Goal: Task Accomplishment & Management: Use online tool/utility

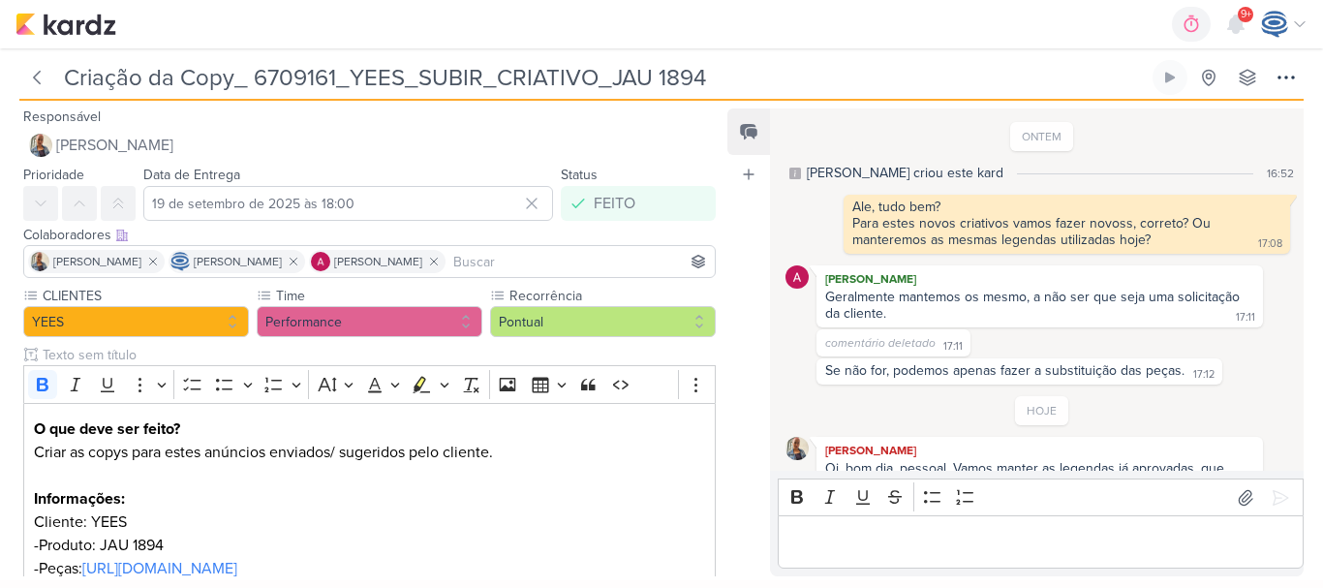
scroll to position [445, 0]
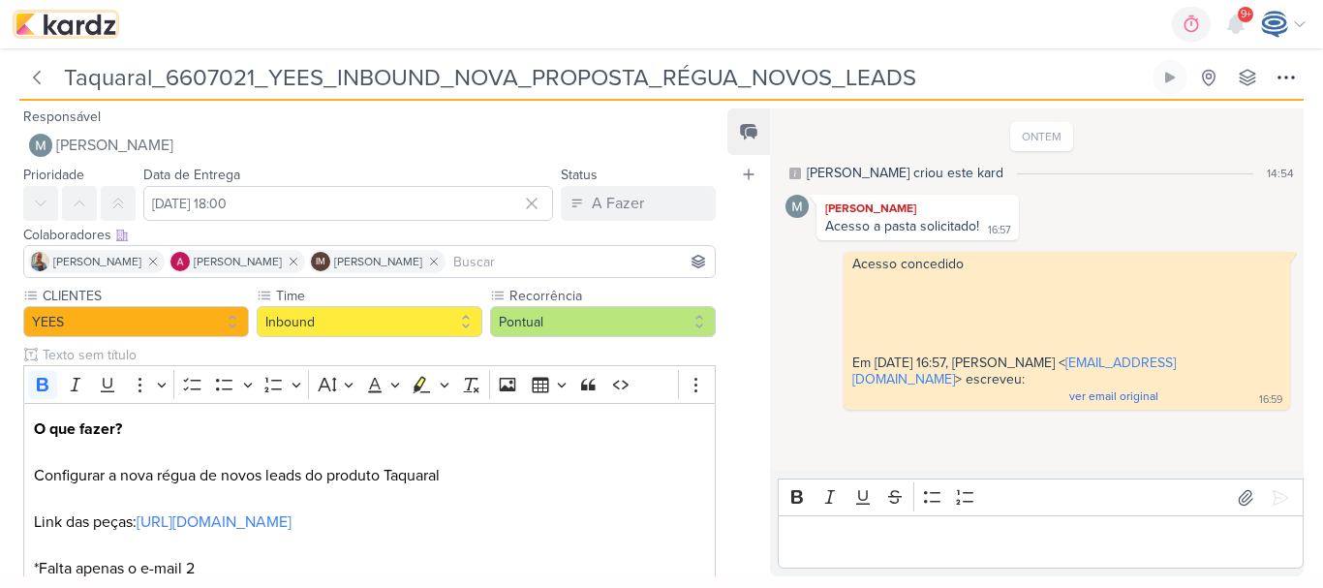
click at [70, 28] on img at bounding box center [65, 24] width 101 height 23
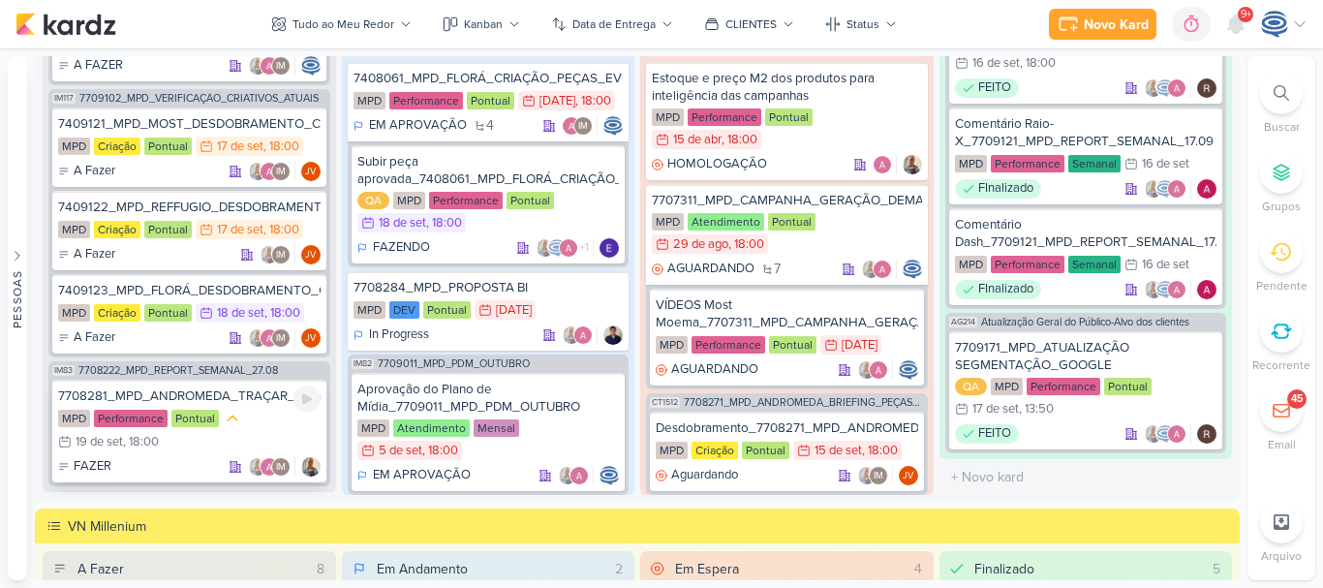
scroll to position [586, 0]
click at [194, 104] on span "7709102_MPD_VERIFICAÇÃO_CRIATIVOS_ATUAIS" at bounding box center [198, 99] width 239 height 11
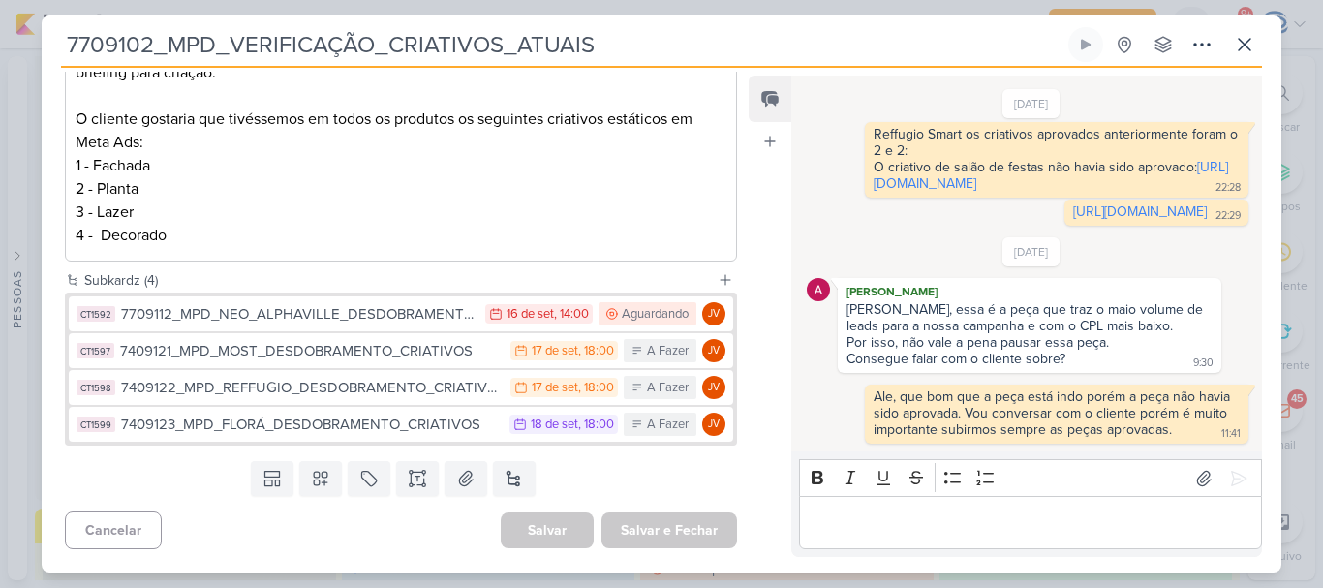
scroll to position [370, 0]
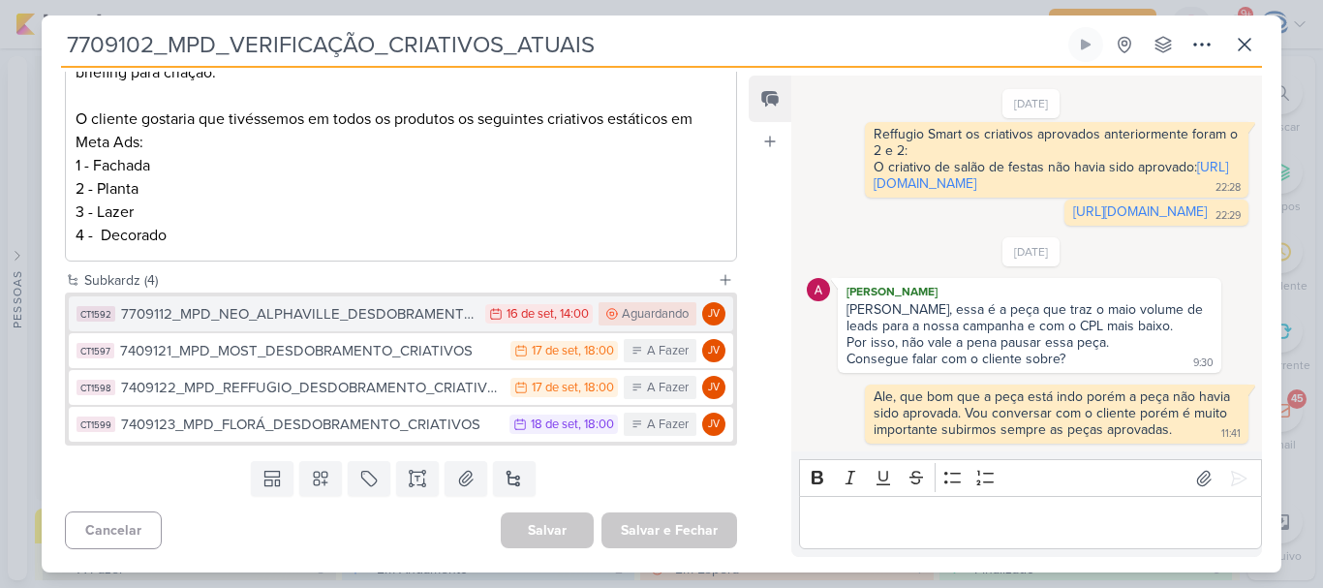
click at [328, 314] on div "7709112_MPD_NEO_ALPHAVILLE_DESDOBRAMENTO_DE_PEÇAS" at bounding box center [298, 314] width 354 height 22
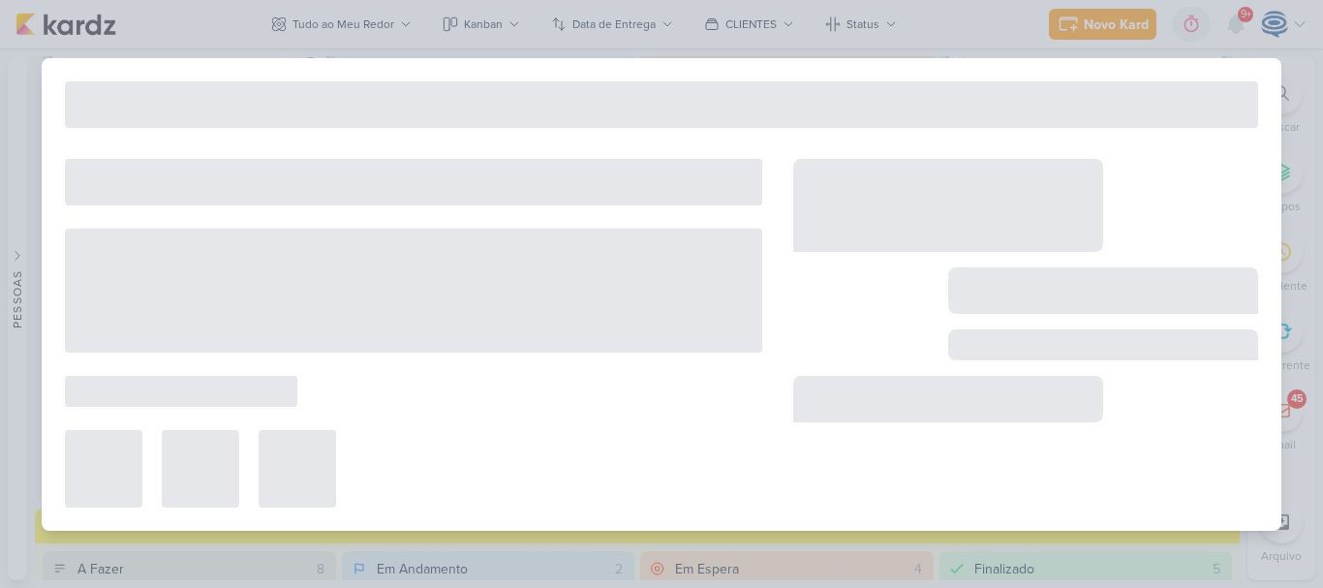
type input "7709112_MPD_NEO_ALPHAVILLE_DESDOBRAMENTO_DE_PEÇAS"
type input "[DATE] 14:00"
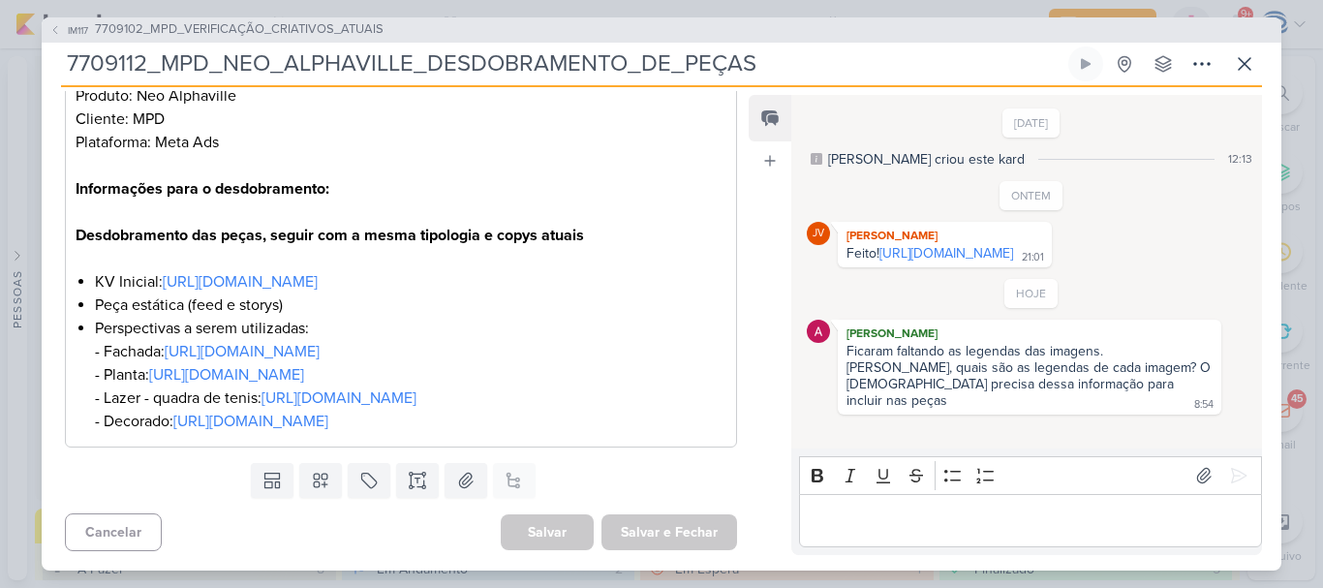
scroll to position [411, 0]
drag, startPoint x: 1002, startPoint y: 580, endPoint x: 1027, endPoint y: 518, distance: 66.9
click at [1027, 518] on div "IM117 7709102_MPD_VERIFICAÇÃO_CRIATIVOS_ATUAIS 7709112_MPD_NEO_ALPHAVILLE_DESDO…" at bounding box center [661, 294] width 1323 height 588
click at [1027, 518] on p "Editor editing area: main" at bounding box center [1029, 519] width 442 height 23
click at [879, 261] on link "[URL][DOMAIN_NAME]" at bounding box center [946, 253] width 134 height 16
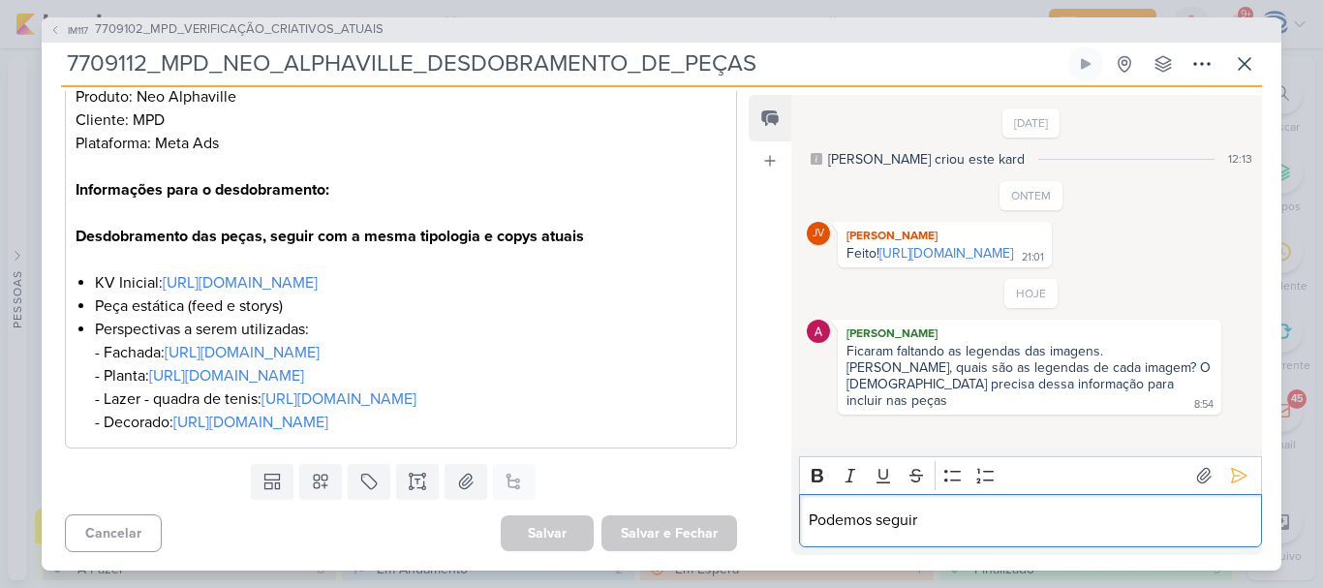
drag, startPoint x: 944, startPoint y: 527, endPoint x: 786, endPoint y: 535, distance: 158.1
click at [786, 535] on div "Feed Atrelar email Solte o email para atrelar ao kard [DATE] [PERSON_NAME] crio…" at bounding box center [1004, 325] width 513 height 460
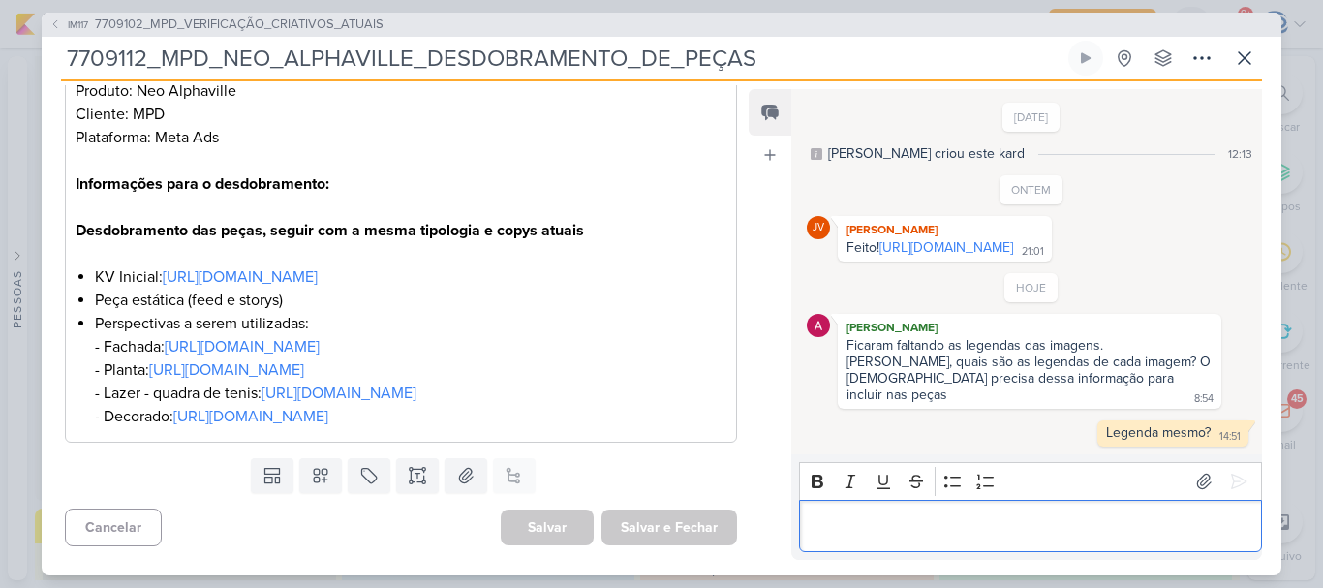
scroll to position [6, 0]
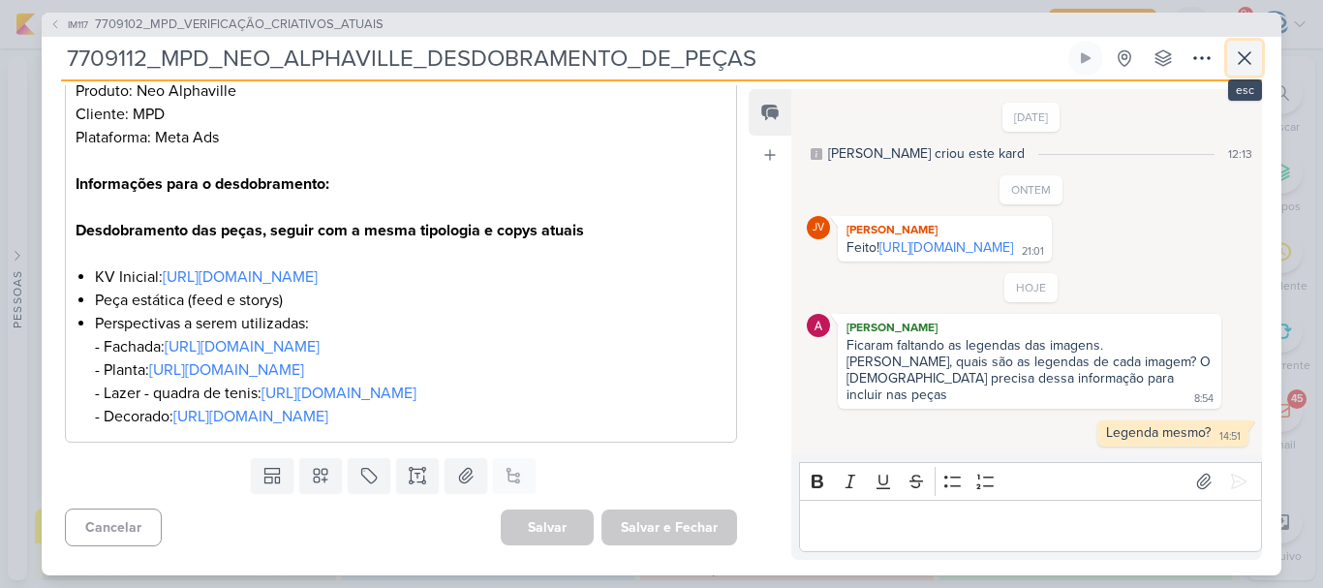
click at [1242, 52] on icon at bounding box center [1243, 57] width 23 height 23
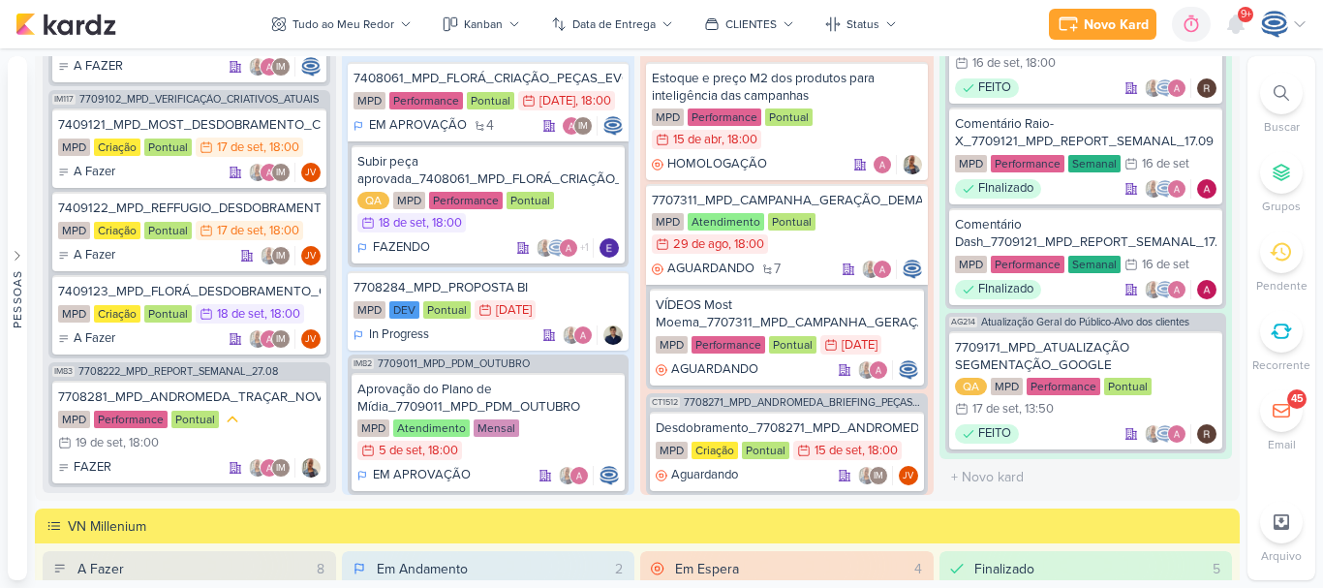
click at [1265, 105] on div at bounding box center [1281, 93] width 43 height 43
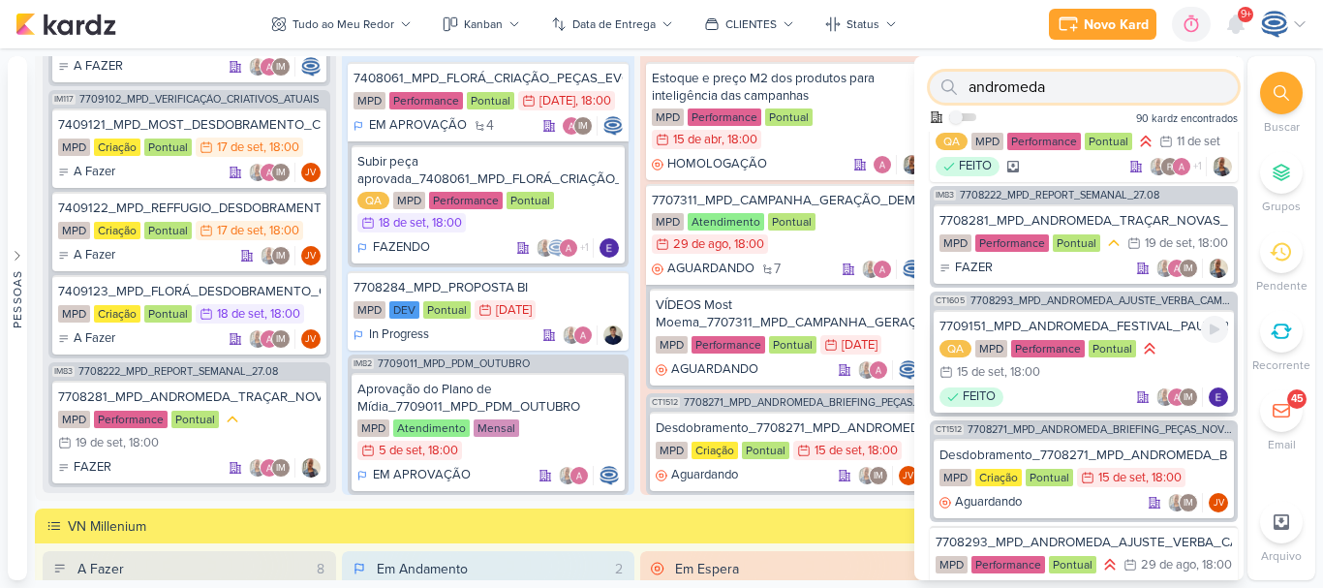
scroll to position [192, 0]
type input "andromeda"
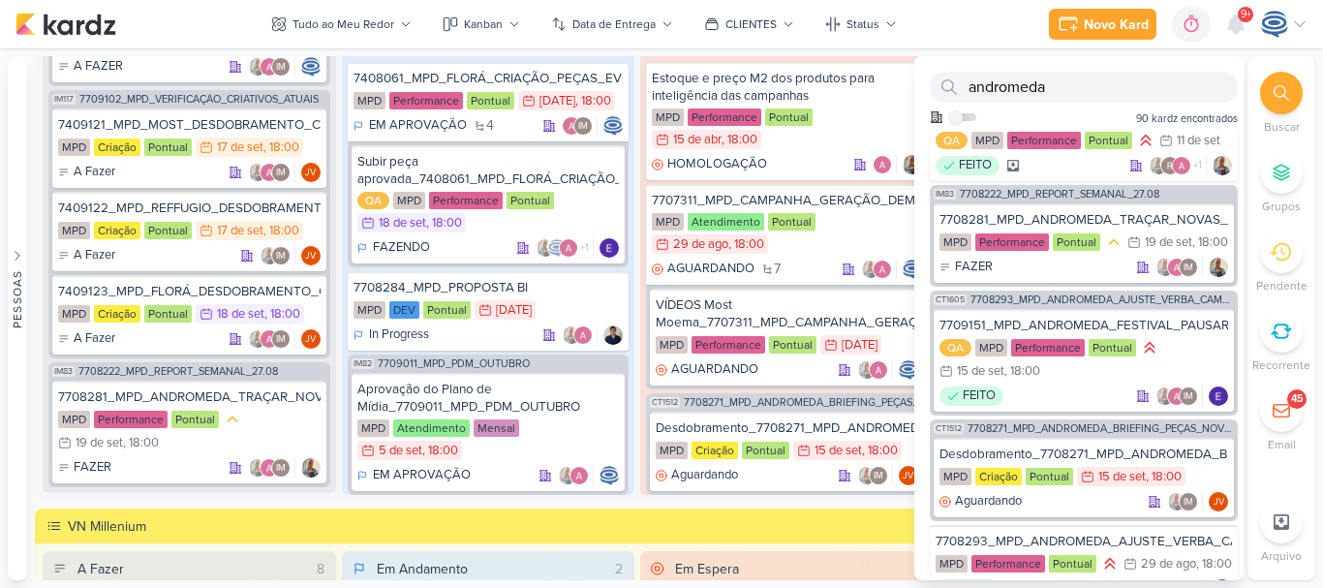
click at [1126, 458] on div "CT1512 7708271_MPD_ANDROMEDA_BRIEFING_PEÇAS_NOVO_KV_LANÇAMENTO Desdobramento_77…" at bounding box center [1083, 470] width 308 height 102
click at [1132, 434] on span "7708271_MPD_ANDROMEDA_BRIEFING_PEÇAS_NOVO_KV_LANÇAMENTO" at bounding box center [1100, 428] width 266 height 11
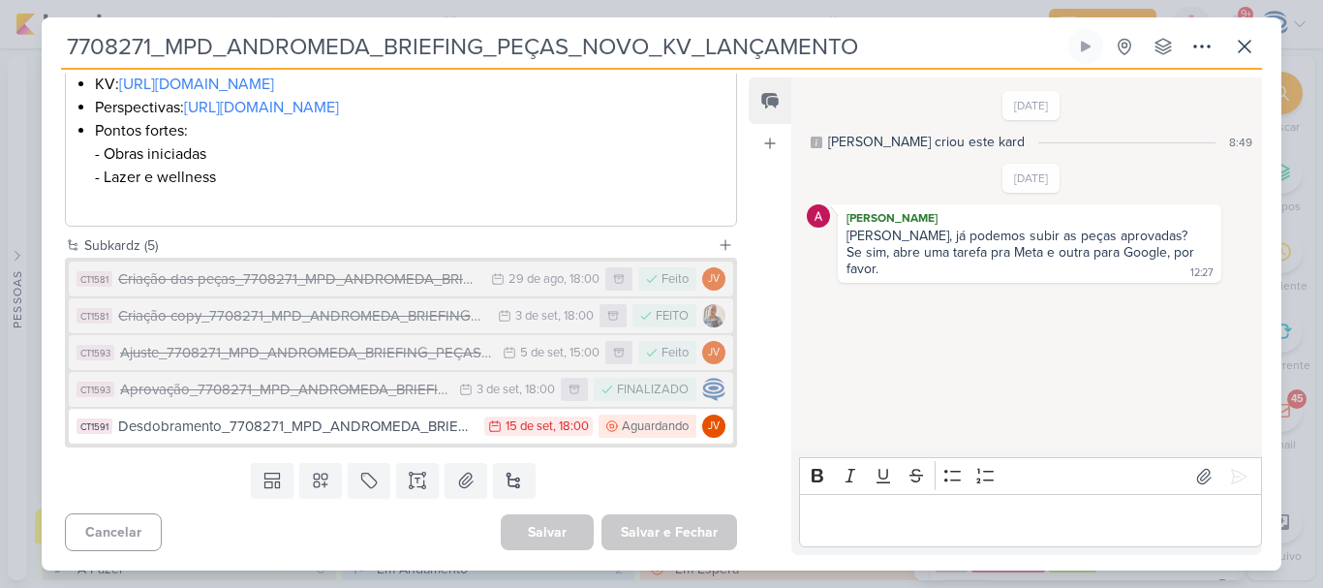
scroll to position [685, 0]
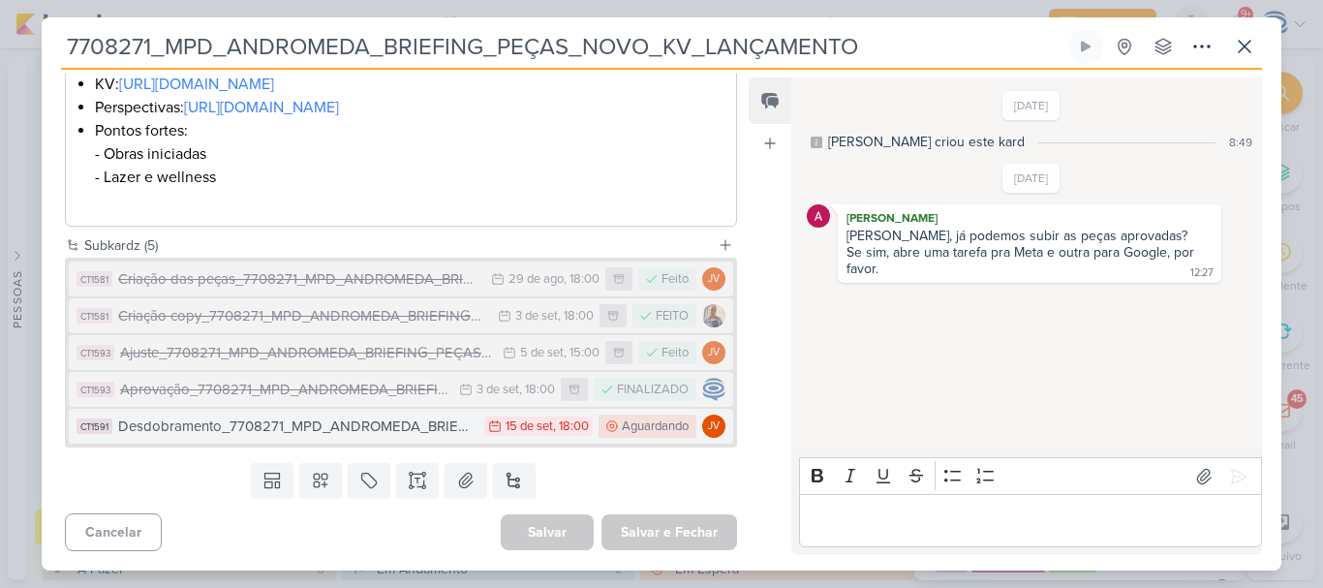
click at [228, 430] on div "Desdobramento_7708271_MPD_ANDROMEDA_BRIEFING_PEÇAS_NOVO_KV_LANÇAMENTO" at bounding box center [296, 426] width 356 height 22
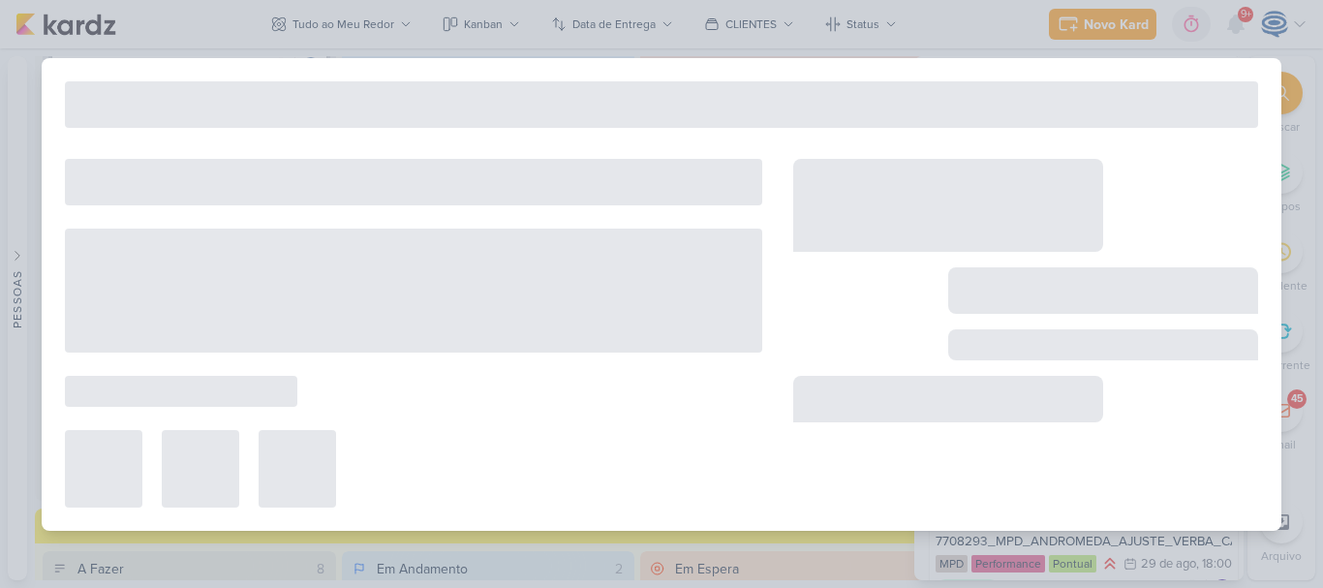
type input "Desdobramento_7708271_MPD_ANDROMEDA_BRIEFING_PEÇAS_NOVO_KV_LANÇAMENTO"
type input "15 de setembro de 2025 às 18:00"
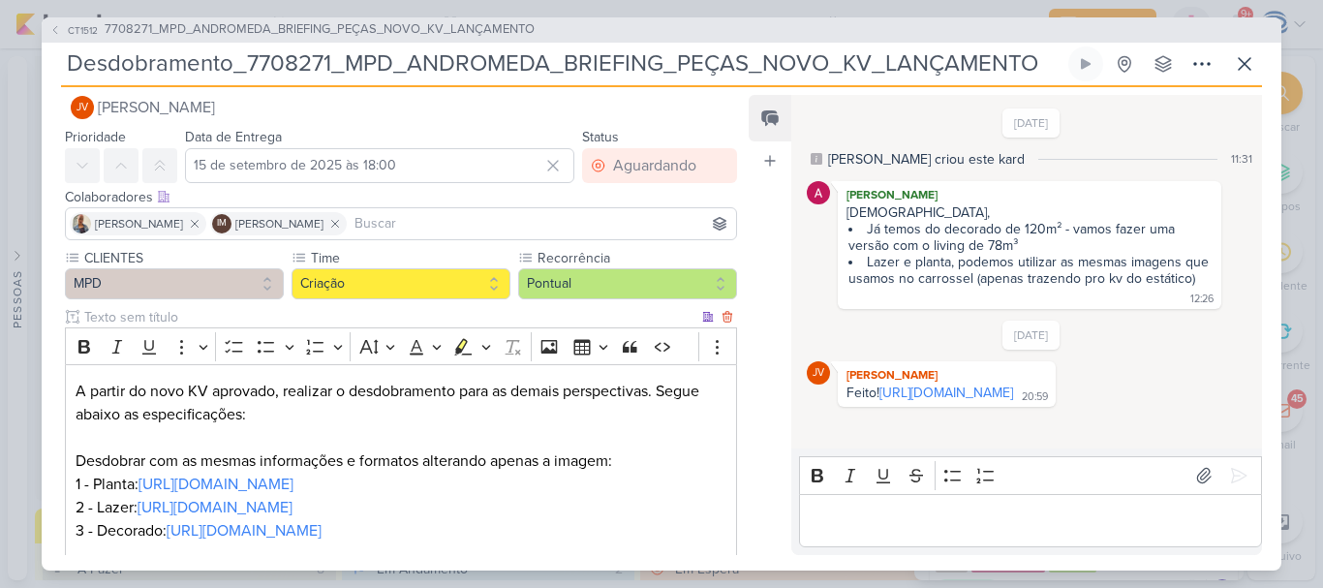
scroll to position [0, 0]
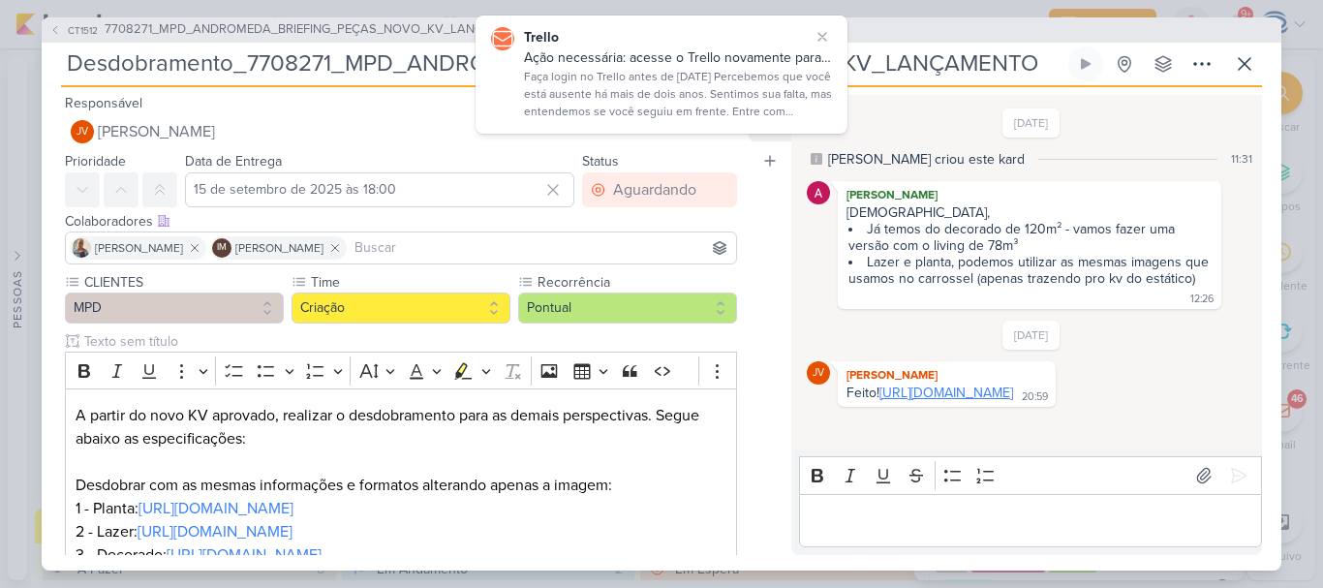
click at [879, 401] on link "[URL][DOMAIN_NAME]" at bounding box center [946, 392] width 134 height 16
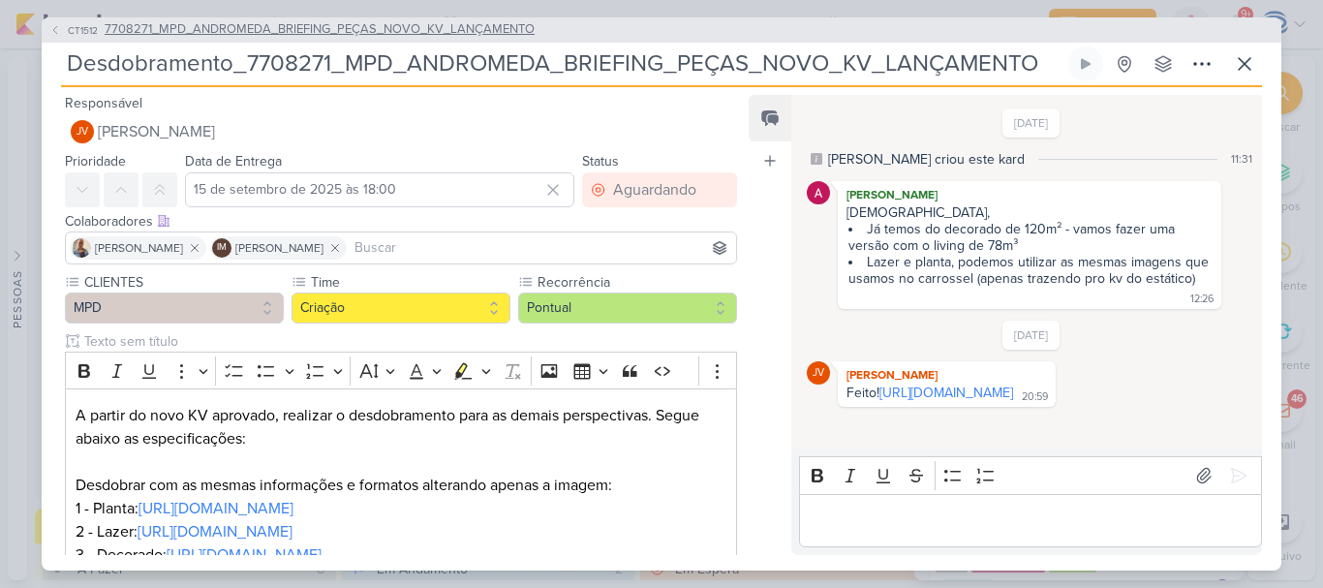
click at [360, 29] on span "7708271_MPD_ANDROMEDA_BRIEFING_PEÇAS_NOVO_KV_LANÇAMENTO" at bounding box center [320, 29] width 430 height 19
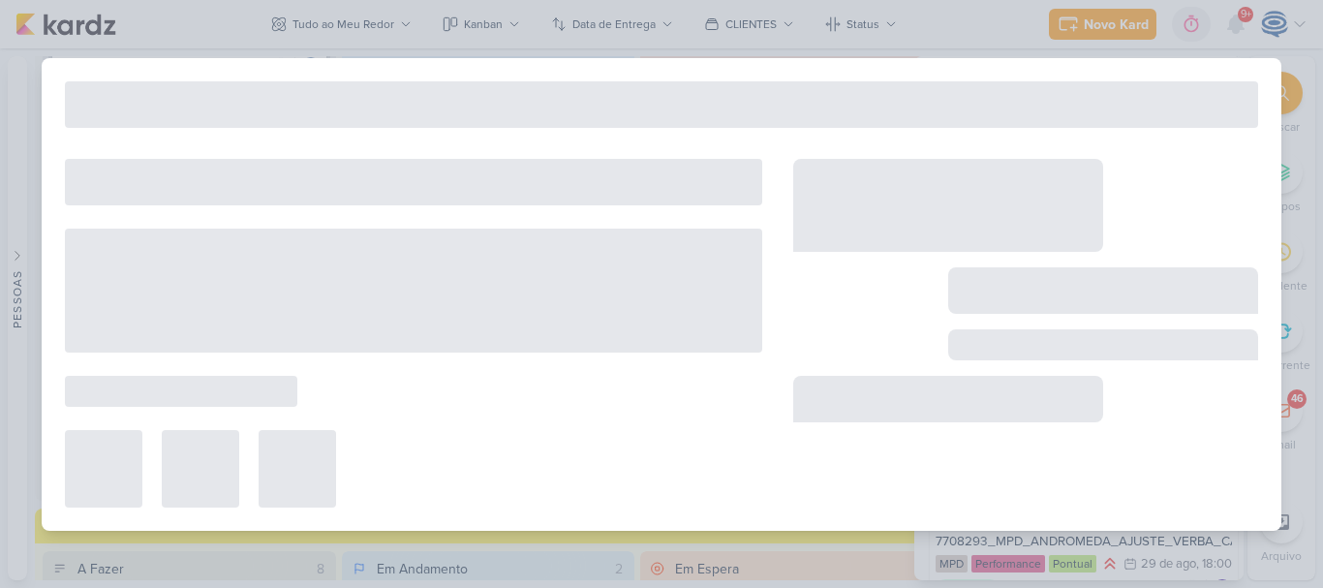
type input "7708271_MPD_ANDROMEDA_BRIEFING_PEÇAS_NOVO_KV_LANÇAMENTO"
type input "[DATE] 18:00"
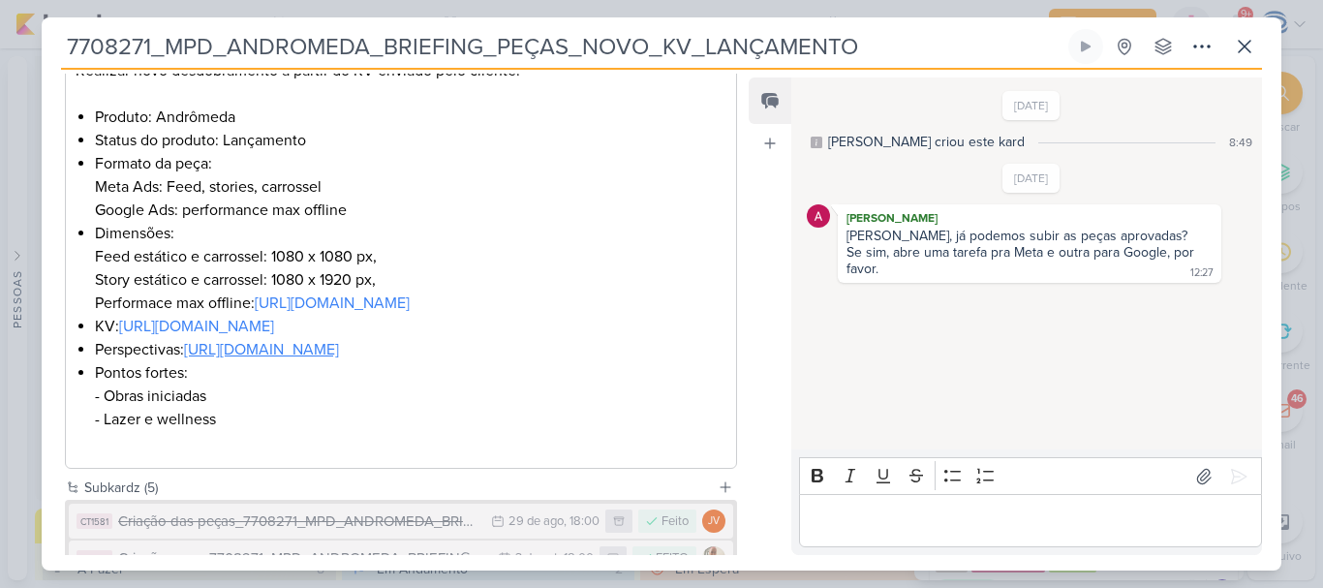
scroll to position [685, 0]
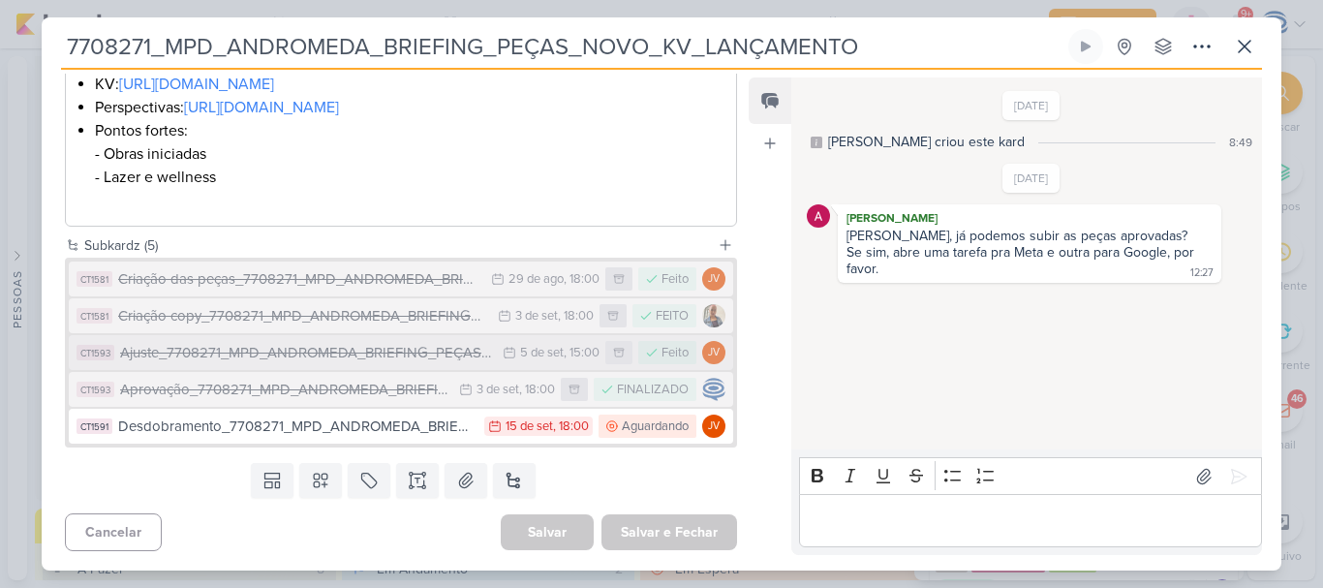
click at [199, 339] on button "CT1593 Ajuste_7708271_MPD_ANDROMEDA_BRIEFING_PEÇAS_NOVO_KV_LANÇAMENTO 5/9 [DATE…" at bounding box center [401, 352] width 664 height 35
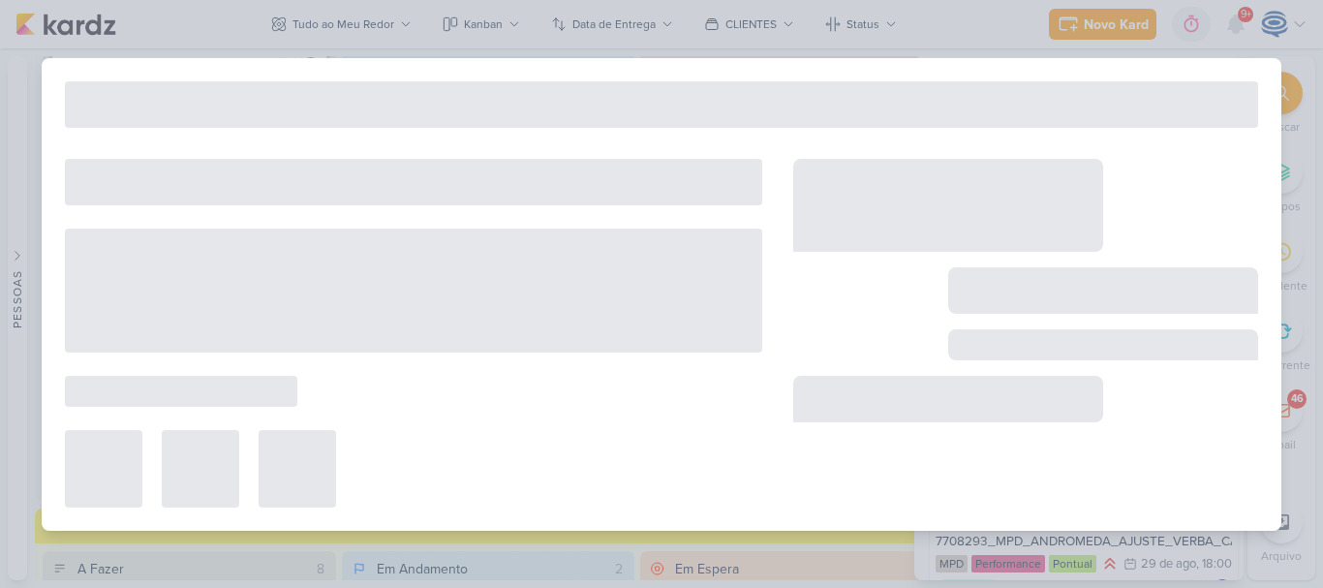
type input "Ajuste_7708271_MPD_ANDROMEDA_BRIEFING_PEÇAS_NOVO_KV_LANÇAMENTO"
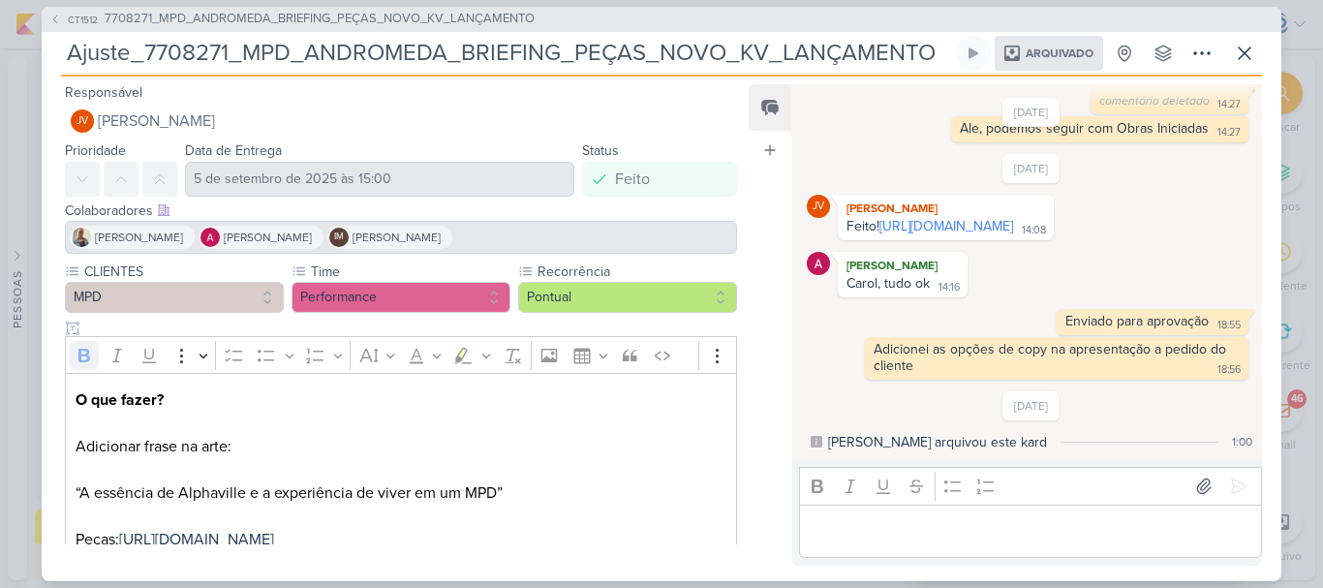
scroll to position [110, 0]
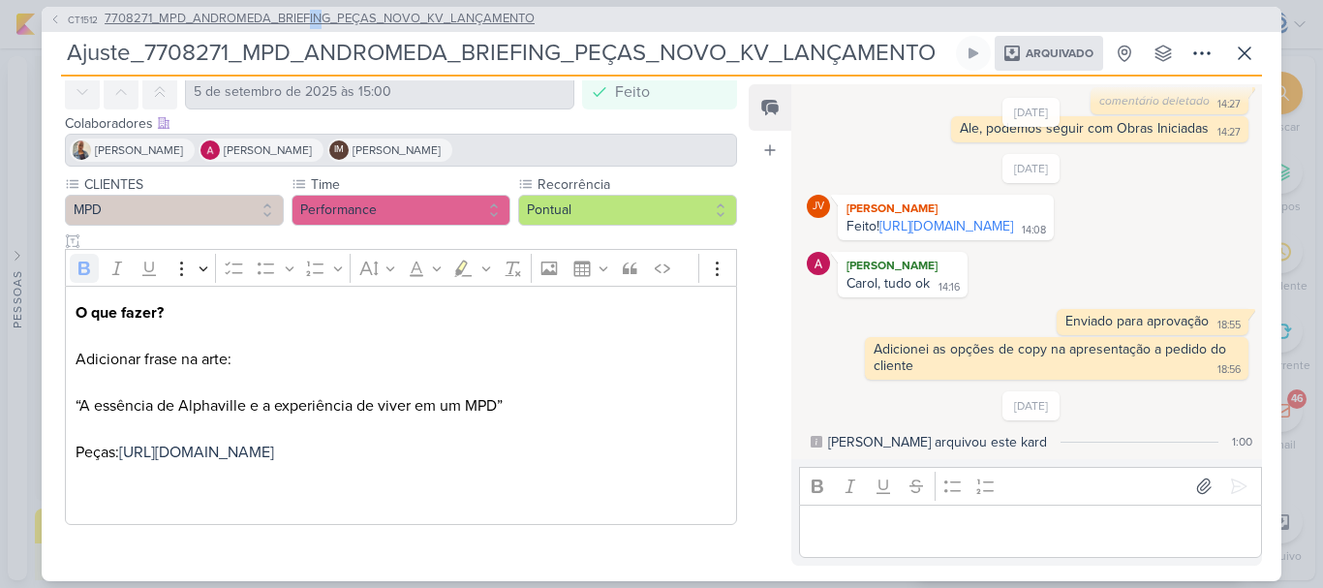
drag, startPoint x: 309, startPoint y: 30, endPoint x: 319, endPoint y: 20, distance: 14.4
click at [319, 20] on div "CT1512 7708271_MPD_ANDROMEDA_BRIEFING_PEÇAS_NOVO_KV_LANÇAMENTO" at bounding box center [661, 19] width 1239 height 25
click at [319, 20] on span "7708271_MPD_ANDROMEDA_BRIEFING_PEÇAS_NOVO_KV_LANÇAMENTO" at bounding box center [320, 19] width 430 height 19
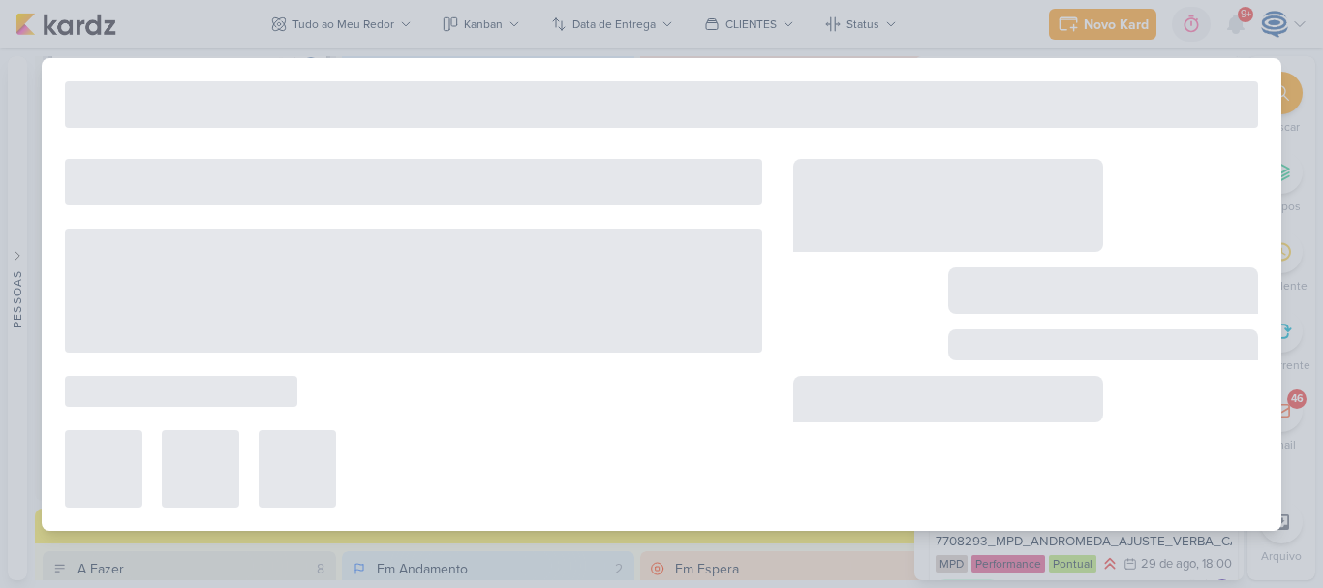
type input "7708271_MPD_ANDROMEDA_BRIEFING_PEÇAS_NOVO_KV_LANÇAMENTO"
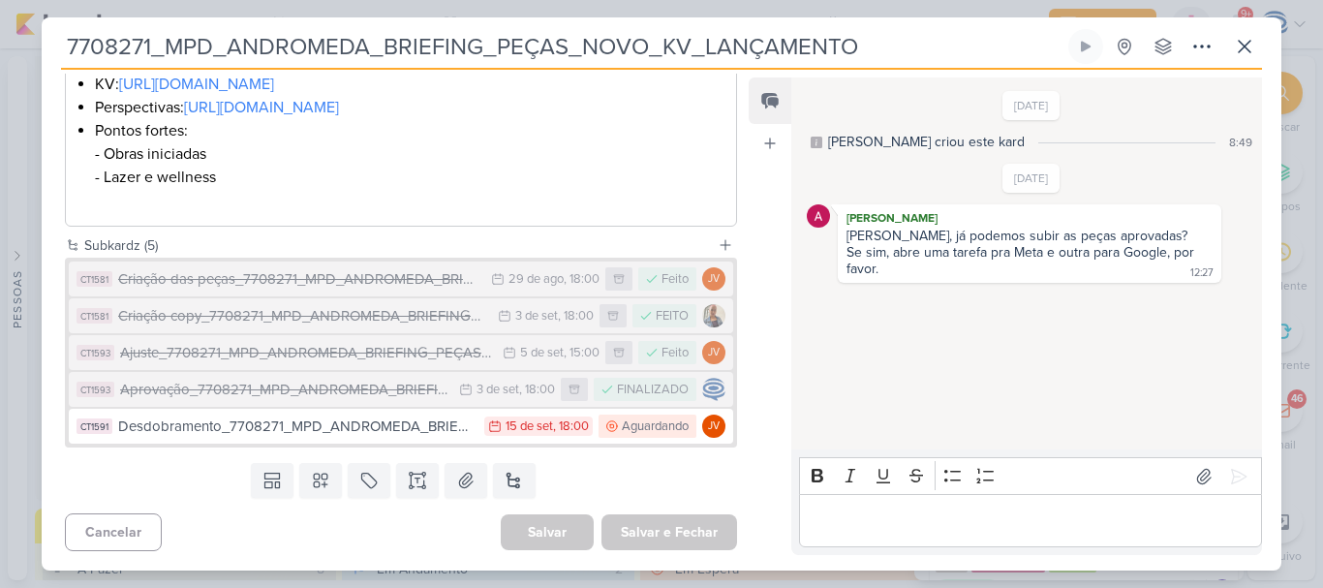
scroll to position [685, 0]
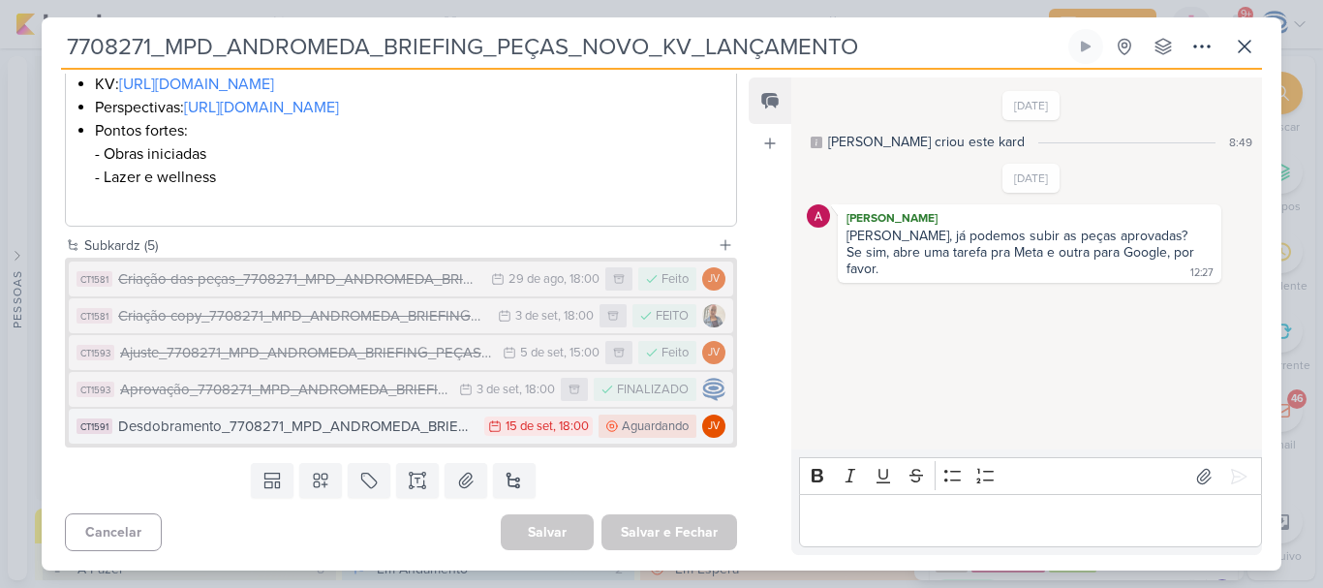
click at [441, 431] on div "Desdobramento_7708271_MPD_ANDROMEDA_BRIEFING_PEÇAS_NOVO_KV_LANÇAMENTO" at bounding box center [296, 426] width 356 height 22
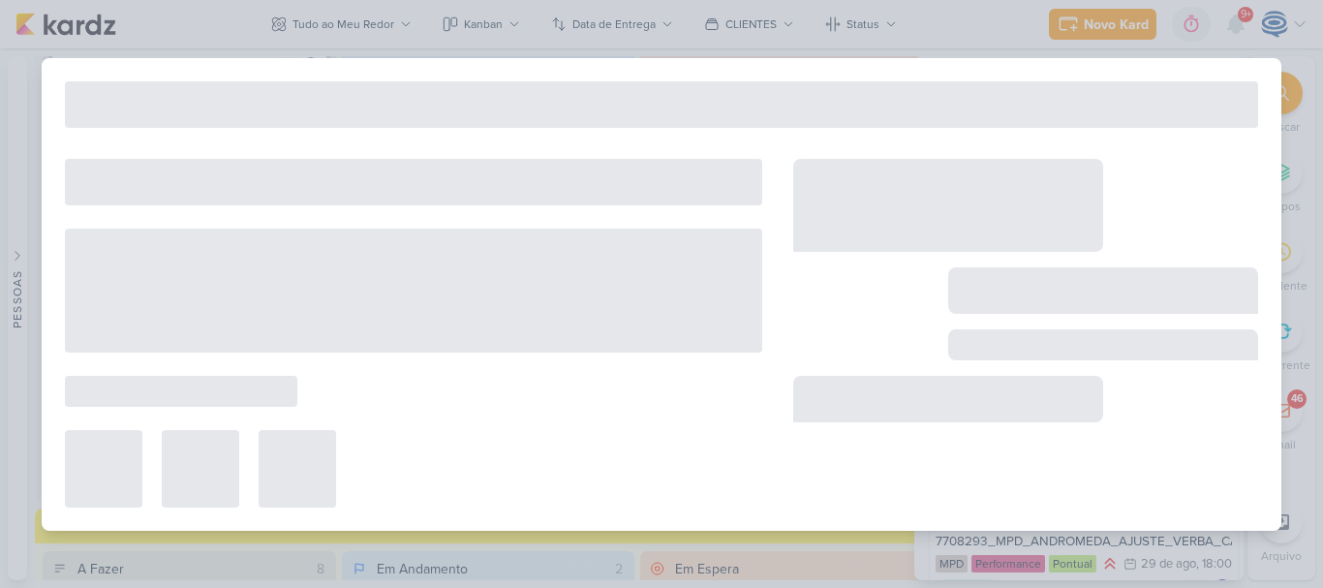
type input "Desdobramento_7708271_MPD_ANDROMEDA_BRIEFING_PEÇAS_NOVO_KV_LANÇAMENTO"
type input "15 de setembro de 2025 às 18:00"
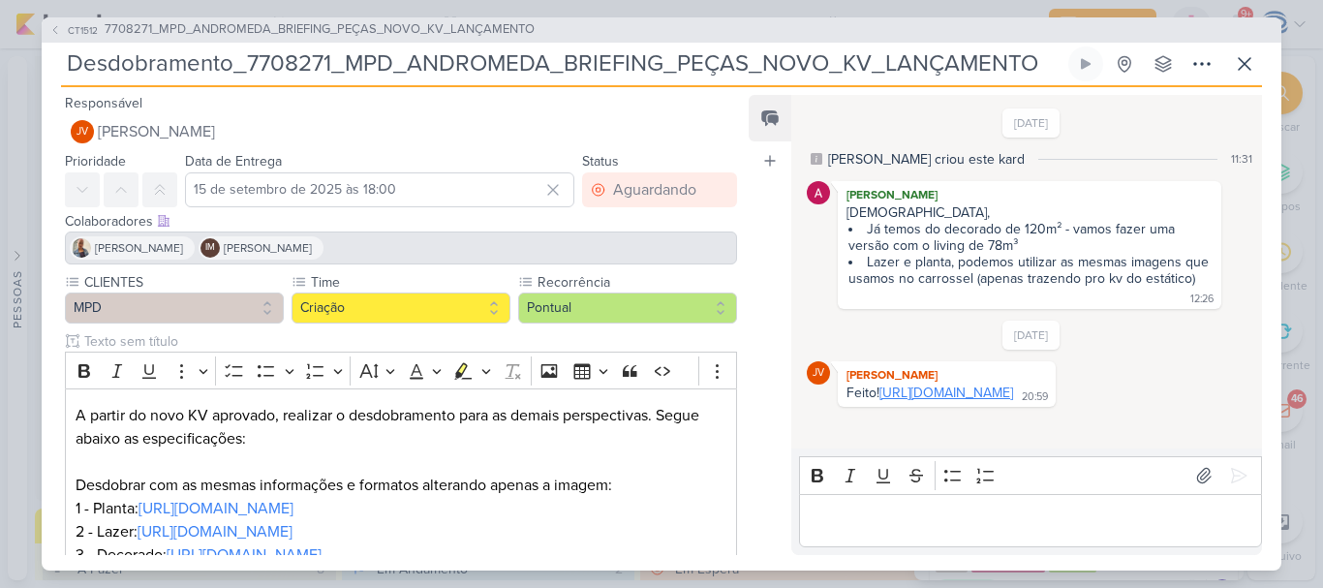
click at [931, 401] on link "[URL][DOMAIN_NAME]" at bounding box center [946, 392] width 134 height 16
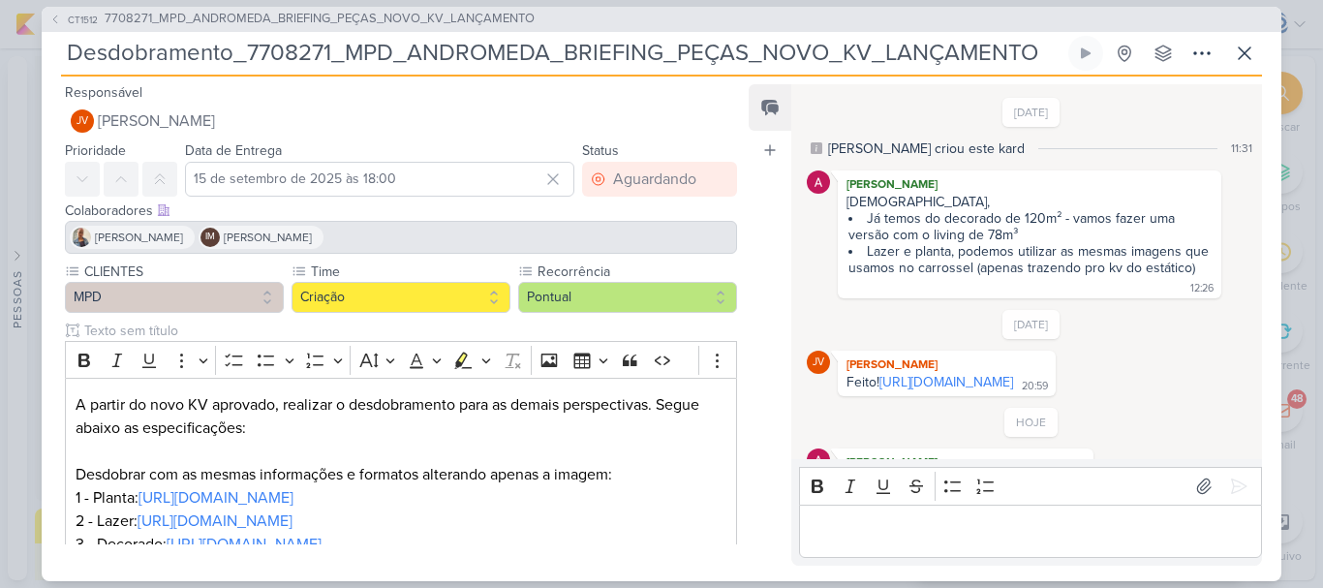
scroll to position [75, 0]
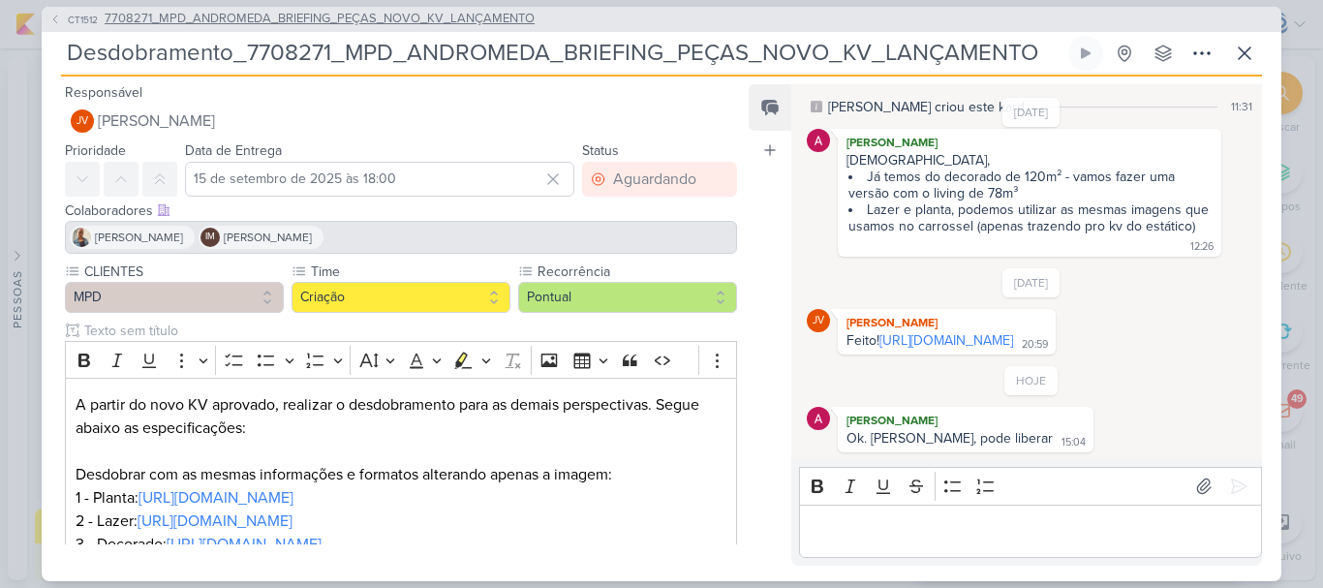
click at [402, 26] on span "7708271_MPD_ANDROMEDA_BRIEFING_PEÇAS_NOVO_KV_LANÇAMENTO" at bounding box center [320, 19] width 430 height 19
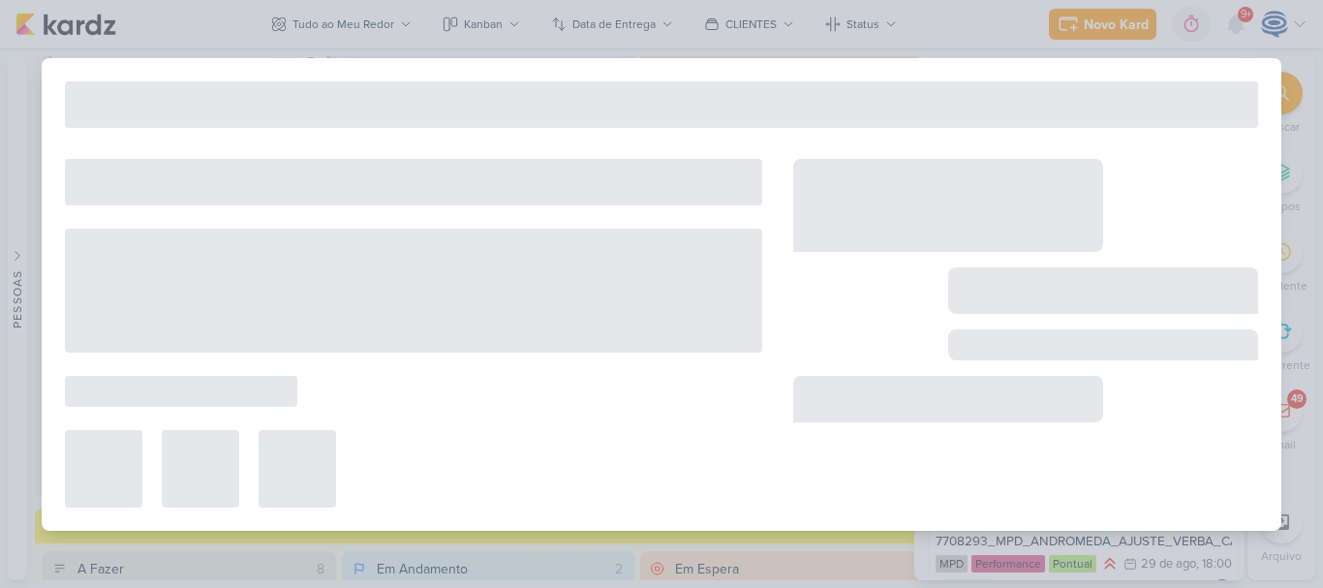
type input "7708271_MPD_ANDROMEDA_BRIEFING_PEÇAS_NOVO_KV_LANÇAMENTO"
type input "[DATE] 18:00"
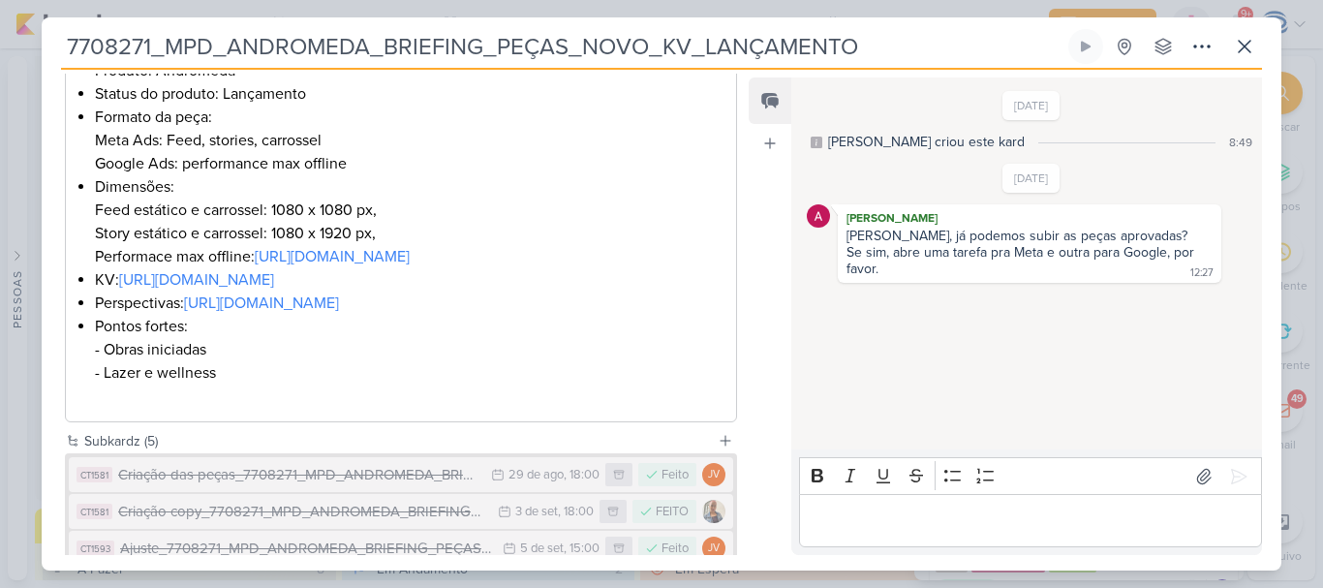
scroll to position [436, 0]
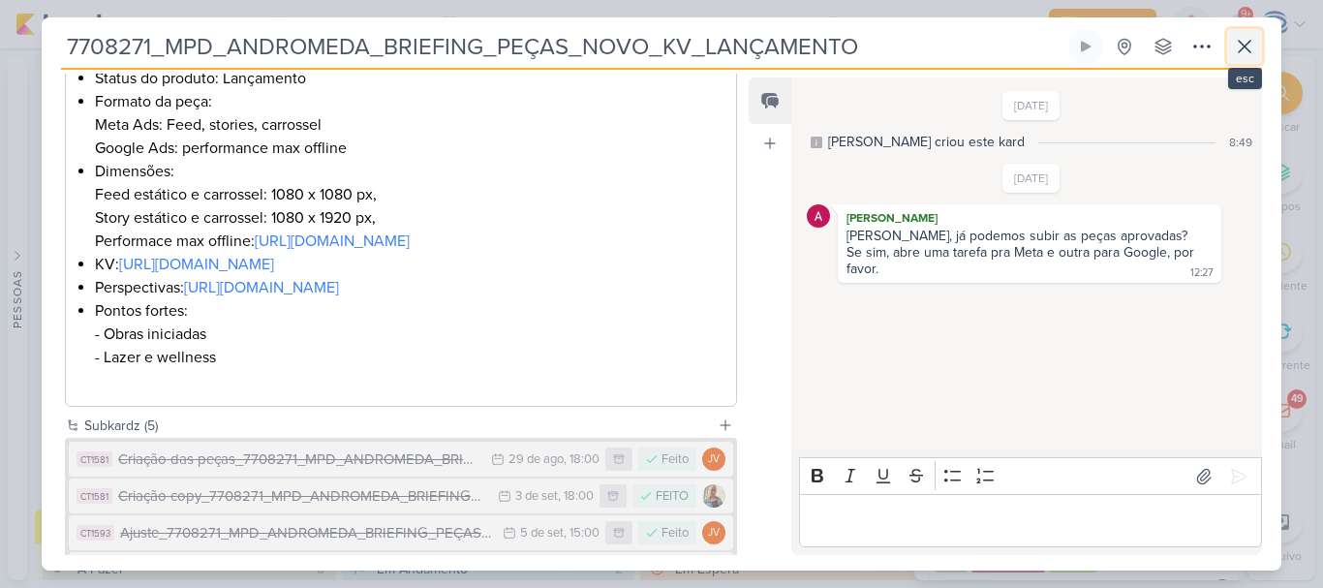
click at [1236, 35] on icon at bounding box center [1243, 46] width 23 height 23
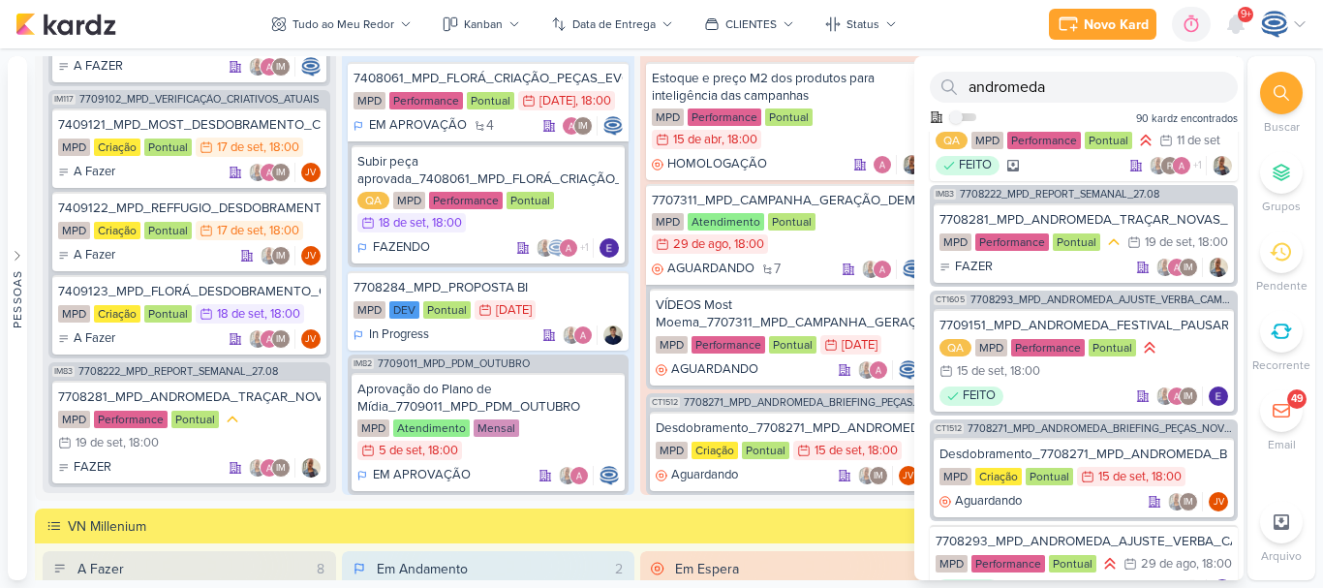
drag, startPoint x: 1142, startPoint y: 69, endPoint x: 1134, endPoint y: 86, distance: 19.5
click at [1134, 86] on div "andromeda Como admin, ative para buscar em todos os kardz da organização 90 kar…" at bounding box center [1078, 94] width 329 height 76
click at [1134, 86] on input "andromeda" at bounding box center [1083, 87] width 308 height 31
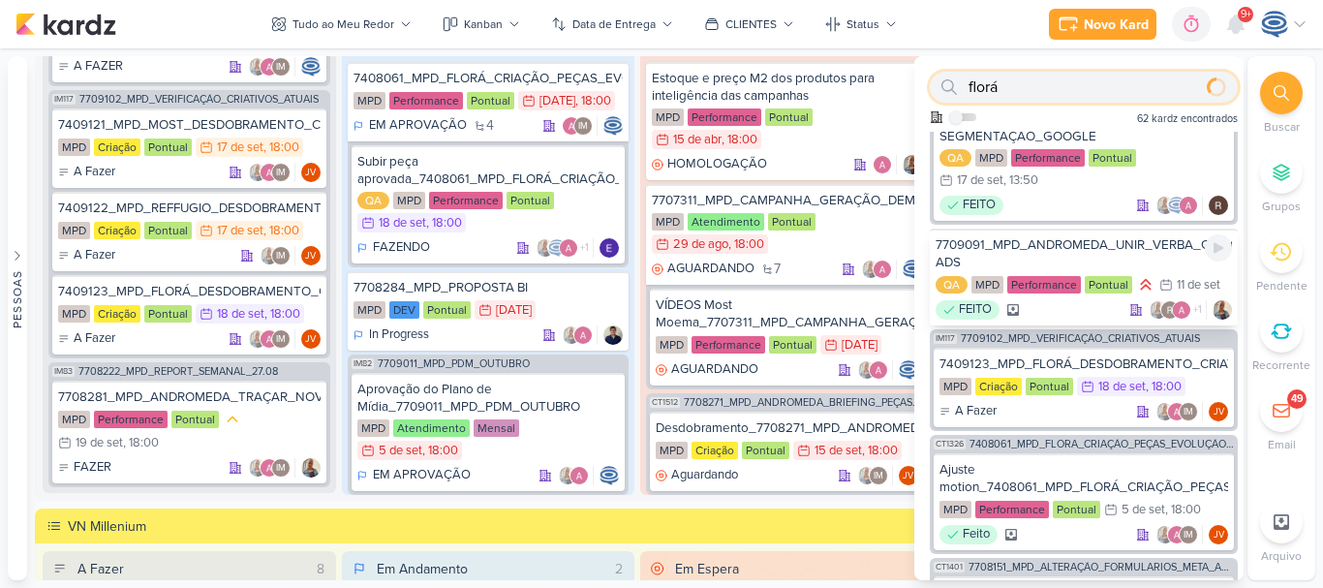
scroll to position [0, 0]
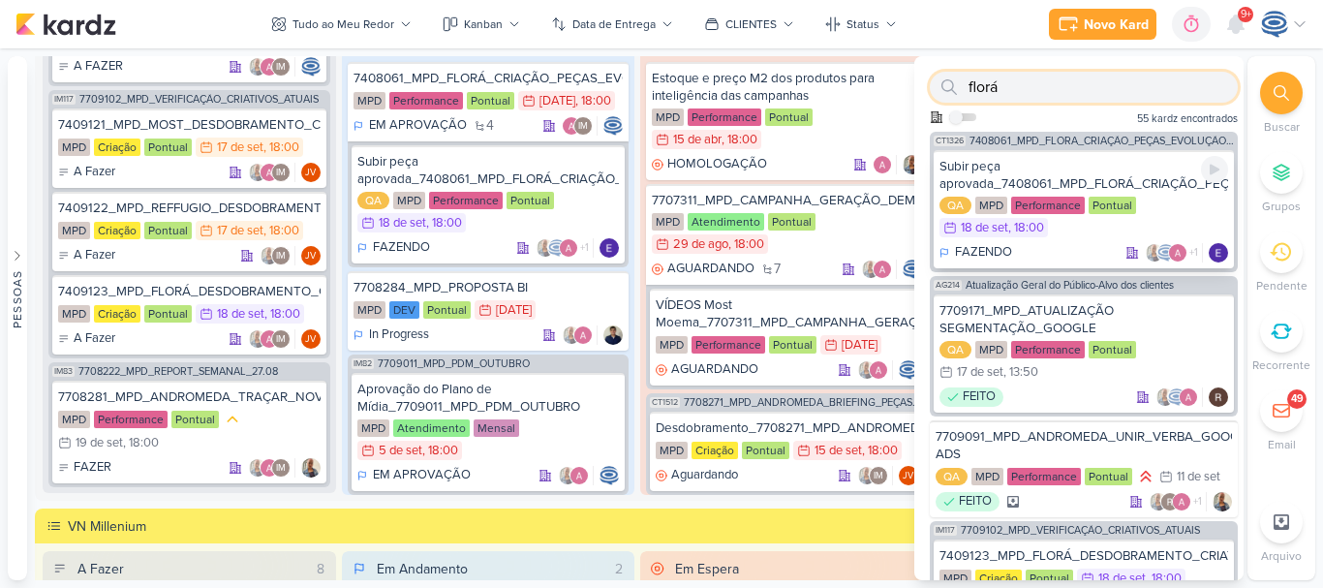
type input "florá"
click at [1061, 170] on div "Subir peça aprovada_7408061_MPD_FLORÁ_CRIAÇÃO_PEÇAS_EVOLUÇÃO_DE_OBRA" at bounding box center [1083, 175] width 289 height 35
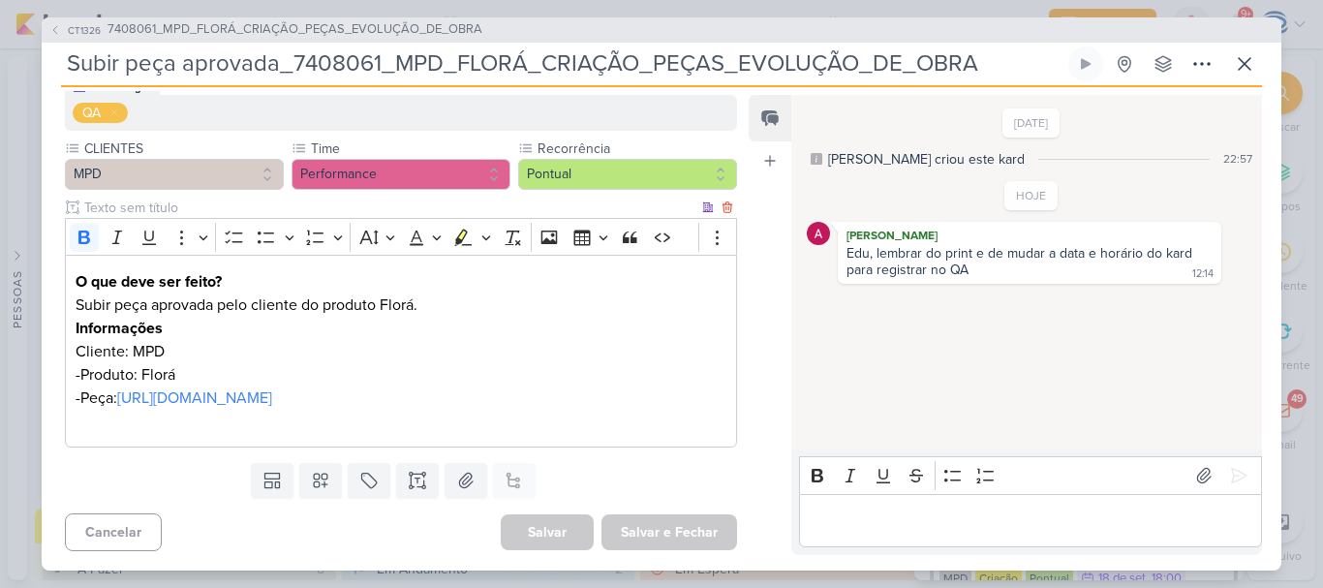
scroll to position [226, 0]
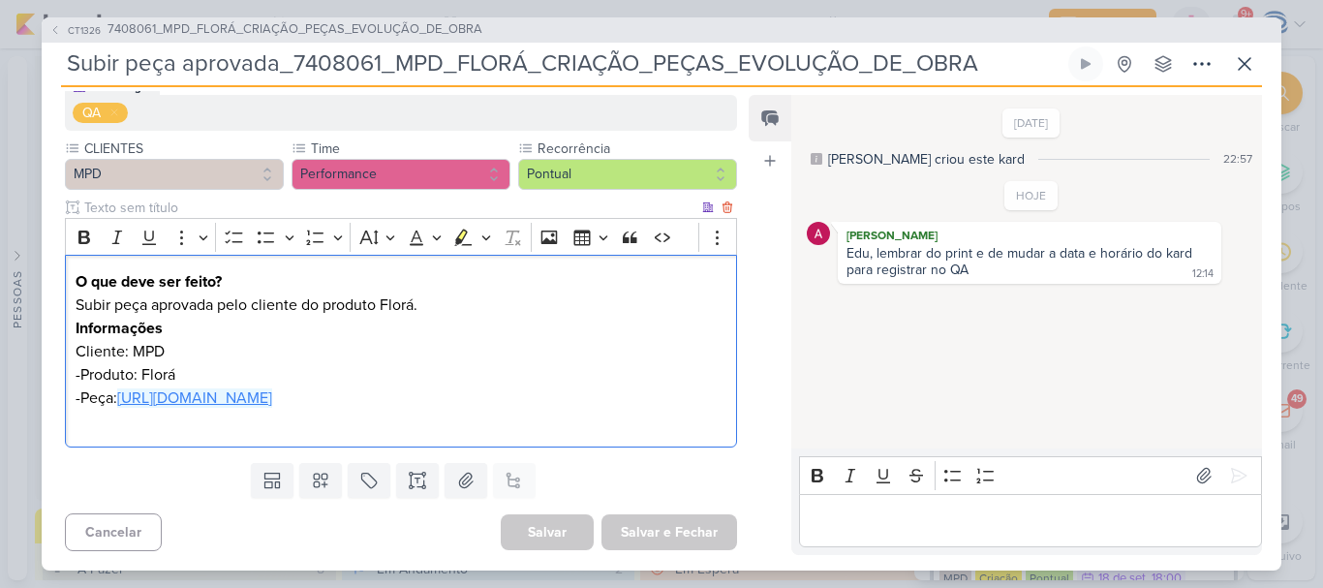
click at [272, 404] on link "[URL][DOMAIN_NAME]" at bounding box center [194, 397] width 155 height 19
drag, startPoint x: 677, startPoint y: 411, endPoint x: 122, endPoint y: 399, distance: 554.9
click at [122, 399] on div "O que deve ser feito? Subir peça aprovada pelo cliente do produto Florá. Inform…" at bounding box center [401, 351] width 672 height 193
click at [109, 396] on p "-Peça: [URL][DOMAIN_NAME]" at bounding box center [401, 397] width 651 height 23
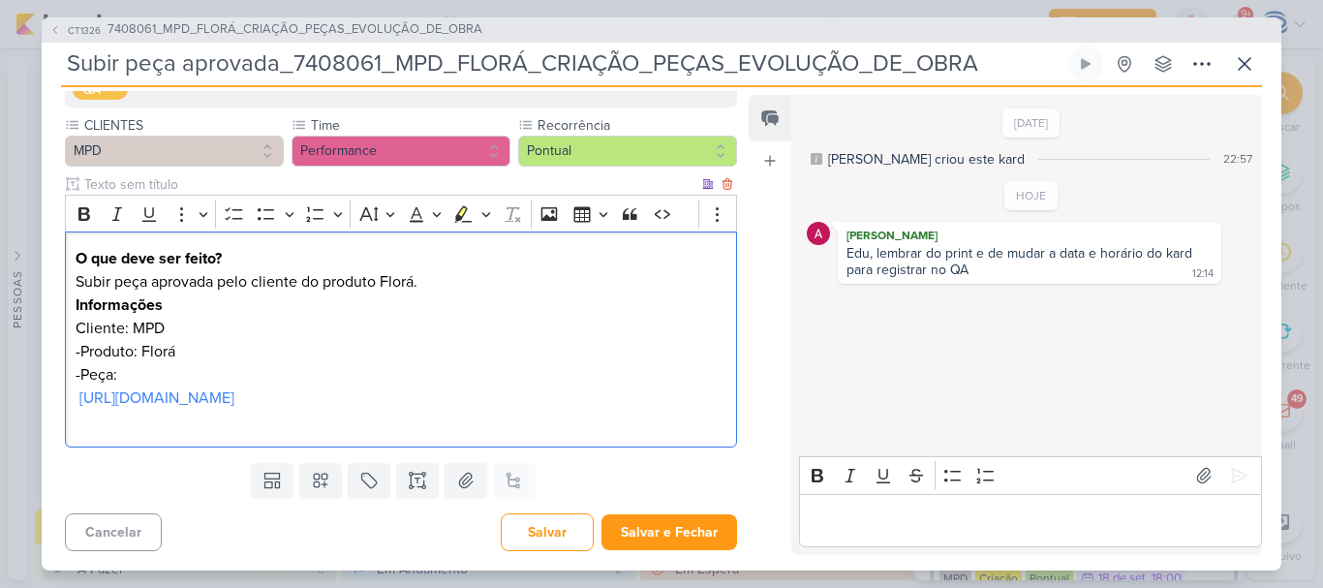
click at [124, 386] on p "-Peça:" at bounding box center [401, 374] width 651 height 23
click at [524, 532] on button "Salvar" at bounding box center [547, 532] width 93 height 38
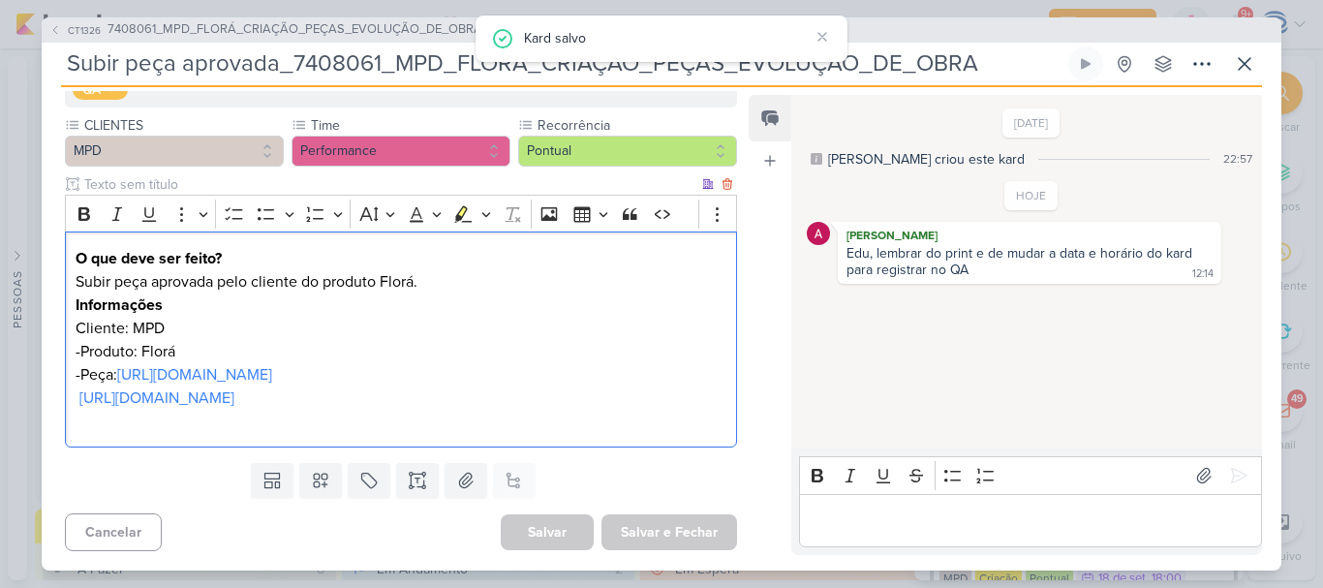
drag, startPoint x: 620, startPoint y: 403, endPoint x: 65, endPoint y: 406, distance: 554.8
click at [65, 406] on div "O que deve ser feito? Subir peça aprovada pelo cliente do produto Florá. Inform…" at bounding box center [401, 339] width 672 height 216
copy p "[URL][DOMAIN_NAME]"
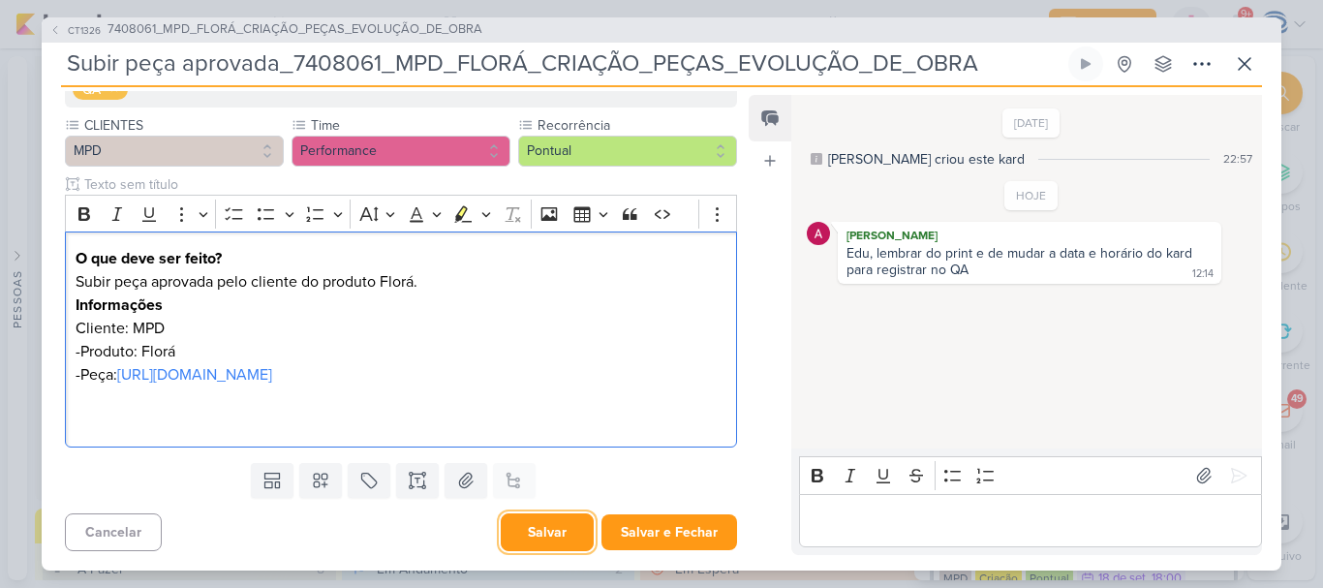
click at [548, 528] on button "Salvar" at bounding box center [547, 532] width 93 height 38
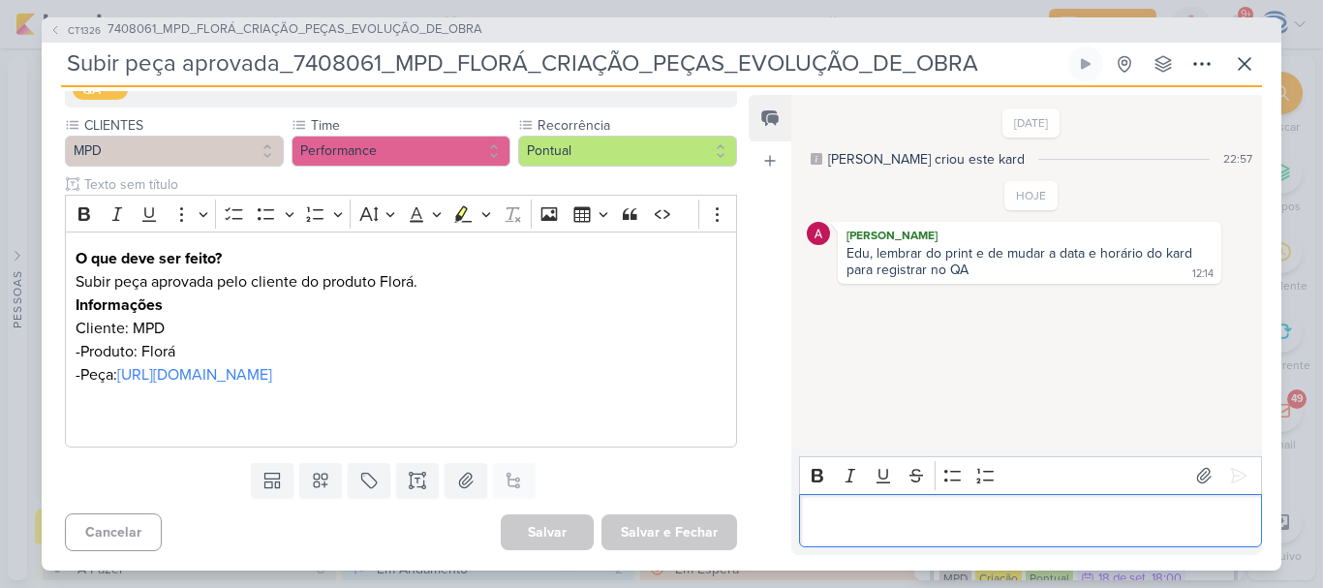
click at [836, 517] on p "Editor editing area: main" at bounding box center [1029, 519] width 442 height 23
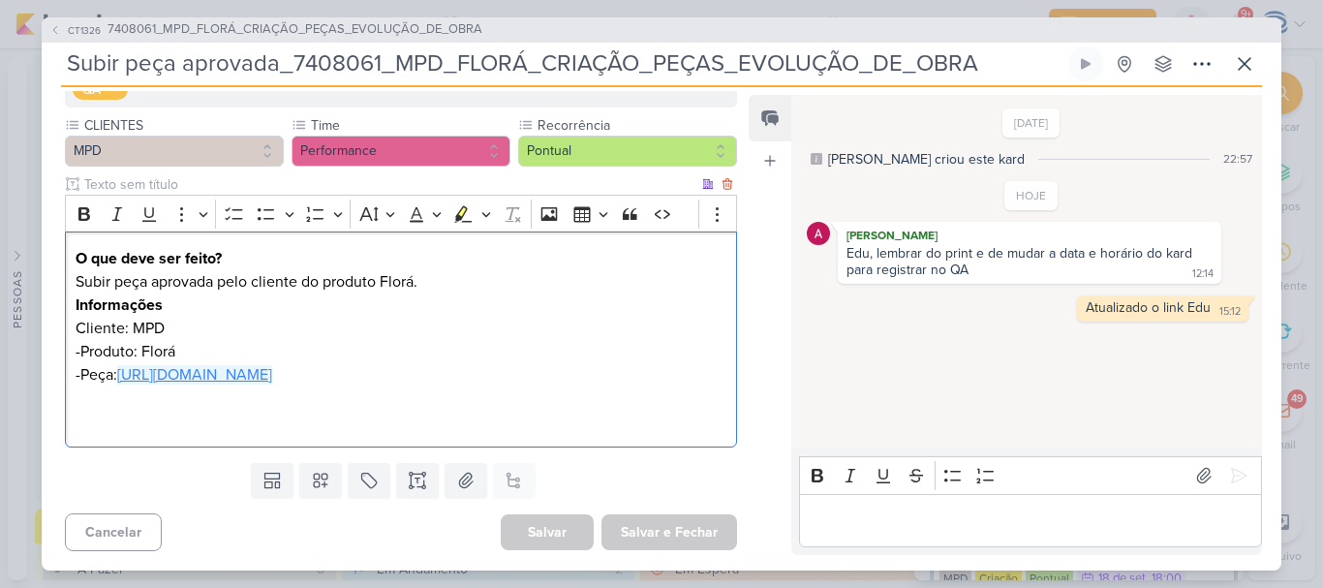
click at [272, 371] on link "[URL][DOMAIN_NAME]" at bounding box center [194, 374] width 155 height 19
click at [651, 410] on p "Editor editing area: main" at bounding box center [401, 421] width 651 height 23
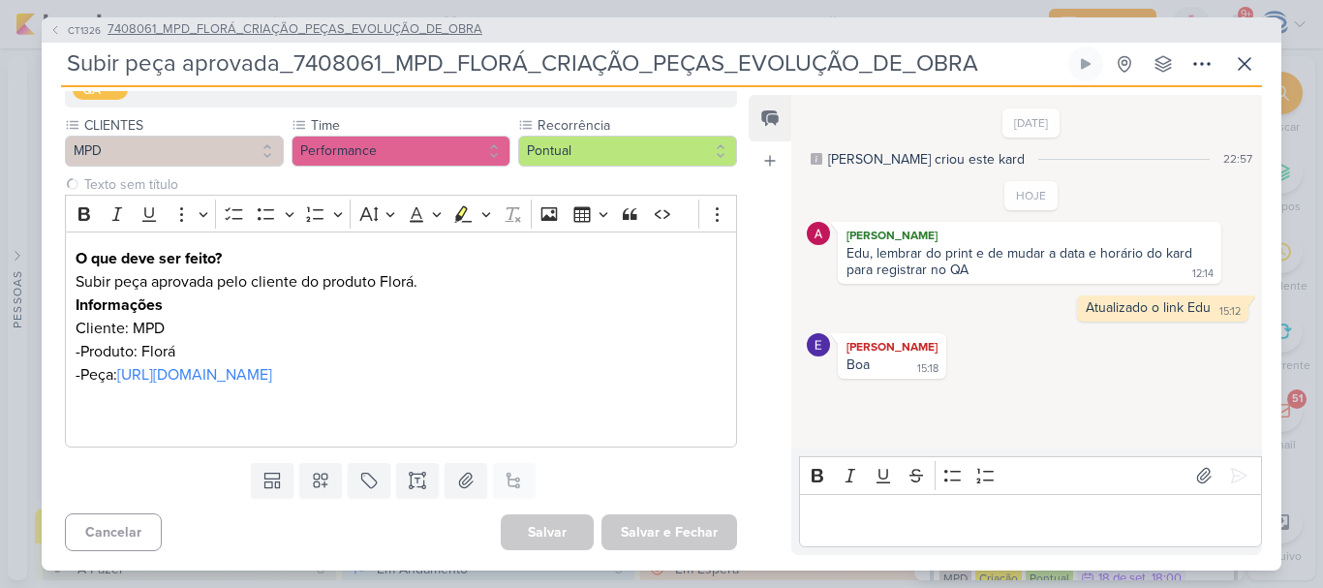
click at [213, 31] on span "7408061_MPD_FLORÁ_CRIAÇÃO_PEÇAS_EVOLUÇÃO_DE_OBRA" at bounding box center [294, 29] width 375 height 19
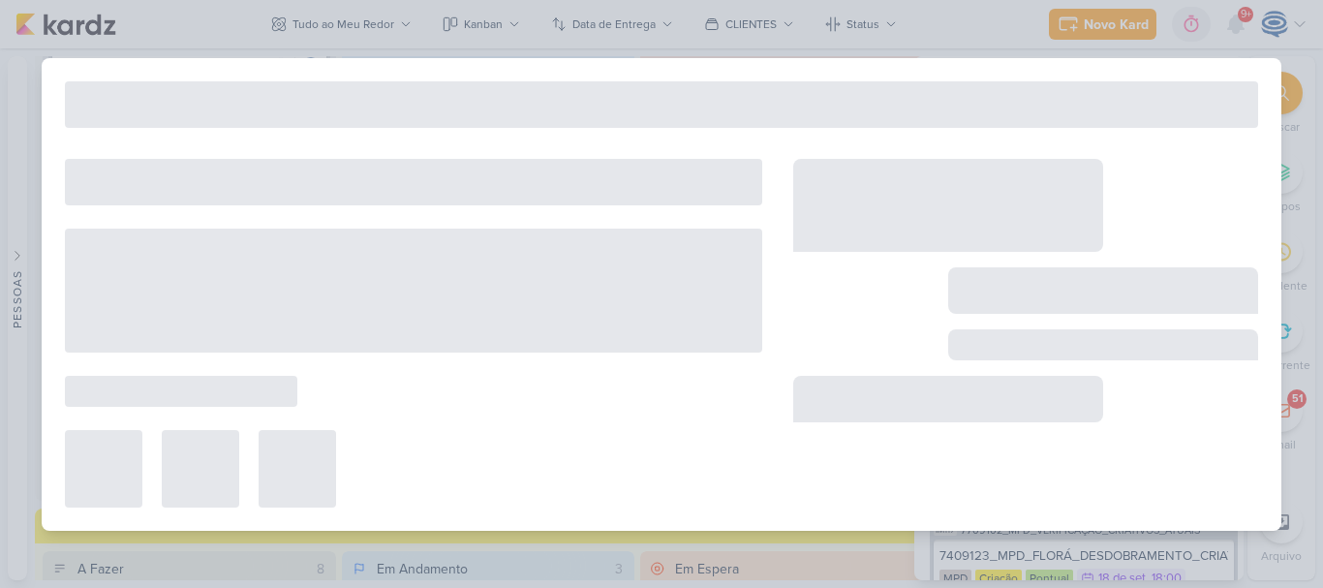
type input "7408061_MPD_FLORÁ_CRIAÇÃO_PEÇAS_EVOLUÇÃO_DE_OBRA"
type input "[DATE] 18:00"
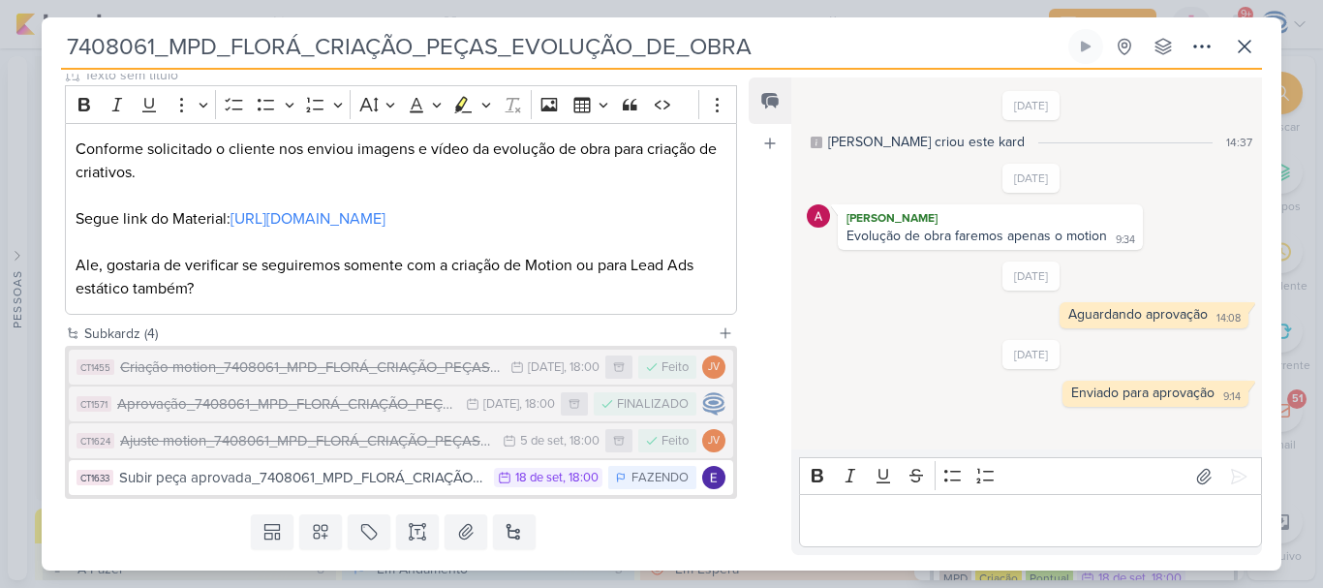
scroll to position [0, 0]
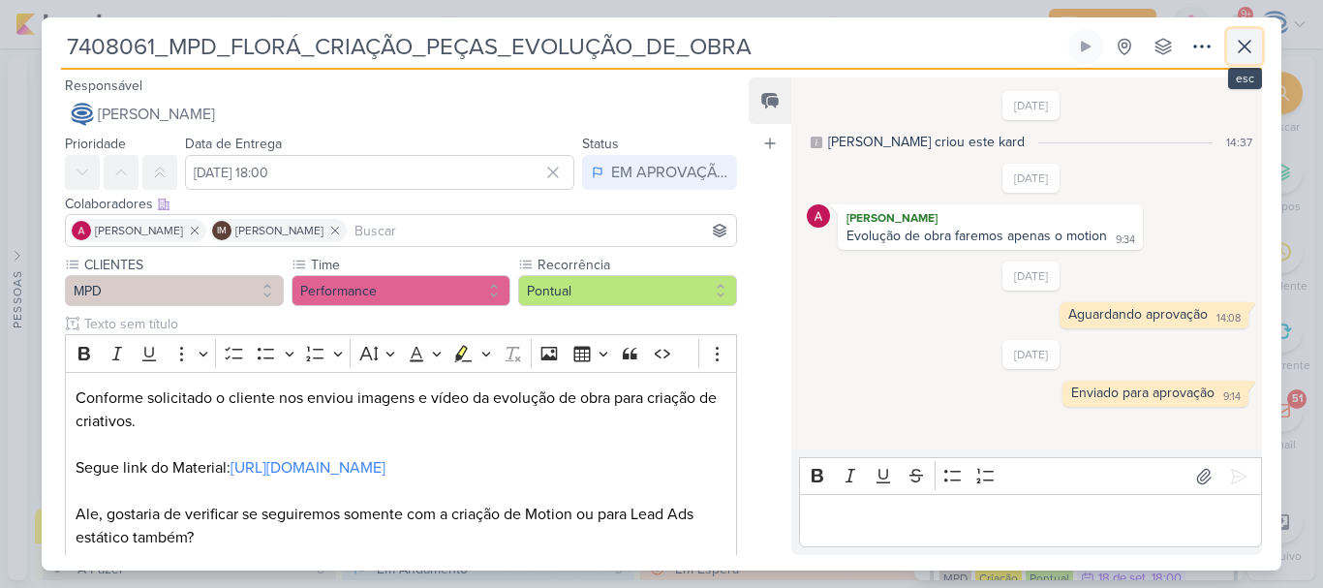
click at [1238, 48] on icon at bounding box center [1243, 46] width 23 height 23
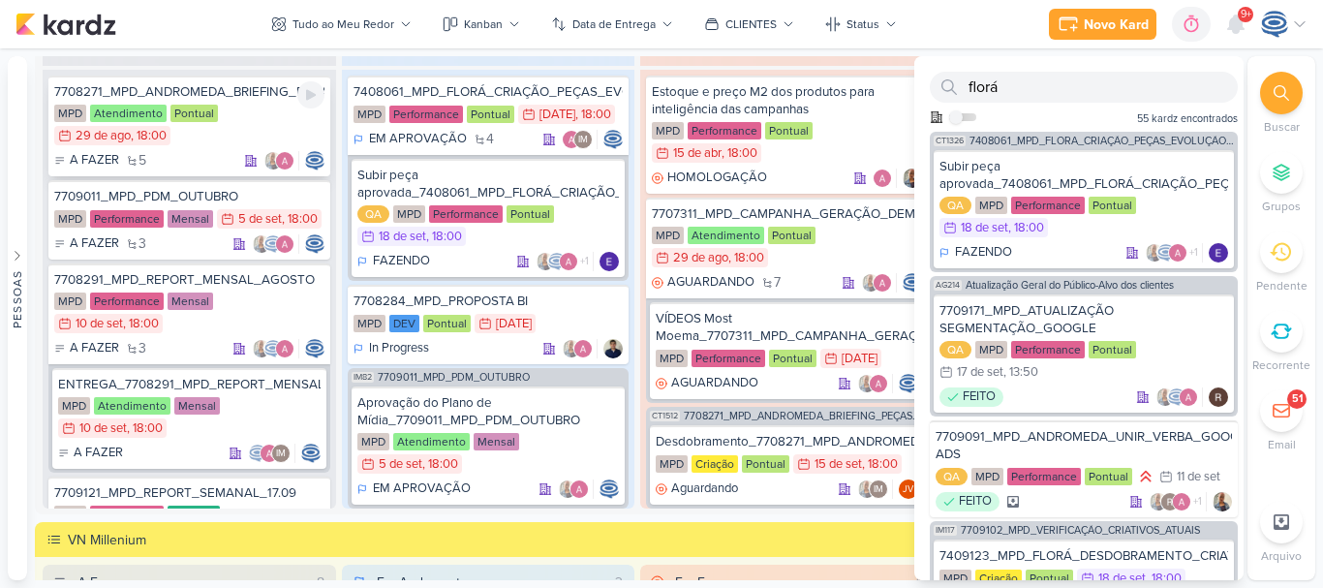
click at [249, 106] on div "MPD Atendimento Pontual 29/8 [DATE] 18:00" at bounding box center [189, 126] width 270 height 43
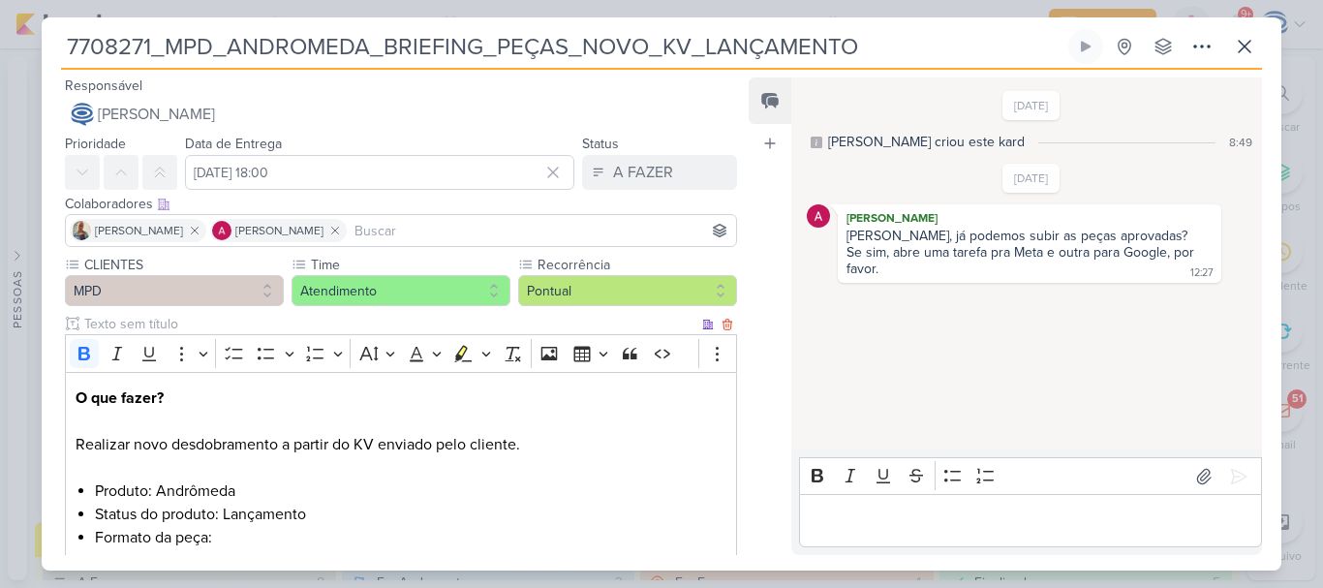
scroll to position [685, 0]
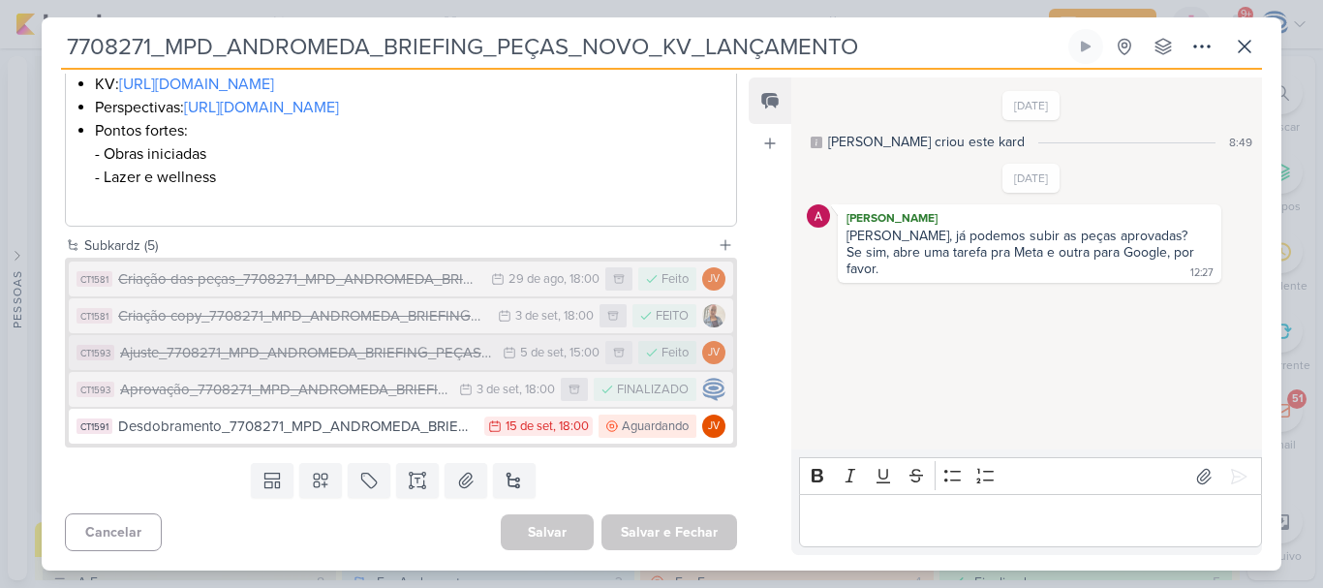
click at [252, 361] on div "Ajuste_7708271_MPD_ANDROMEDA_BRIEFING_PEÇAS_NOVO_KV_LANÇAMENTO" at bounding box center [306, 353] width 373 height 22
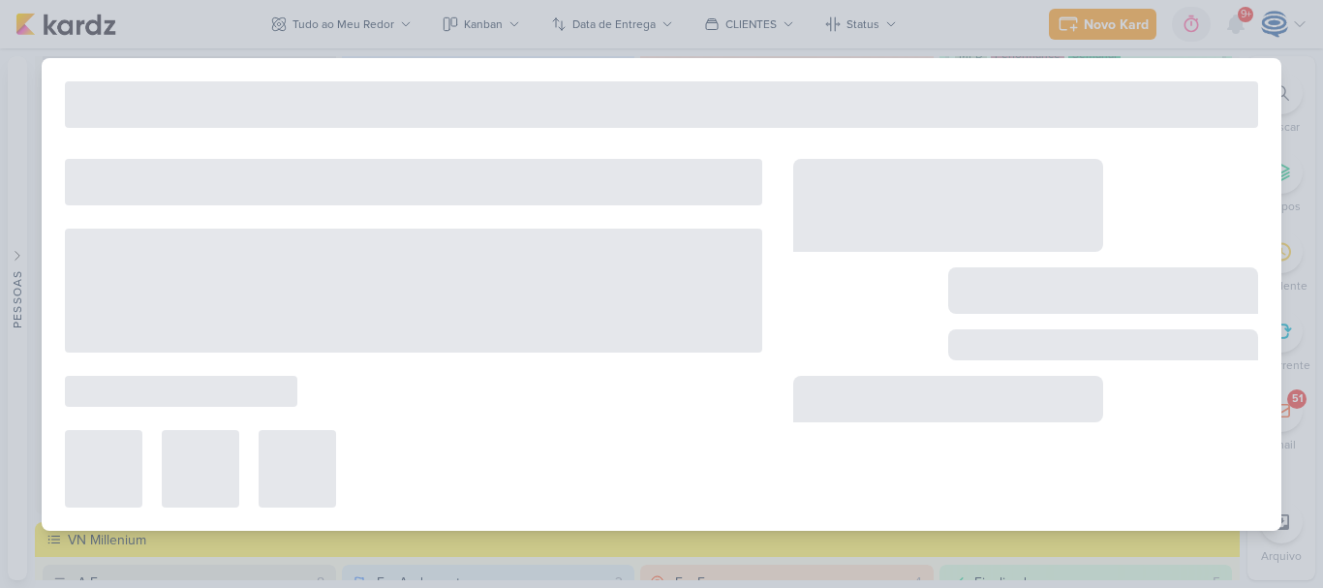
type input "Ajuste_7708271_MPD_ANDROMEDA_BRIEFING_PEÇAS_NOVO_KV_LANÇAMENTO"
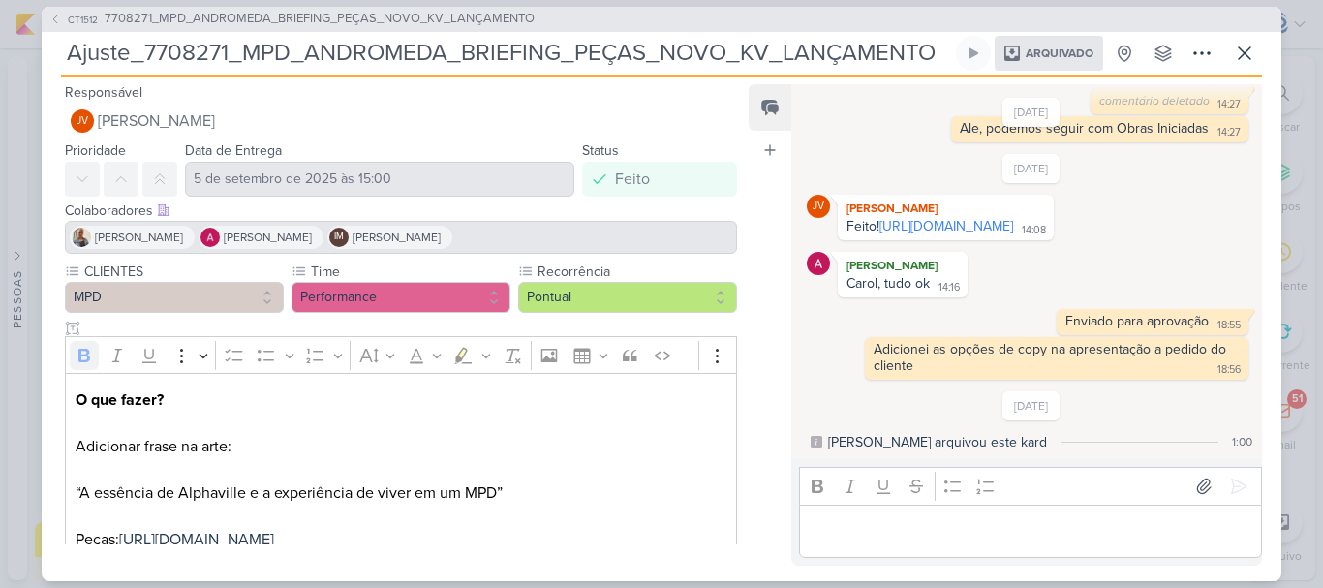
scroll to position [110, 0]
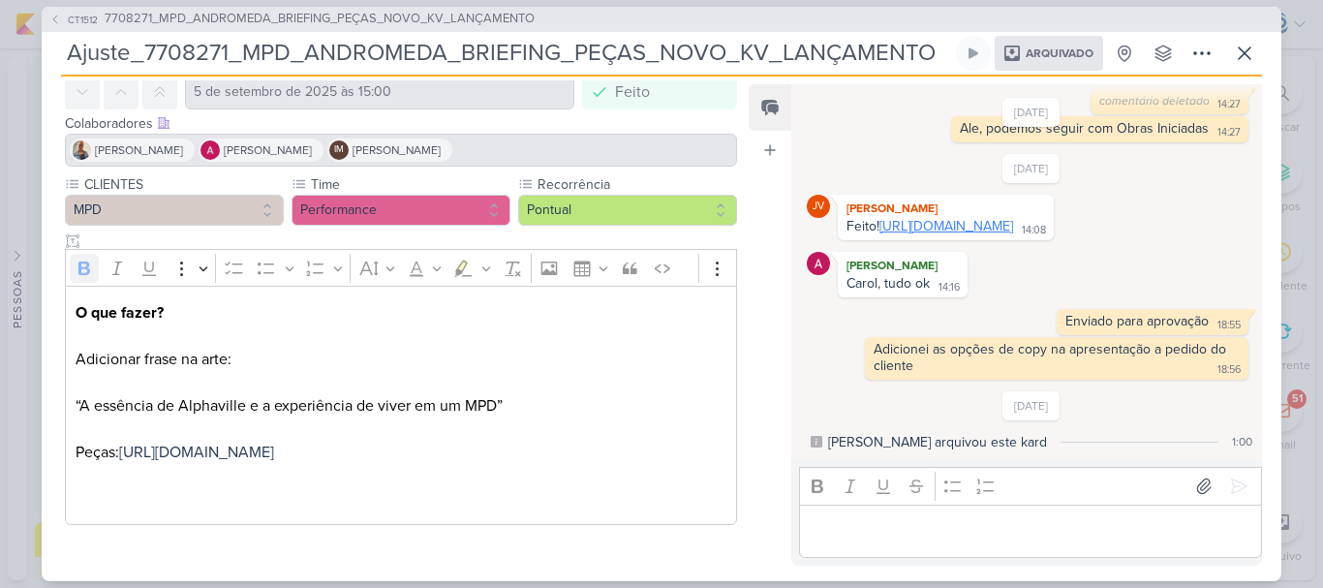
click at [976, 224] on link "[URL][DOMAIN_NAME]" at bounding box center [946, 226] width 134 height 16
click at [274, 15] on span "7708271_MPD_ANDROMEDA_BRIEFING_PEÇAS_NOVO_KV_LANÇAMENTO" at bounding box center [320, 19] width 430 height 19
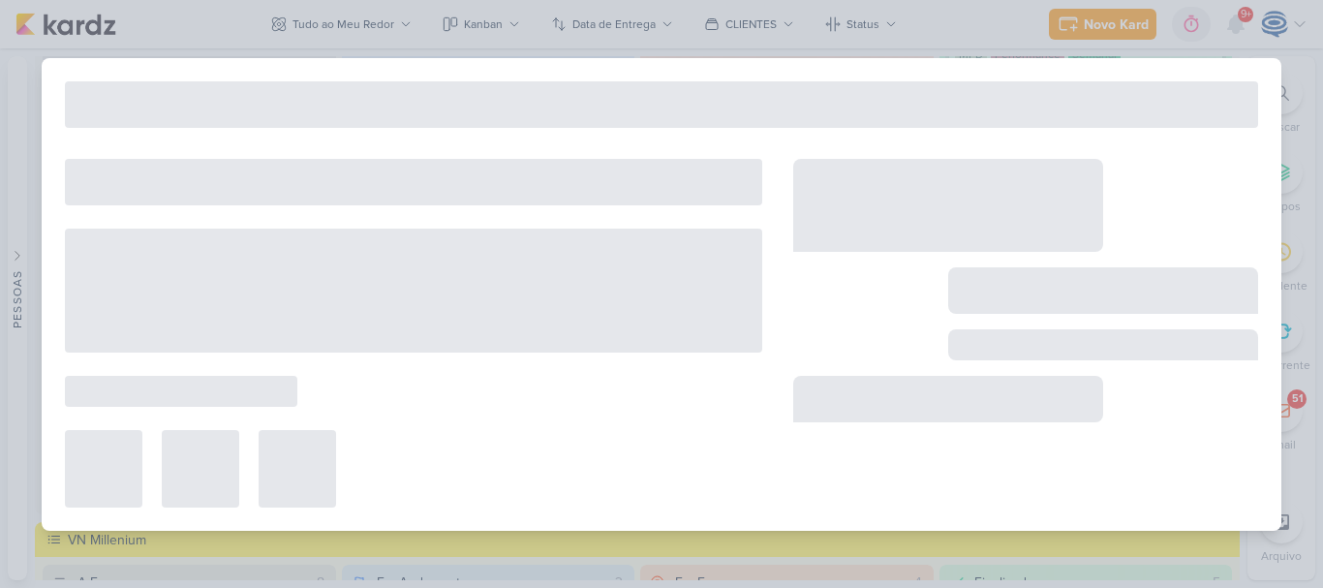
type input "7708271_MPD_ANDROMEDA_BRIEFING_PEÇAS_NOVO_KV_LANÇAMENTO"
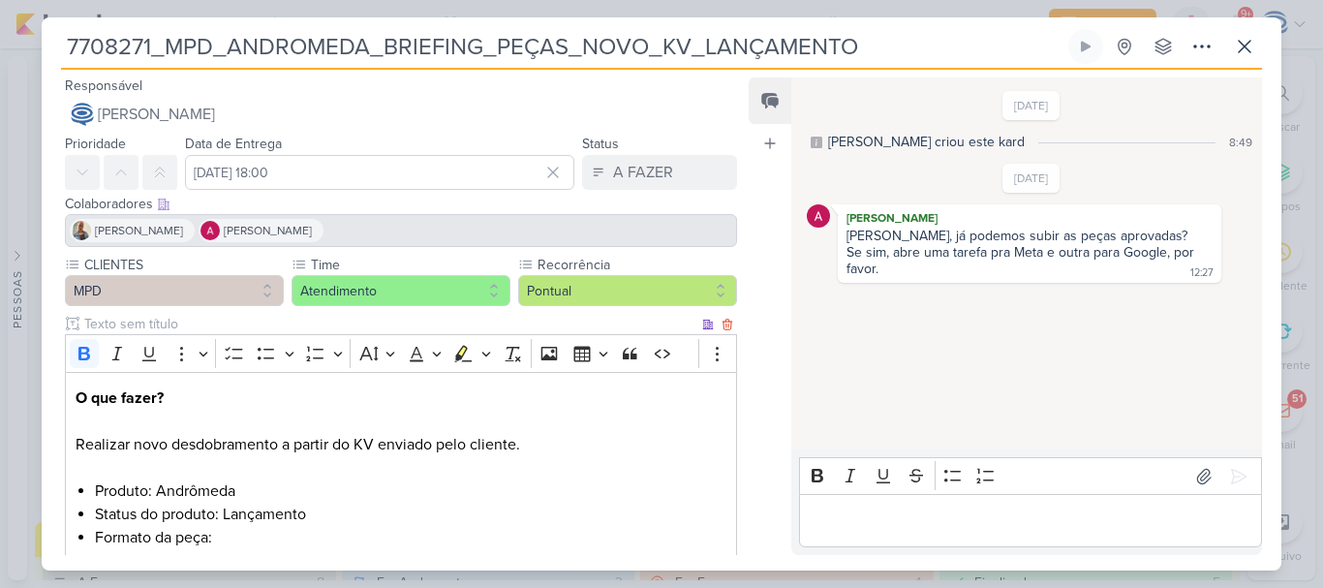
scroll to position [685, 0]
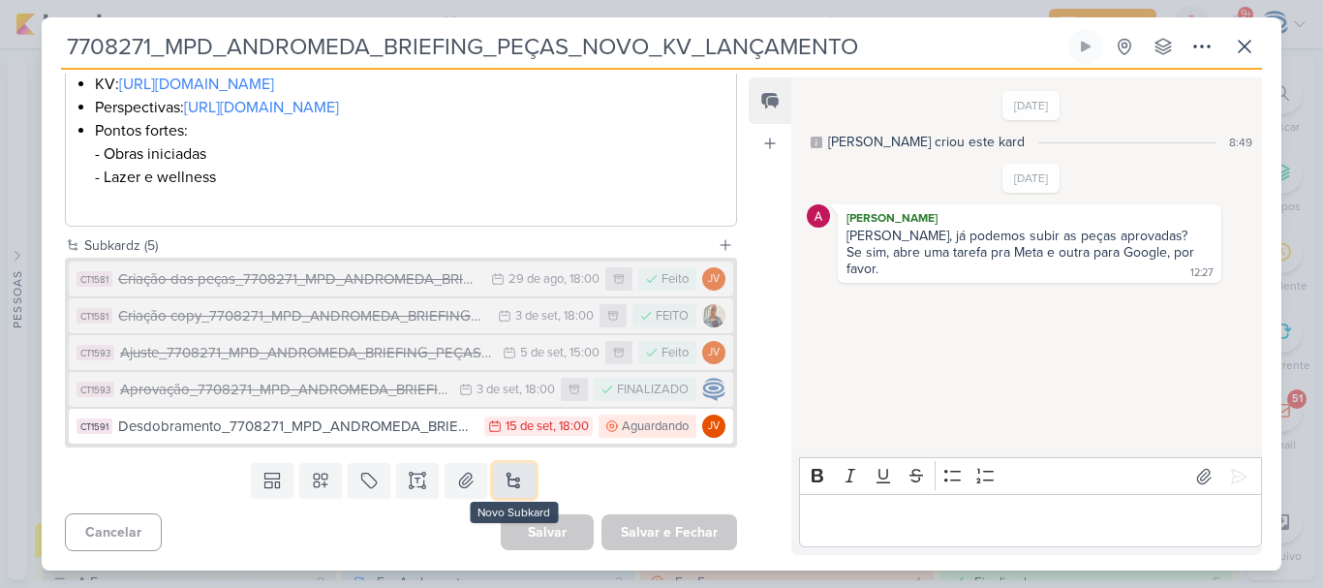
click at [504, 476] on button at bounding box center [514, 480] width 43 height 35
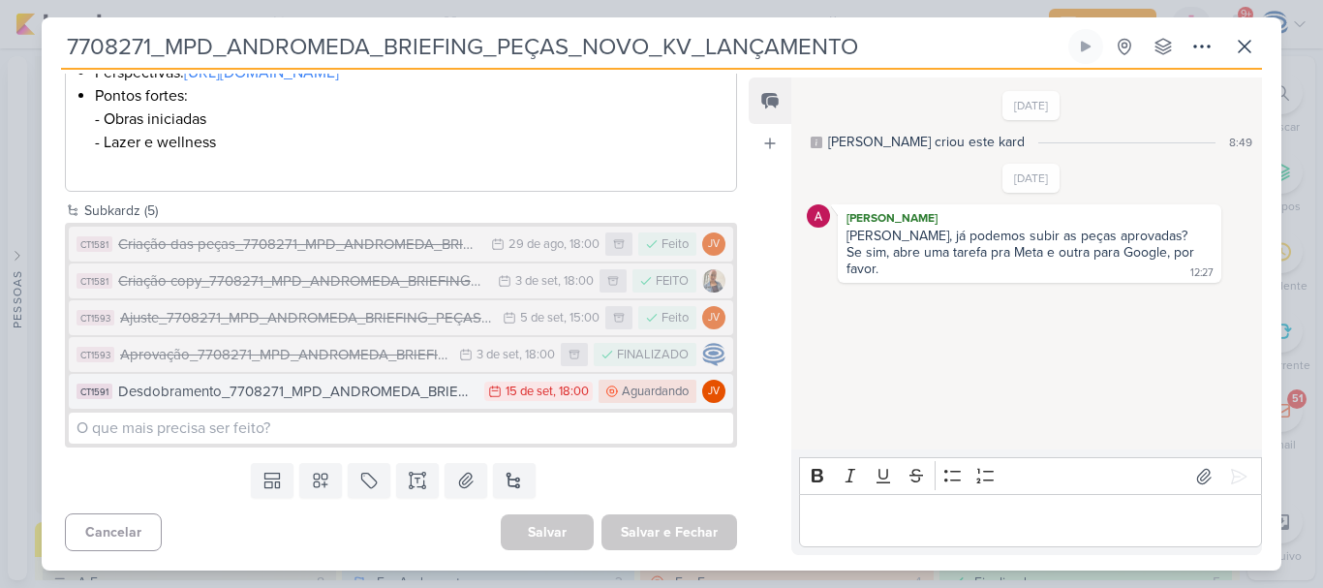
click at [418, 403] on div "Desdobramento_7708271_MPD_ANDROMEDA_BRIEFING_PEÇAS_NOVO_KV_LANÇAMENTO" at bounding box center [296, 391] width 356 height 22
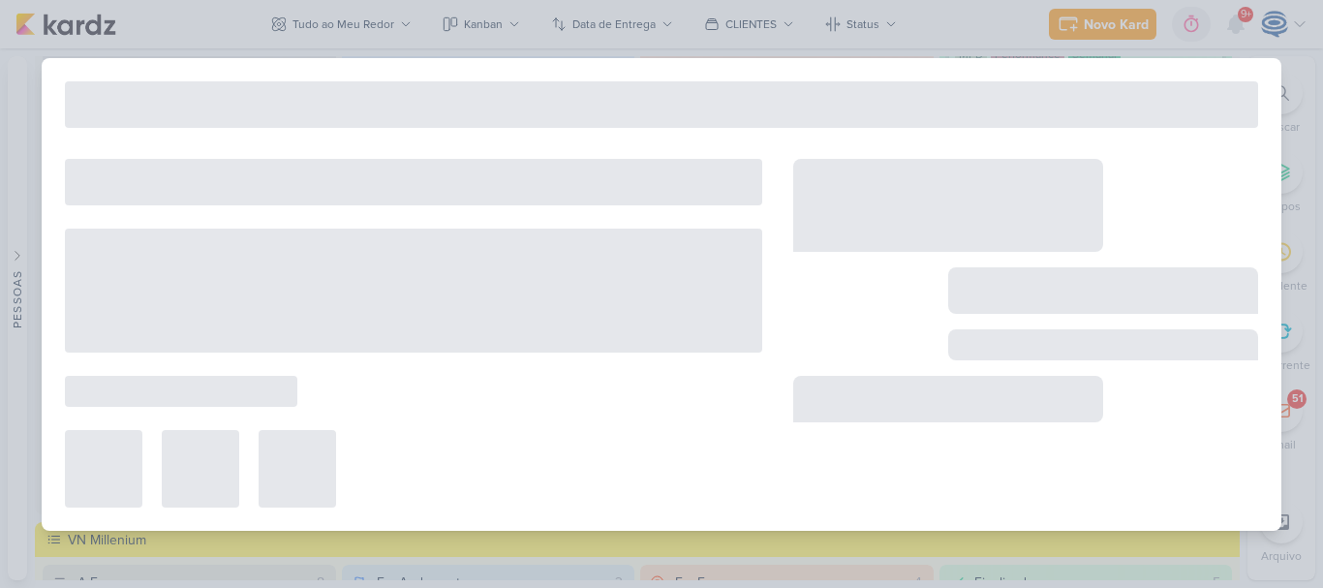
type input "Desdobramento_7708271_MPD_ANDROMEDA_BRIEFING_PEÇAS_NOVO_KV_LANÇAMENTO"
type input "15 de setembro de 2025 às 18:00"
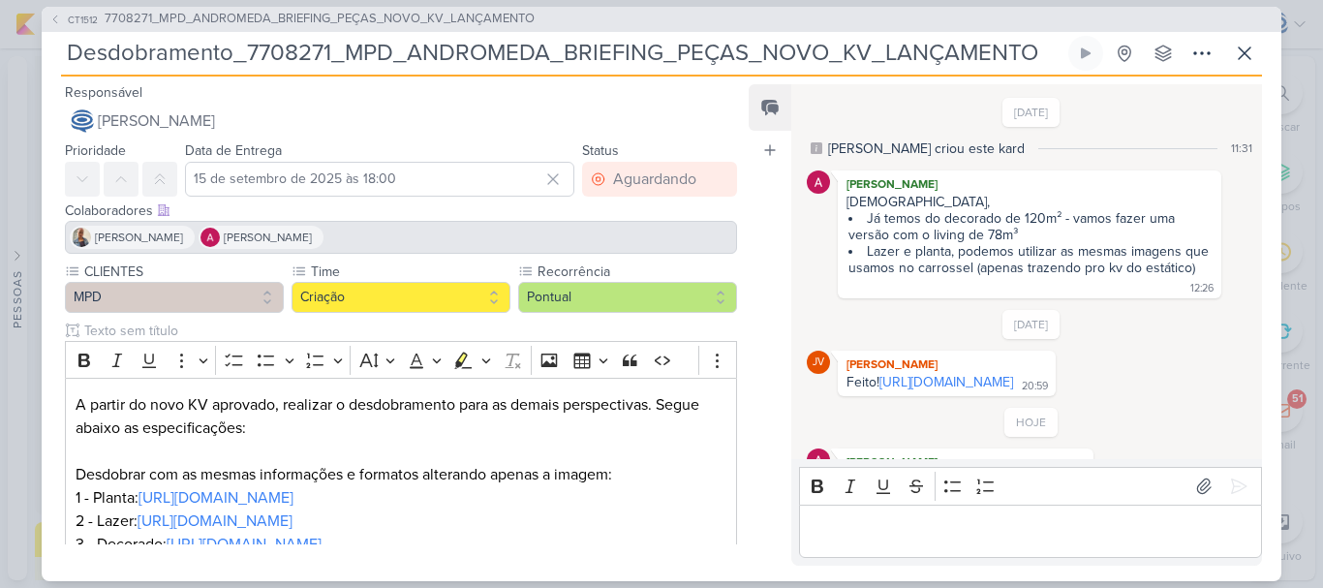
scroll to position [75, 0]
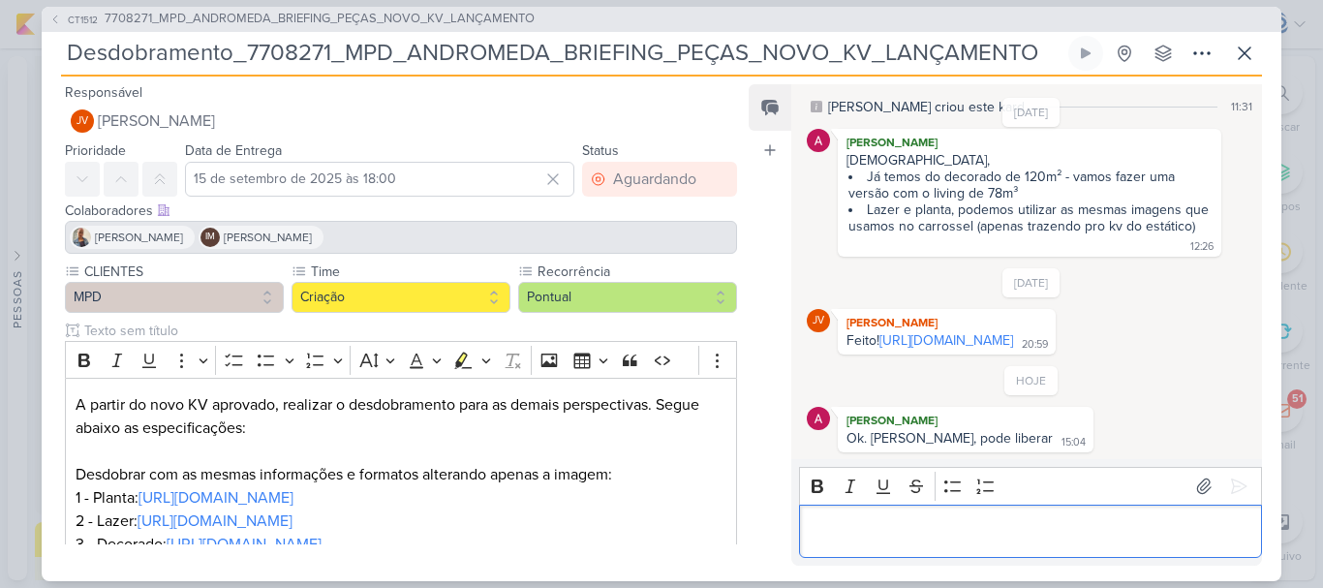
click at [922, 543] on div "Editor editing area: main" at bounding box center [1030, 530] width 463 height 53
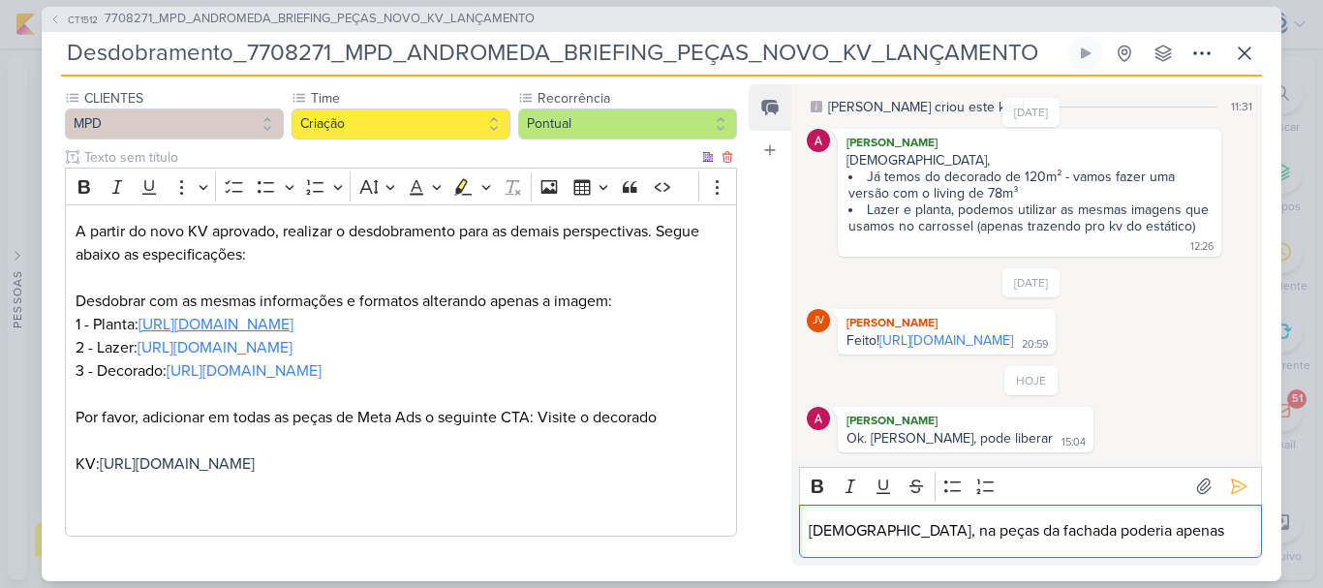
scroll to position [174, 0]
click at [1149, 530] on p "[DEMOGRAPHIC_DATA], na peças da fachada poderia apenas" at bounding box center [1029, 530] width 442 height 23
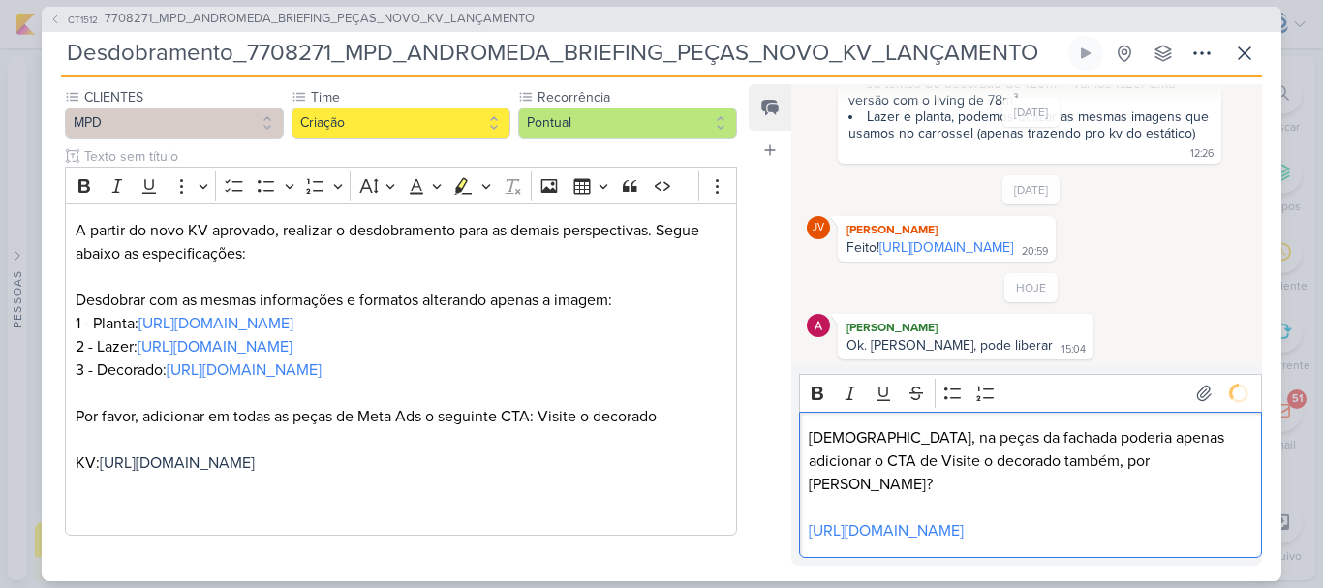
scroll to position [162, 0]
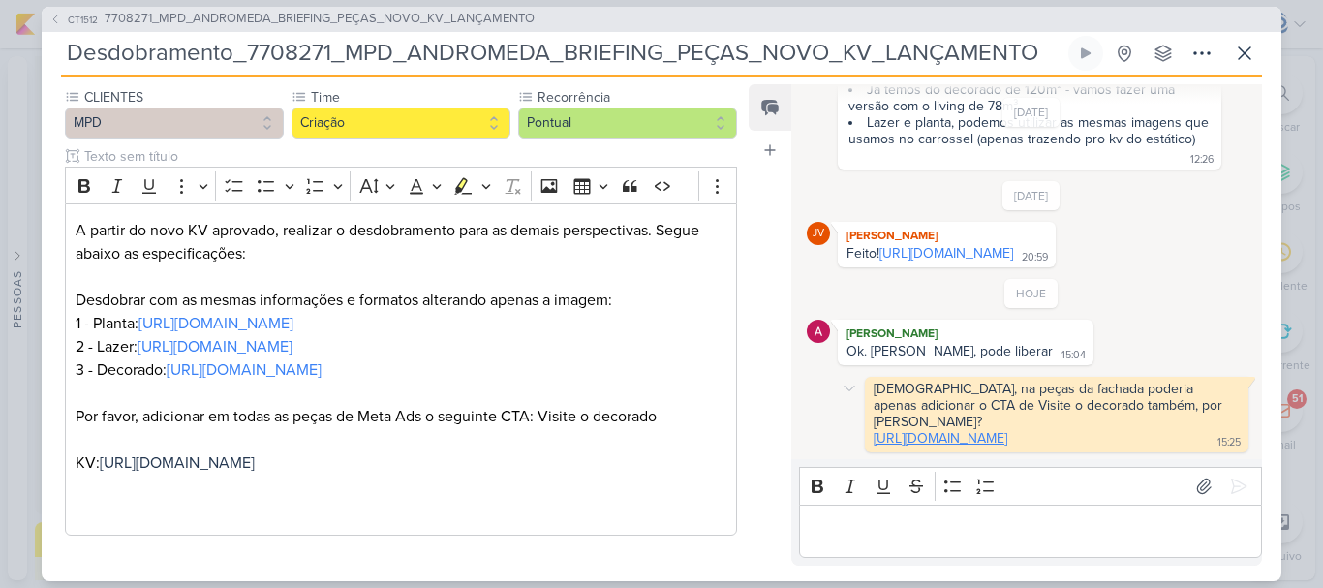
click at [1007, 430] on link "[URL][DOMAIN_NAME]" at bounding box center [940, 438] width 134 height 16
click at [942, 527] on p "Editor editing area: main" at bounding box center [1029, 530] width 442 height 23
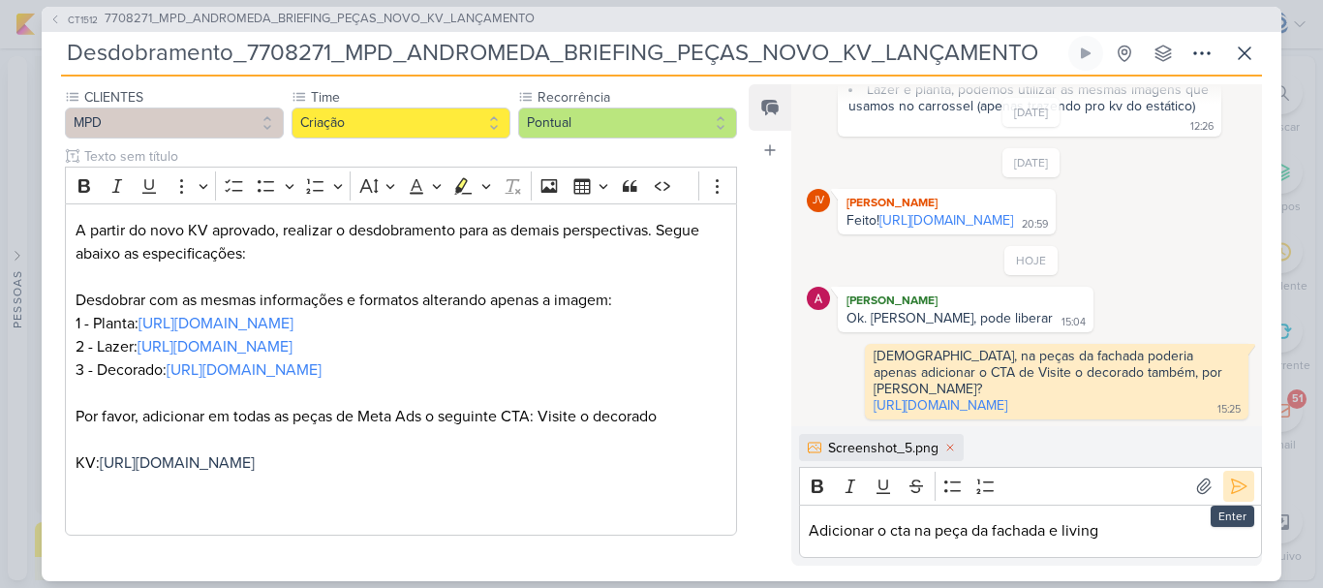
scroll to position [195, 0]
click at [1232, 481] on icon at bounding box center [1239, 486] width 15 height 15
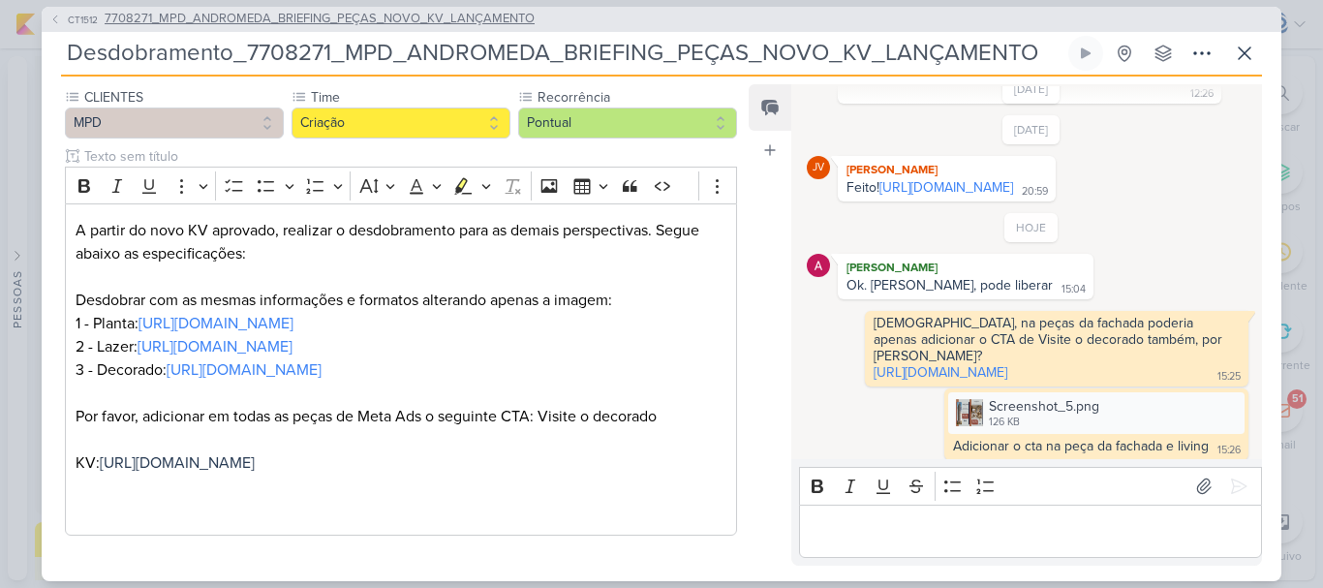
scroll to position [235, 0]
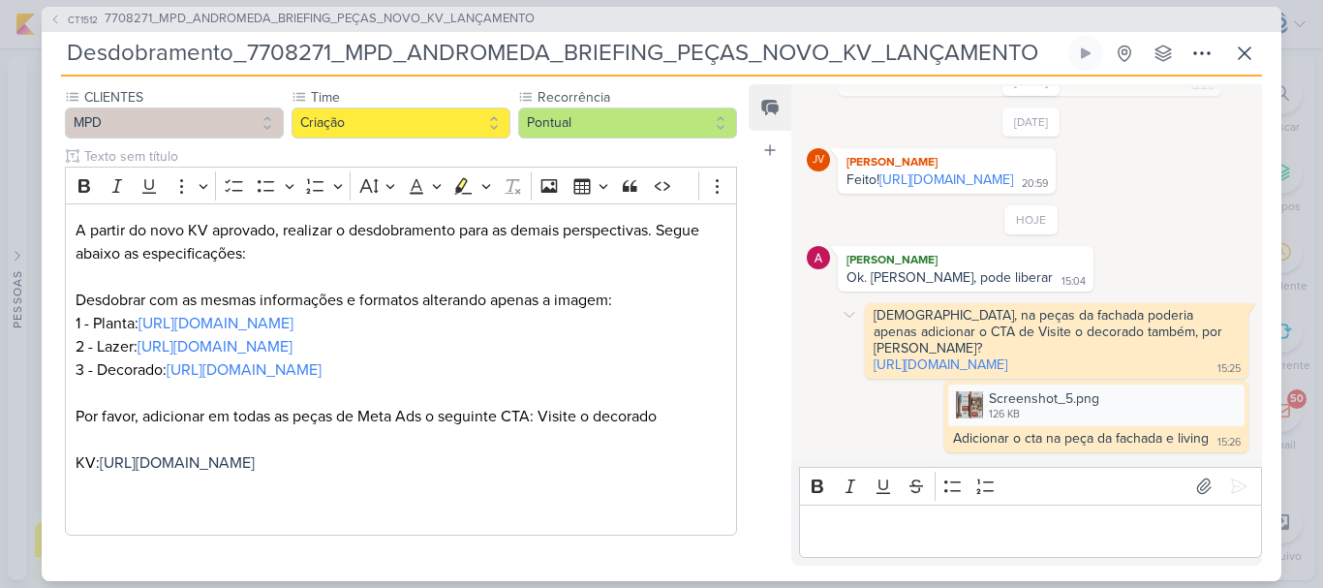
click at [820, 351] on div "[DEMOGRAPHIC_DATA], na peças da fachada poderia apenas adicionar o CTA de Visit…" at bounding box center [1030, 341] width 449 height 76
click at [803, 359] on div "[DATE] [PERSON_NAME] criou este kard 11:31 [PERSON_NAME] Jôney, Já temos do dec…" at bounding box center [1025, 273] width 469 height 374
click at [332, 21] on span "7708271_MPD_ANDROMEDA_BRIEFING_PEÇAS_NOVO_KV_LANÇAMENTO" at bounding box center [320, 19] width 430 height 19
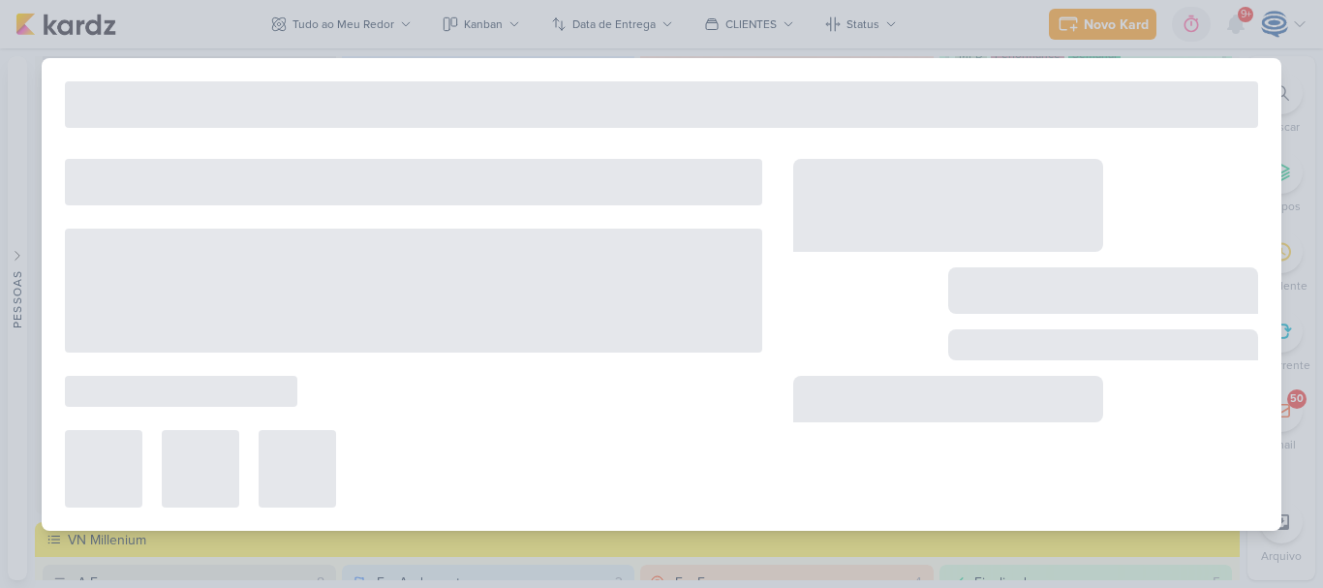
type input "7708271_MPD_ANDROMEDA_BRIEFING_PEÇAS_NOVO_KV_LANÇAMENTO"
type input "[DATE] 18:00"
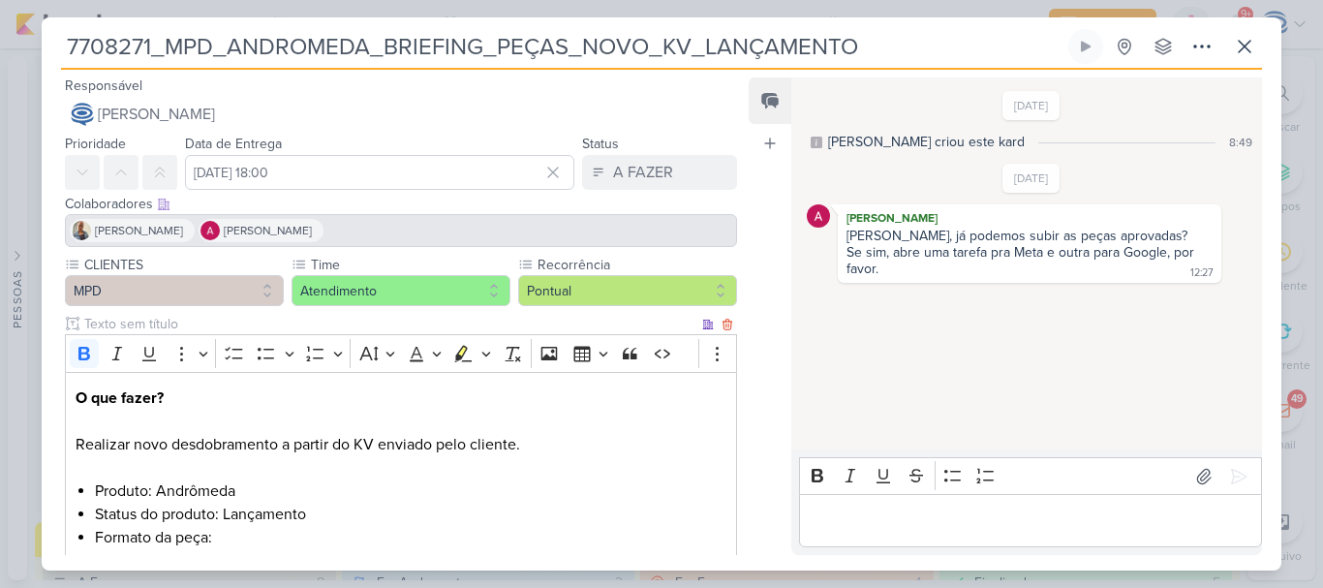
scroll to position [685, 0]
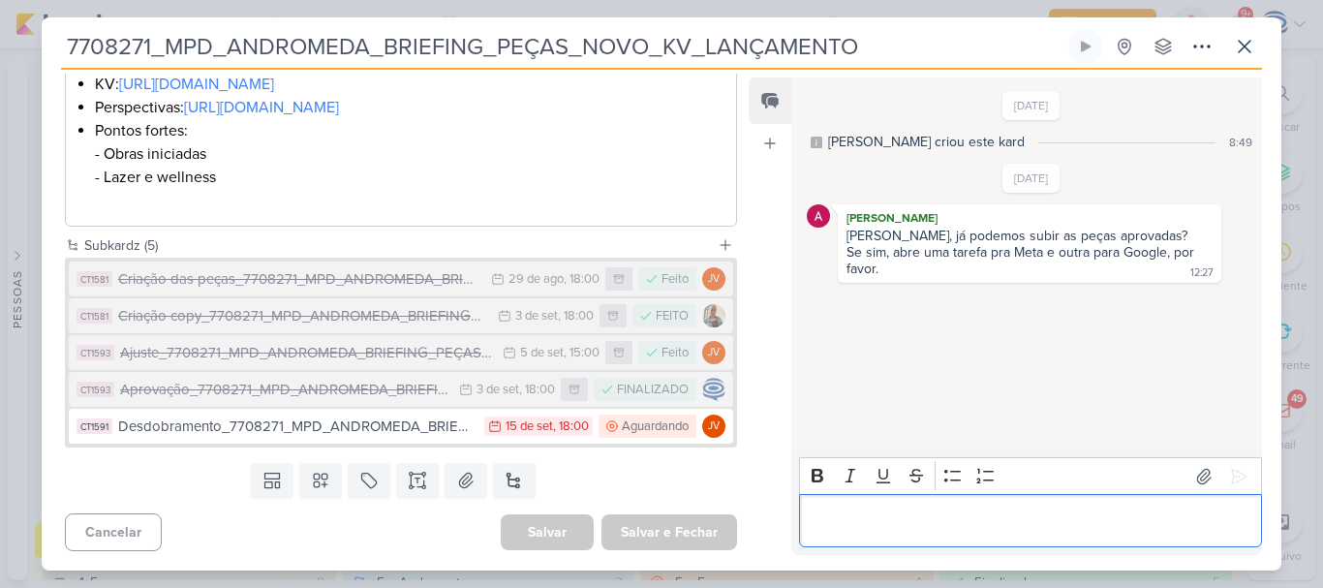
click at [837, 527] on p "Editor editing area: main" at bounding box center [1029, 520] width 442 height 23
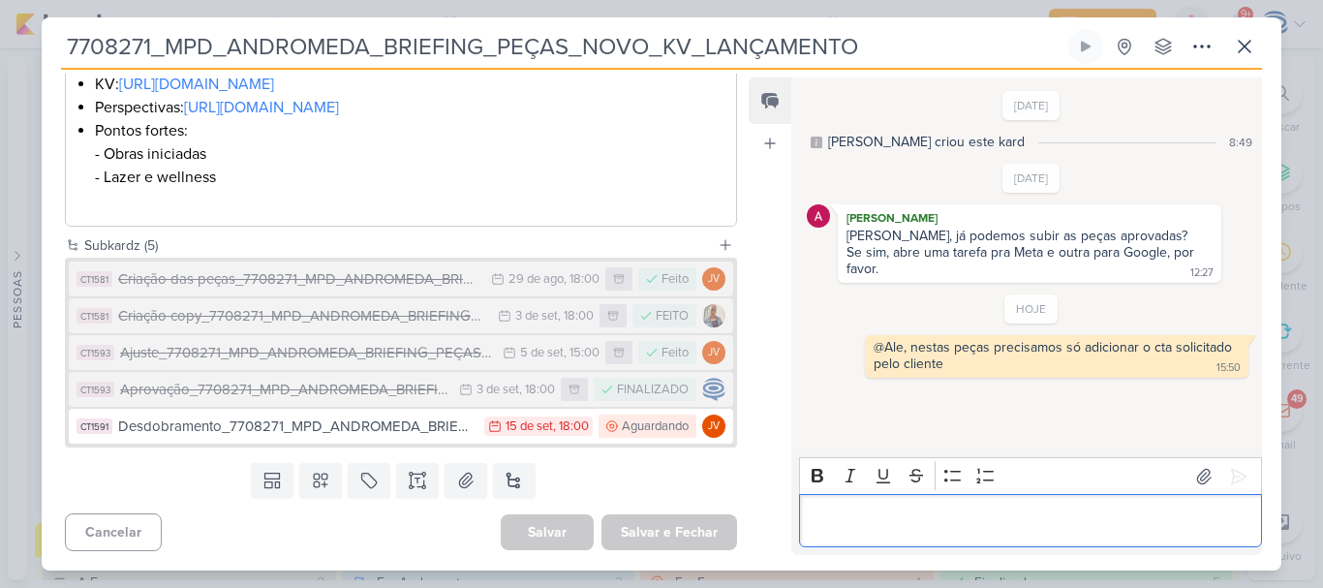
scroll to position [0, 0]
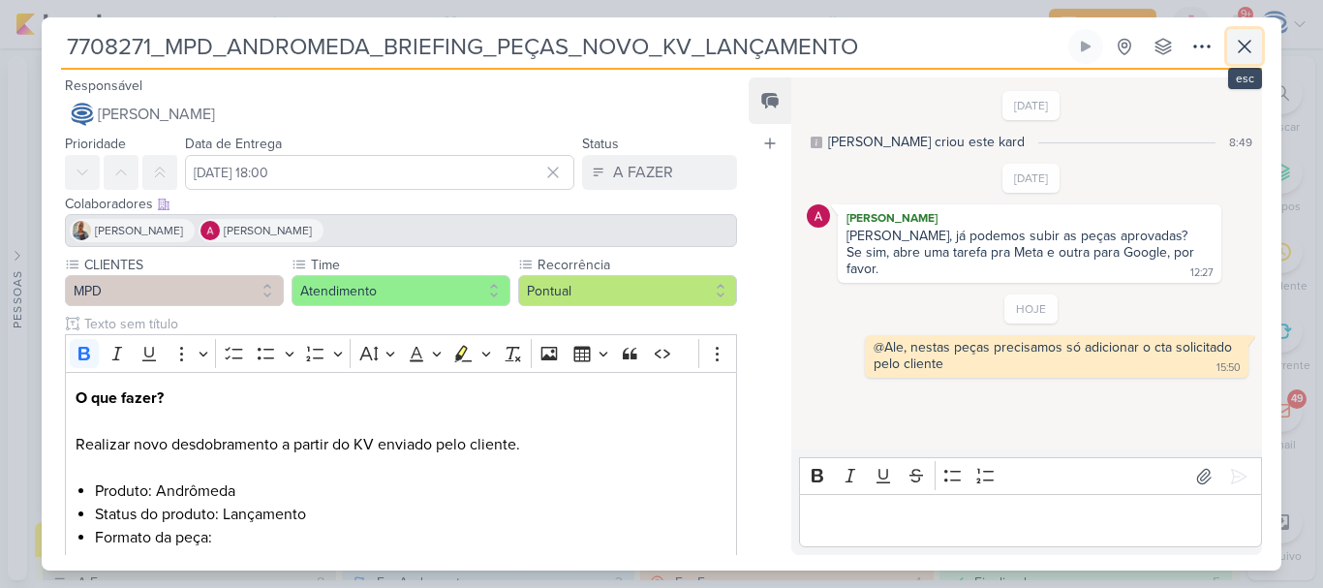
click at [1256, 44] on button at bounding box center [1244, 46] width 35 height 35
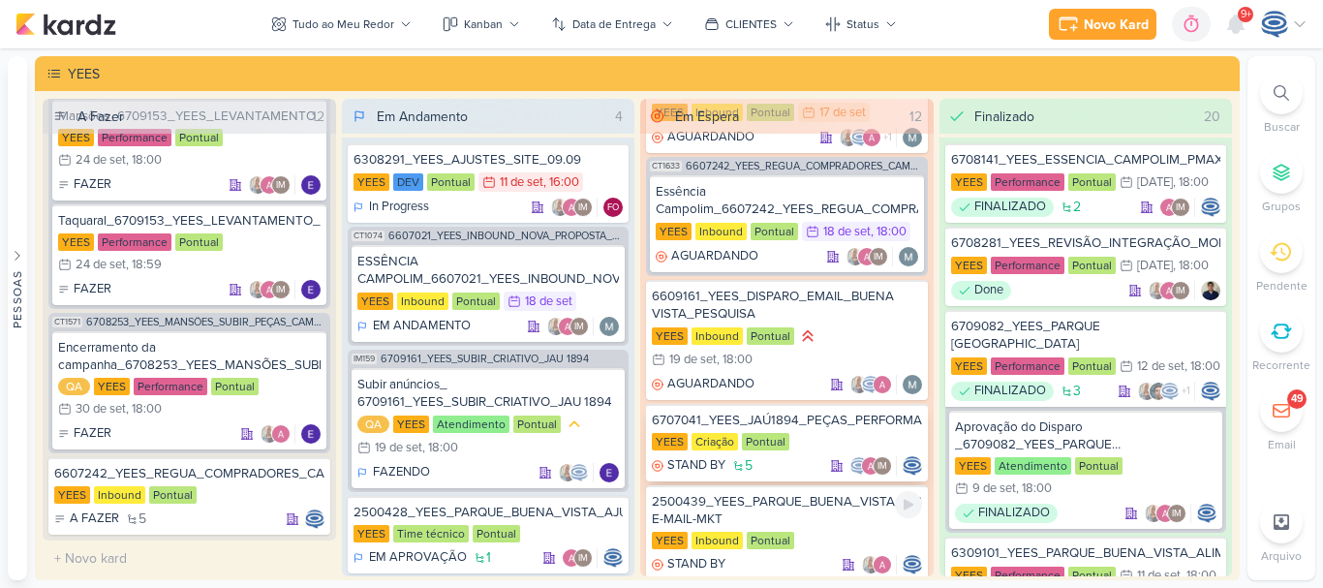
scroll to position [1074, 0]
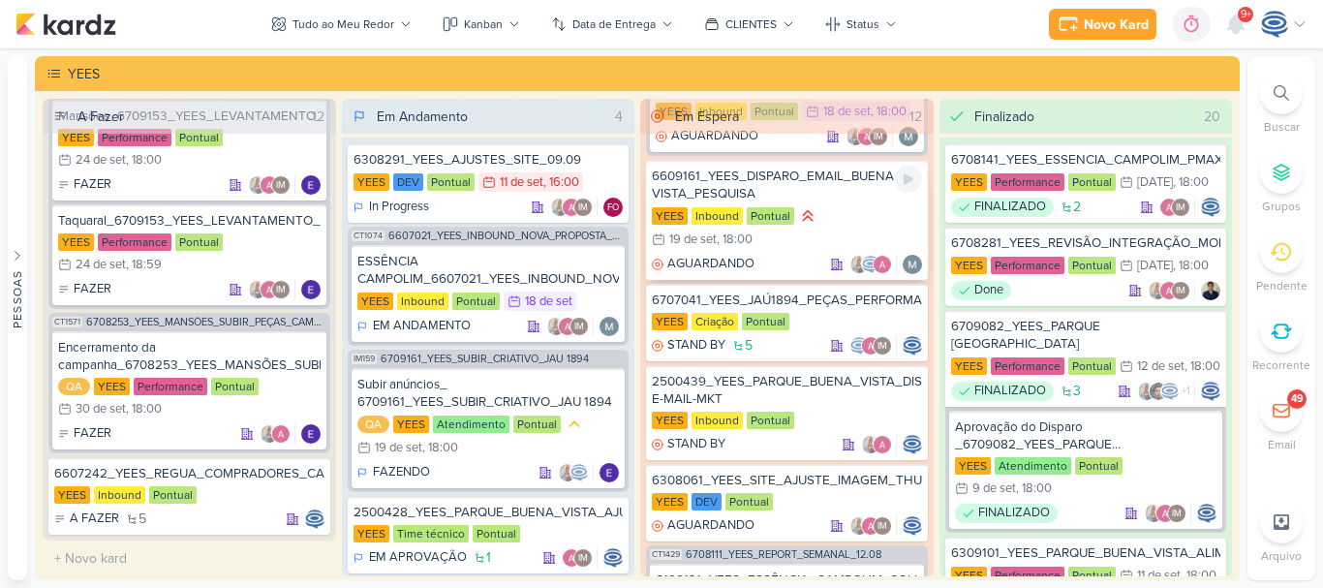
click at [851, 232] on div "YEES Inbound Pontual 19/9 [DATE] 18:00" at bounding box center [787, 228] width 270 height 45
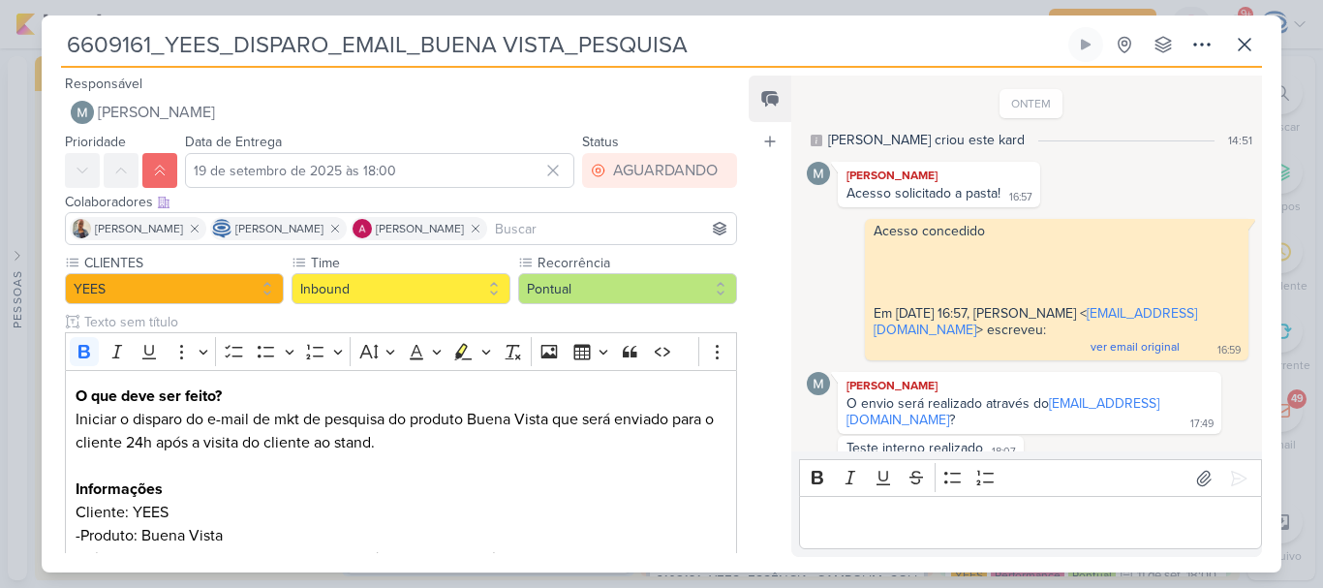
scroll to position [18, 0]
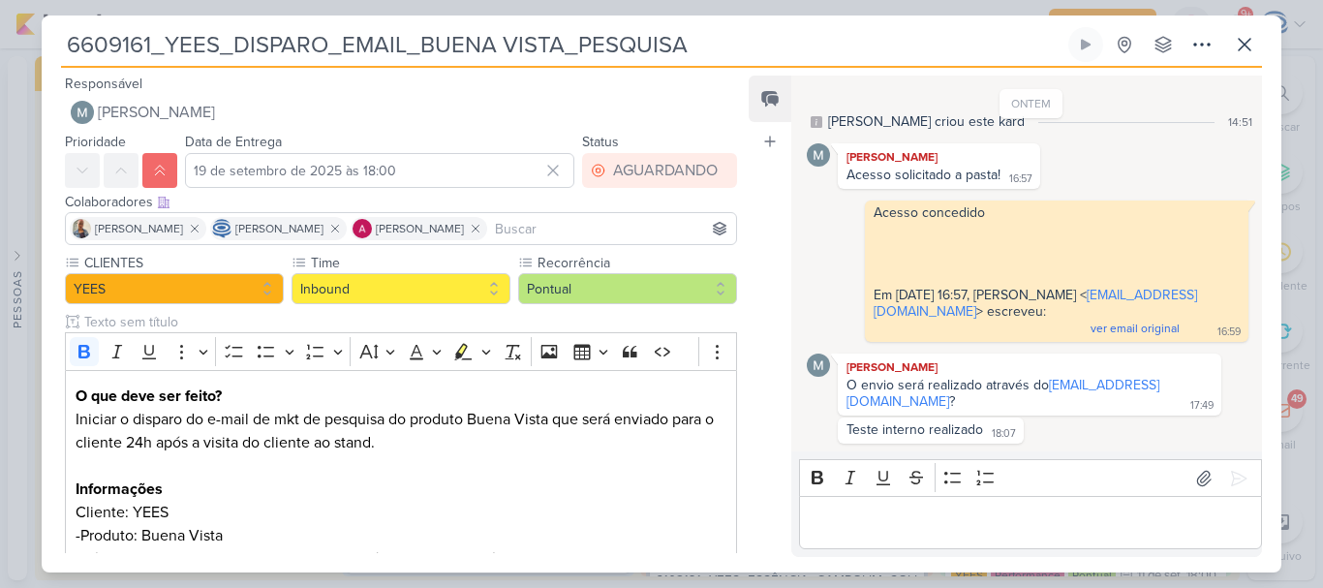
click at [876, 514] on p "Editor editing area: main" at bounding box center [1029, 522] width 442 height 23
drag, startPoint x: 1059, startPoint y: 409, endPoint x: 824, endPoint y: 386, distance: 236.3
drag, startPoint x: 824, startPoint y: 386, endPoint x: 1109, endPoint y: 412, distance: 285.8
click at [1109, 412] on div "[PERSON_NAME] O envio será realizado através do [EMAIL_ADDRESS][DOMAIN_NAME] ? …" at bounding box center [1028, 384] width 383 height 62
drag, startPoint x: 1083, startPoint y: 405, endPoint x: 840, endPoint y: 383, distance: 243.9
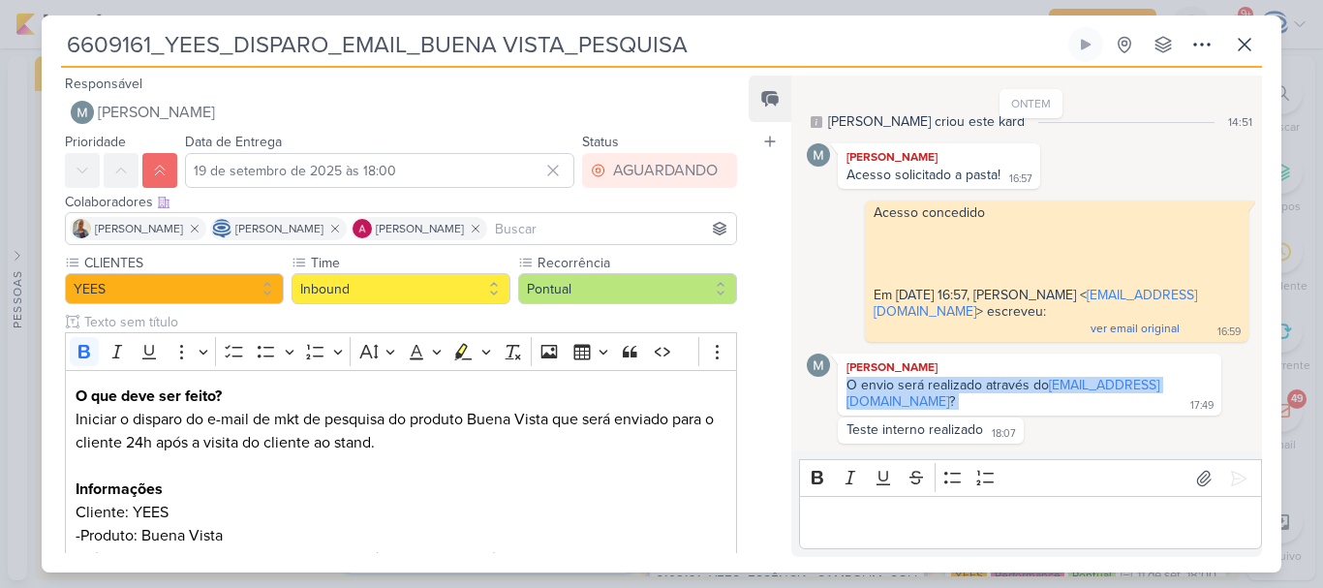
click at [841, 383] on div "O envio será realizado através do [EMAIL_ADDRESS][DOMAIN_NAME] ? 17:49" at bounding box center [1029, 394] width 376 height 35
copy div "O envio será realizado através do [EMAIL_ADDRESS][DOMAIN_NAME] ?"
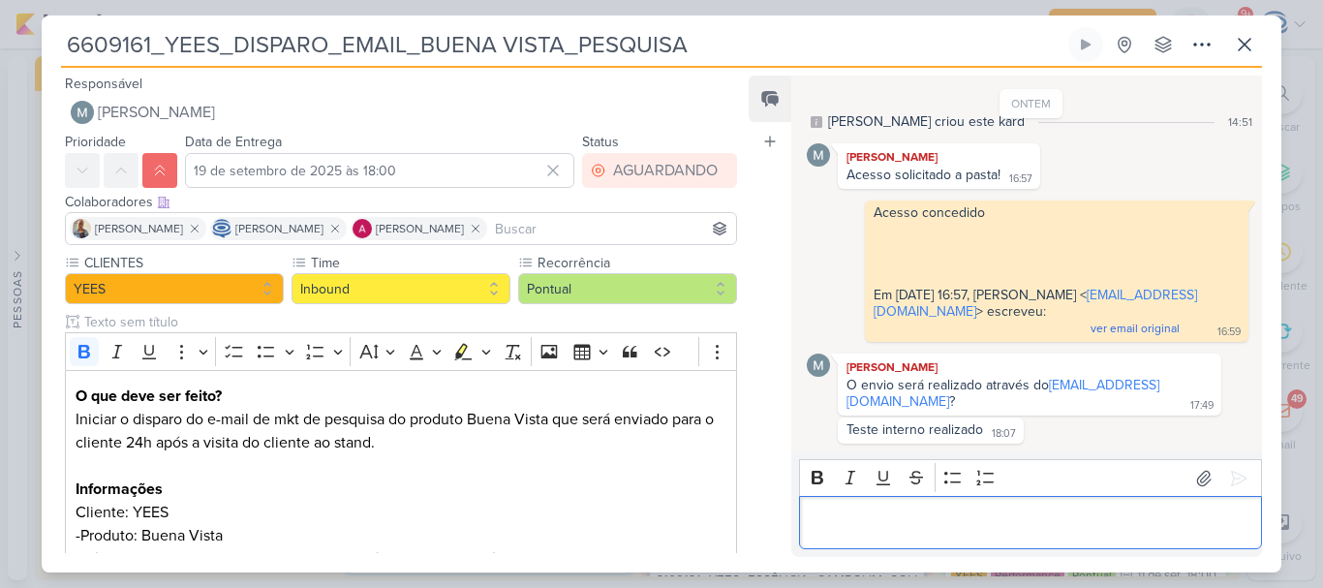
click at [916, 513] on p "Editor editing area: main" at bounding box center [1029, 522] width 442 height 23
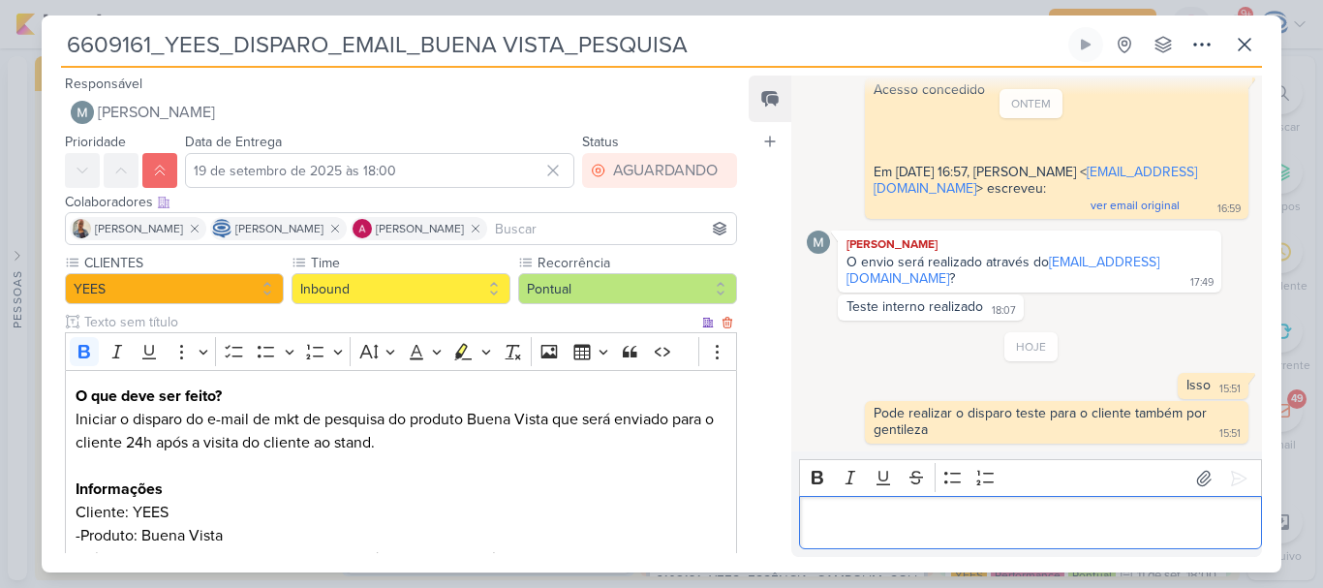
scroll to position [232, 0]
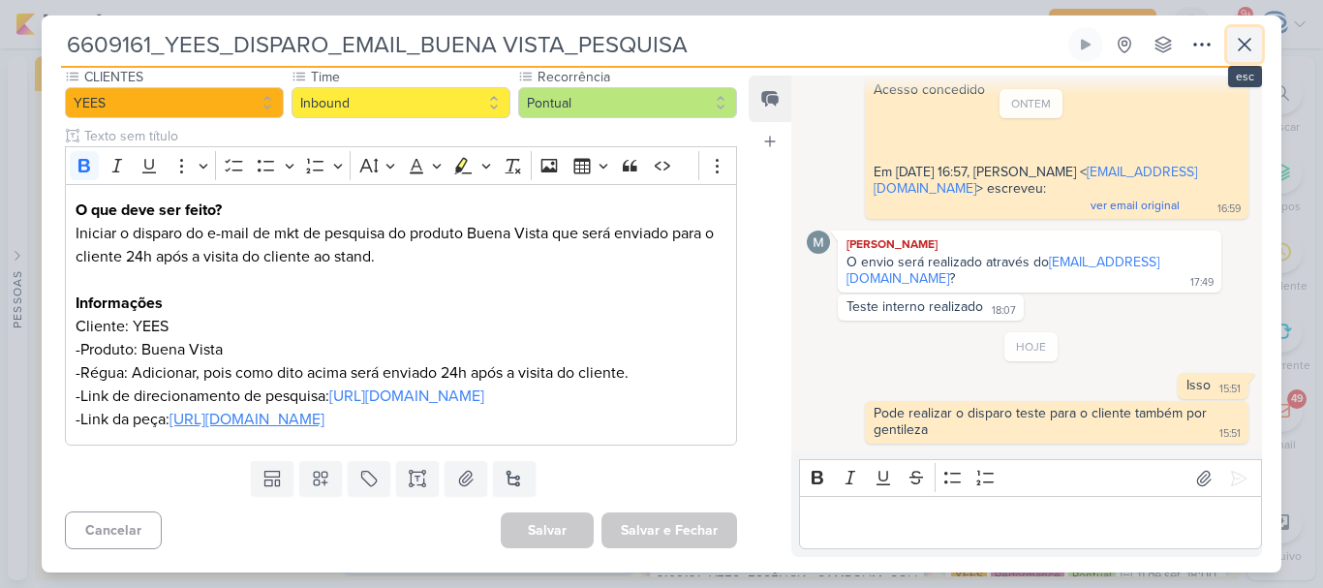
click at [1248, 46] on icon at bounding box center [1243, 44] width 23 height 23
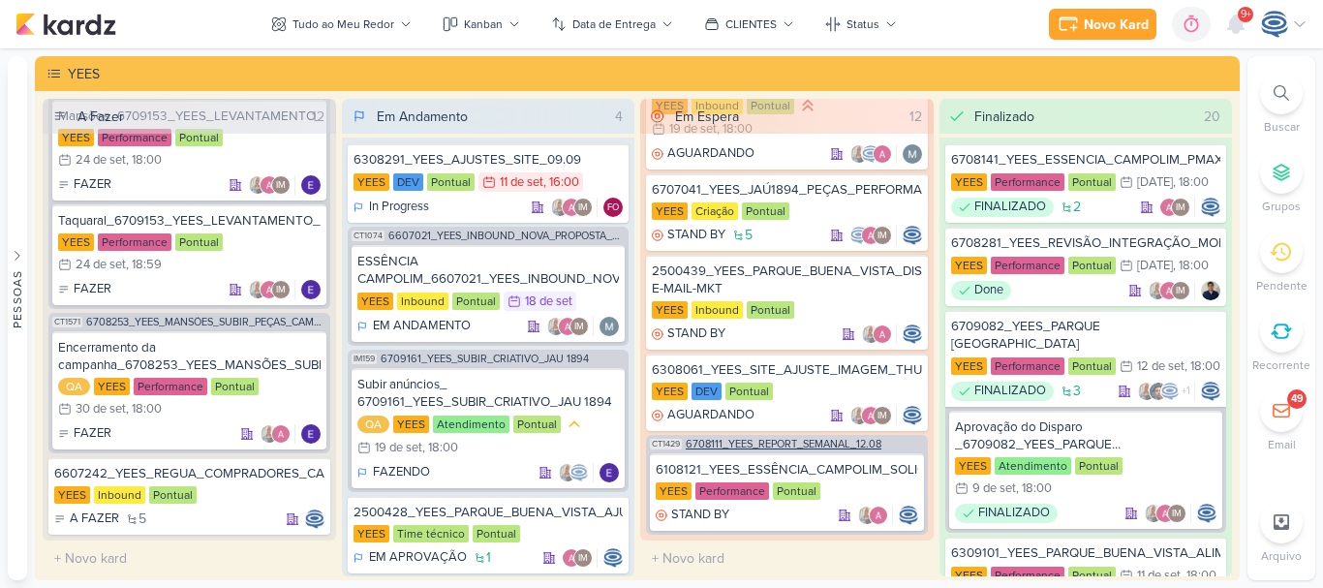
scroll to position [1205, 0]
click at [235, 503] on div "YEES Inbound Pontual" at bounding box center [189, 495] width 270 height 19
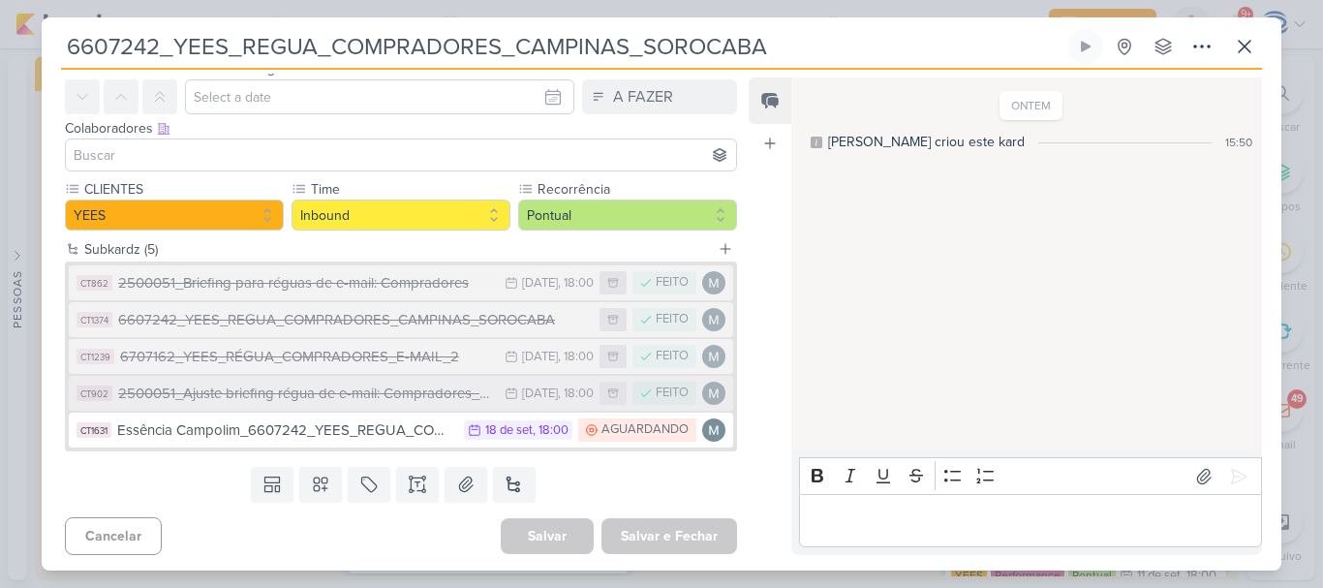
scroll to position [79, 0]
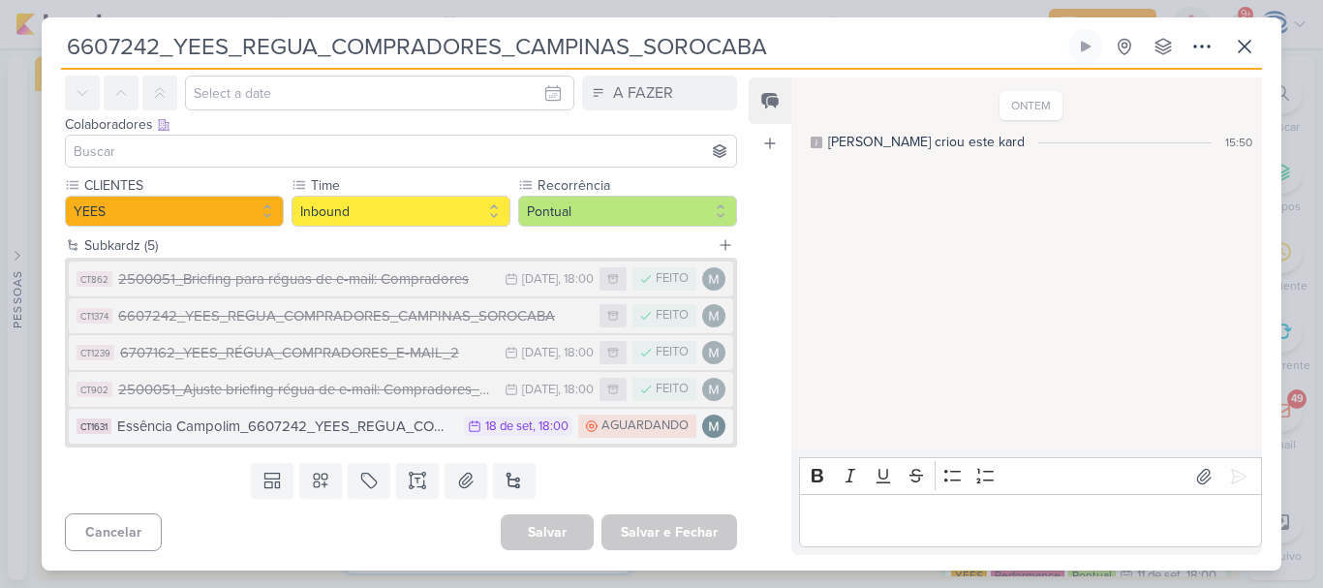
click at [334, 429] on div "Essência Campolim_6607242_YEES_REGUA_COMPRADORES_CAMPINAS_SOROCABA" at bounding box center [285, 426] width 337 height 22
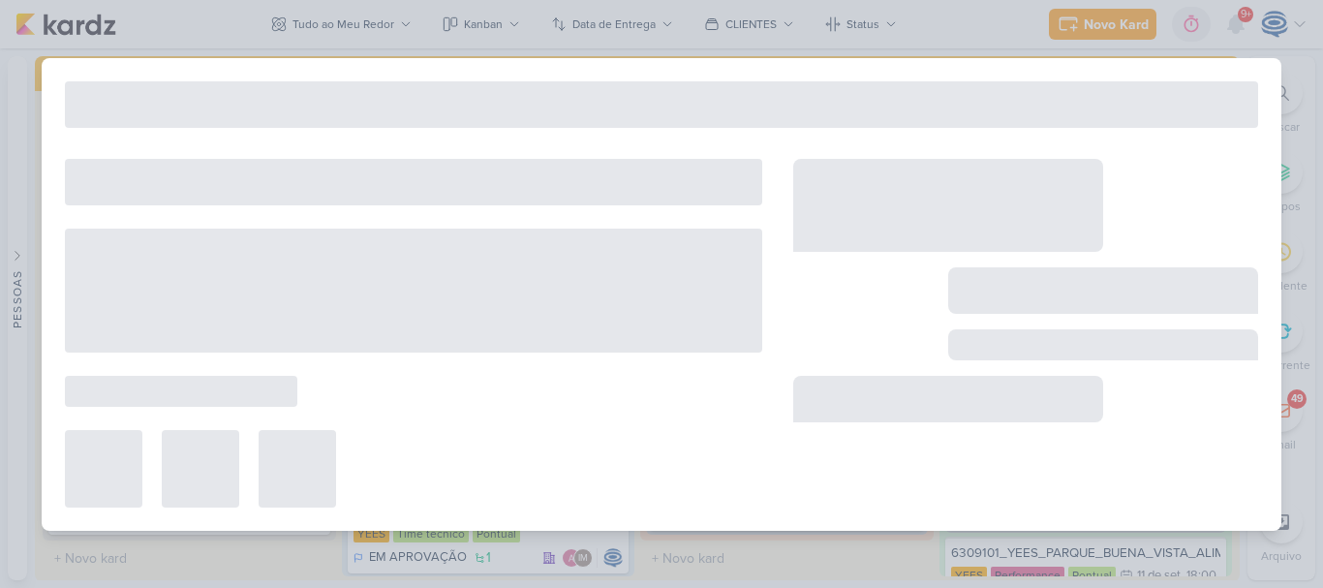
type input "Essência Campolim_6607242_YEES_REGUA_COMPRADORES_CAMPINAS_SOROCABA"
type input "[DATE] 18:00"
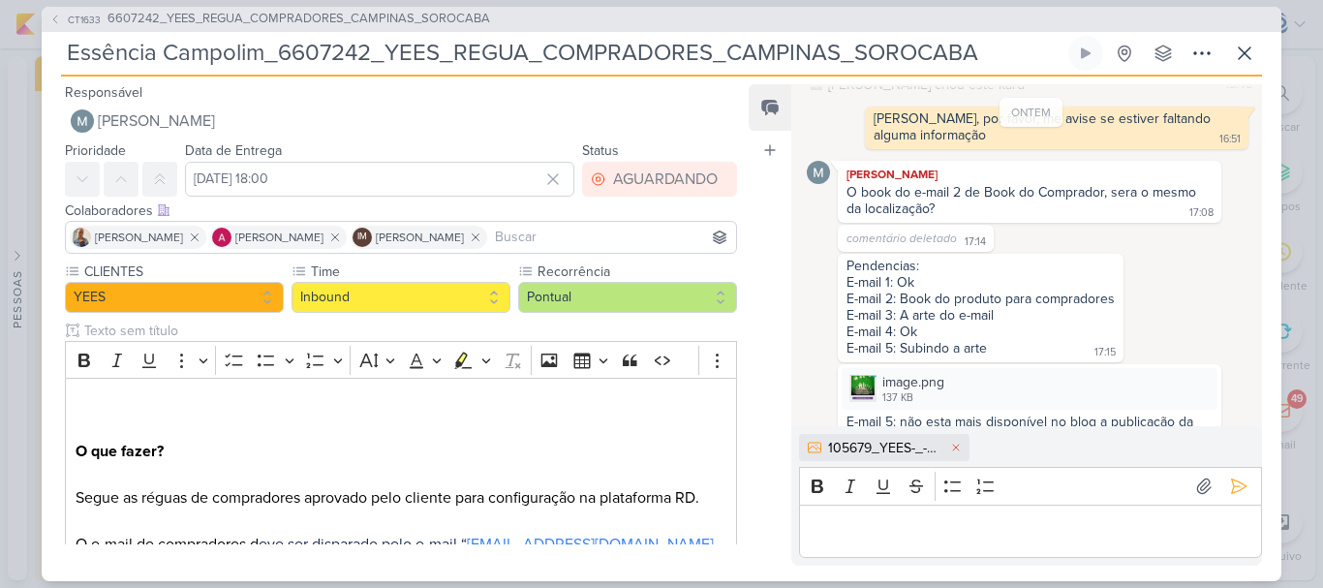
scroll to position [97, 0]
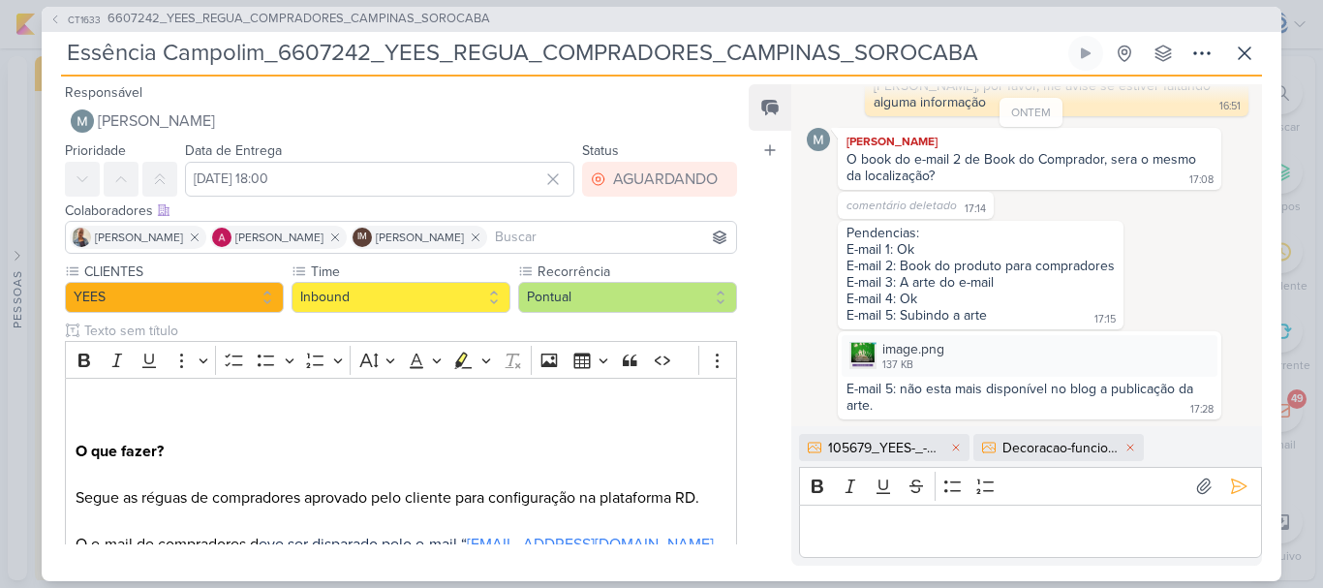
click at [868, 527] on p "Editor editing area: main" at bounding box center [1029, 530] width 442 height 23
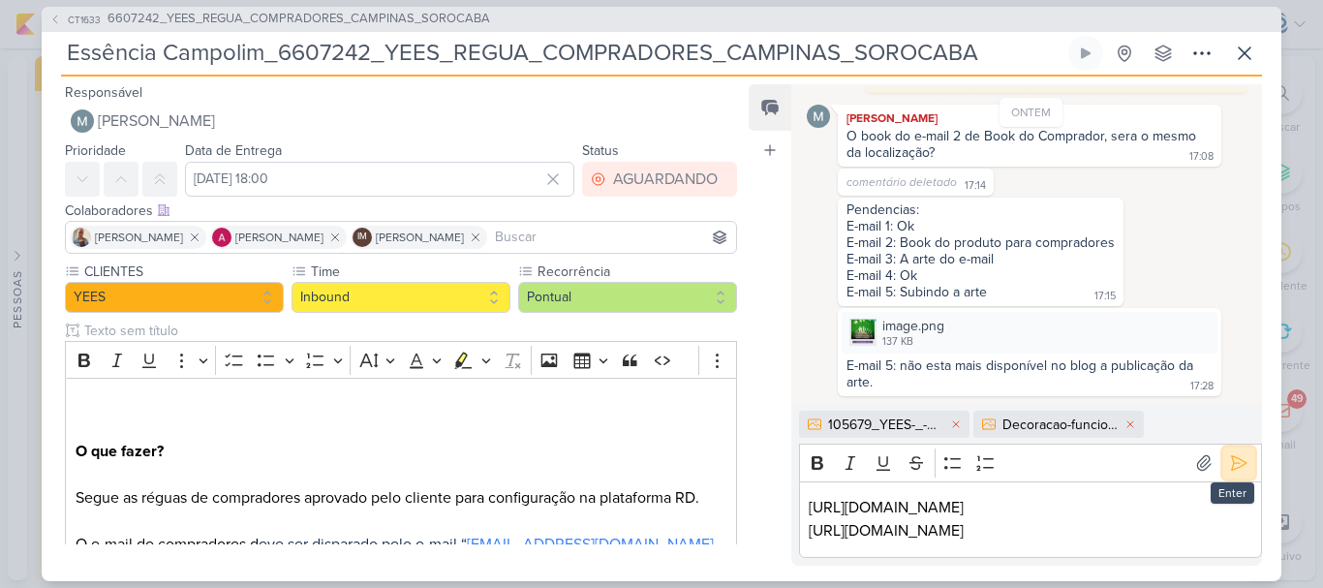
click at [1229, 453] on icon at bounding box center [1238, 462] width 19 height 19
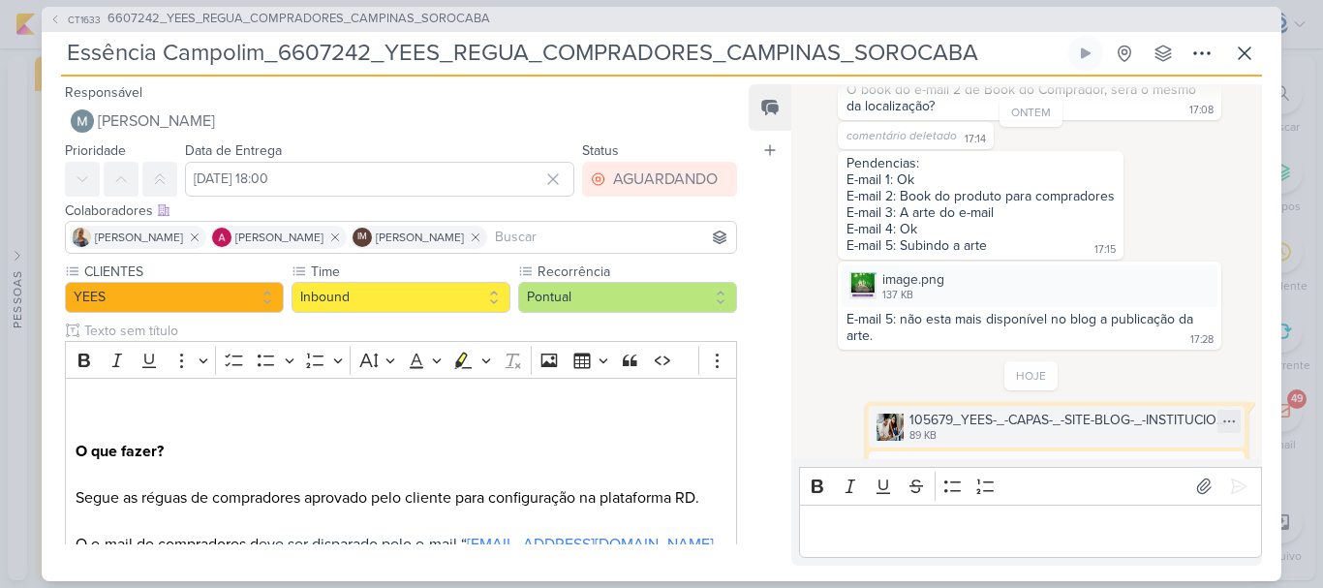
scroll to position [284, 0]
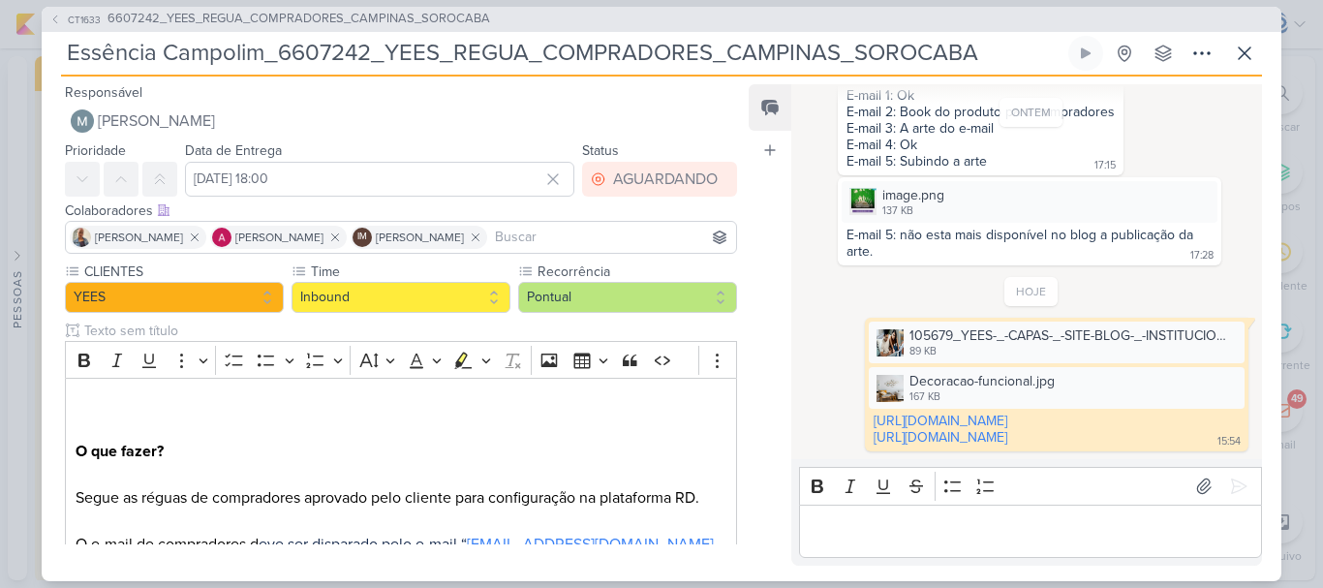
click at [1108, 540] on p "Editor editing area: main" at bounding box center [1029, 530] width 442 height 23
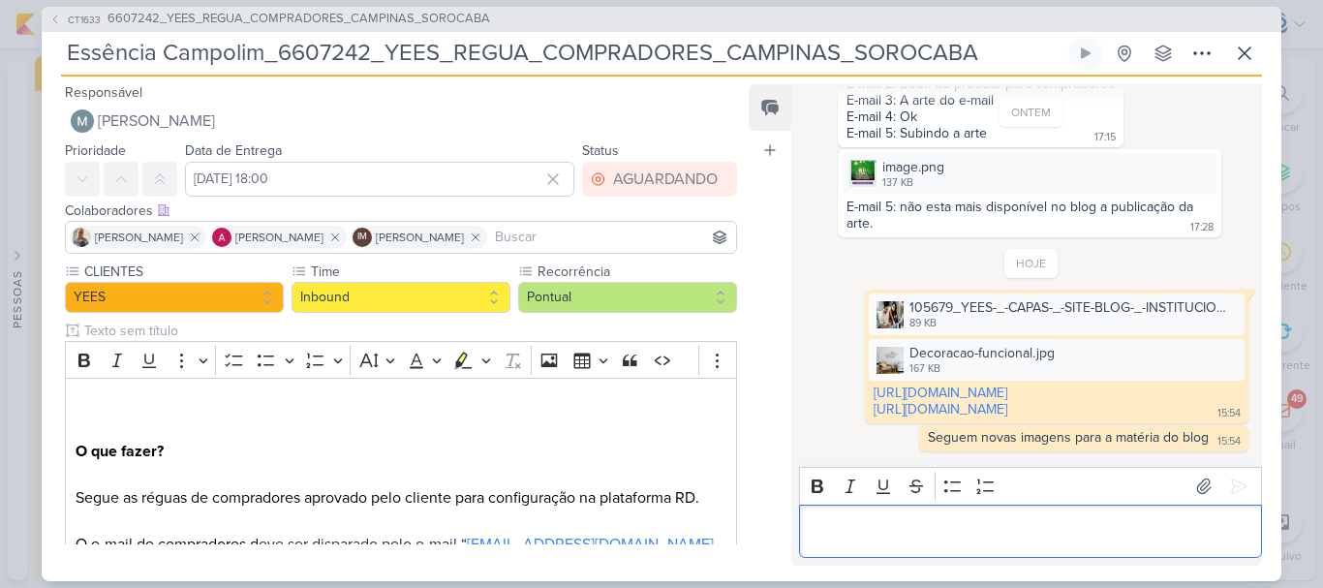
scroll to position [312, 0]
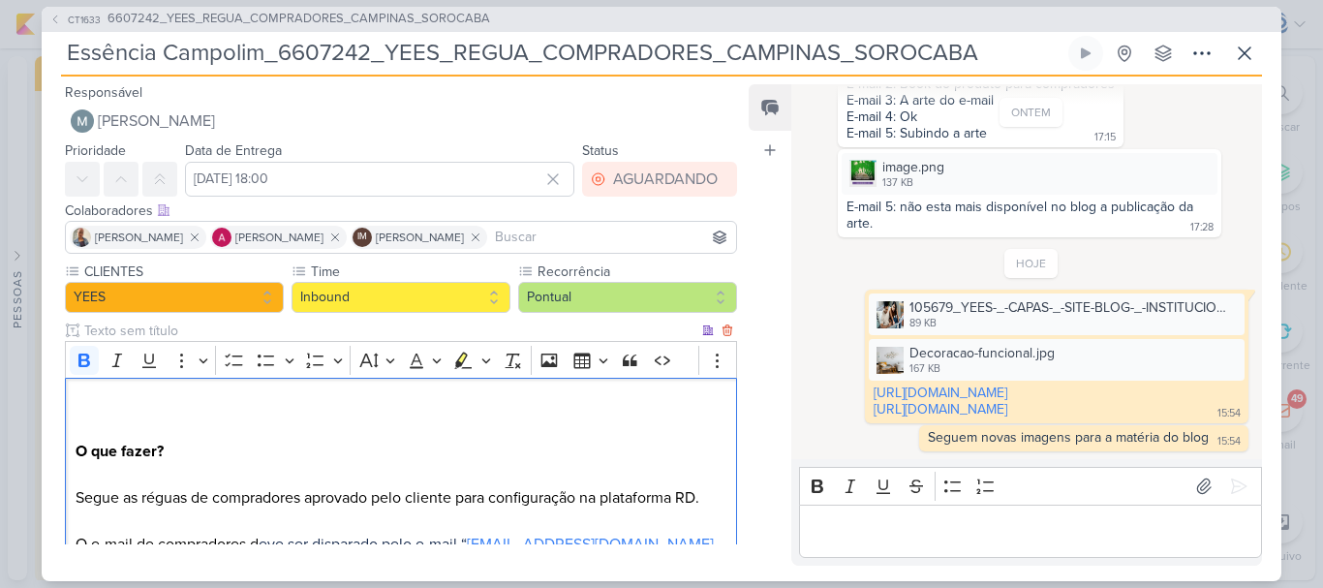
click at [78, 451] on strong "O que fazer?" at bounding box center [120, 450] width 88 height 19
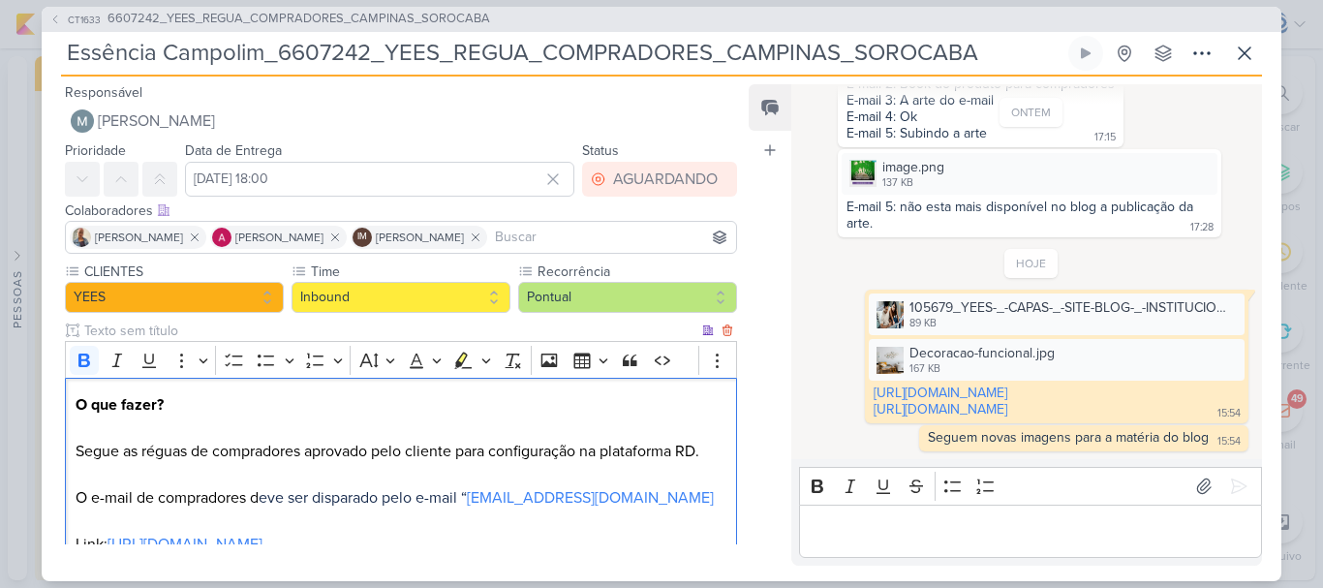
scroll to position [250, 0]
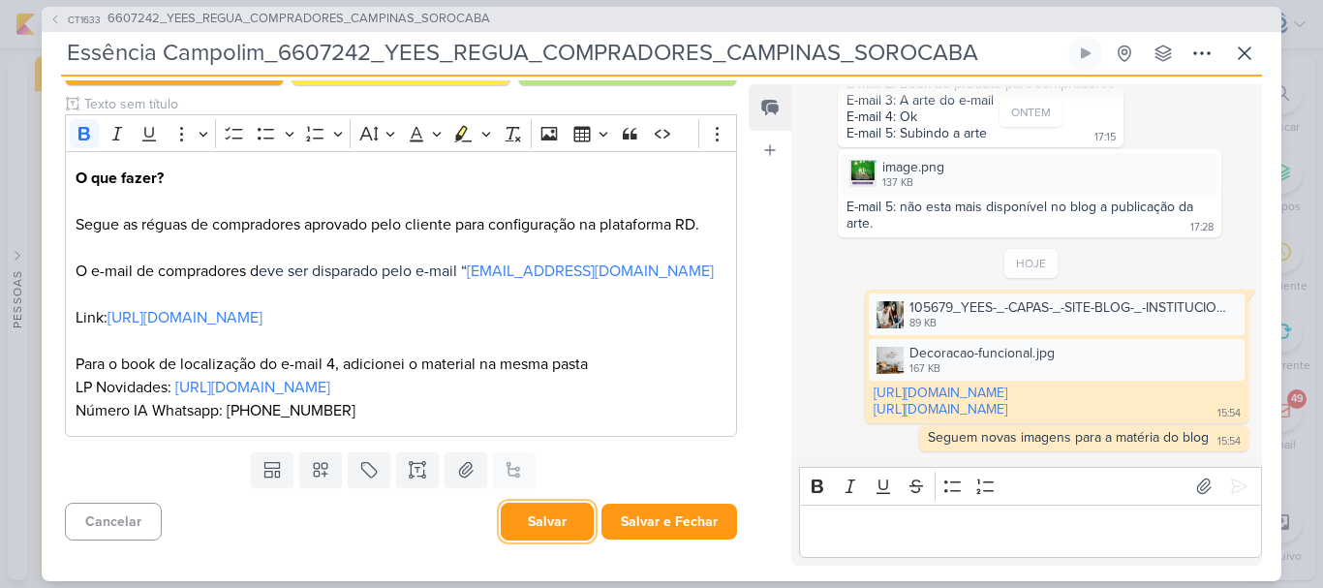
click at [516, 527] on button "Salvar" at bounding box center [547, 521] width 93 height 38
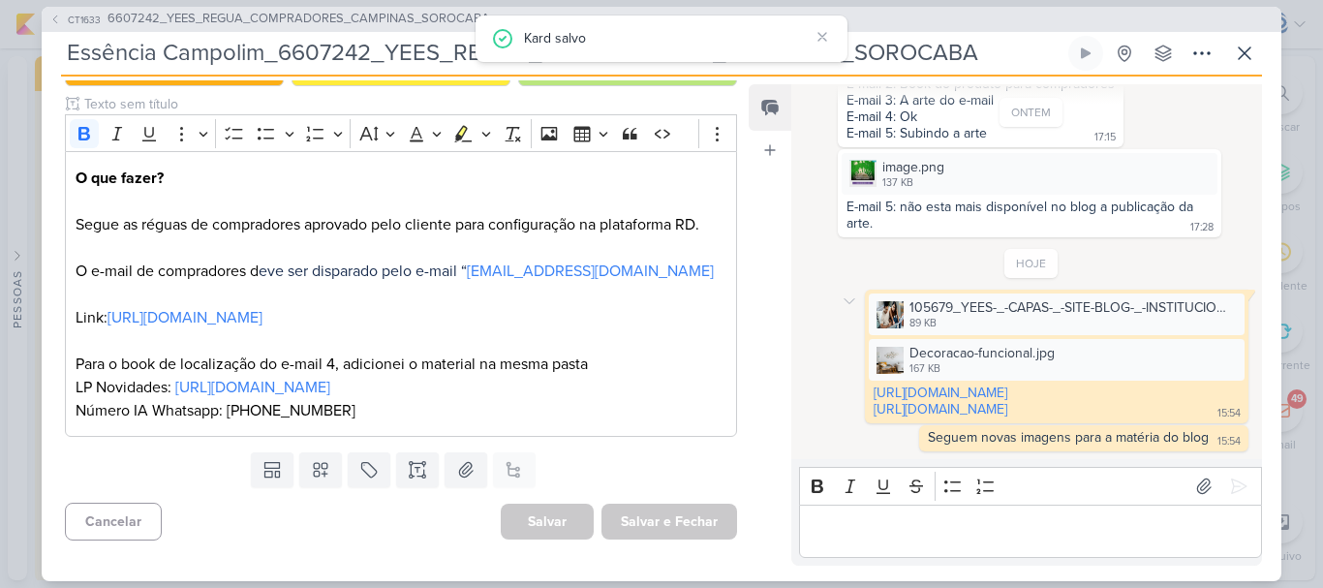
scroll to position [0, 0]
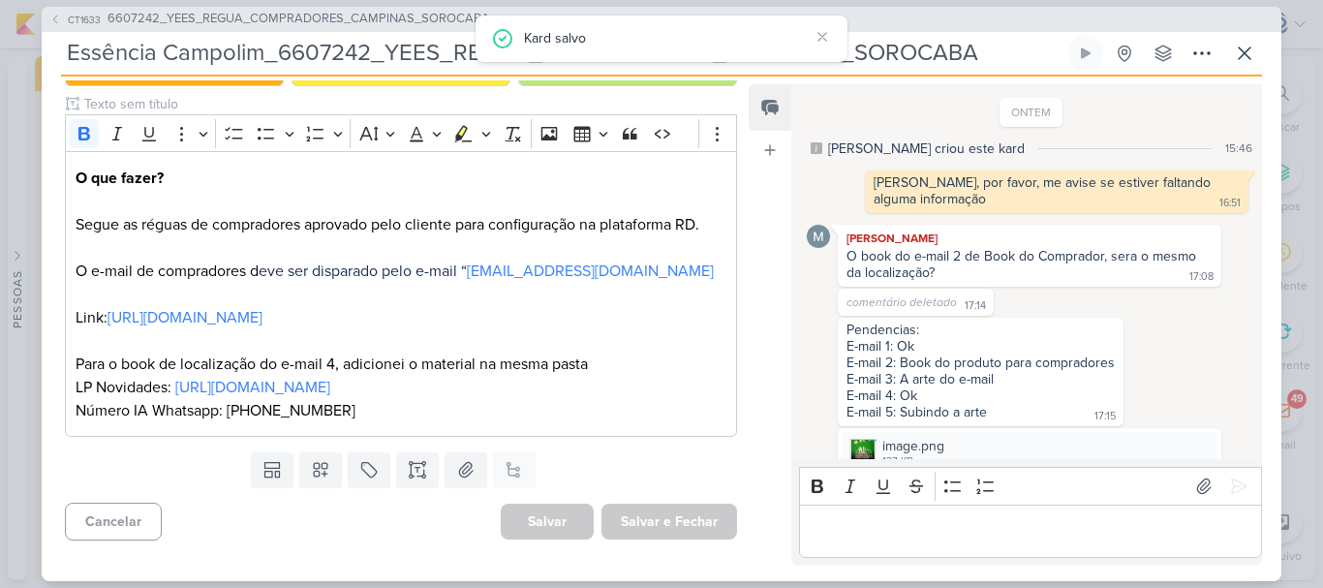
click at [1001, 33] on div "CT1633 6607242_YEES_REGUA_COMPRADORES_CAMPINAS_SOROCABA Essência Campolim_66072…" at bounding box center [661, 294] width 1239 height 574
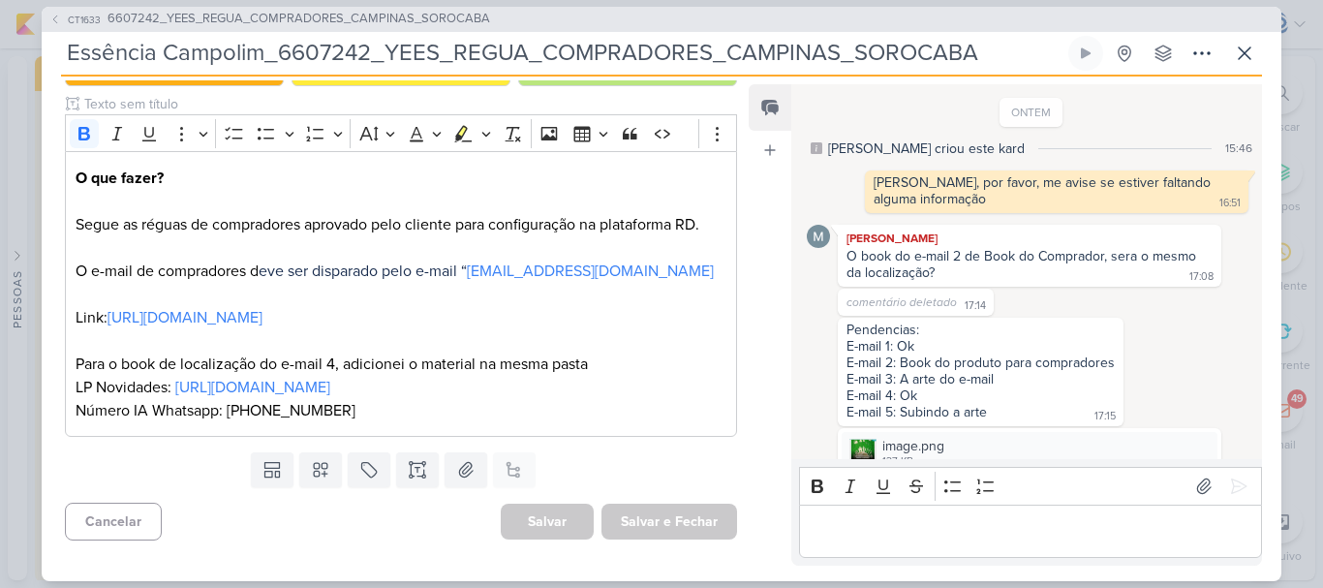
click at [827, 36] on input "Essência Campolim_6607242_YEES_REGUA_COMPRADORES_CAMPINAS_SOROCABA" at bounding box center [562, 53] width 1003 height 35
click at [990, 56] on input "Essência Campolim_6607242_YEES_REGUA_COMPRADORES_CAMPINAS_SOROCABA" at bounding box center [562, 53] width 1003 height 35
drag, startPoint x: 1084, startPoint y: 268, endPoint x: 840, endPoint y: 259, distance: 244.2
click at [841, 259] on div "O book do e-mail 2 de Book do Comprador, sera o mesmo da localização? 17:08" at bounding box center [1029, 265] width 376 height 35
click at [231, 308] on link "[URL][DOMAIN_NAME]" at bounding box center [184, 317] width 155 height 19
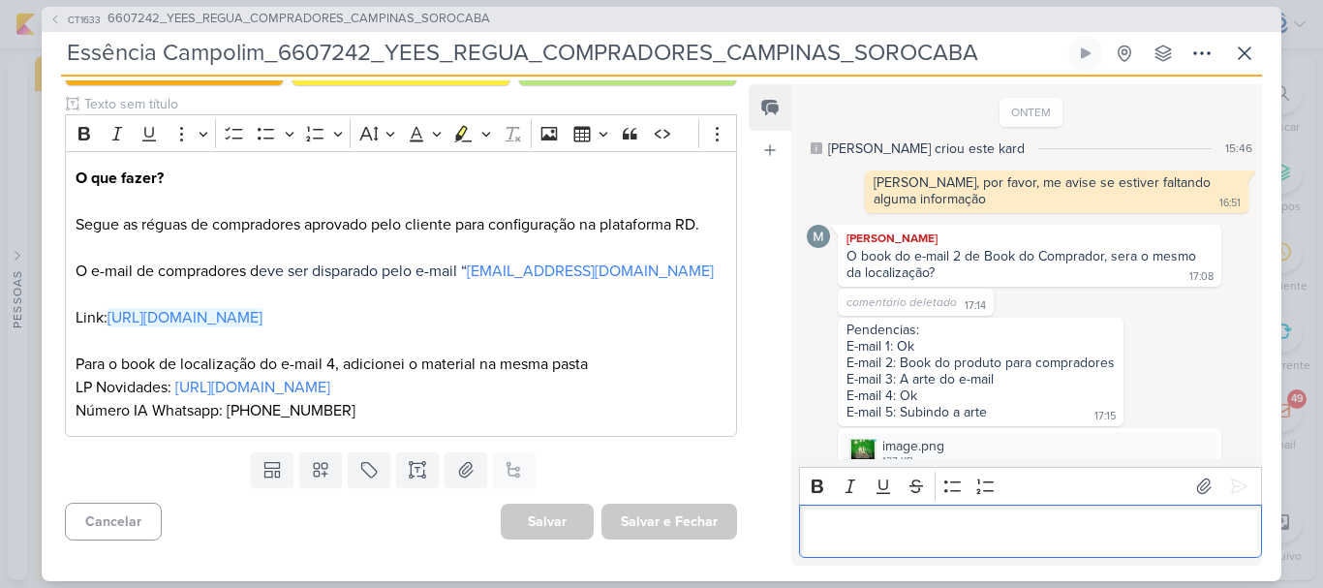
click at [867, 519] on p "Editor editing area: main" at bounding box center [1029, 530] width 442 height 23
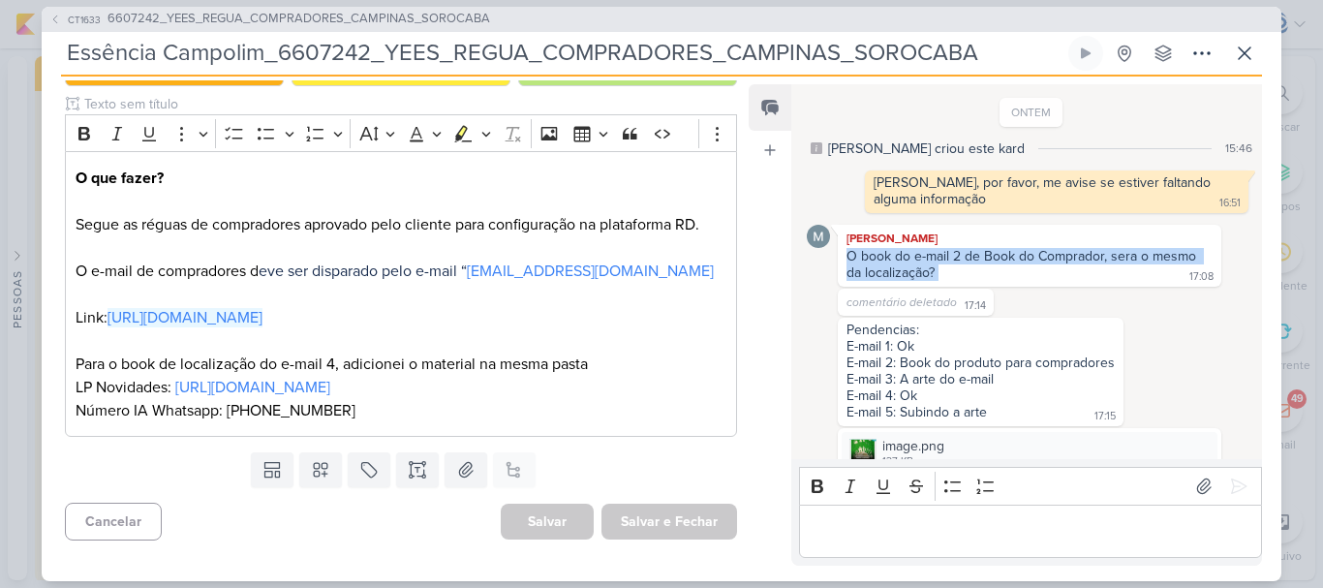
drag, startPoint x: 974, startPoint y: 274, endPoint x: 838, endPoint y: 249, distance: 137.9
click at [838, 249] on div "[PERSON_NAME] O book do e-mail 2 de Book do Comprador, sera o mesmo da localiza…" at bounding box center [1028, 256] width 383 height 62
copy div "O book do e-mail 2 de Book do Comprador, sera o mesmo da localização?"
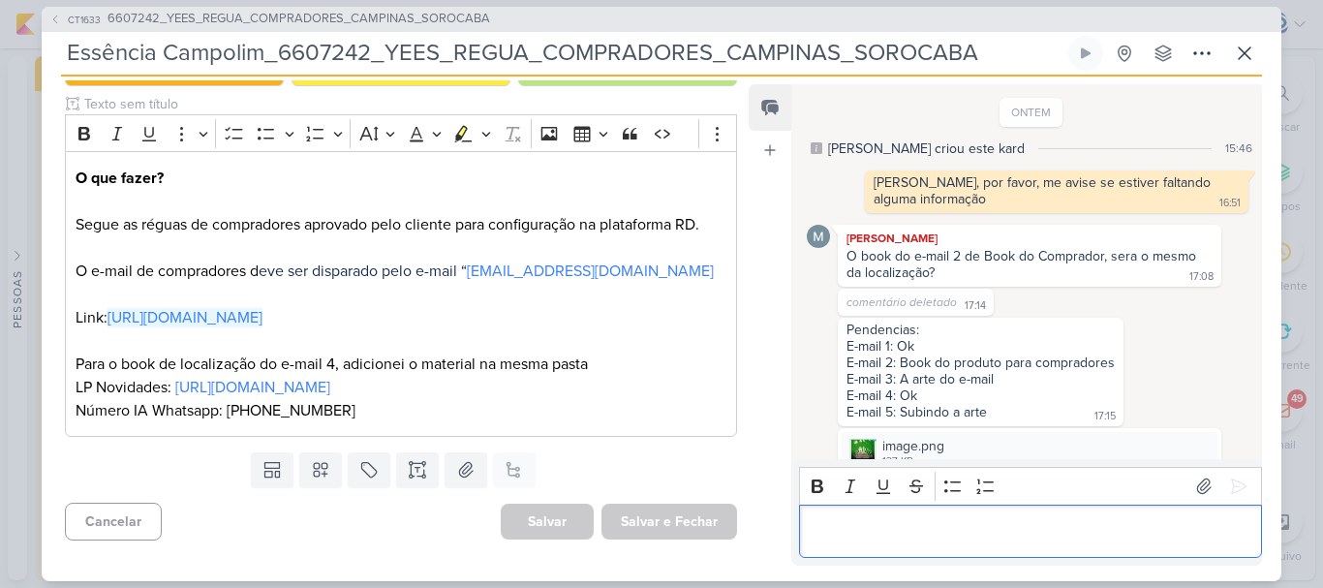
click at [937, 512] on div "Editor editing area: main" at bounding box center [1030, 530] width 463 height 53
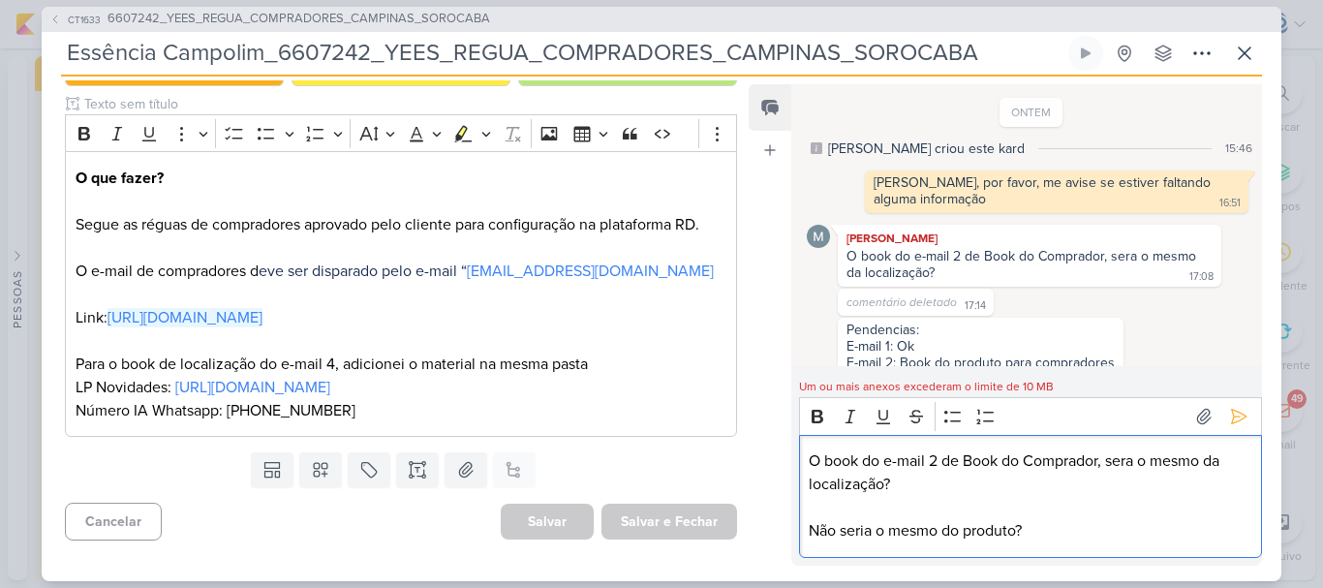
click at [1076, 531] on p "Não seria o mesmo do produto?" at bounding box center [1029, 530] width 442 height 23
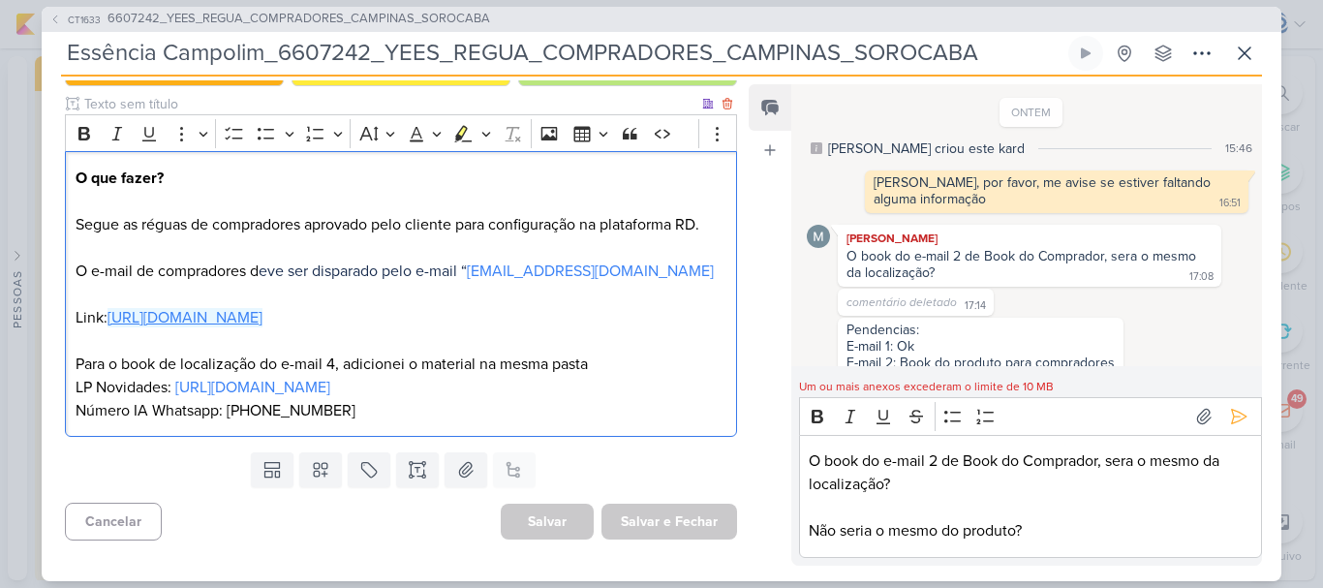
click at [262, 308] on link "[URL][DOMAIN_NAME]" at bounding box center [184, 317] width 155 height 19
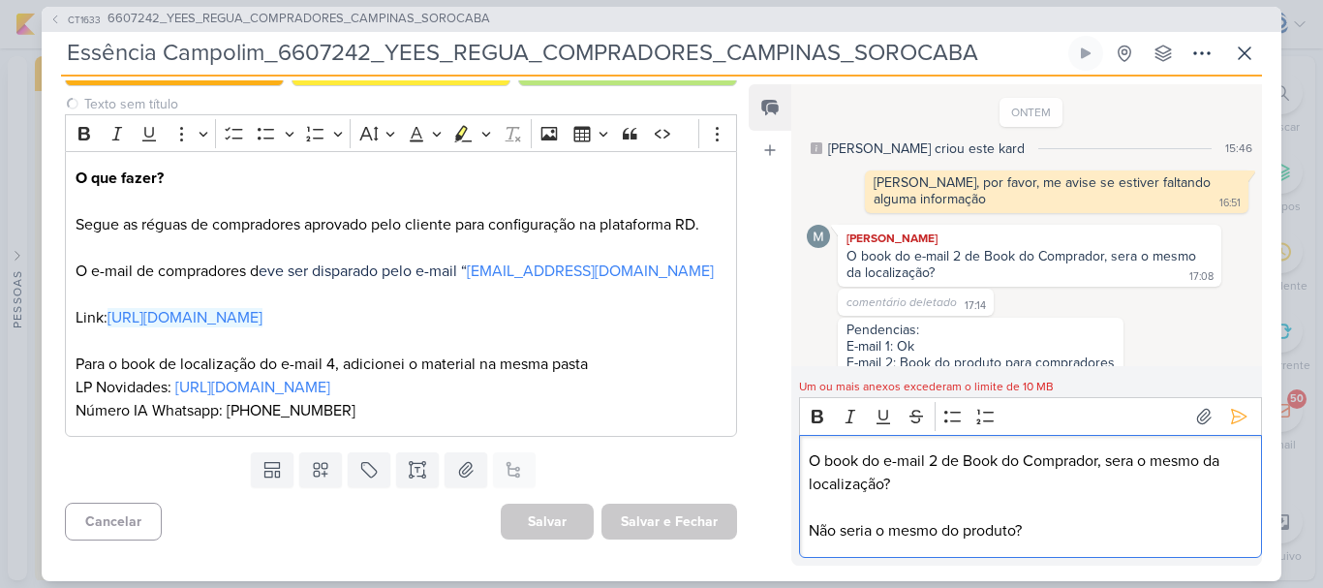
click at [1053, 534] on p "Não seria o mesmo do produto?" at bounding box center [1029, 530] width 442 height 23
click at [1232, 410] on icon at bounding box center [1239, 417] width 15 height 15
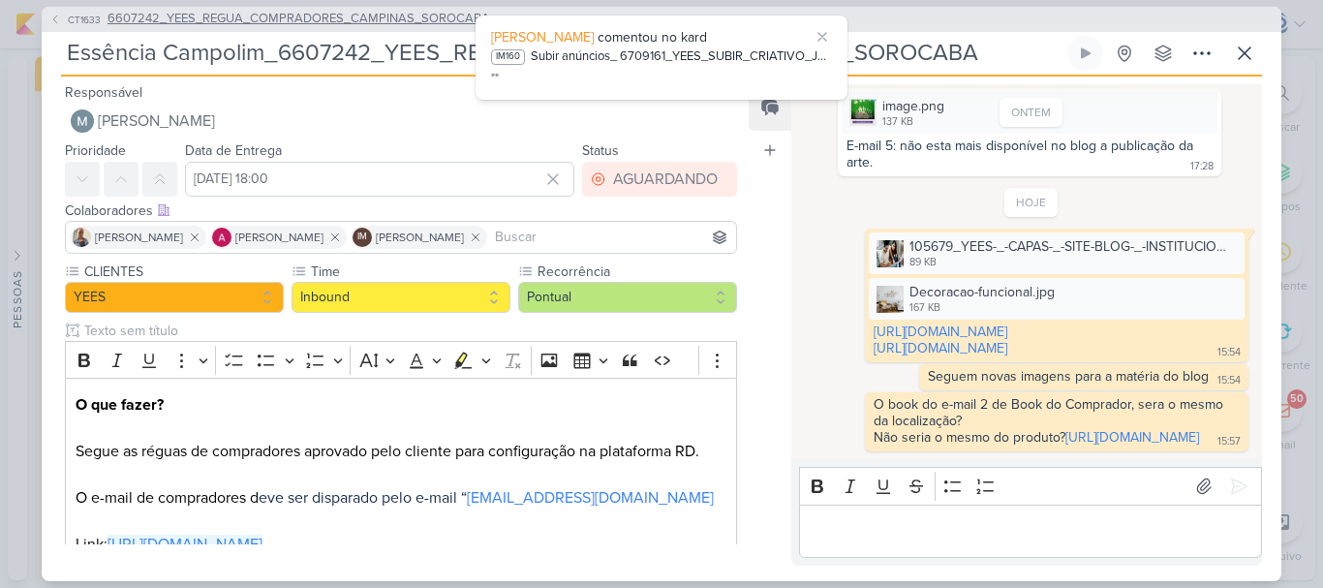
click at [195, 25] on span "6607242_YEES_REGUA_COMPRADORES_CAMPINAS_SOROCABA" at bounding box center [298, 19] width 382 height 19
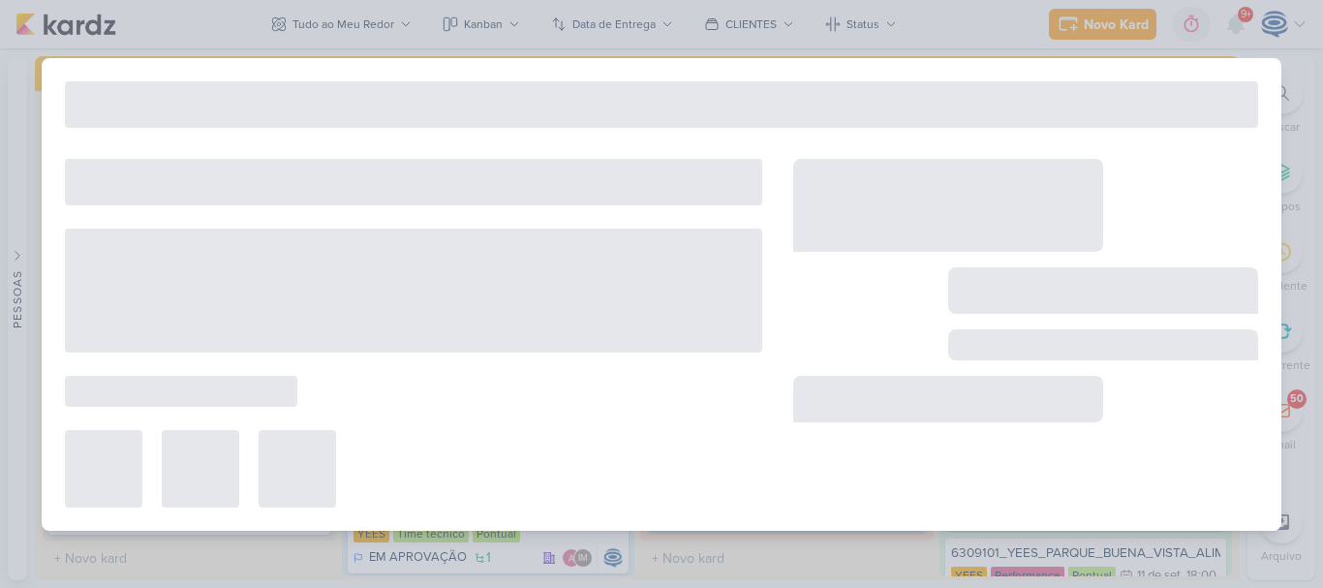
type input "6607242_YEES_REGUA_COMPRADORES_CAMPINAS_SOROCABA"
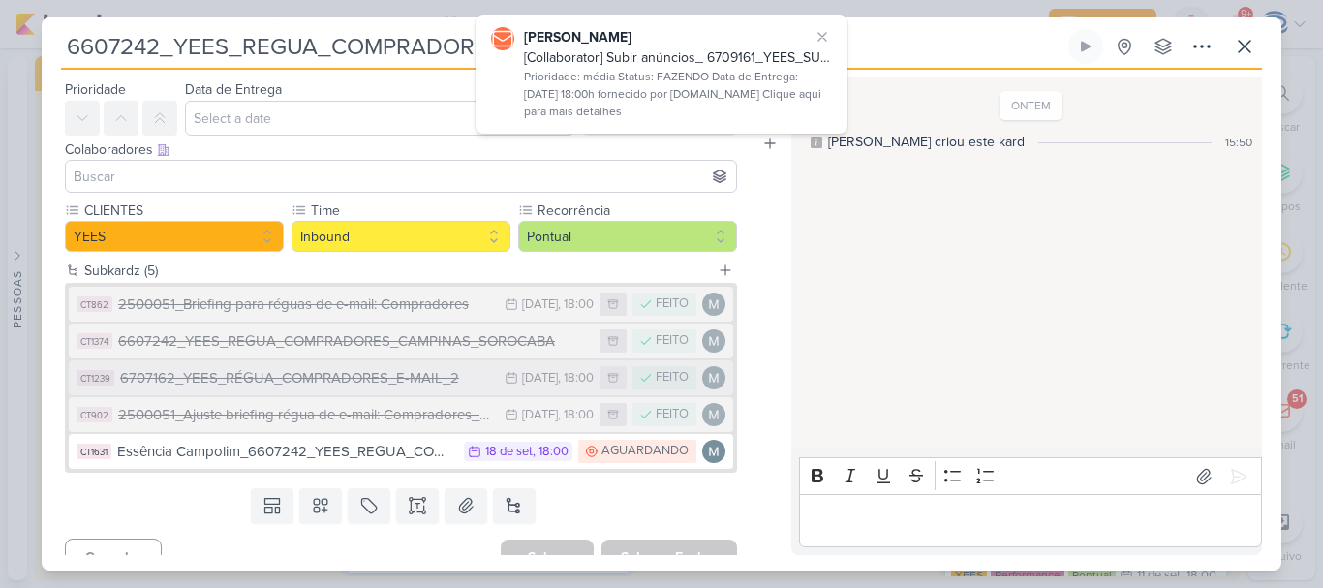
scroll to position [53, 0]
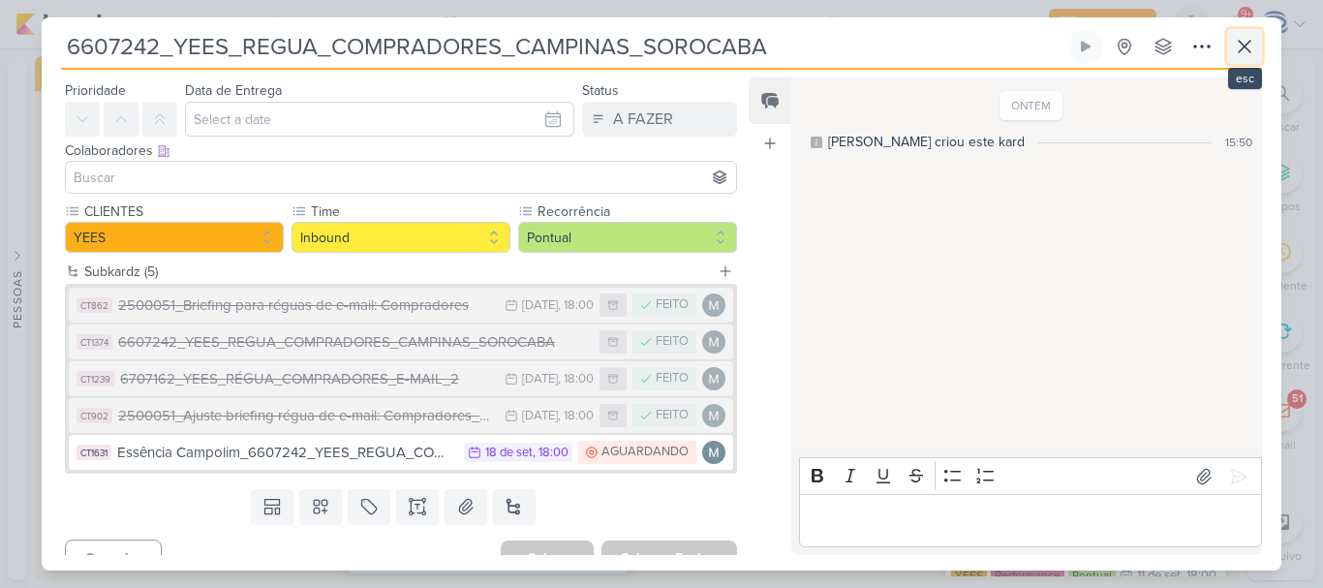
click at [1242, 43] on icon at bounding box center [1243, 46] width 23 height 23
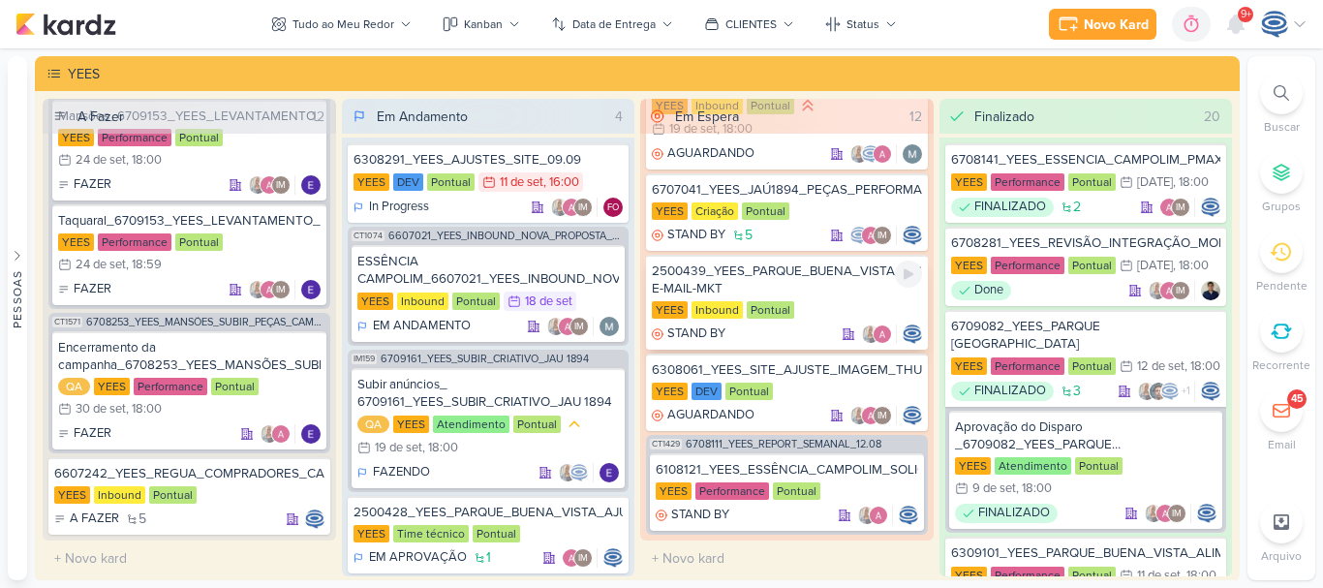
click at [814, 286] on div "2500439_YEES_PARQUE_BUENA_VISTA_DISPARO-E-MAIL-MKT" at bounding box center [787, 279] width 270 height 35
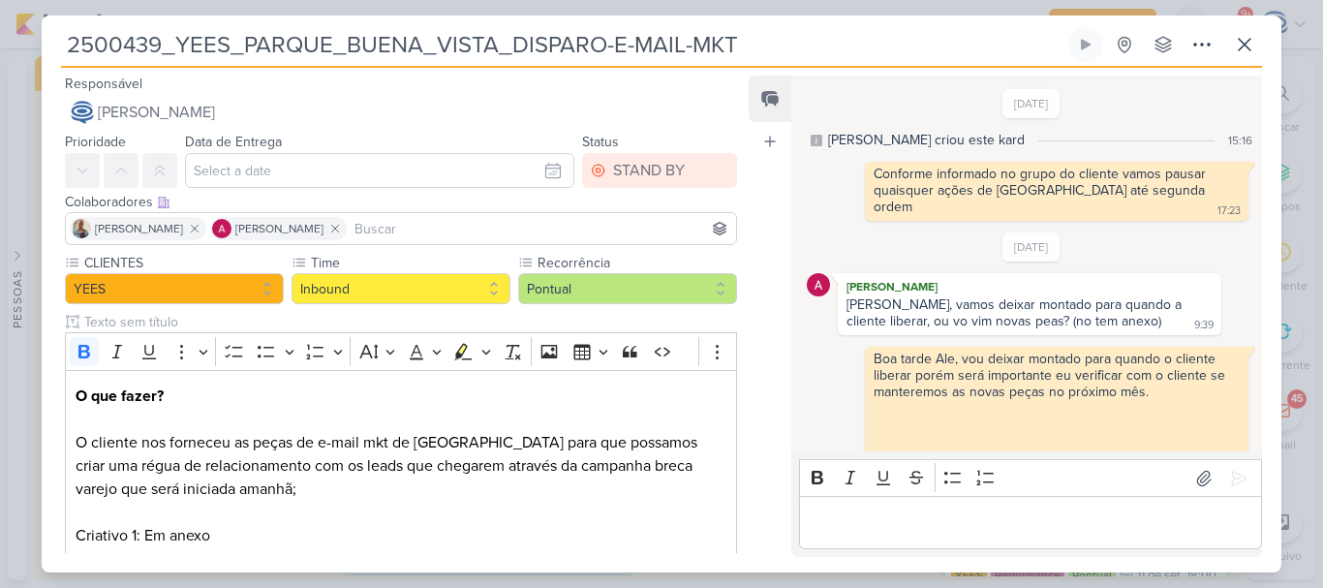
scroll to position [77, 0]
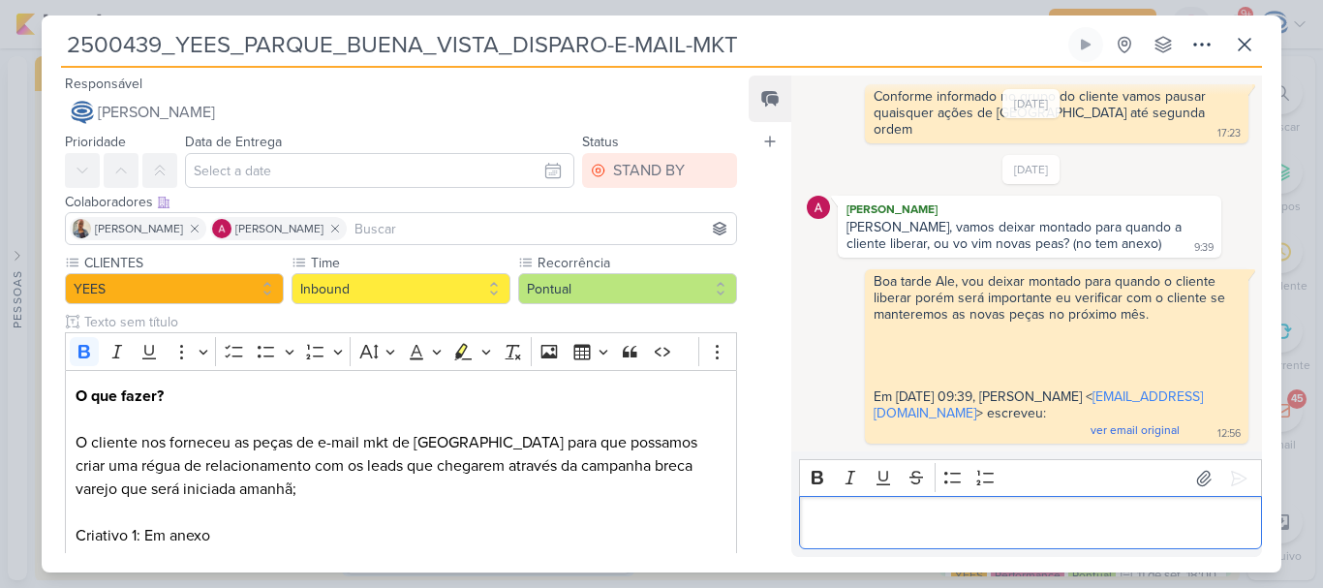
click at [876, 530] on p "Editor editing area: main" at bounding box center [1029, 522] width 442 height 23
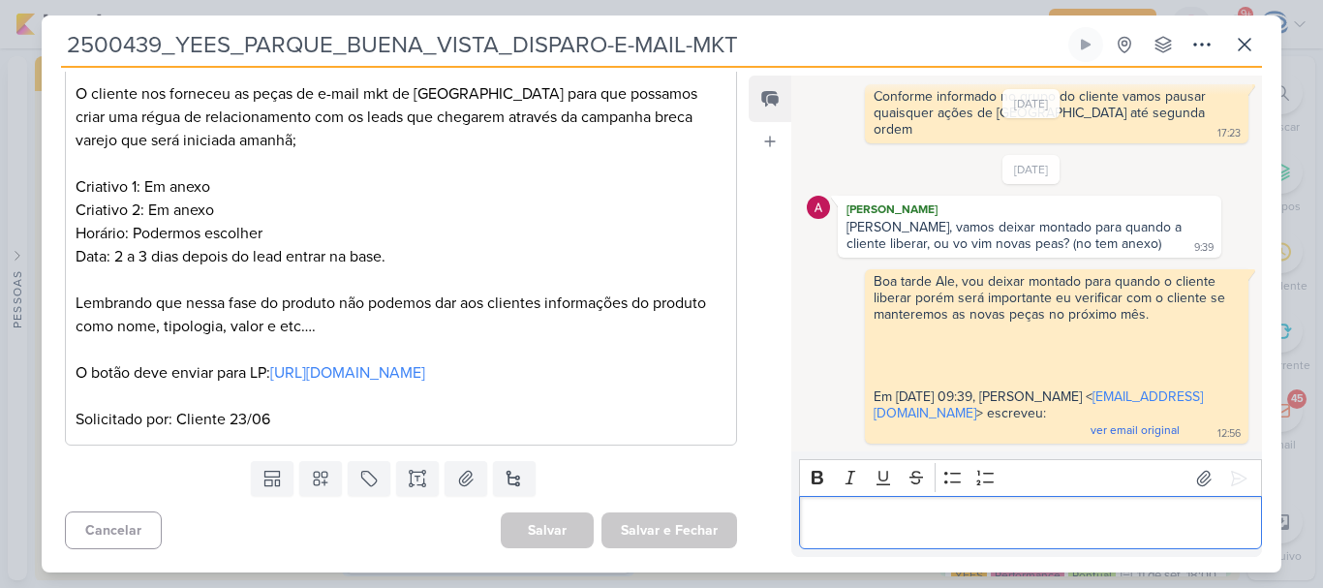
scroll to position [0, 0]
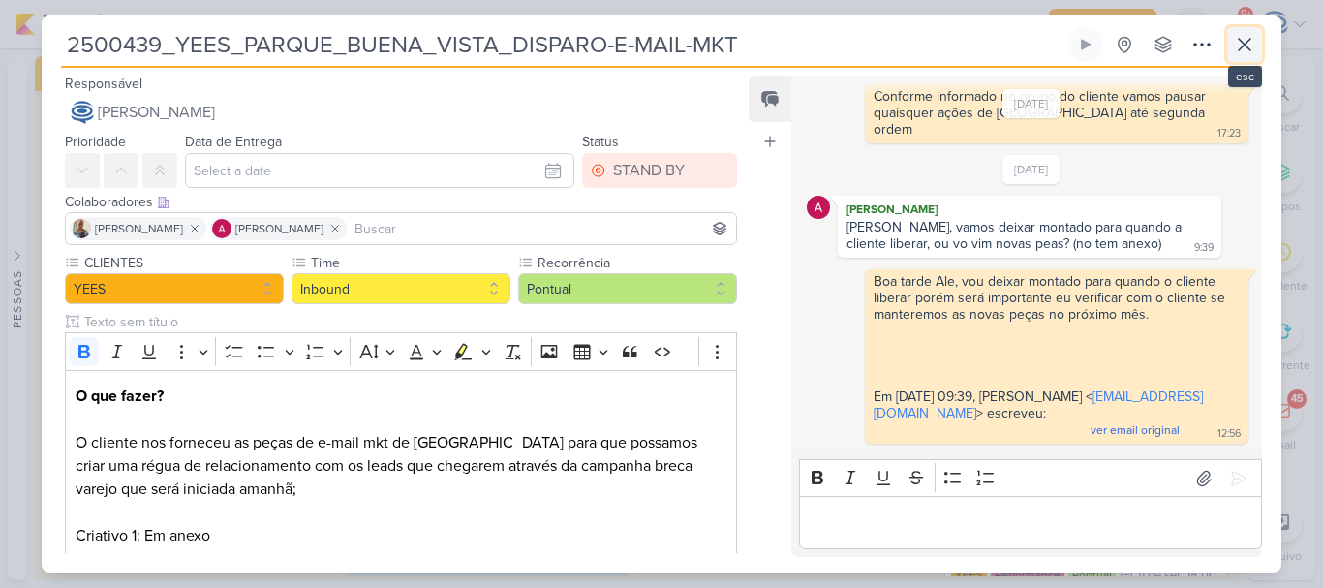
click at [1246, 50] on icon at bounding box center [1243, 44] width 23 height 23
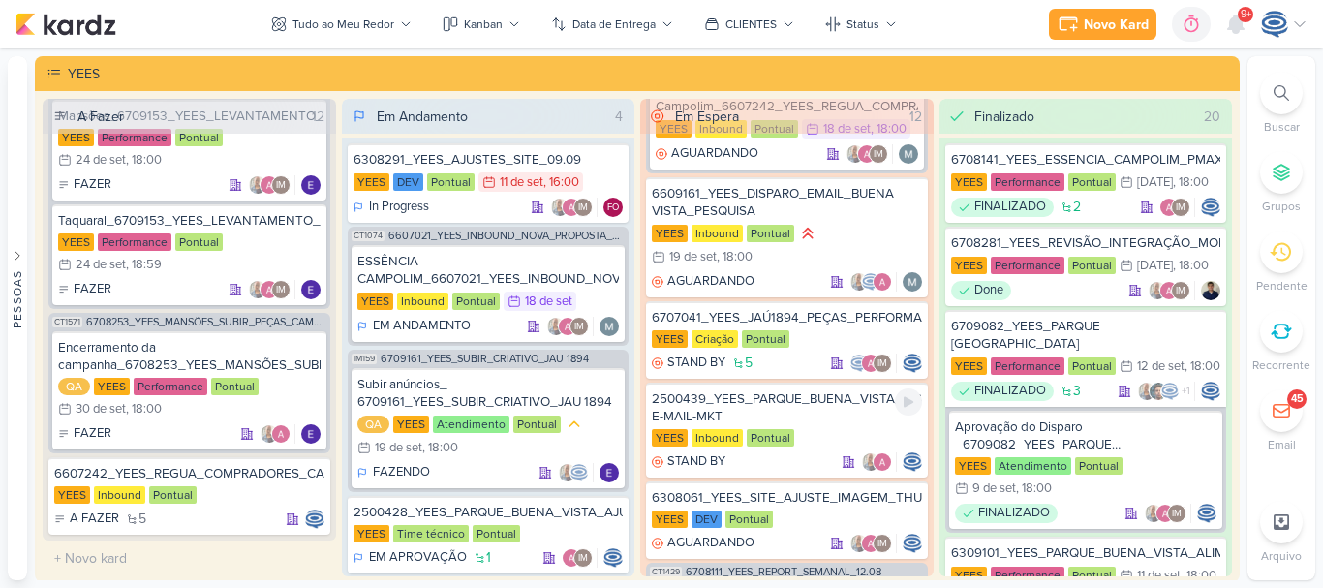
scroll to position [1013, 0]
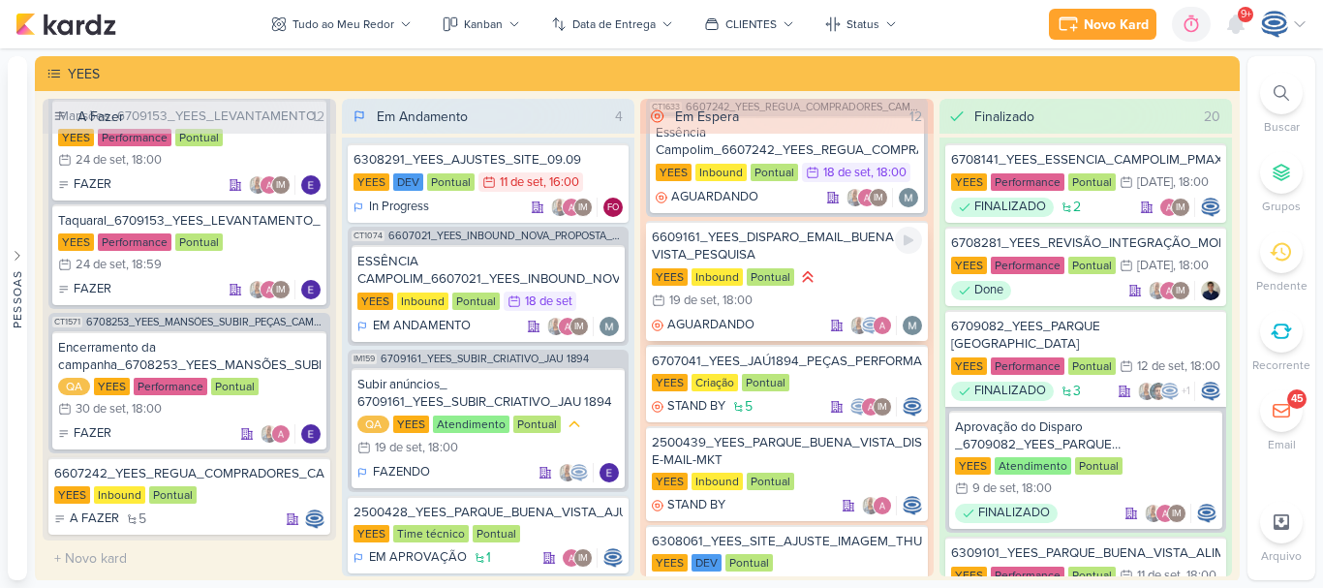
click at [861, 305] on div "YEES Inbound Pontual 19/9 [DATE] 18:00" at bounding box center [787, 289] width 270 height 45
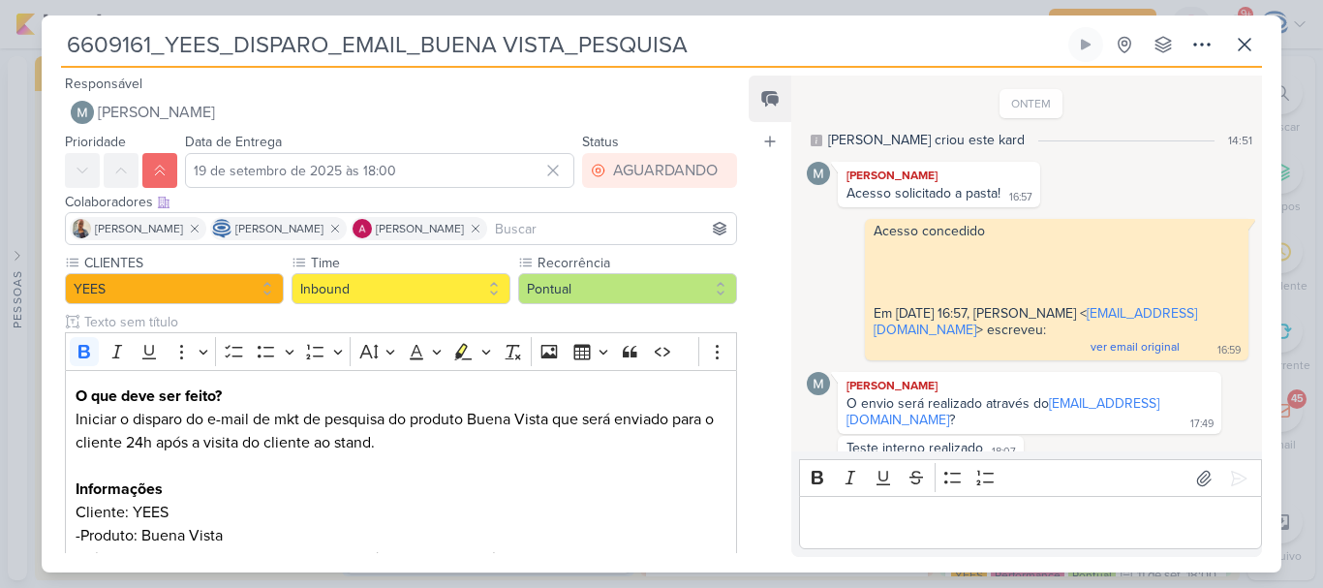
scroll to position [198, 0]
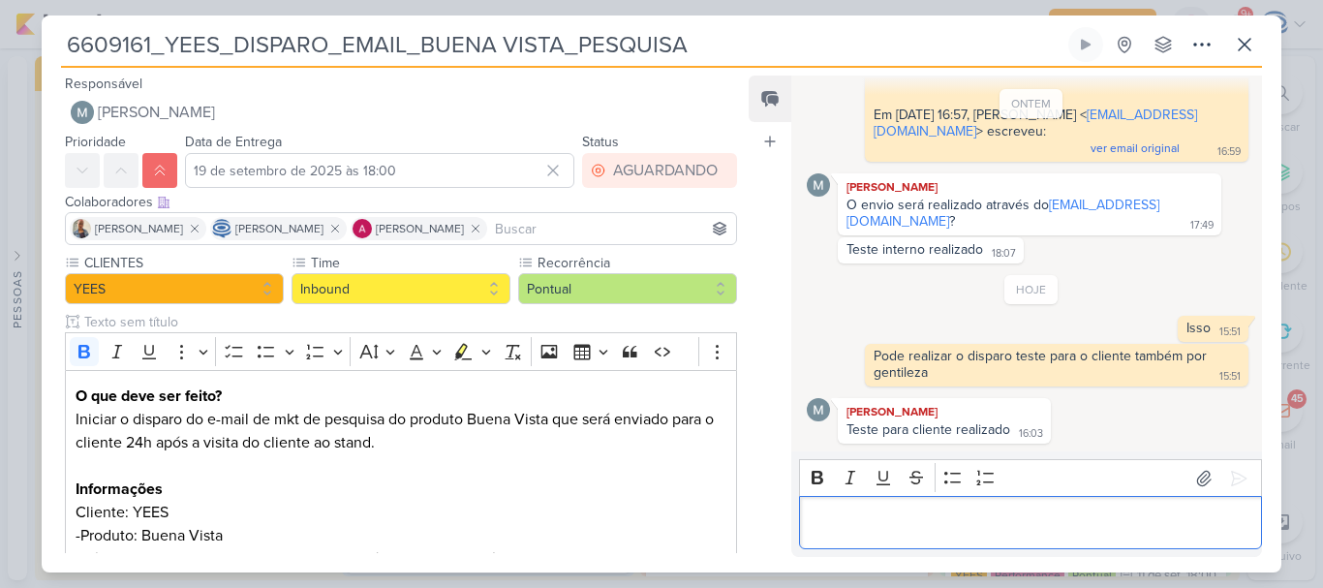
click at [883, 538] on div "Editor editing area: main" at bounding box center [1030, 522] width 463 height 53
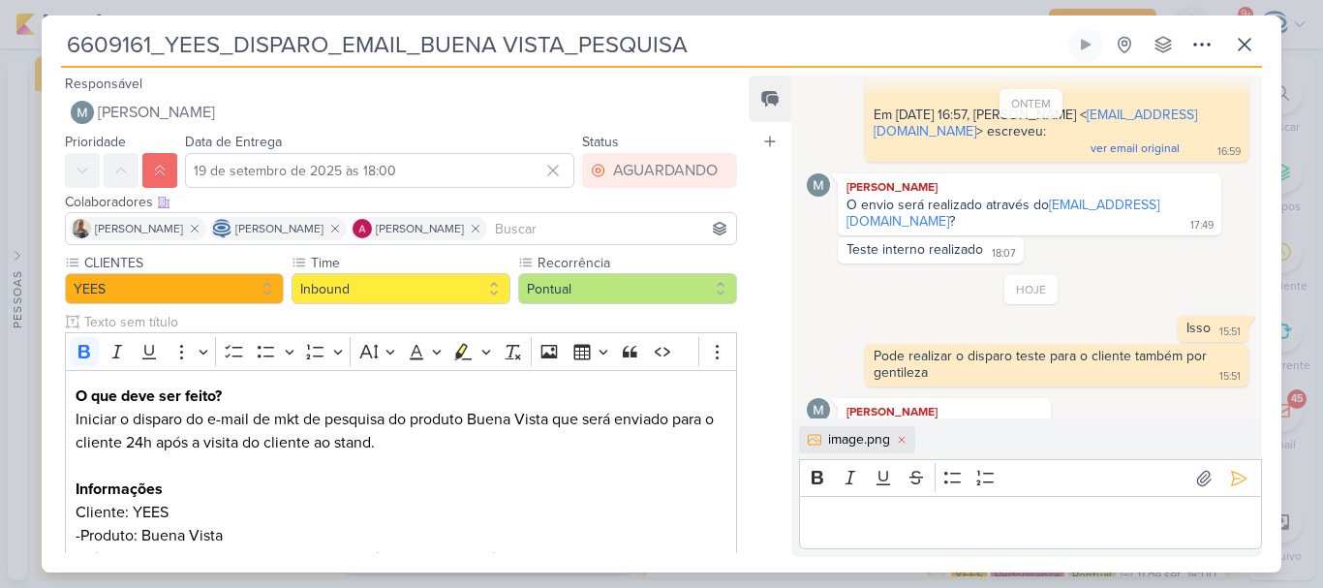
scroll to position [231, 0]
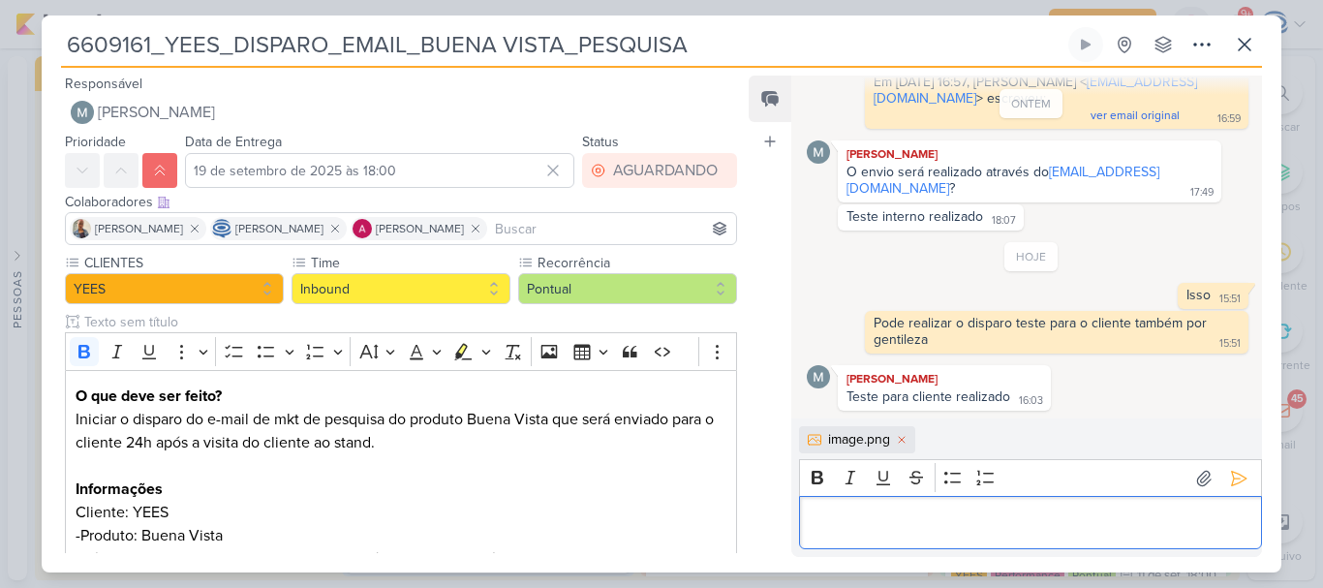
click at [883, 538] on div "Editor editing area: main" at bounding box center [1030, 522] width 463 height 53
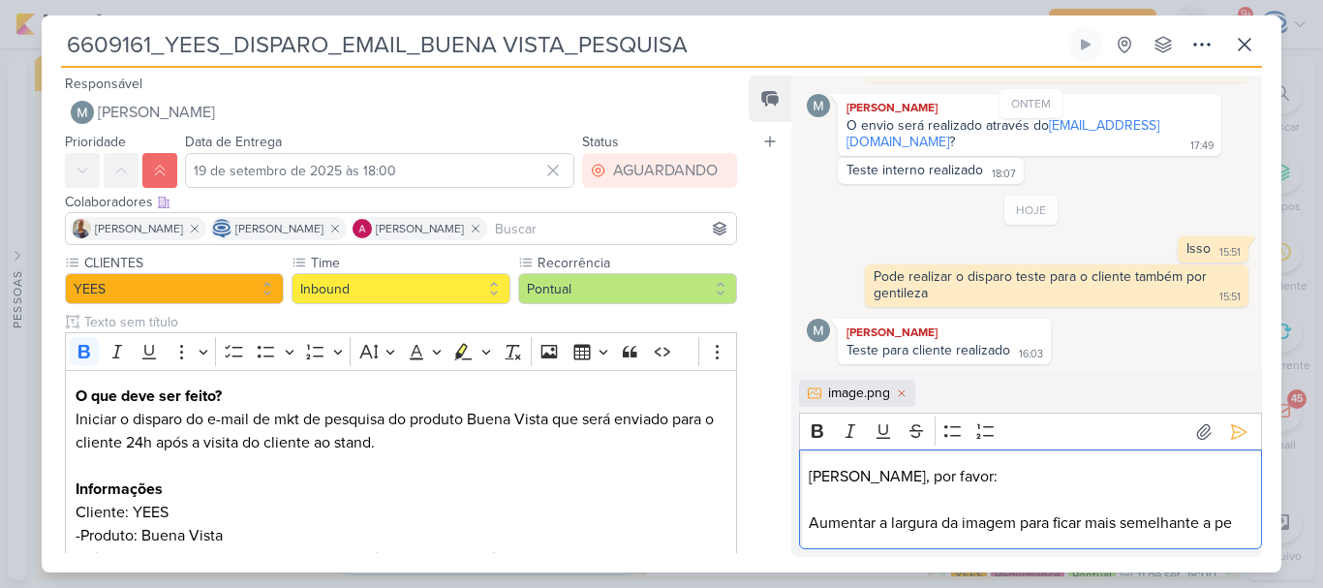
scroll to position [301, 0]
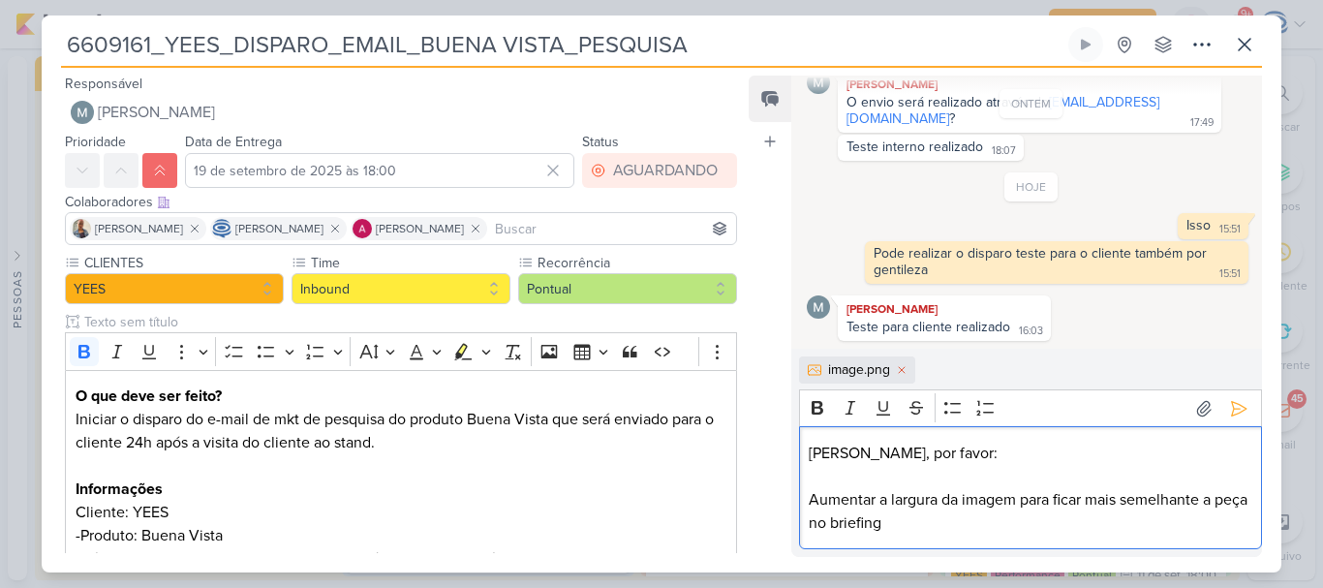
click at [809, 495] on p "Aumentar a largura da imagem para ficar mais semelhante a peça no briefing" at bounding box center [1029, 511] width 442 height 46
click at [1053, 524] on li "Aumentar a largura da imagem para ficar mais semelhante a peça no briefing" at bounding box center [1039, 511] width 423 height 46
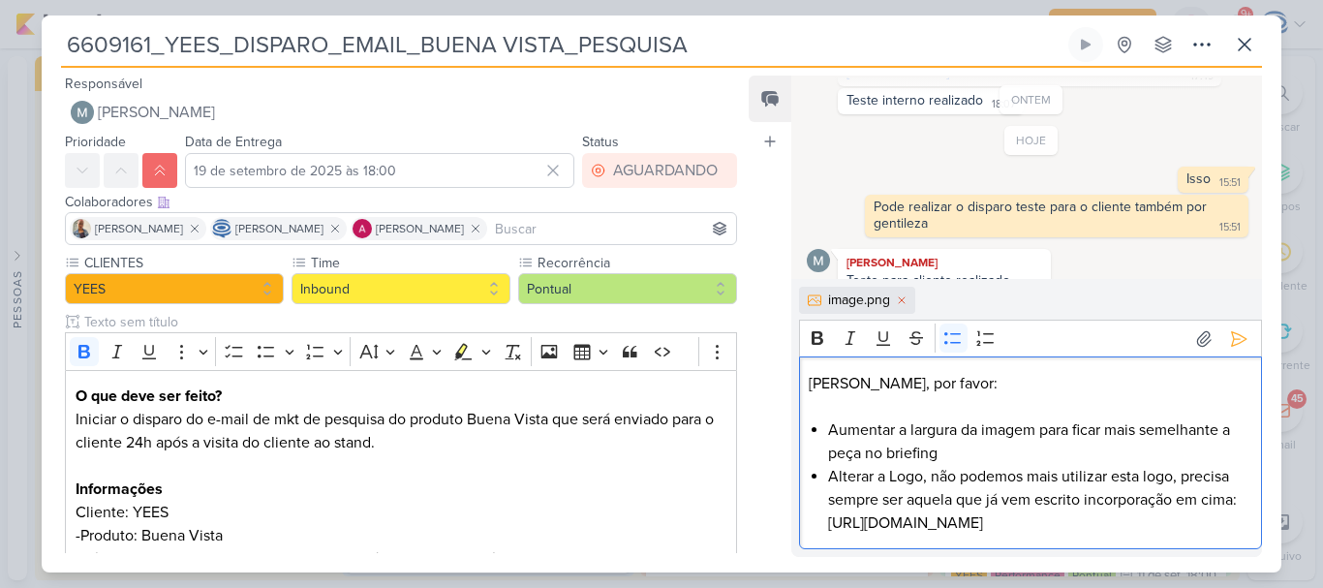
scroll to position [377, 0]
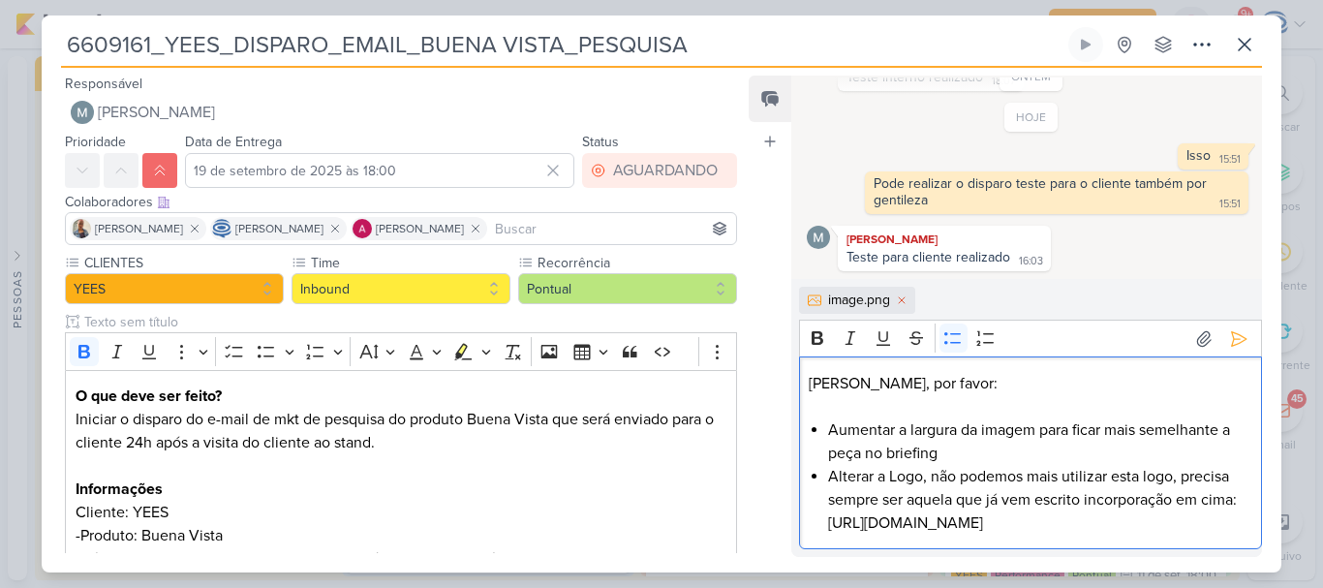
click at [1119, 534] on li "Alterar a Logo, não podemos mais utilizar esta logo, precisa sempre ser aquela …" at bounding box center [1039, 500] width 423 height 70
click at [861, 516] on li "Alterar a Logo, não podemos mais utilizar esta logo, precisa sempre ser aquela …" at bounding box center [1039, 500] width 423 height 70
click at [1081, 534] on li "Alterar a Logo, não podemos mais utilizar esta logo, precisa sempre ser aquela …" at bounding box center [1039, 500] width 423 height 70
click at [1230, 323] on button at bounding box center [1238, 338] width 31 height 31
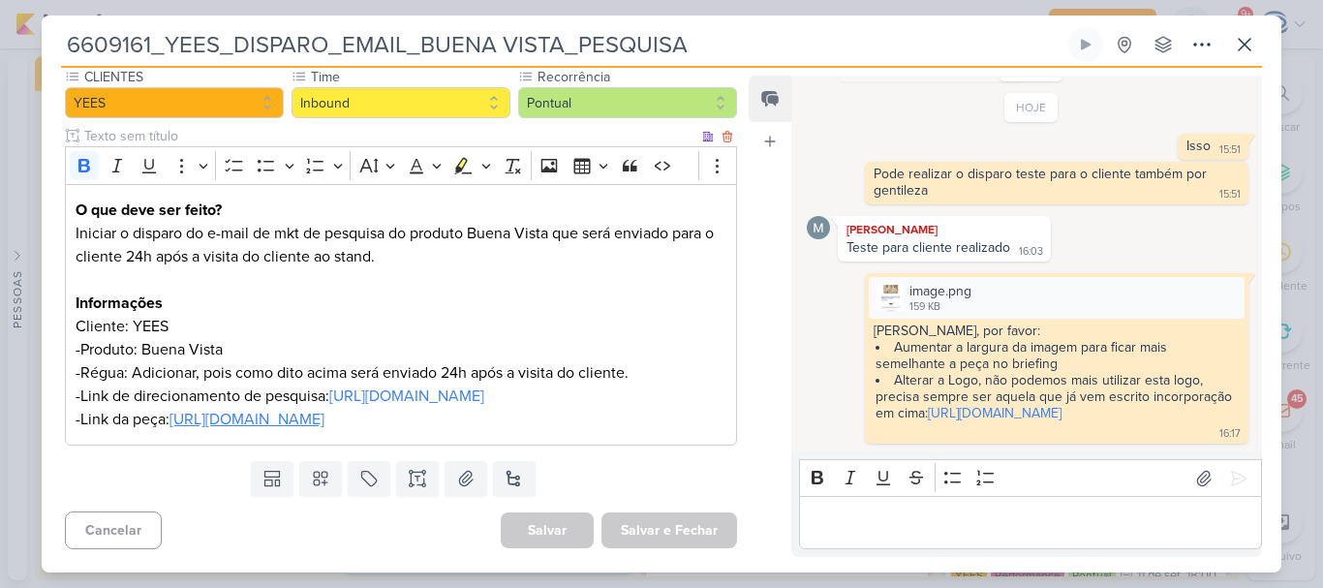
scroll to position [0, 0]
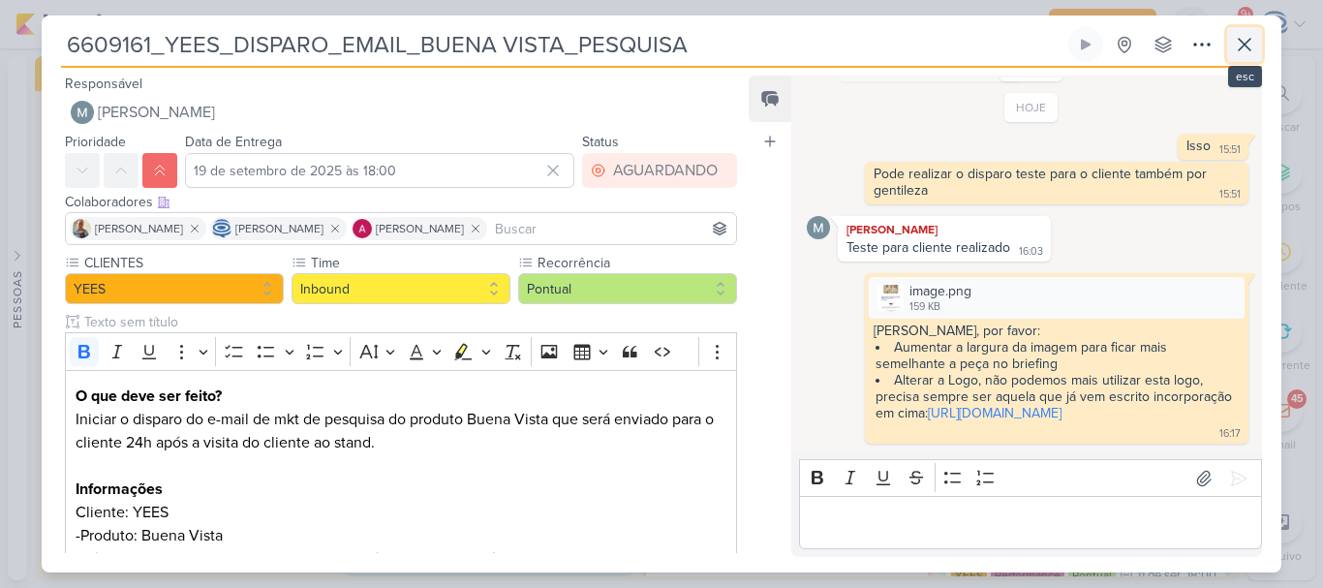
click at [1250, 46] on icon at bounding box center [1243, 44] width 23 height 23
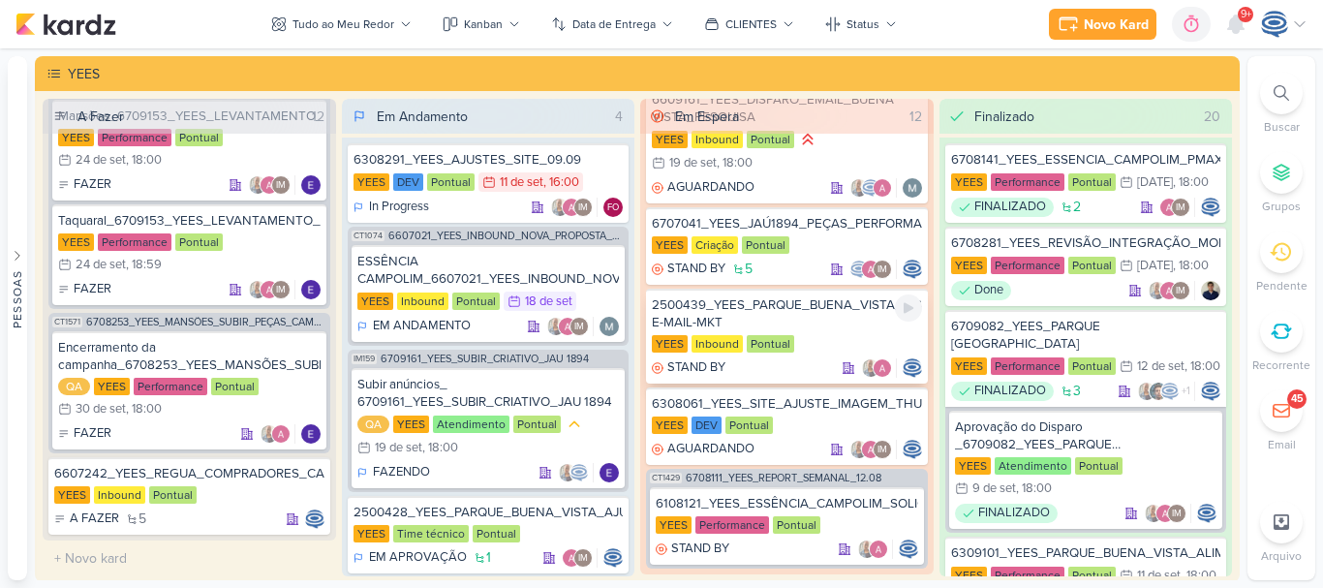
scroll to position [1197, 0]
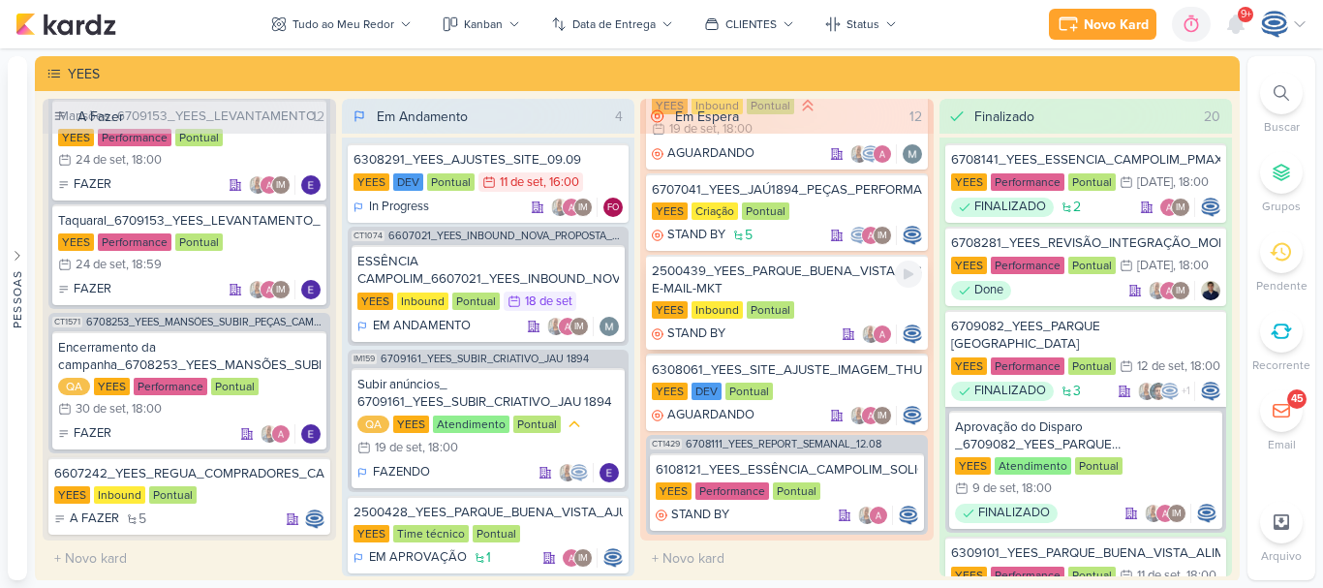
click at [825, 297] on div "2500439_YEES_PARQUE_BUENA_VISTA_DISPARO-E-MAIL-MKT" at bounding box center [787, 279] width 270 height 35
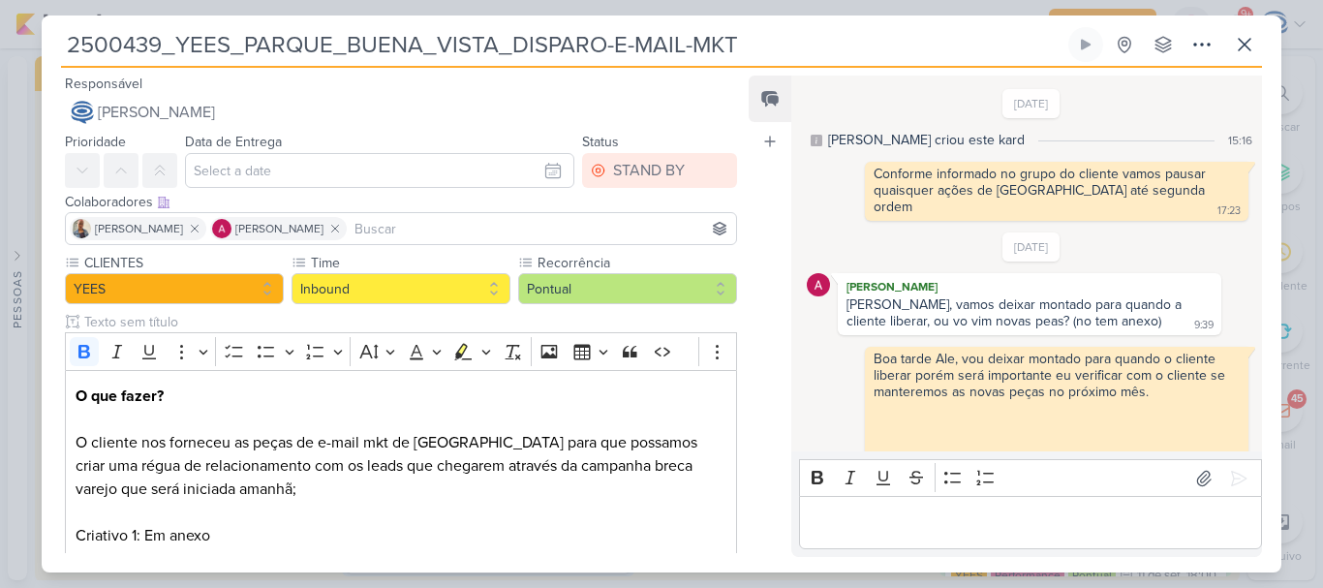
scroll to position [77, 0]
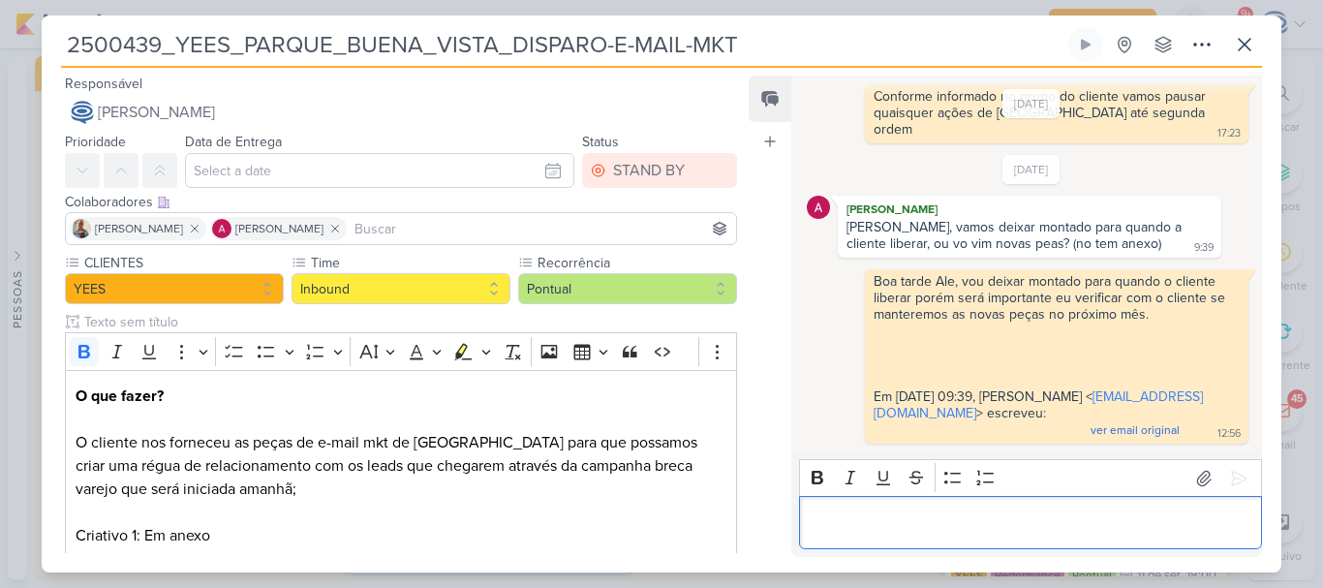
click at [860, 512] on p "Editor editing area: main" at bounding box center [1029, 522] width 442 height 23
click at [1232, 56] on button at bounding box center [1244, 44] width 35 height 35
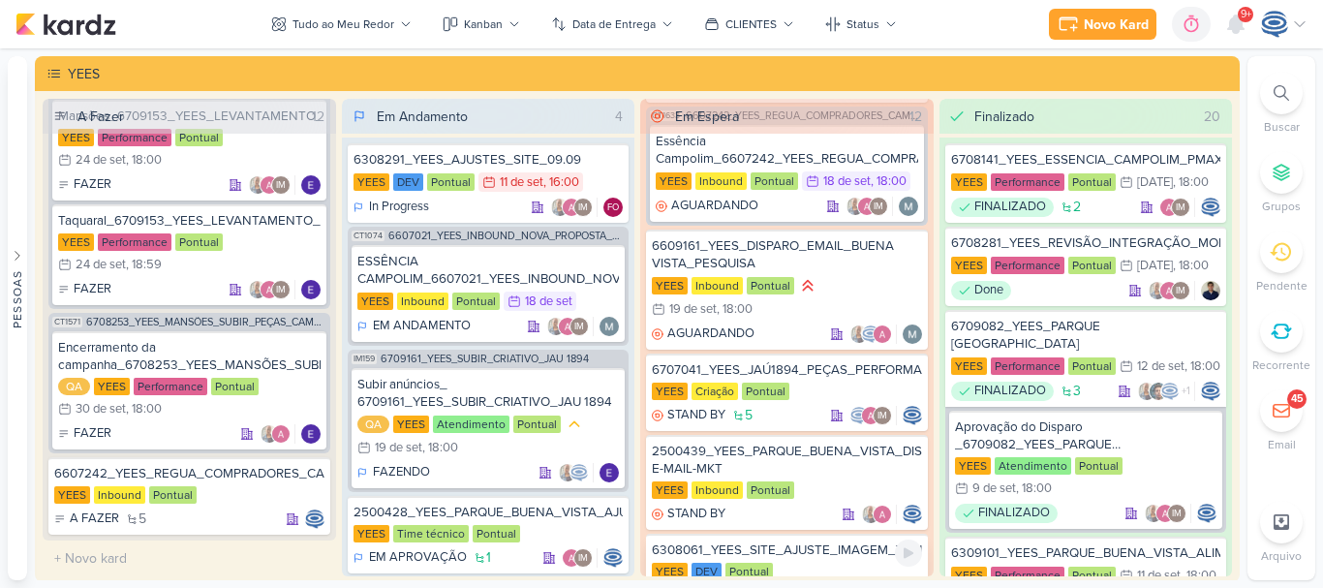
scroll to position [997, 0]
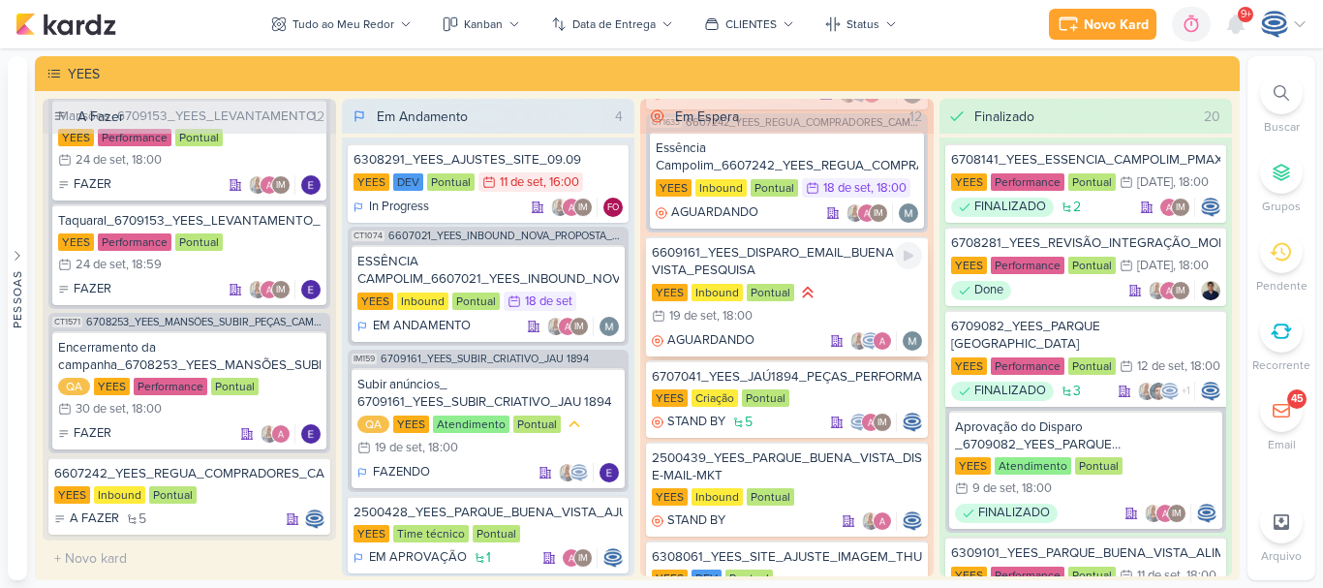
click at [817, 312] on div "YEES Inbound Pontual 19/9 [DATE] 18:00" at bounding box center [787, 305] width 270 height 45
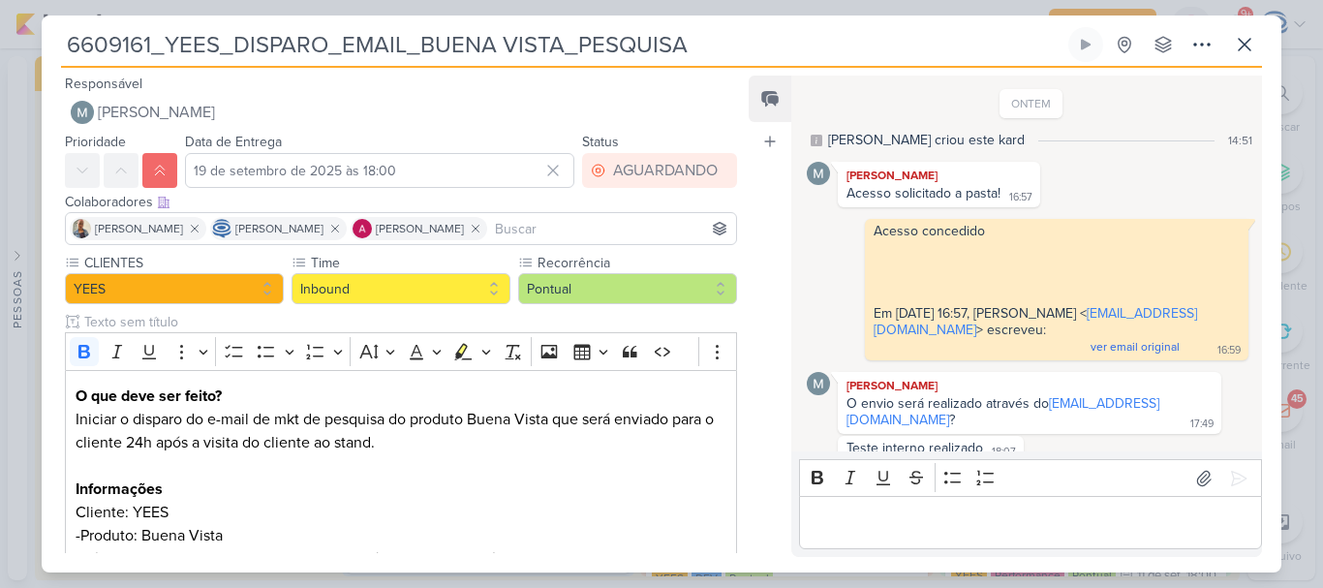
scroll to position [413, 0]
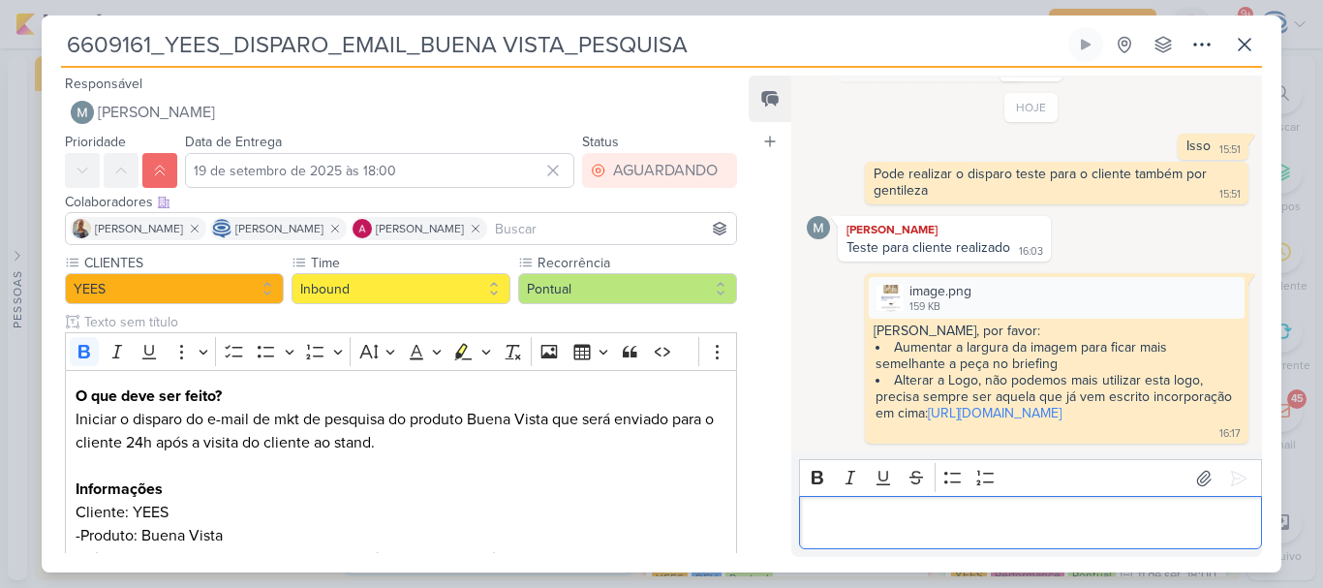
click at [907, 504] on div "Editor editing area: main" at bounding box center [1030, 522] width 463 height 53
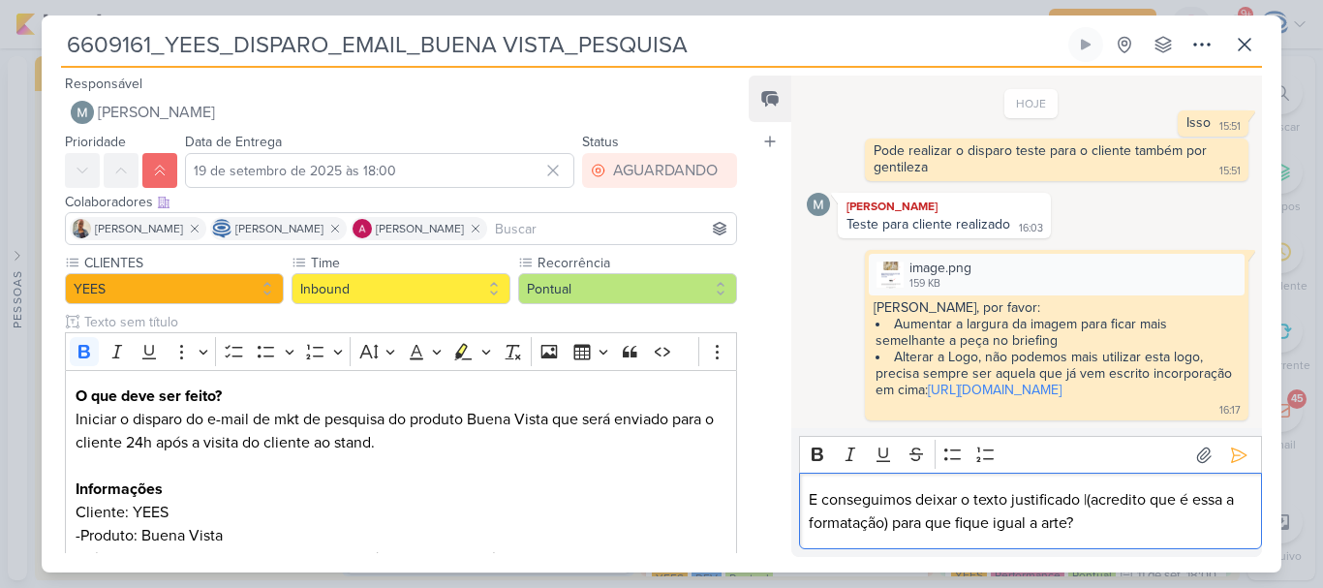
click at [1087, 502] on p "E conseguimos deixar o texto justificado |(acredito que é essa a formatação) pa…" at bounding box center [1029, 511] width 442 height 46
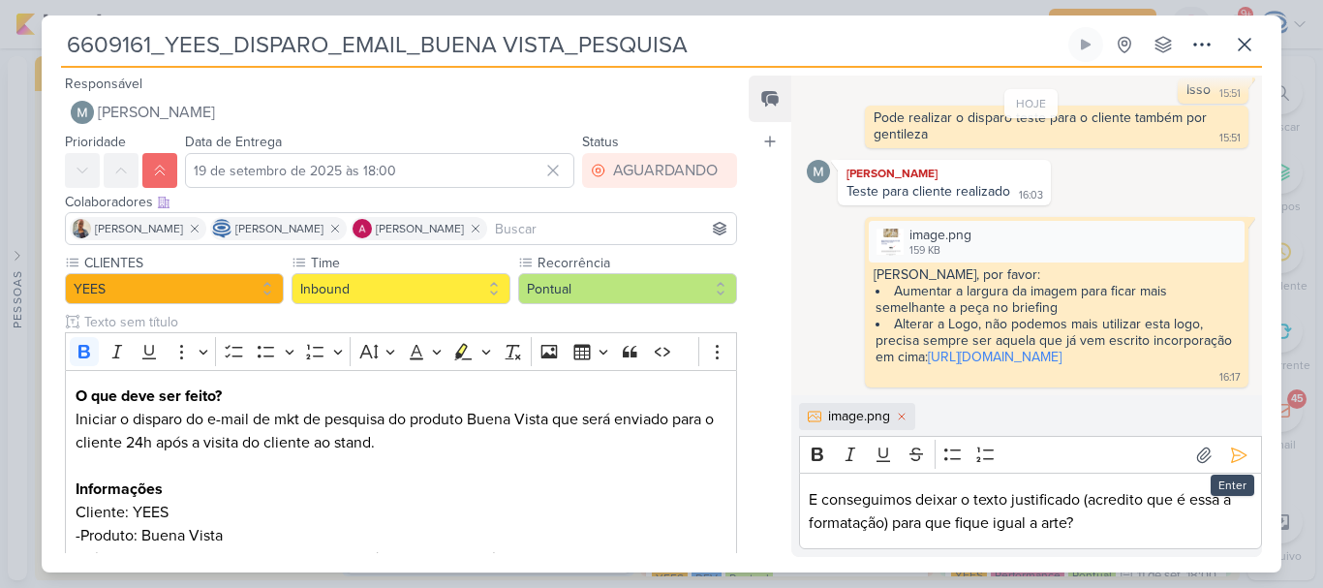
scroll to position [470, 0]
click at [1229, 457] on icon at bounding box center [1238, 454] width 19 height 19
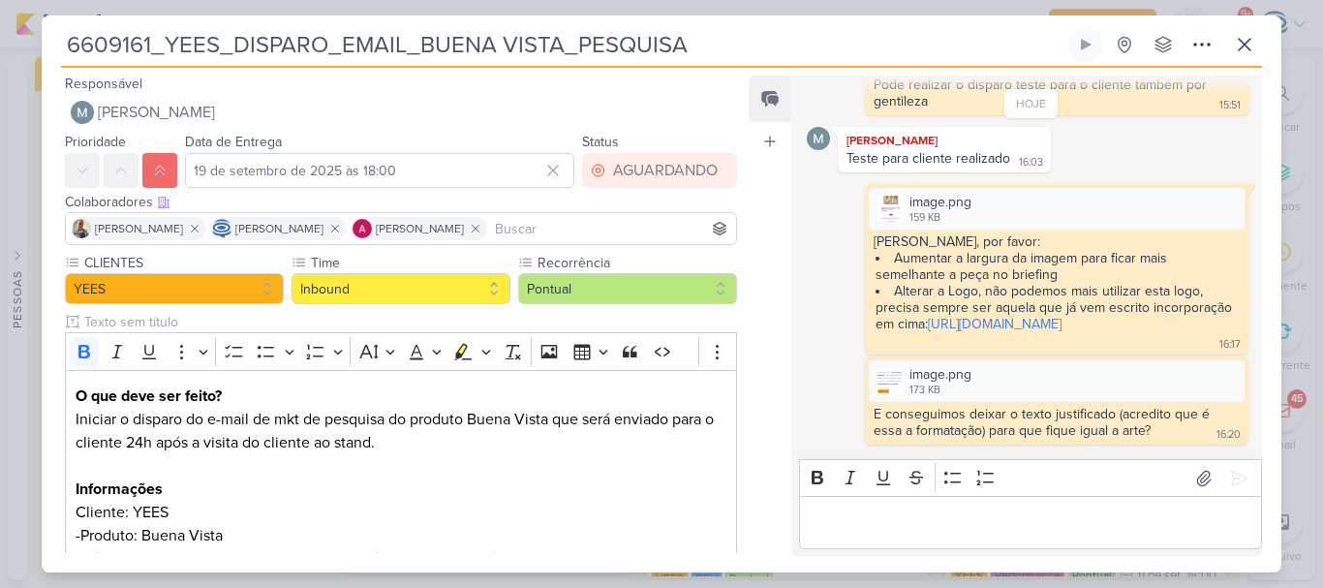
scroll to position [503, 0]
click at [845, 517] on p "Editor editing area: main" at bounding box center [1029, 522] width 442 height 23
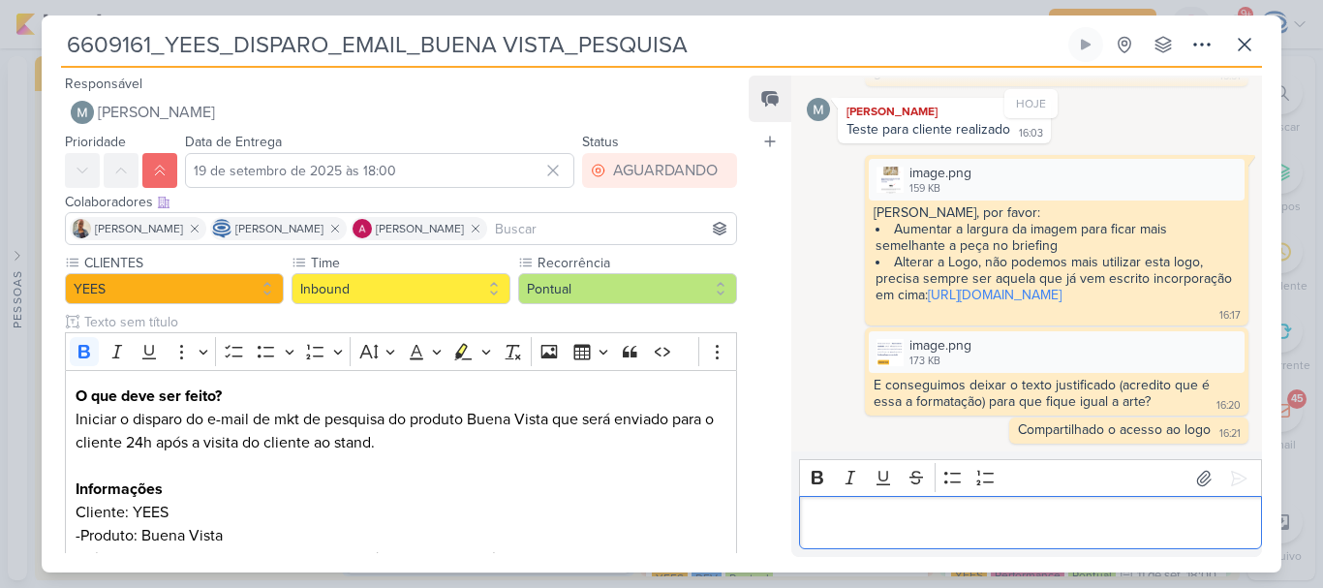
scroll to position [532, 0]
click at [1248, 37] on icon at bounding box center [1243, 44] width 23 height 23
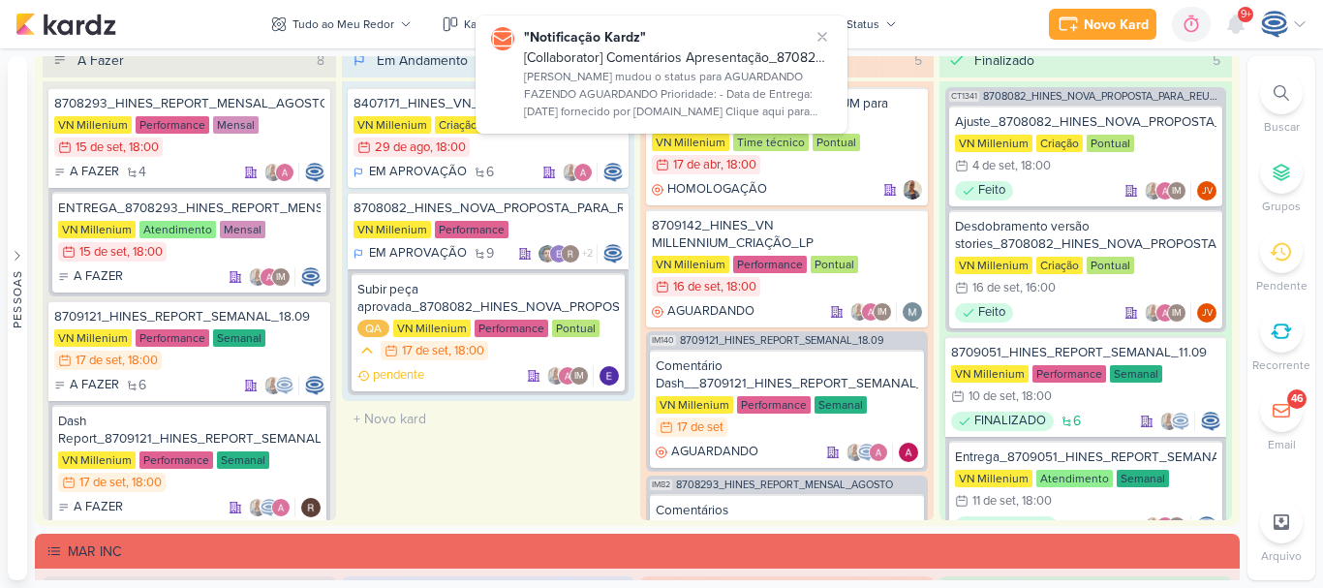
scroll to position [2335, 0]
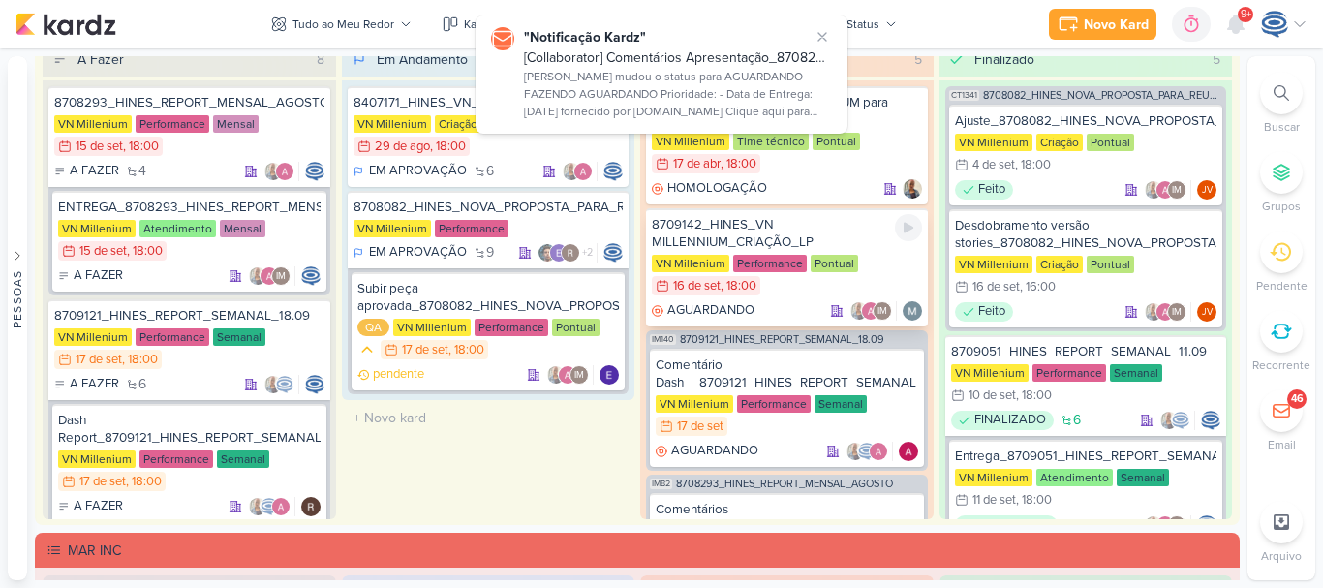
click at [746, 232] on div "8709142_HINES_VN MILLENNIUM_CRIAÇÃO_LP" at bounding box center [787, 233] width 270 height 35
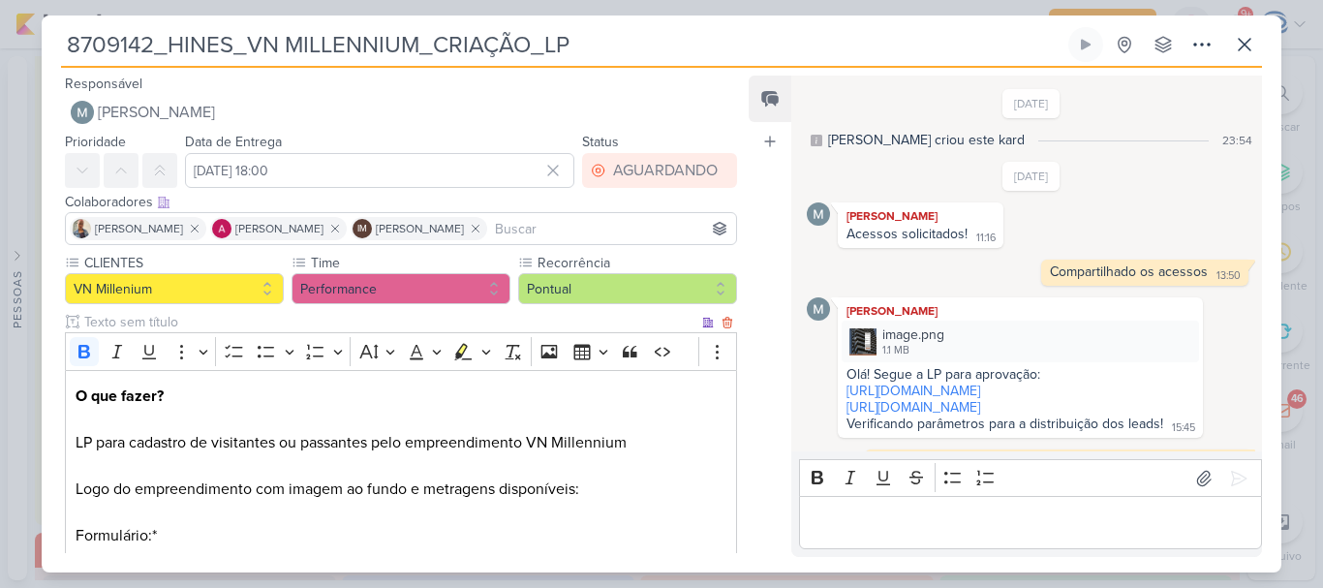
scroll to position [610, 0]
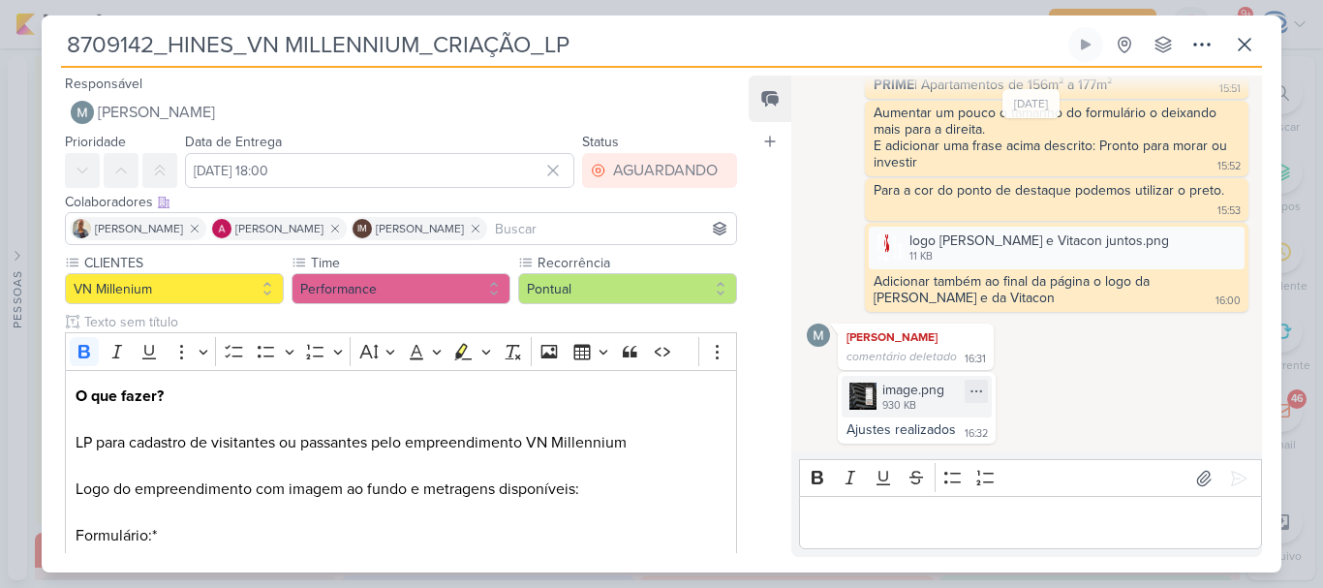
click at [873, 408] on img at bounding box center [862, 395] width 27 height 27
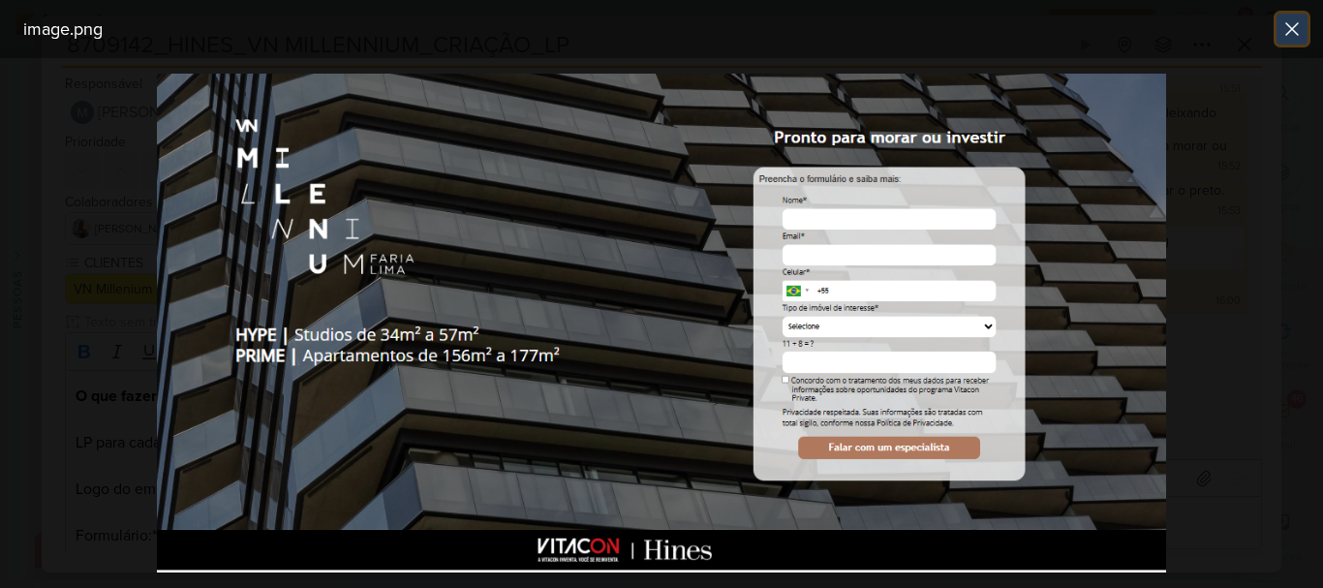
click at [1283, 31] on icon at bounding box center [1291, 28] width 23 height 23
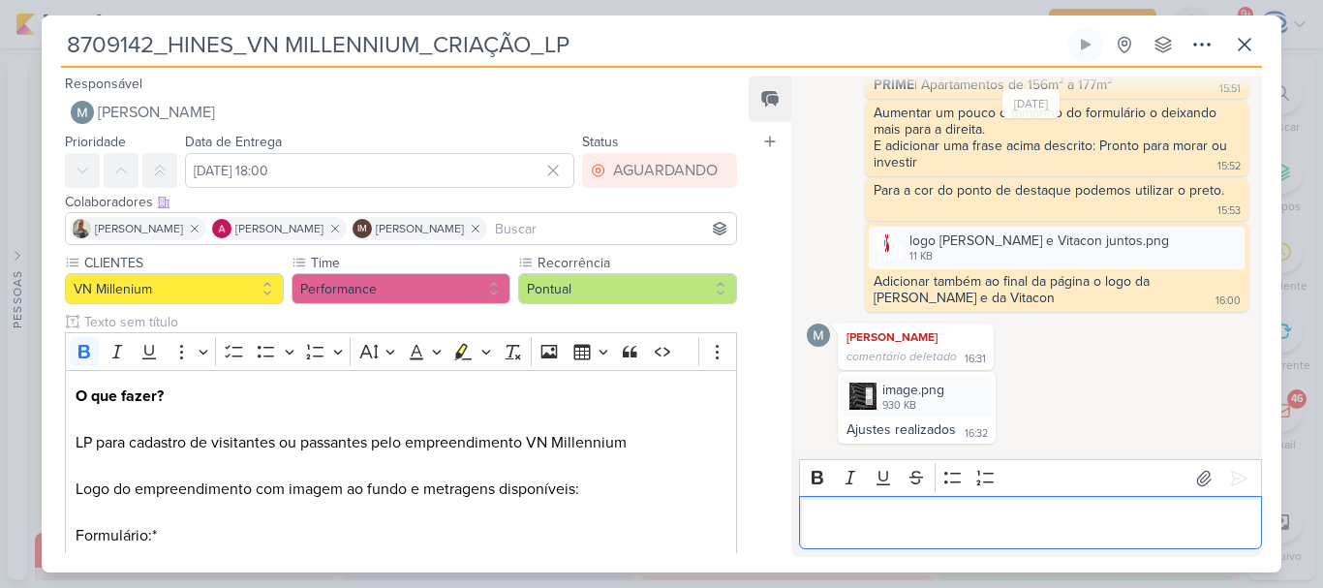
click at [885, 516] on p "Editor editing area: main" at bounding box center [1029, 522] width 442 height 23
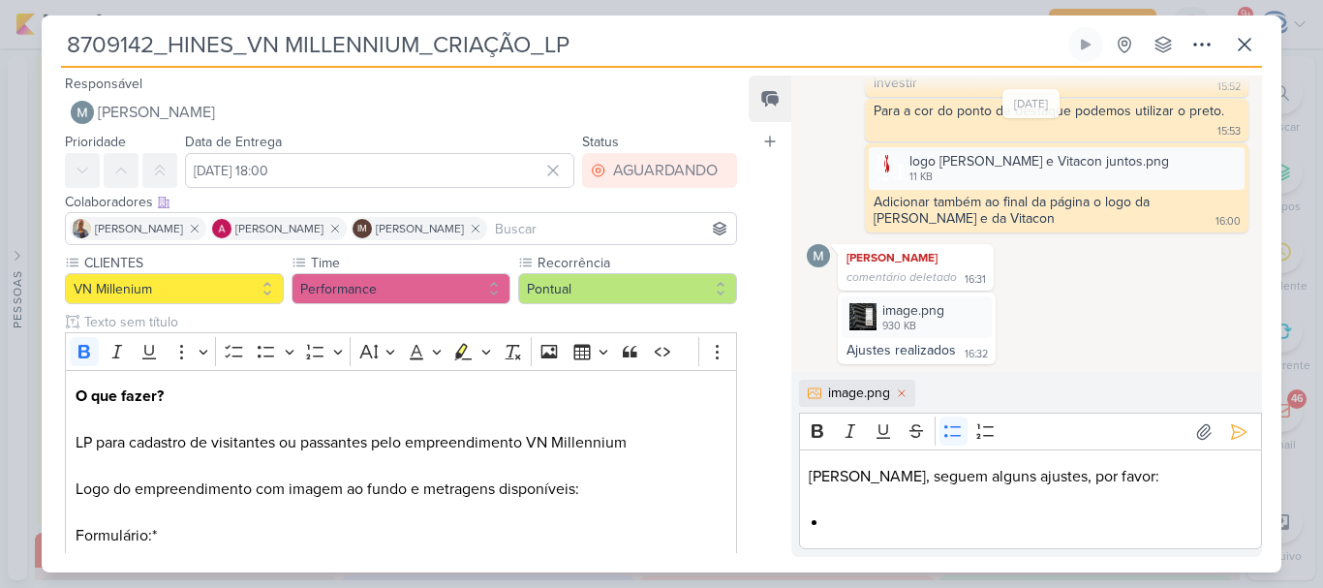
scroll to position [689, 0]
click at [871, 522] on li "Editor editing area: main" at bounding box center [1039, 522] width 423 height 23
click at [1107, 523] on li "Dar maior destaque a frase Pronto para iIInvestir" at bounding box center [1039, 522] width 423 height 23
click at [1177, 520] on li "Dar maior destaque a frase Pronto para investir" at bounding box center [1039, 522] width 423 height 23
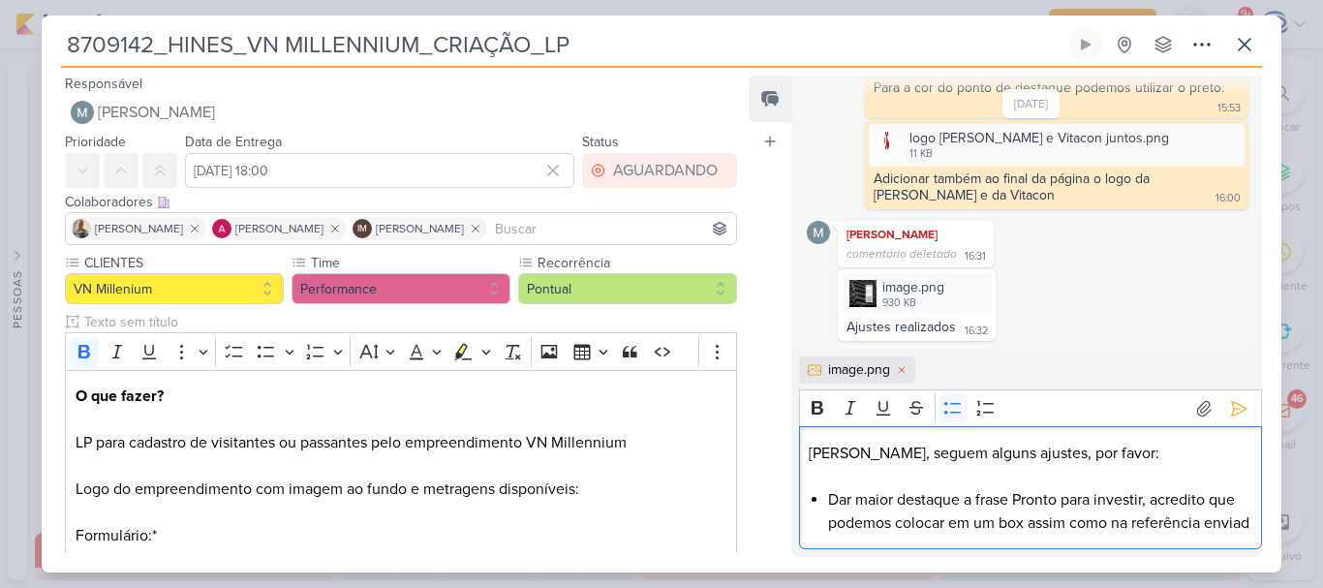
scroll to position [736, 0]
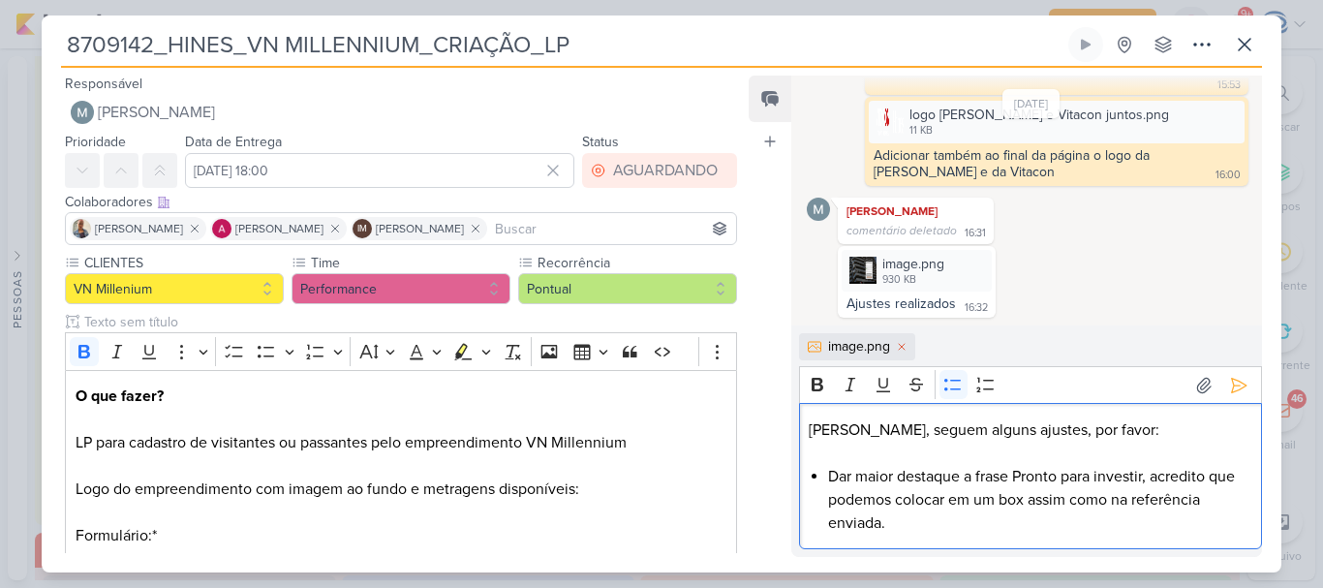
click at [833, 471] on li "Dar maior destaque a frase Pronto para investir, acredito que podemos colocar e…" at bounding box center [1039, 500] width 423 height 70
click at [818, 394] on button "Bold" at bounding box center [817, 384] width 29 height 29
click at [964, 523] on li "Print image: Dar maior destaque a frase Pronto para investir, acredito que pode…" at bounding box center [1039, 500] width 423 height 70
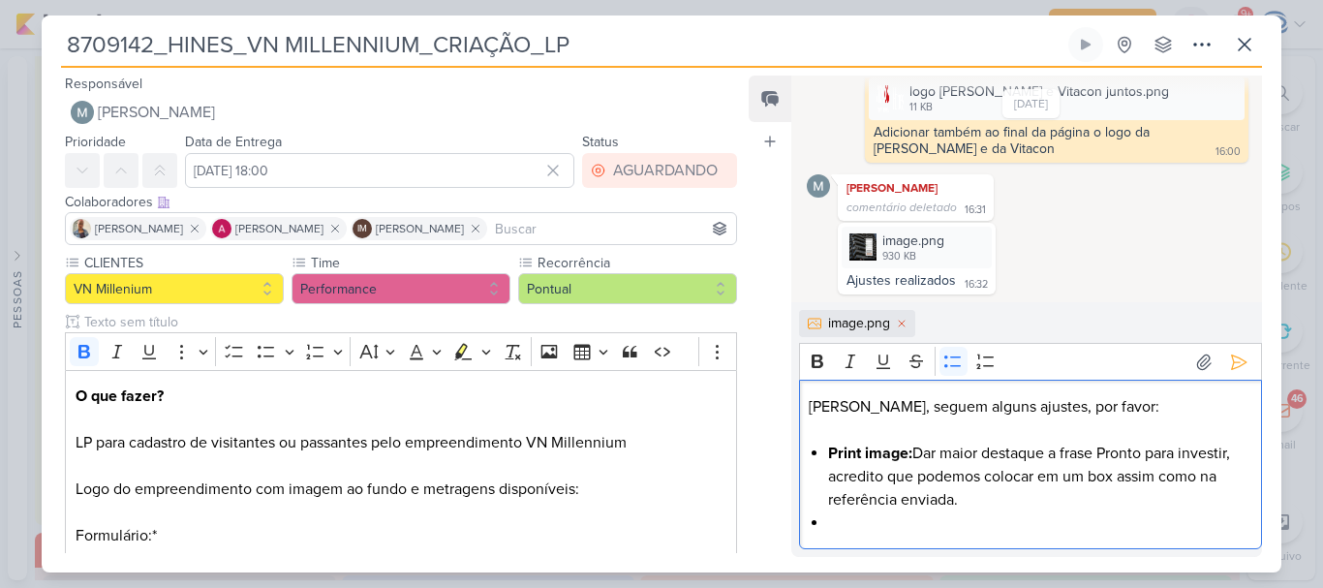
scroll to position [759, 0]
click at [873, 230] on div "image.png 930 KB" at bounding box center [916, 248] width 150 height 42
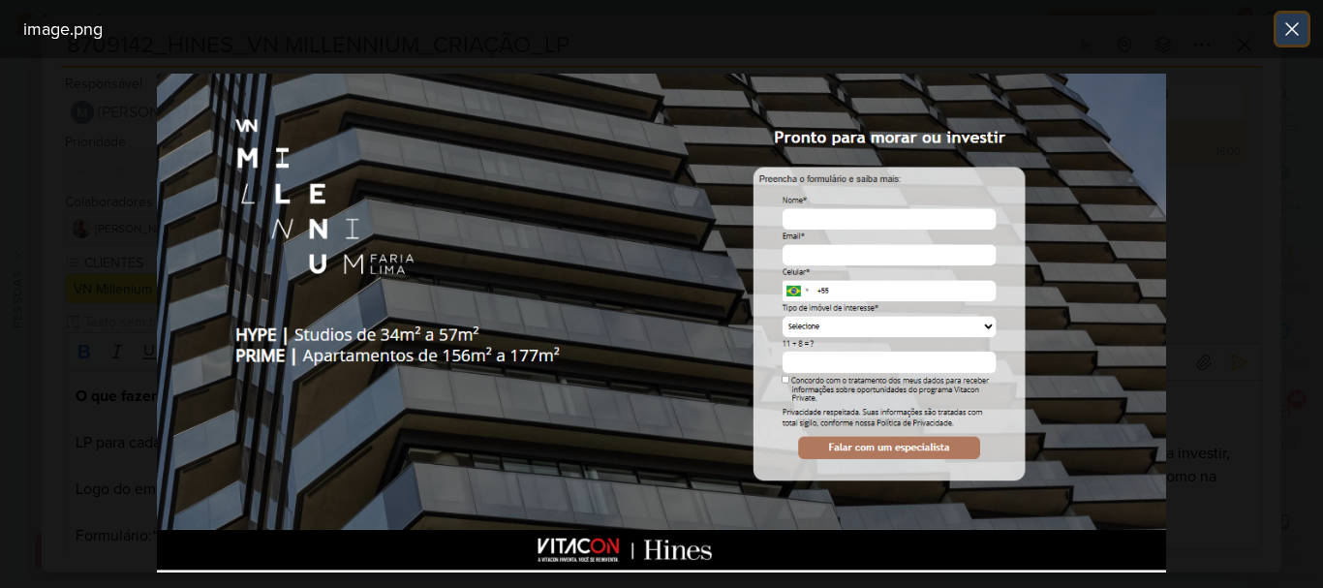
click at [1283, 36] on icon at bounding box center [1291, 28] width 23 height 23
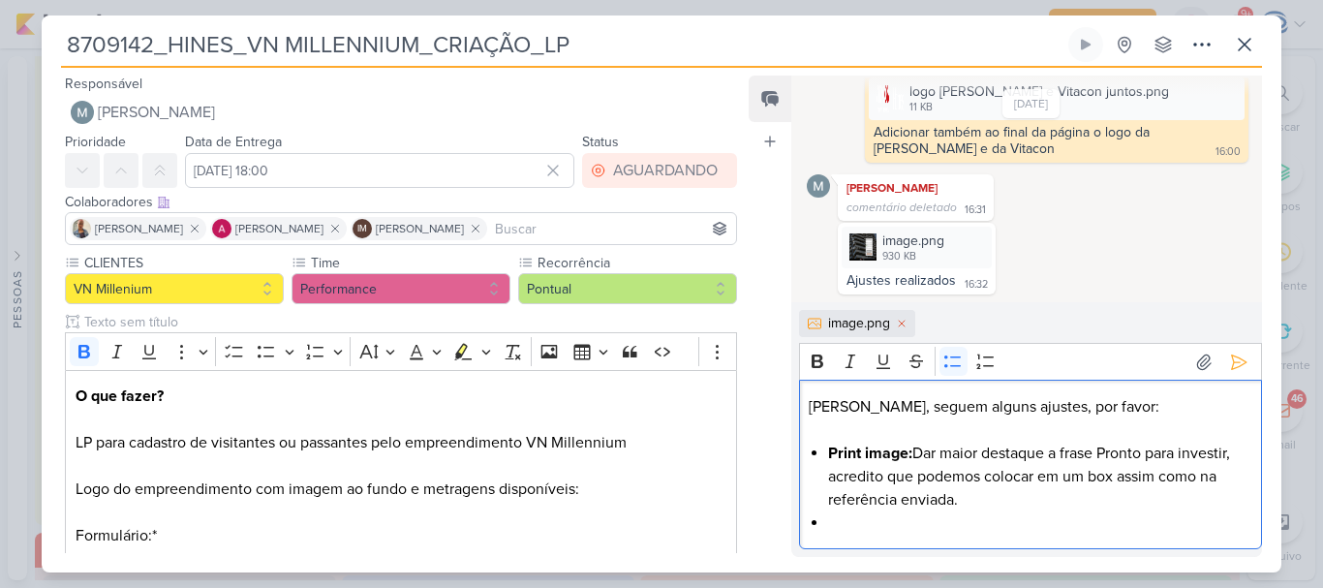
click at [867, 517] on li "Editor editing area: main" at bounding box center [1039, 522] width 423 height 23
click at [814, 354] on icon "Editor toolbar" at bounding box center [817, 361] width 12 height 14
click at [1043, 513] on li "Alterar a imagem de fundo" at bounding box center [1039, 522] width 423 height 23
click at [814, 370] on icon "Editor toolbar" at bounding box center [816, 360] width 19 height 19
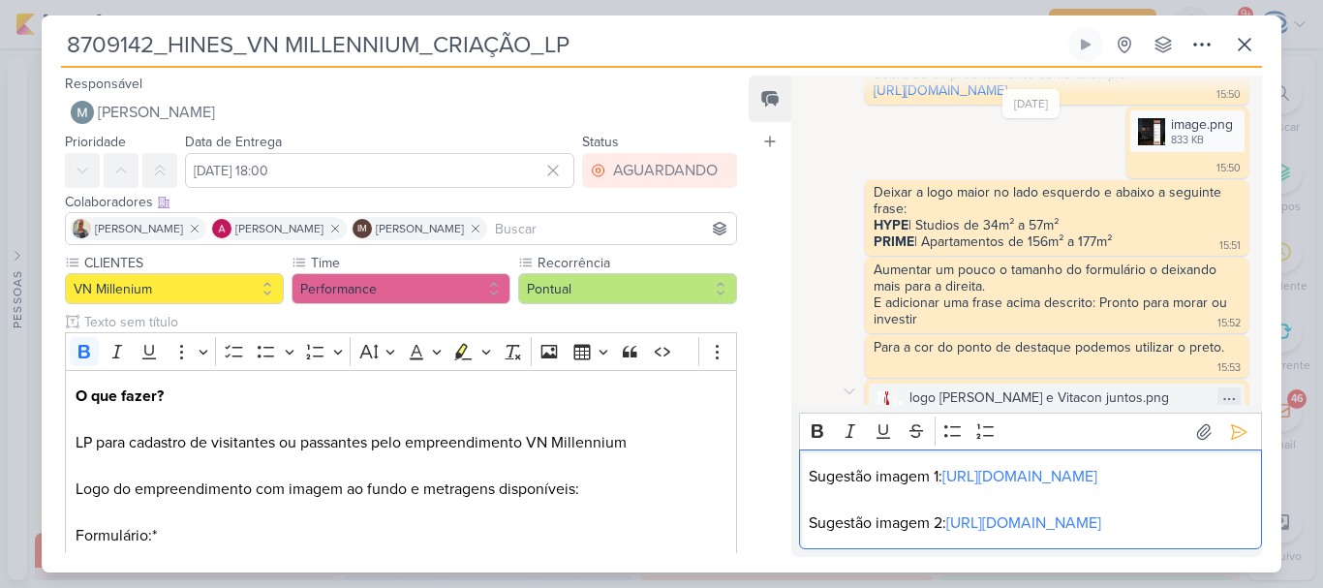
scroll to position [385, 0]
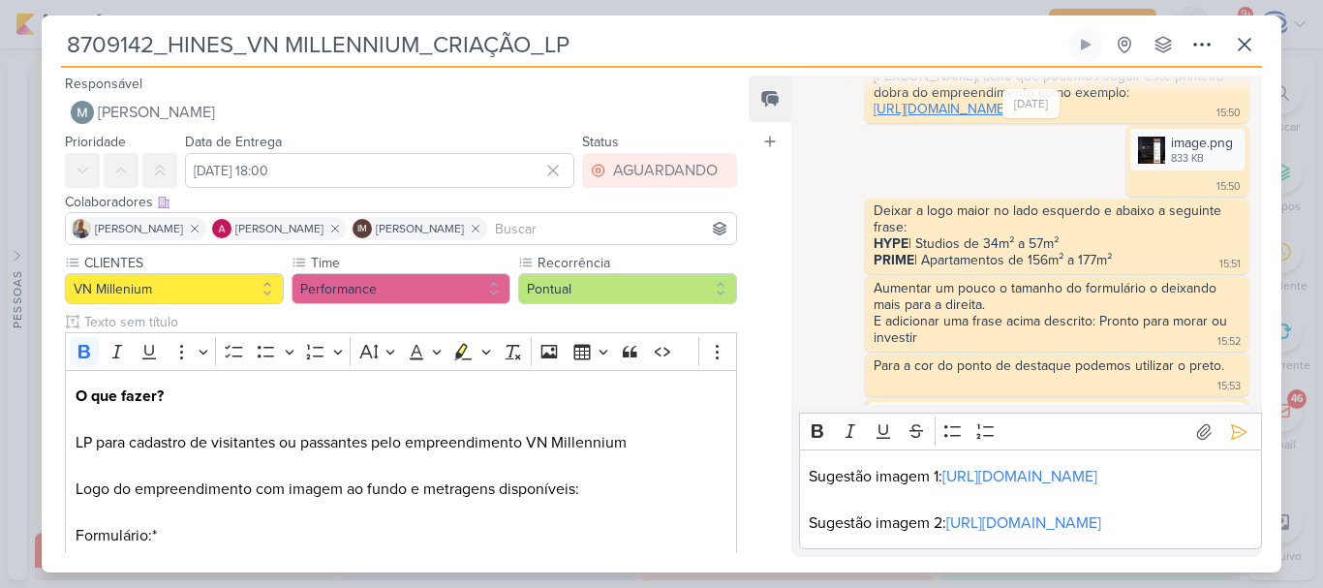
click at [916, 117] on link "[URL][DOMAIN_NAME]" at bounding box center [940, 109] width 134 height 16
click at [1039, 523] on p "Sugestão imagem 2: [URL][DOMAIN_NAME]" at bounding box center [1029, 522] width 442 height 23
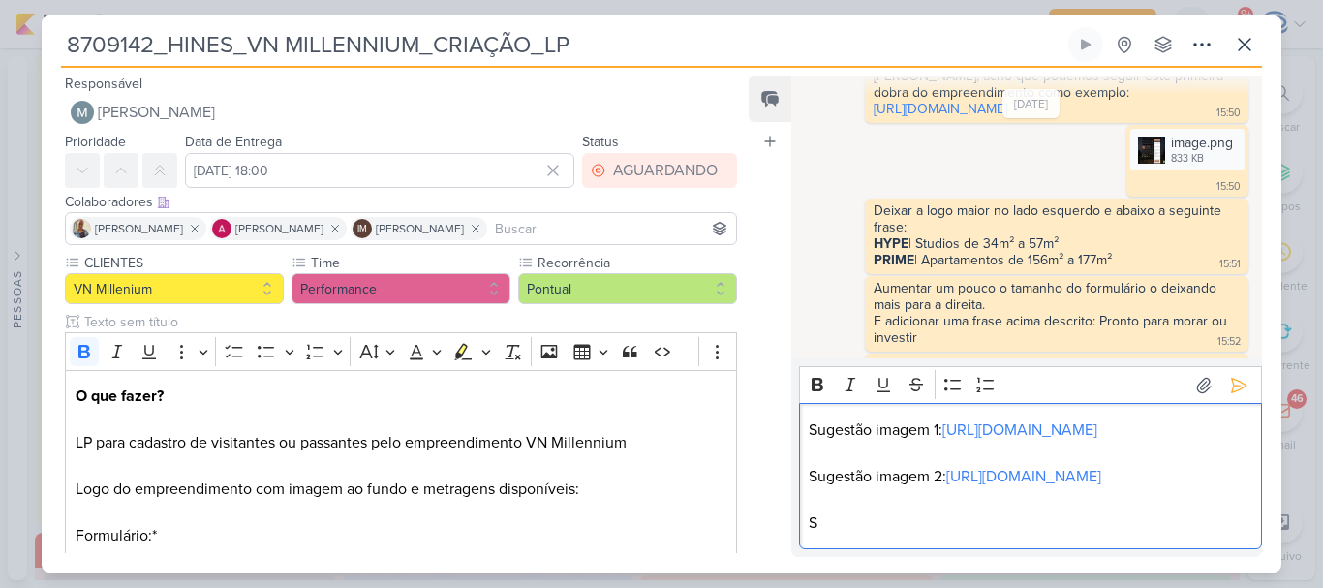
click at [1039, 488] on p "Sugestão imagem 2: [URL][DOMAIN_NAME]" at bounding box center [1029, 476] width 442 height 23
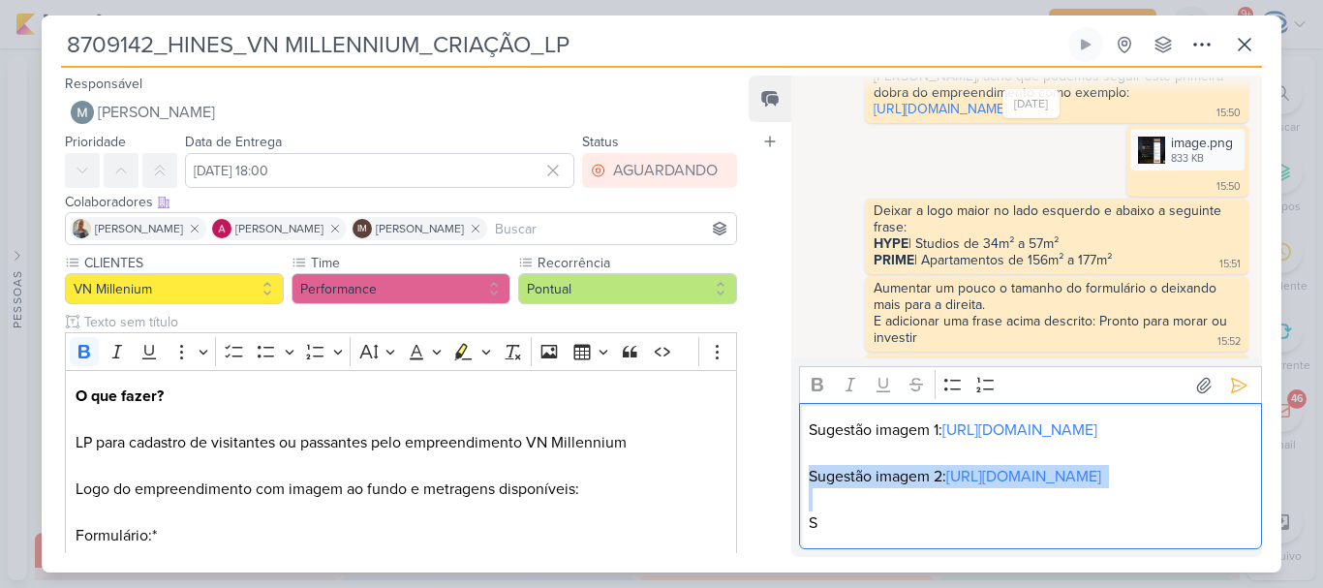
click at [1039, 488] on p "Sugestão imagem 2: [URL][DOMAIN_NAME]" at bounding box center [1029, 476] width 442 height 23
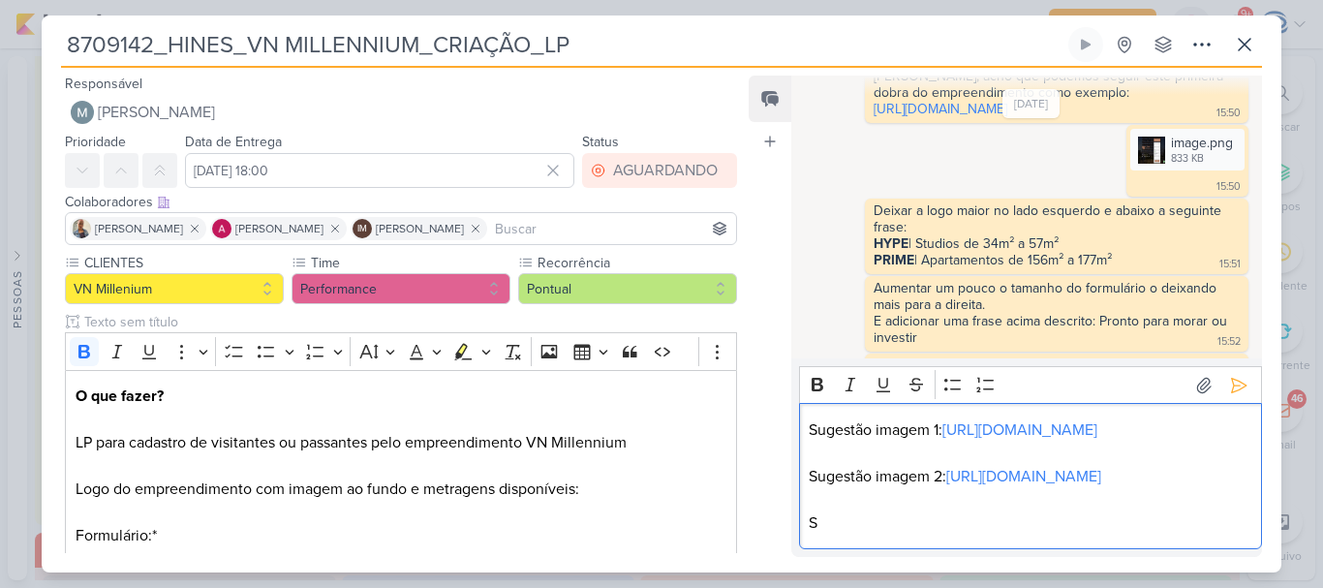
click at [948, 529] on p "S" at bounding box center [1029, 522] width 442 height 23
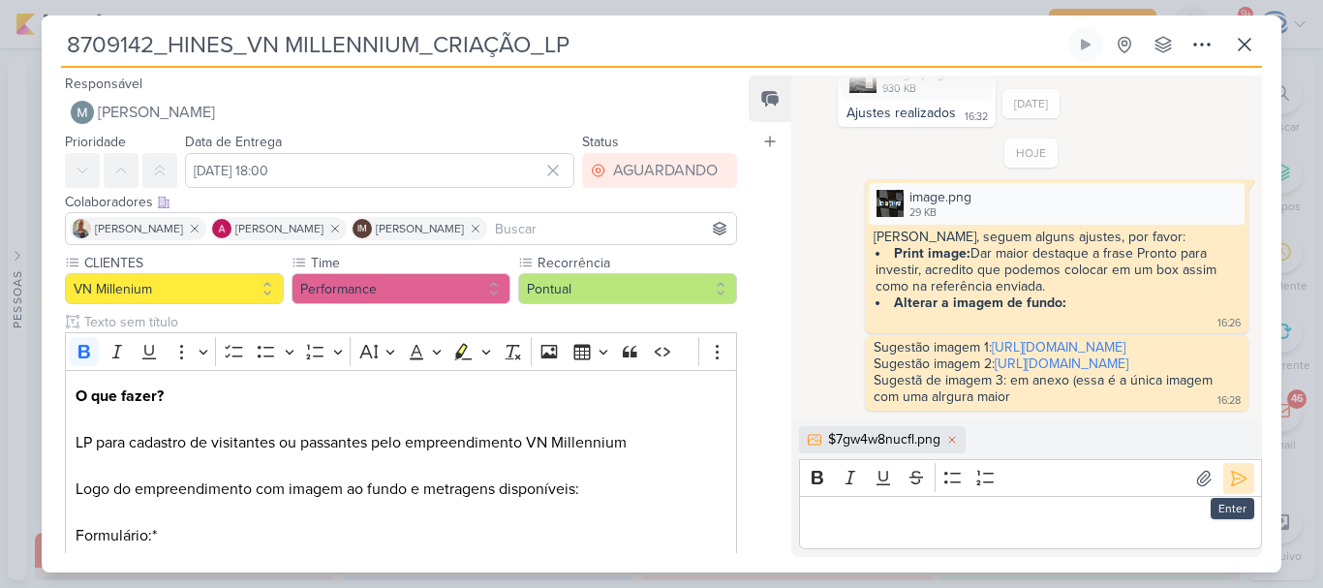
scroll to position [992, 0]
click at [1233, 469] on icon at bounding box center [1238, 478] width 19 height 19
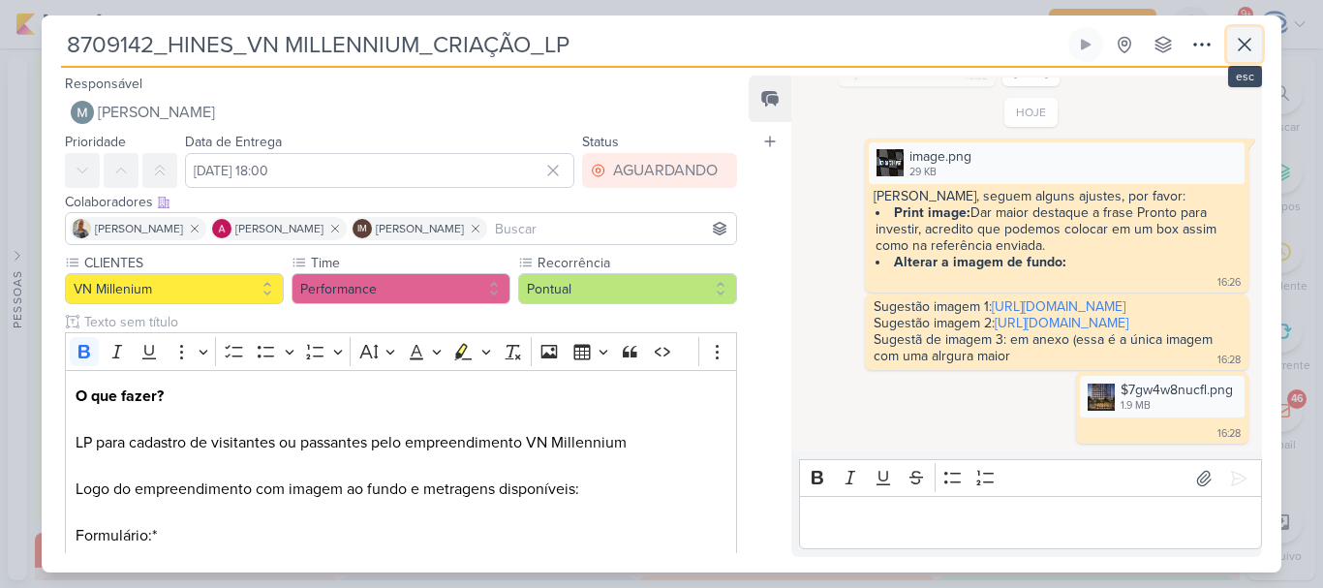
click at [1239, 39] on icon at bounding box center [1244, 45] width 12 height 12
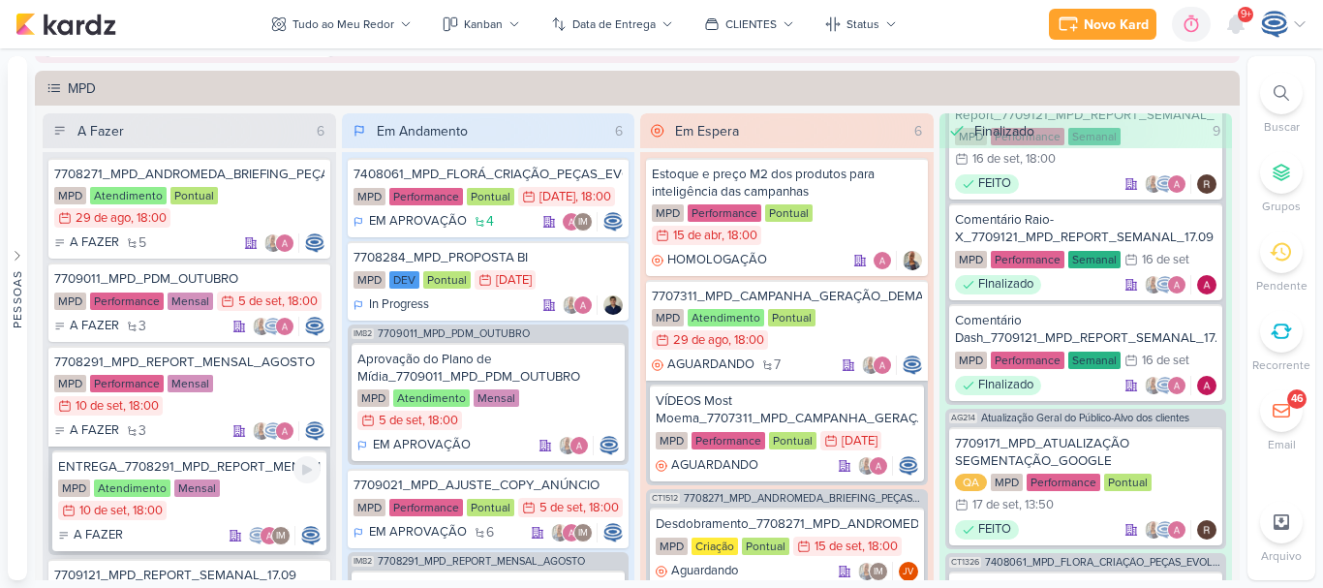
scroll to position [620, 0]
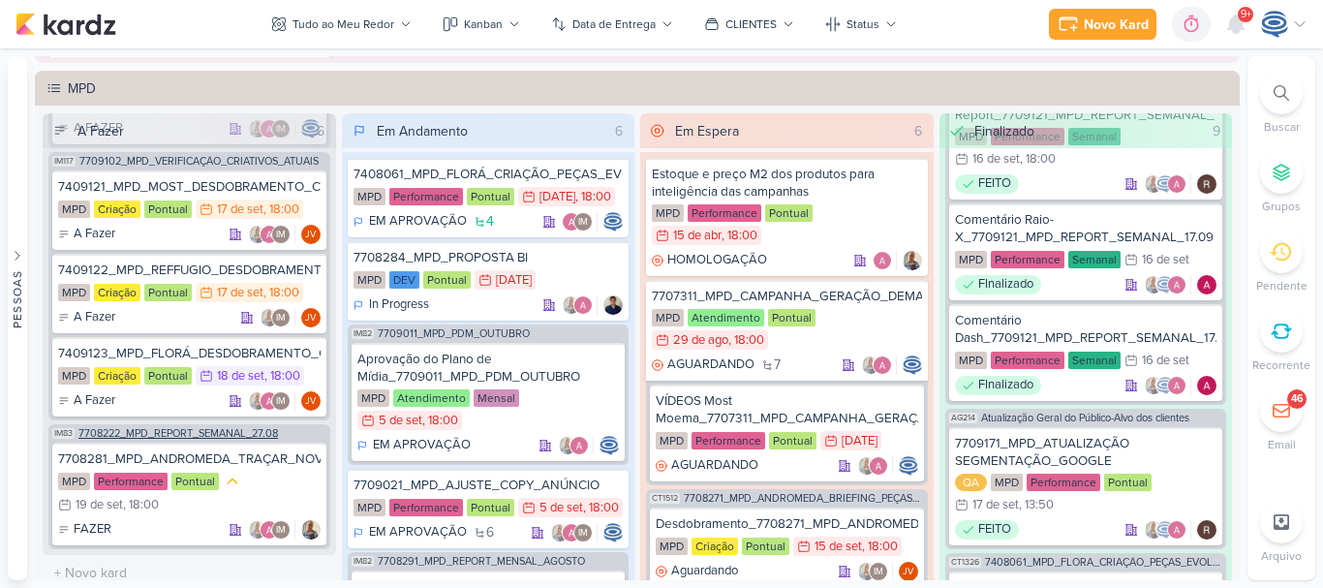
click at [208, 438] on span "7708222_MPD_REPORT_SEMANAL_27.08" at bounding box center [177, 433] width 199 height 11
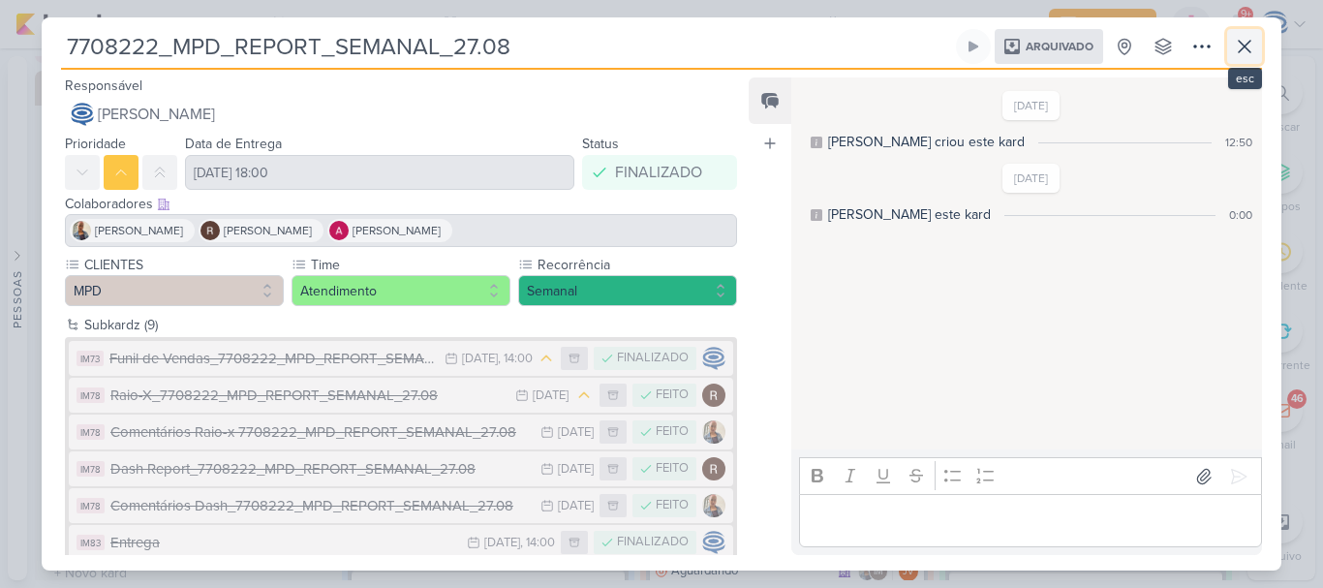
click at [1248, 38] on icon at bounding box center [1243, 46] width 23 height 23
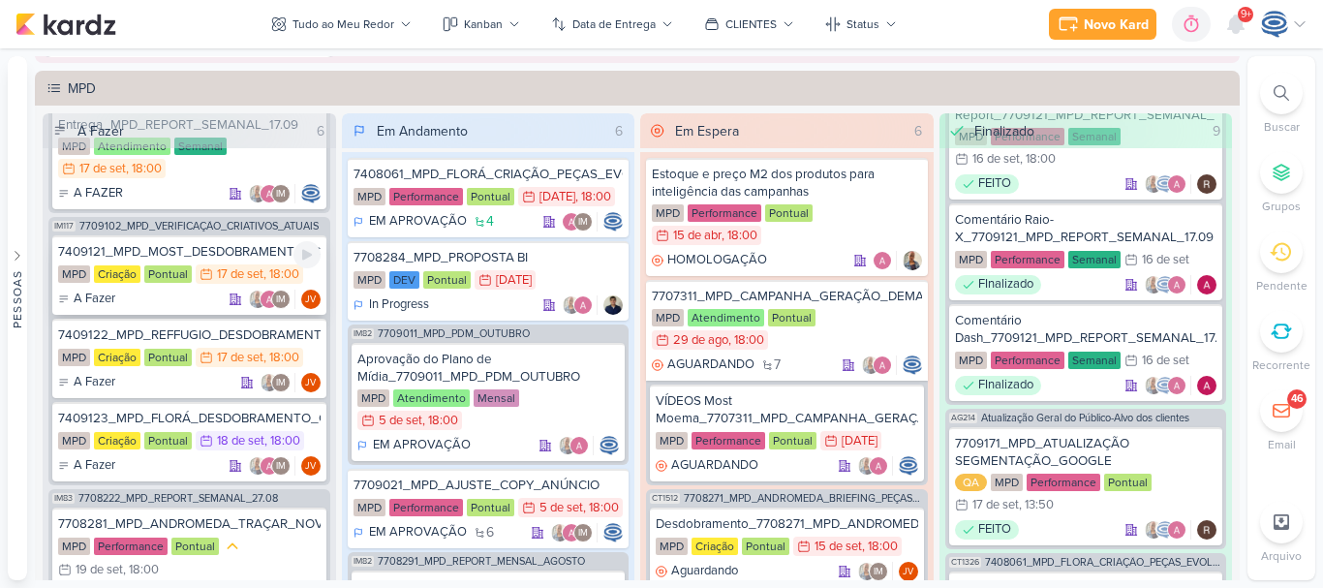
scroll to position [554, 0]
click at [249, 228] on span "7709102_MPD_VERIFICAÇÃO_CRIATIVOS_ATUAIS" at bounding box center [198, 227] width 239 height 11
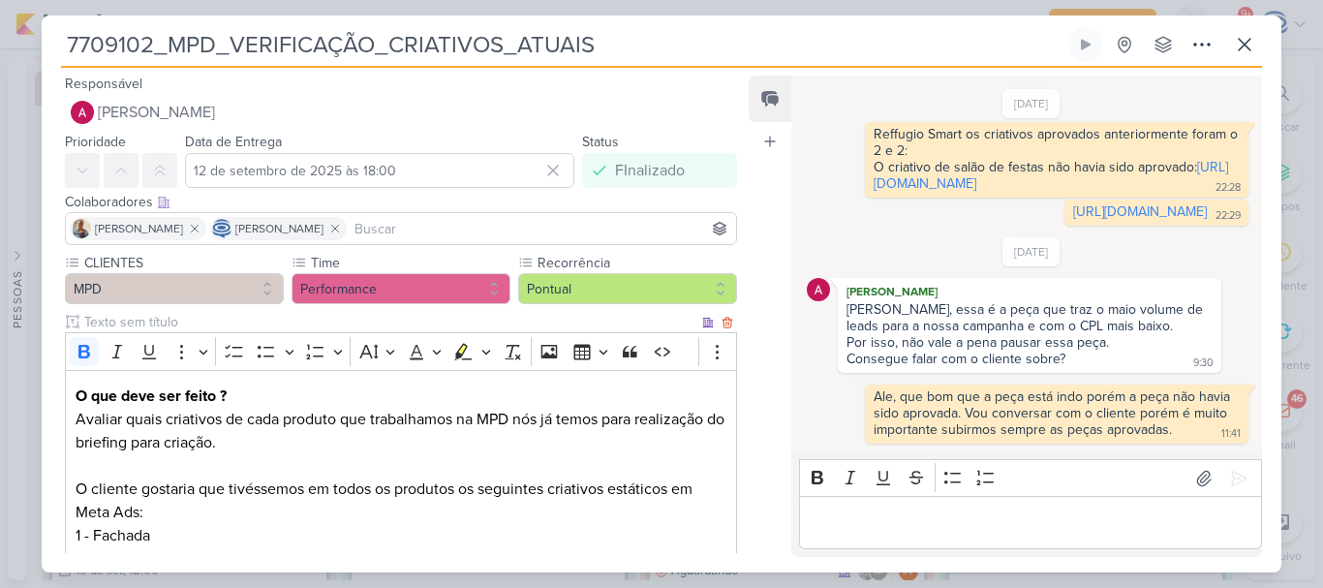
scroll to position [370, 0]
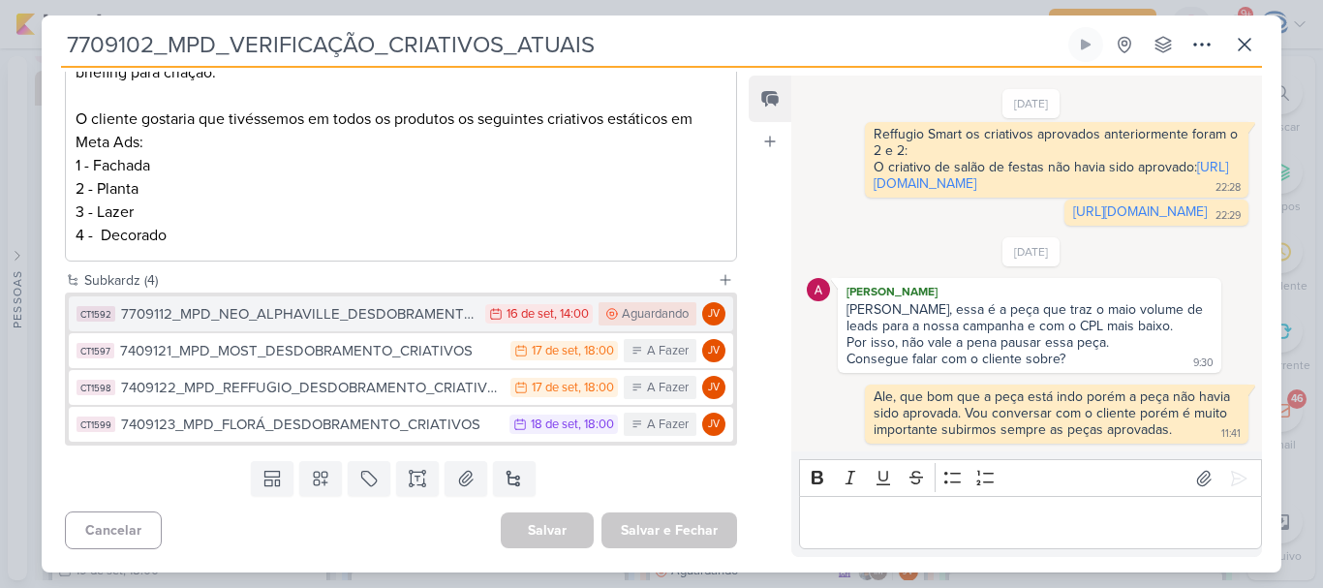
click at [319, 318] on div "7709112_MPD_NEO_ALPHAVILLE_DESDOBRAMENTO_DE_PEÇAS" at bounding box center [298, 314] width 354 height 22
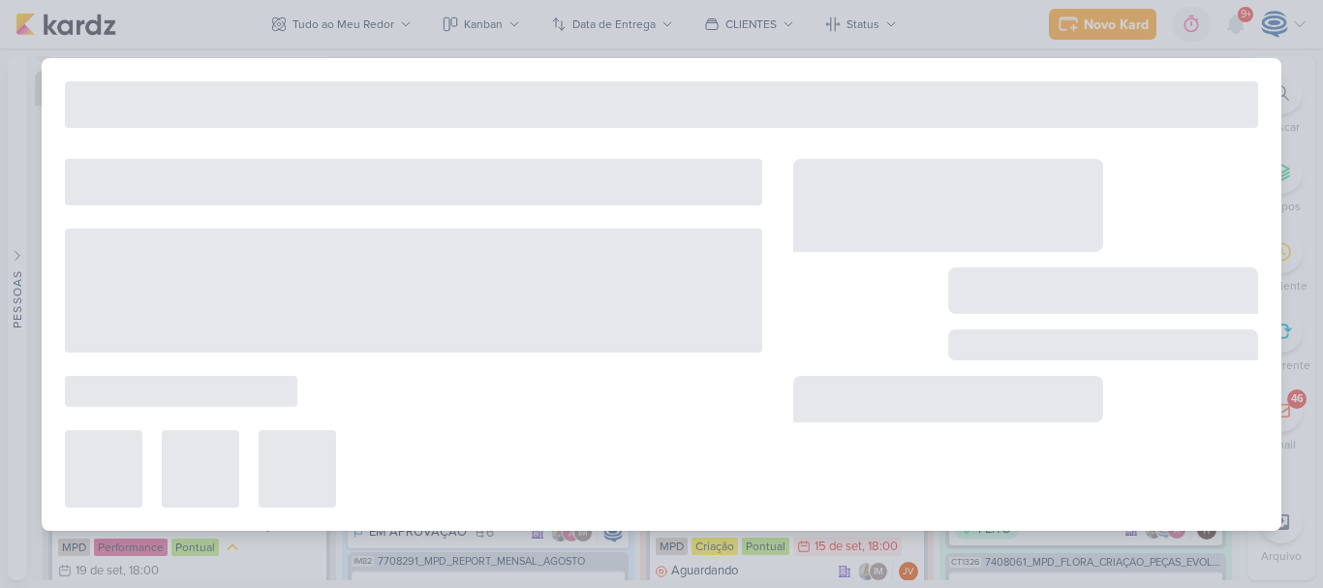
type input "7709112_MPD_NEO_ALPHAVILLE_DESDOBRAMENTO_DE_PEÇAS"
type input "[DATE] 14:00"
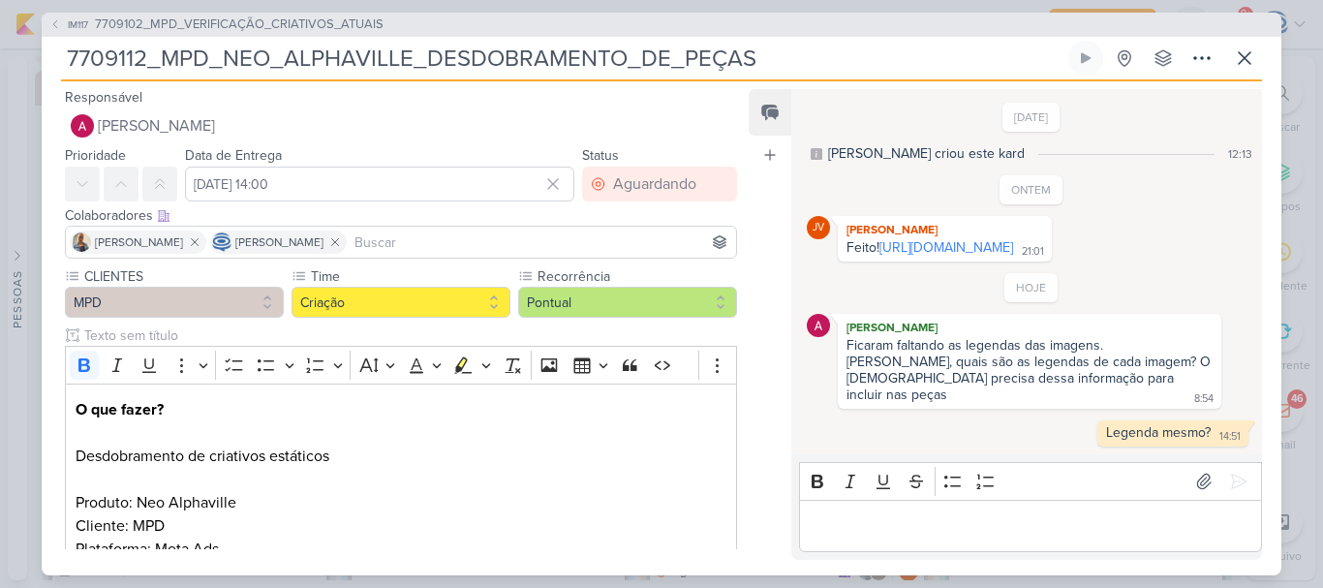
scroll to position [6, 0]
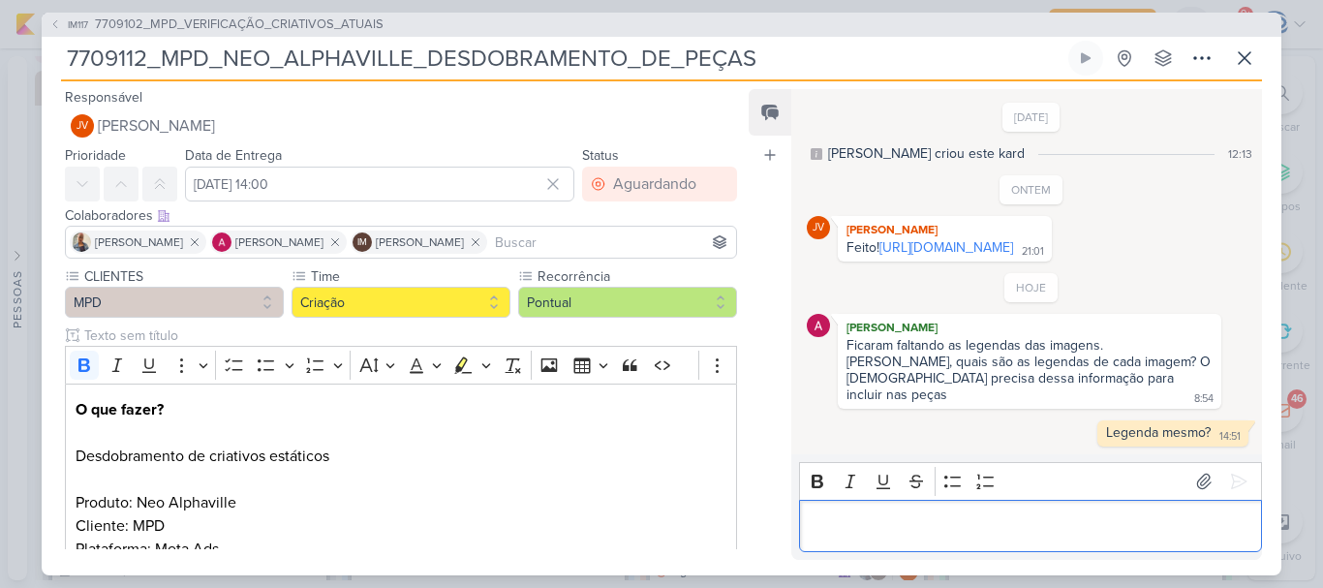
click at [866, 511] on div "Editor editing area: main" at bounding box center [1030, 526] width 463 height 53
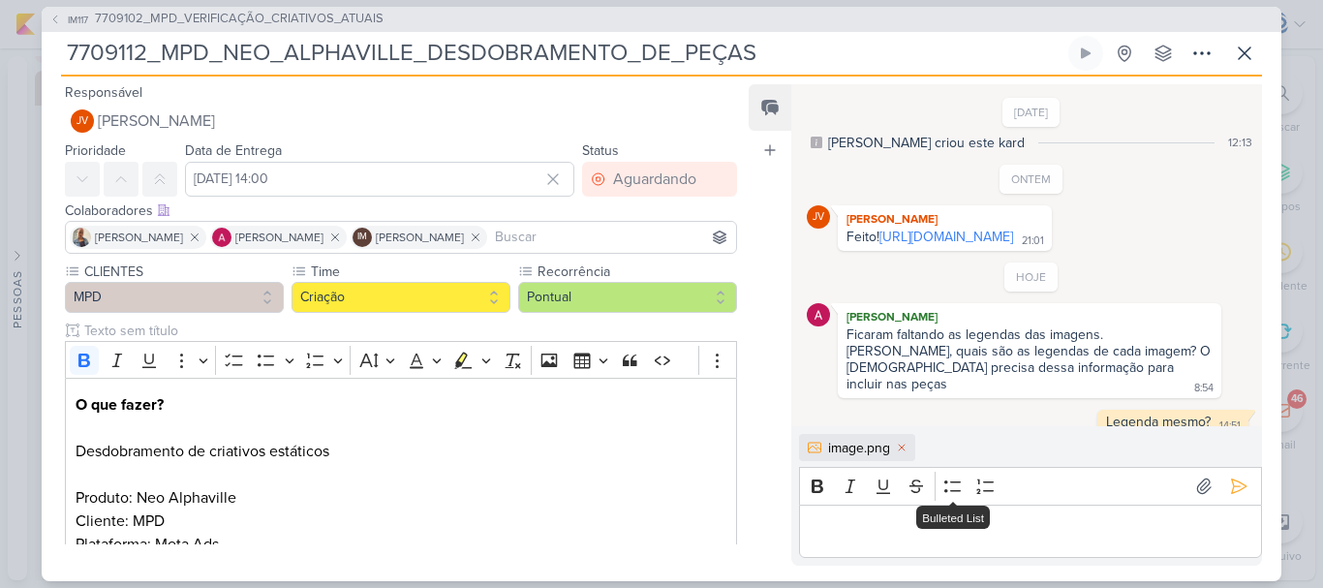
scroll to position [39, 0]
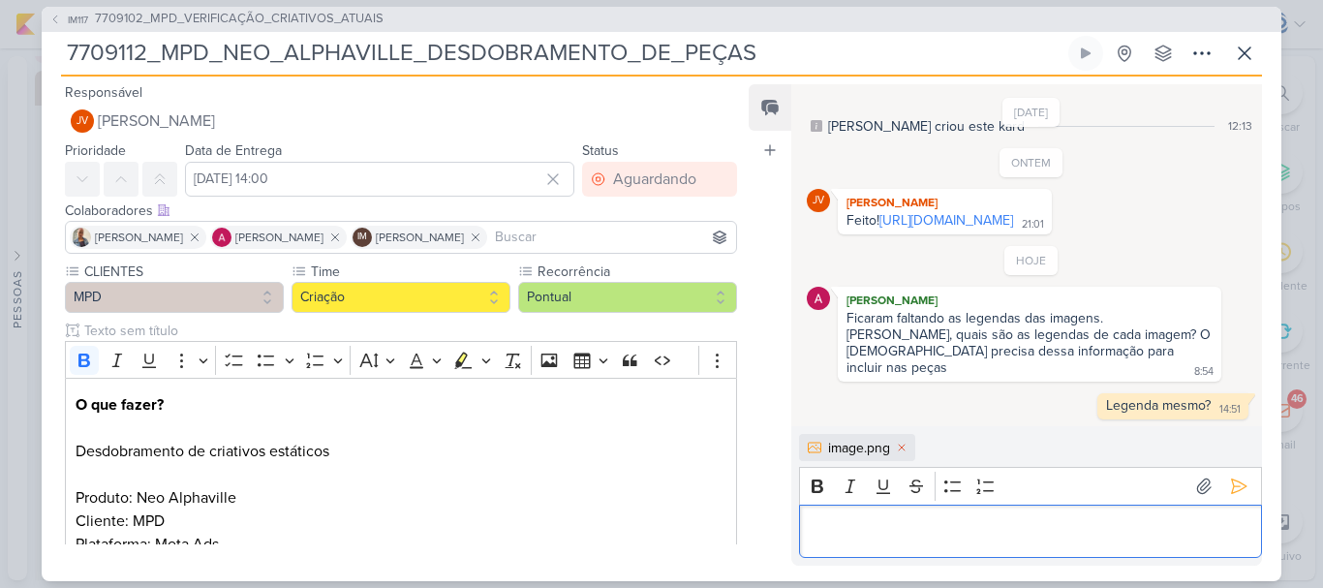
click at [928, 525] on p "Editor editing area: main" at bounding box center [1029, 530] width 442 height 23
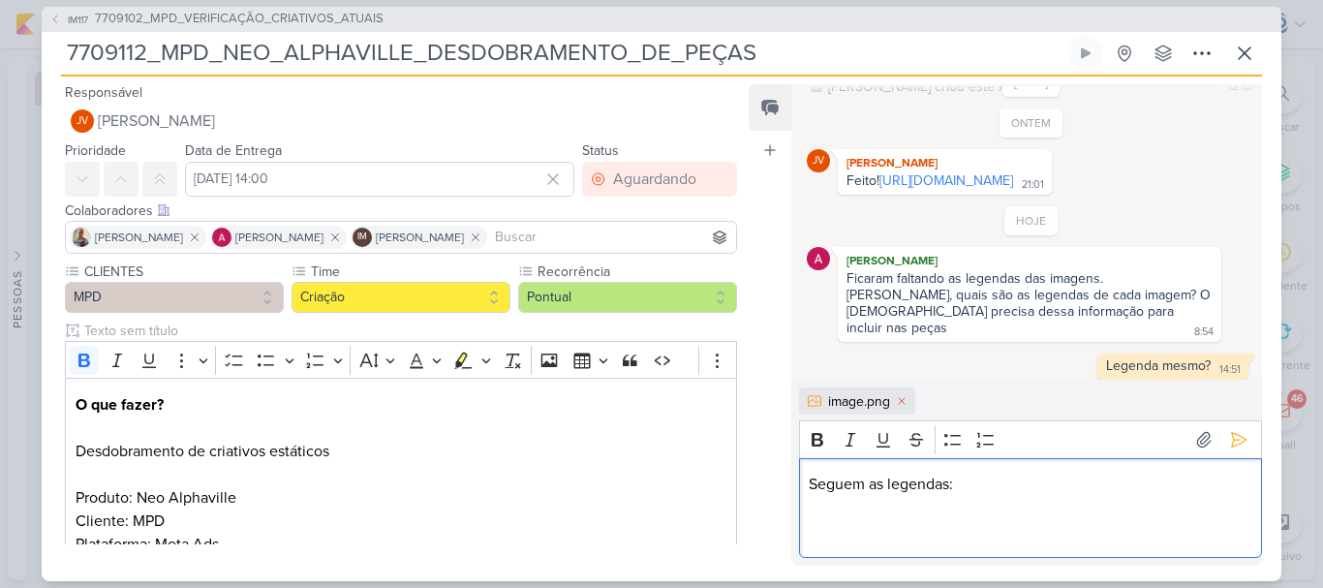
scroll to position [85, 0]
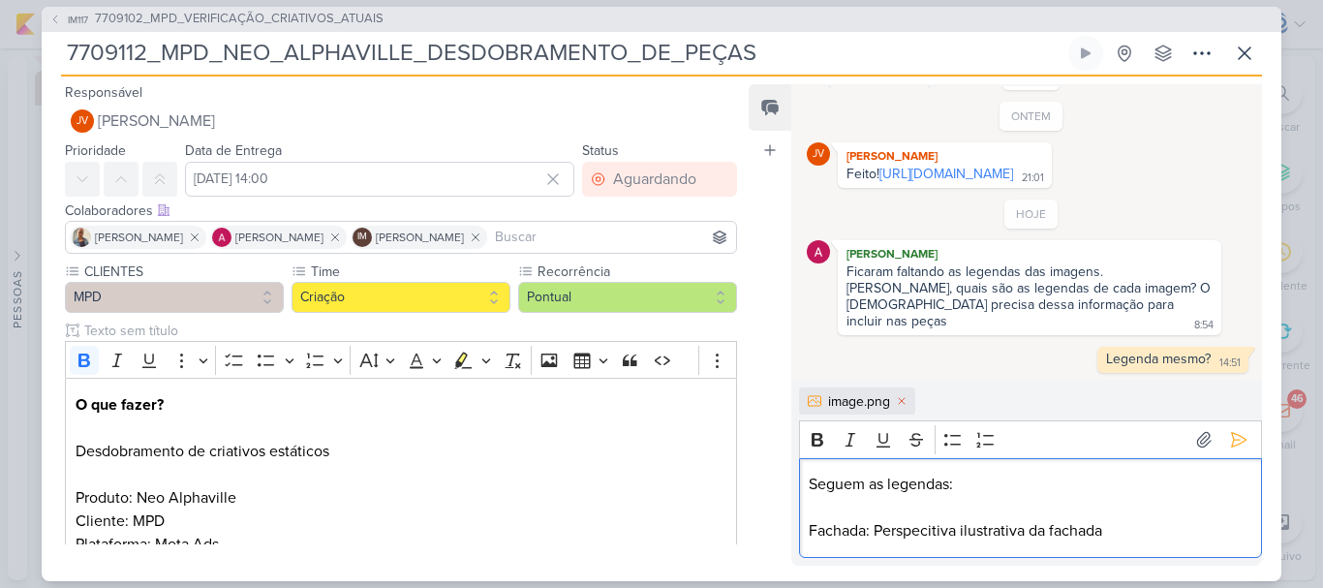
click at [1022, 534] on p "Fachada: Perspecitiva ilustrativa da fachada" at bounding box center [1029, 530] width 442 height 23
click at [901, 527] on p "Fachada: Perspecitiva ilustrada da fachada" at bounding box center [1029, 530] width 442 height 23
click at [1234, 447] on icon at bounding box center [1238, 439] width 19 height 19
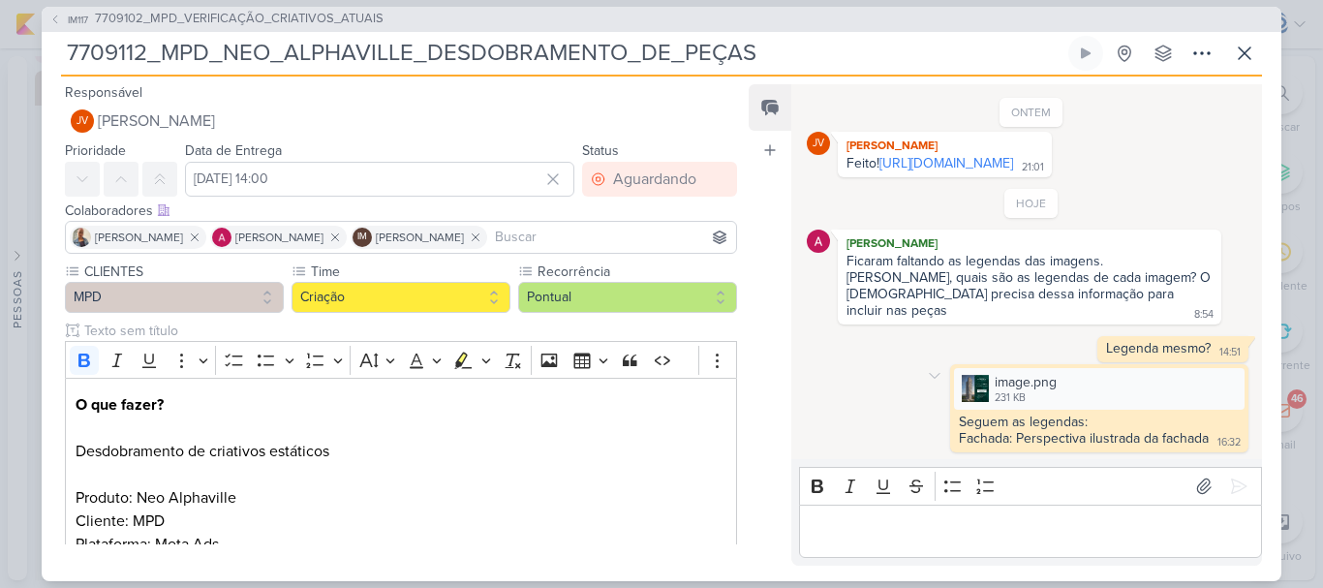
scroll to position [96, 0]
click at [1026, 536] on p "Editor editing area: main" at bounding box center [1029, 530] width 442 height 23
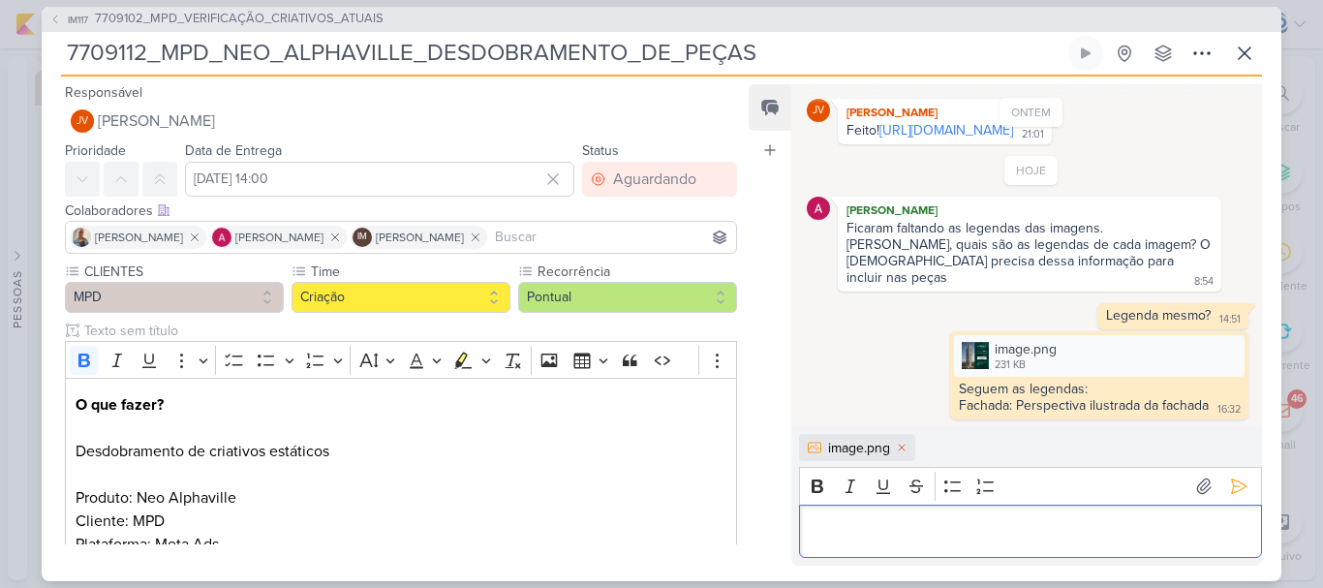
click at [1026, 536] on p "Editor editing area: main" at bounding box center [1029, 530] width 442 height 23
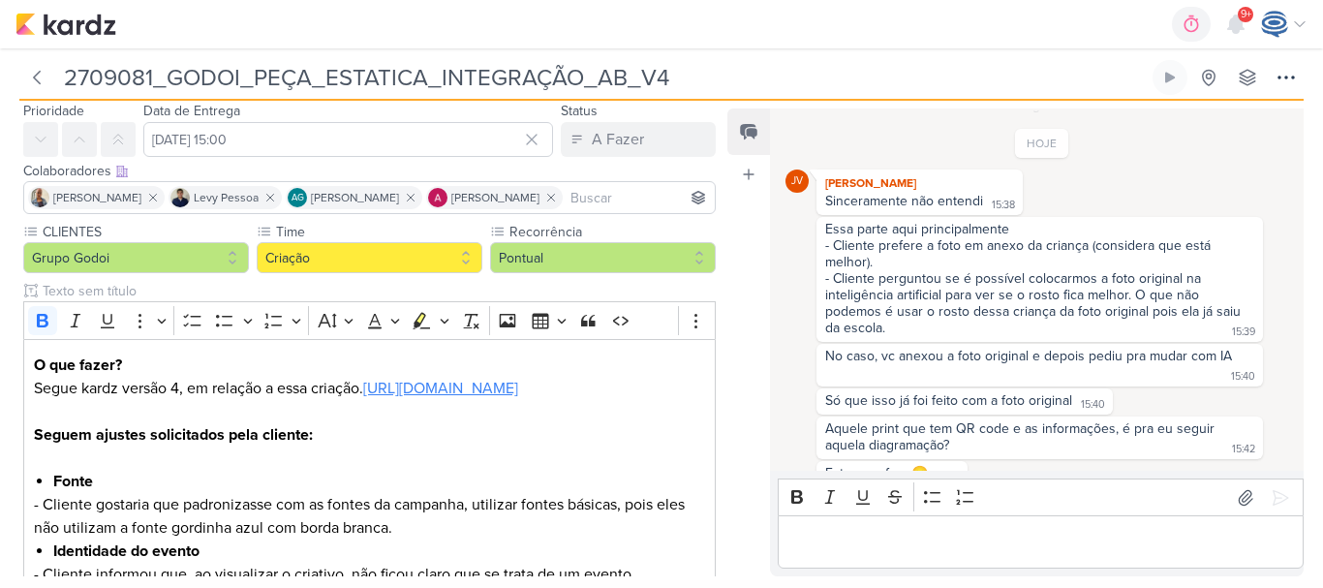
scroll to position [42, 0]
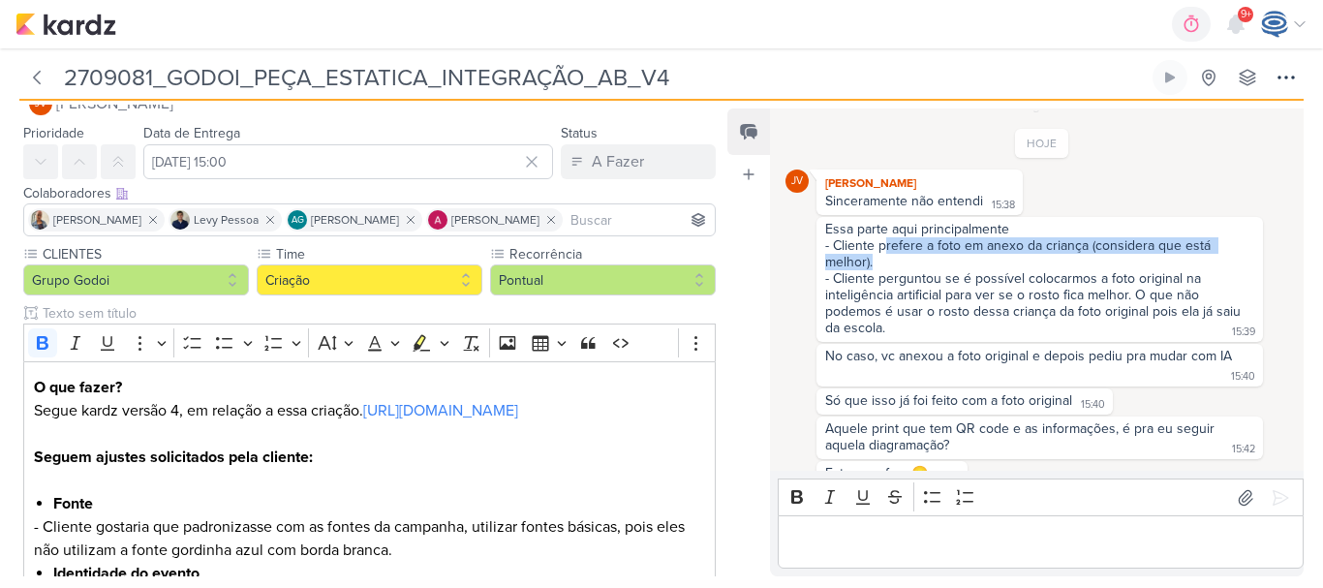
drag, startPoint x: 883, startPoint y: 250, endPoint x: 1067, endPoint y: 259, distance: 184.2
click at [1067, 259] on div "- Cliente prefere a foto em anexo da criança (considera que está melhor)." at bounding box center [1039, 253] width 429 height 33
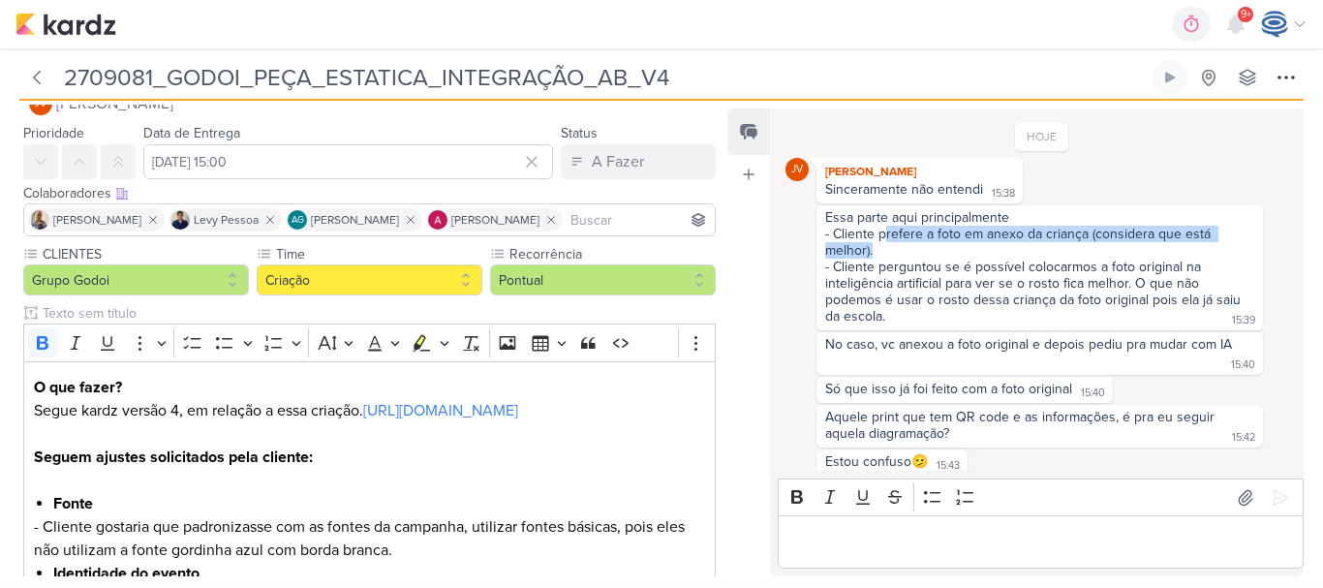
scroll to position [39, 0]
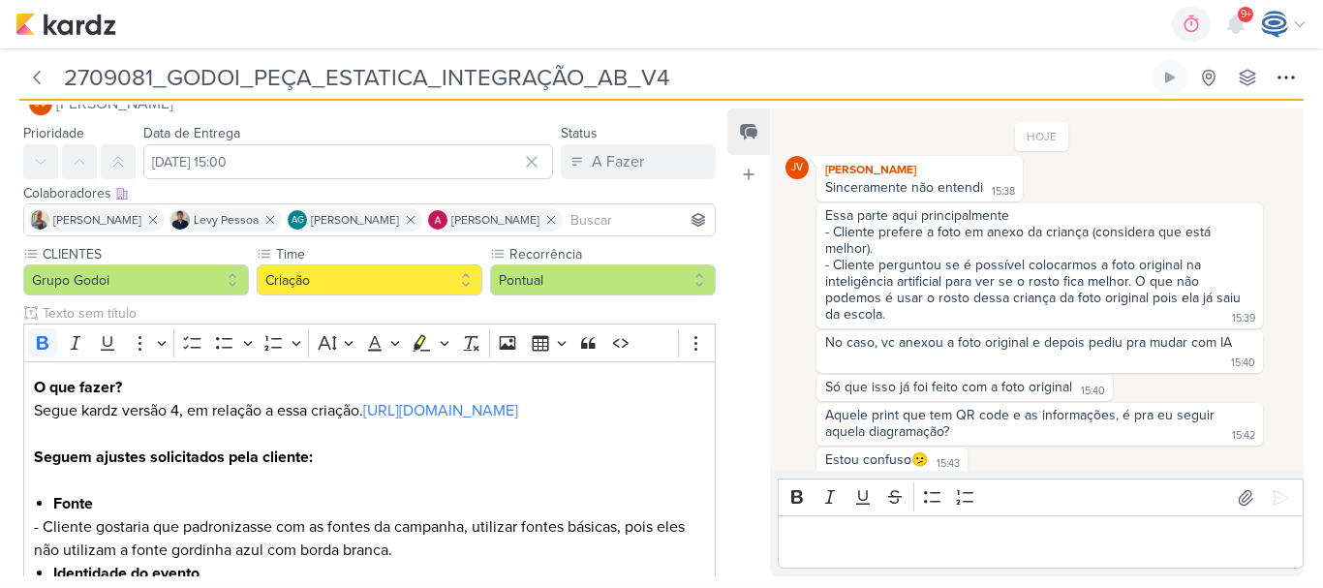
drag, startPoint x: 835, startPoint y: 265, endPoint x: 1060, endPoint y: 310, distance: 229.9
drag, startPoint x: 1060, startPoint y: 310, endPoint x: 1119, endPoint y: 310, distance: 59.1
click at [1119, 310] on div "Essa parte aqui principalmente - Cliente prefere a foto em anexo da criança (co…" at bounding box center [1039, 265] width 439 height 117
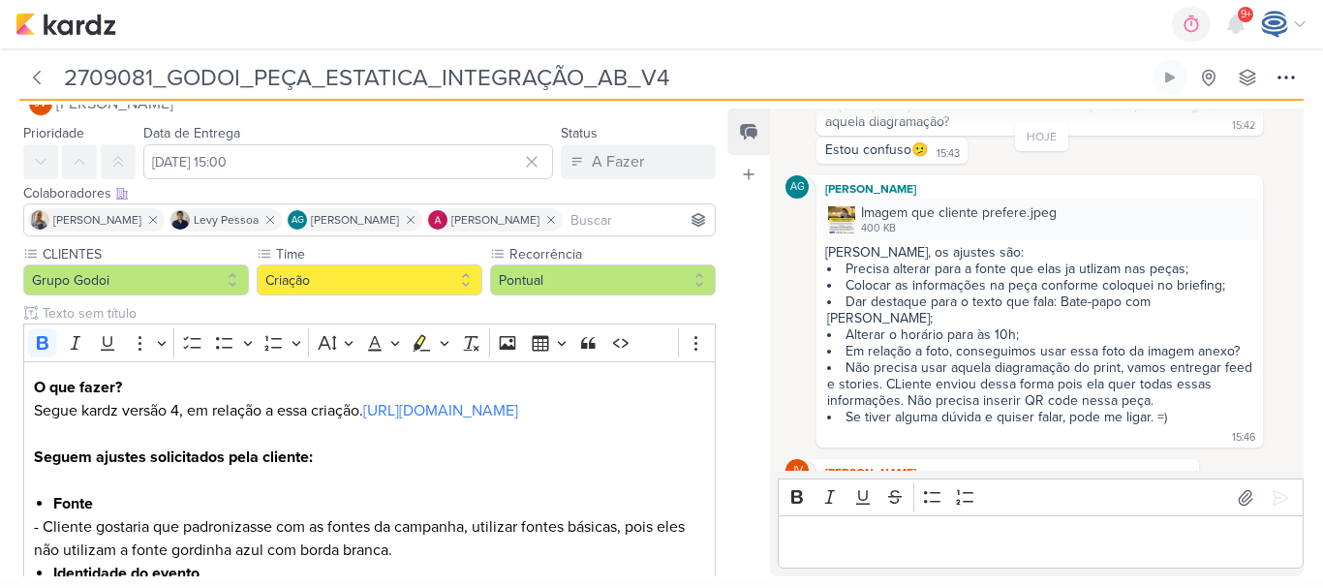
scroll to position [350, 0]
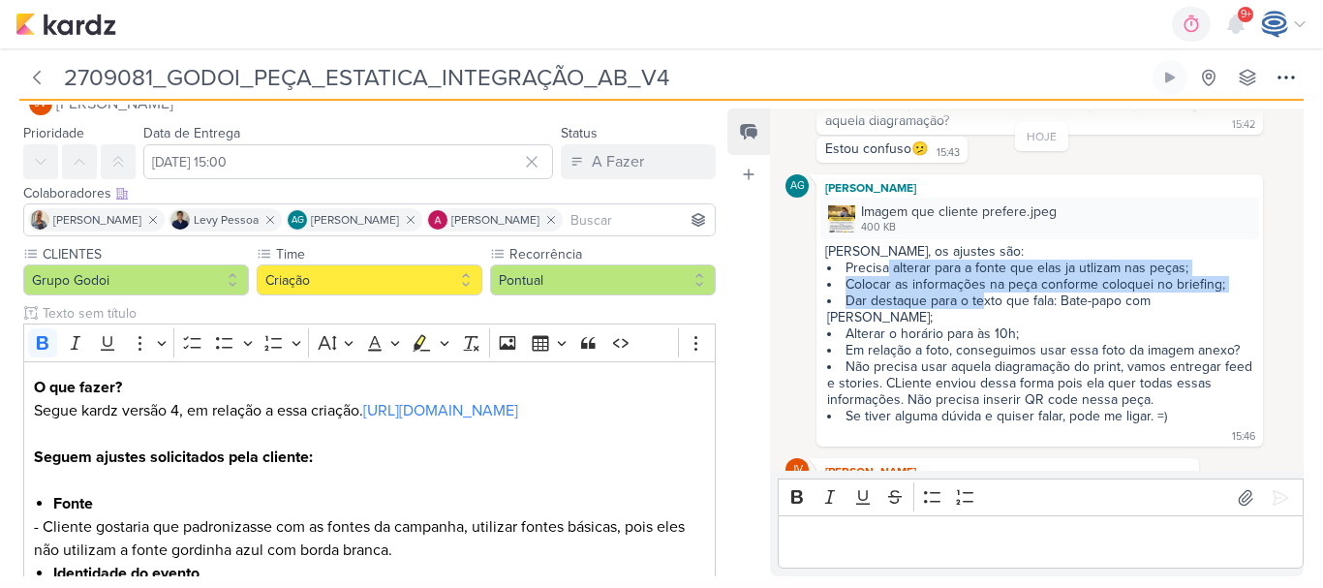
drag, startPoint x: 887, startPoint y: 268, endPoint x: 982, endPoint y: 301, distance: 100.4
click at [982, 301] on ul "Precisa alterar para a fonte que elas ja utlizam nas peças; Colocar as informaç…" at bounding box center [1039, 341] width 429 height 165
click at [998, 267] on li "Precisa alterar para a fonte que elas ja utlizam nas peças;" at bounding box center [1040, 267] width 427 height 16
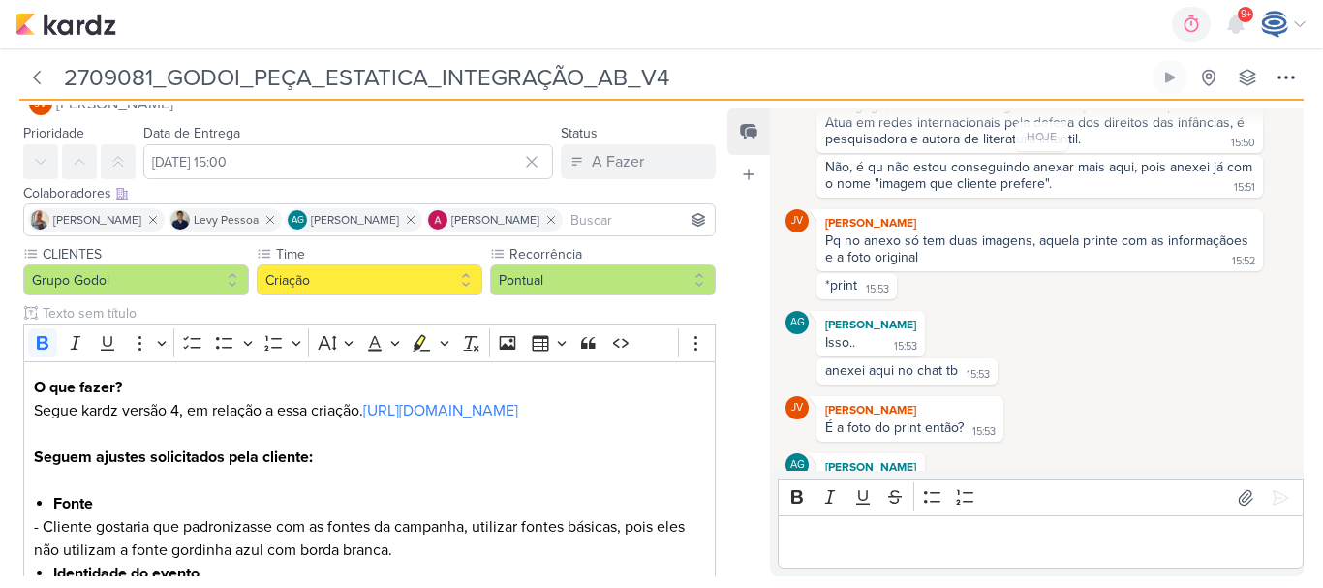
scroll to position [1482, 0]
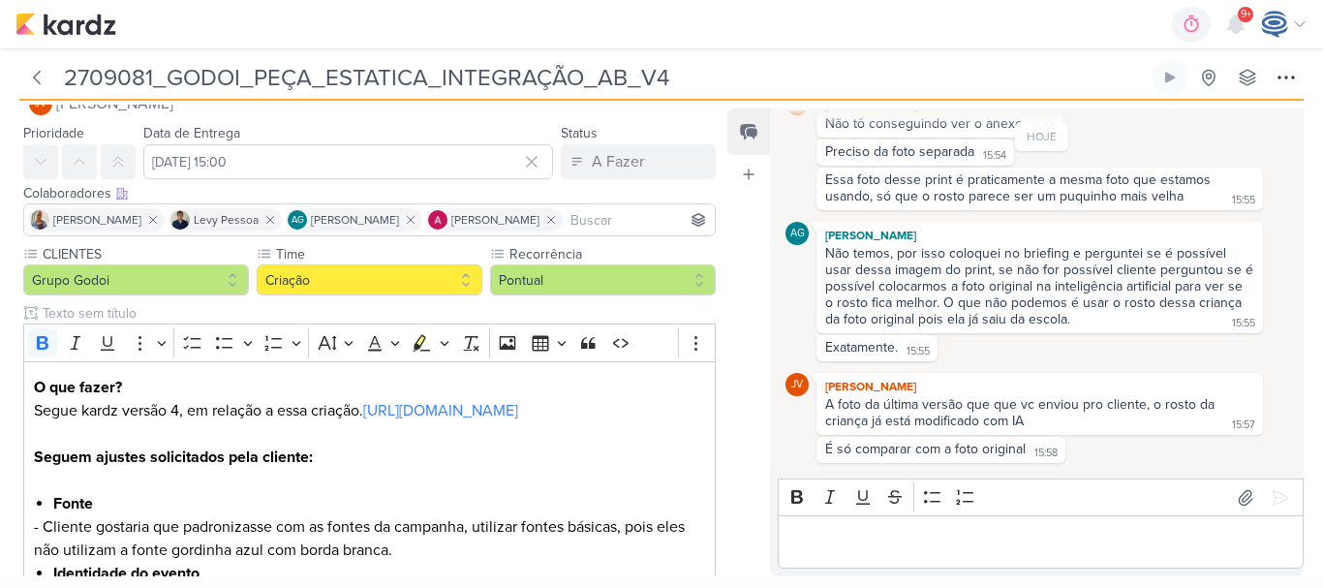
drag, startPoint x: 917, startPoint y: 415, endPoint x: 1113, endPoint y: 423, distance: 196.7
drag, startPoint x: 1113, startPoint y: 423, endPoint x: 1025, endPoint y: 460, distance: 95.5
click at [1025, 460] on div "É só comparar com a foto original 15:58 15:58" at bounding box center [940, 450] width 249 height 26
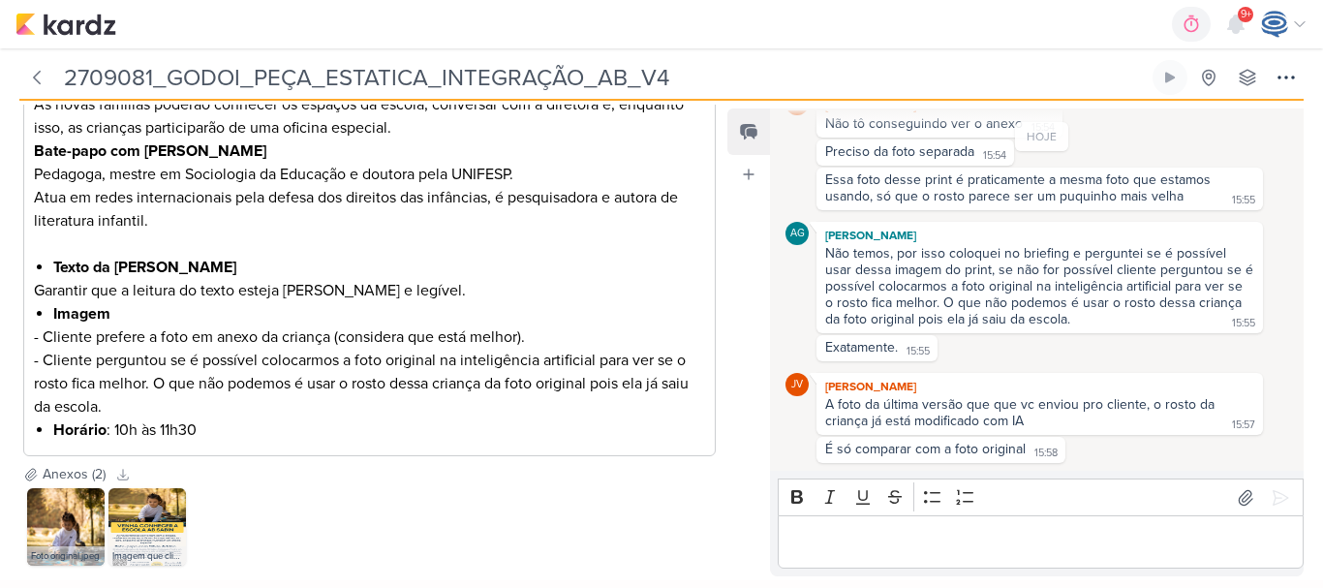
scroll to position [795, 0]
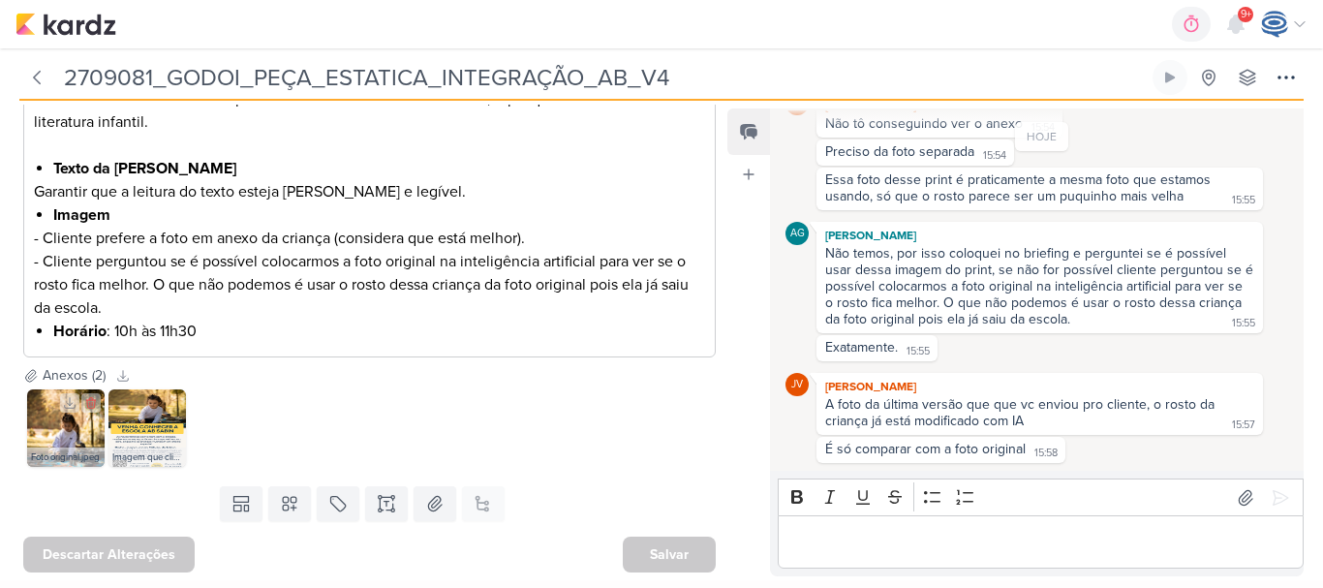
click at [67, 430] on img at bounding box center [65, 427] width 77 height 77
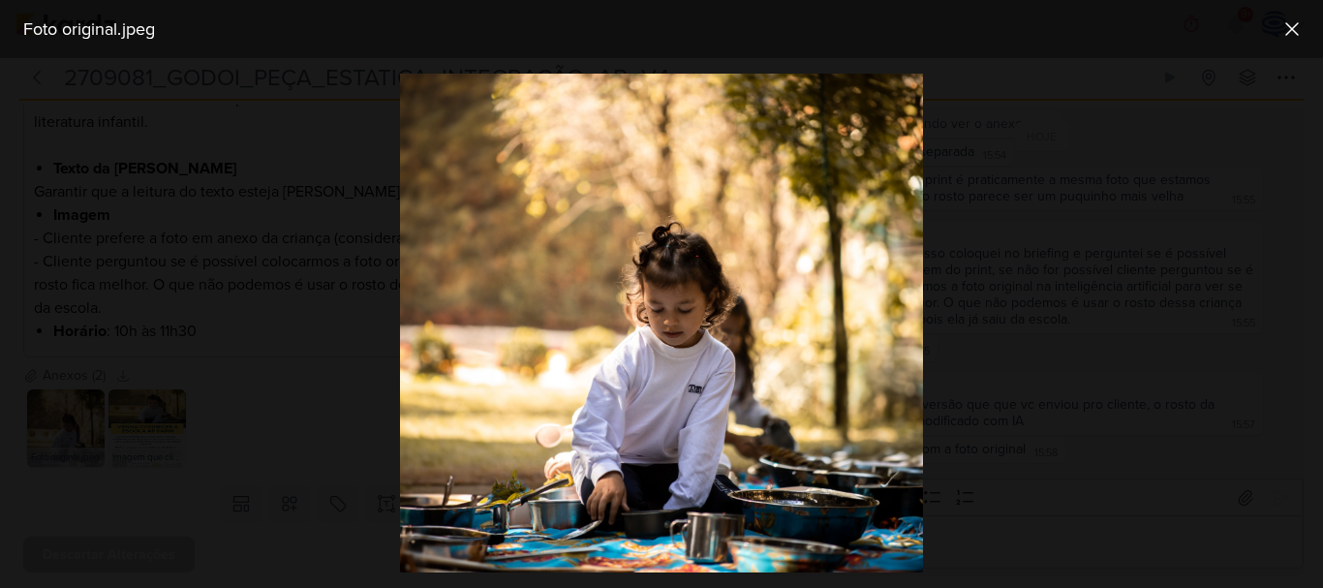
click at [67, 430] on div at bounding box center [661, 323] width 1323 height 530
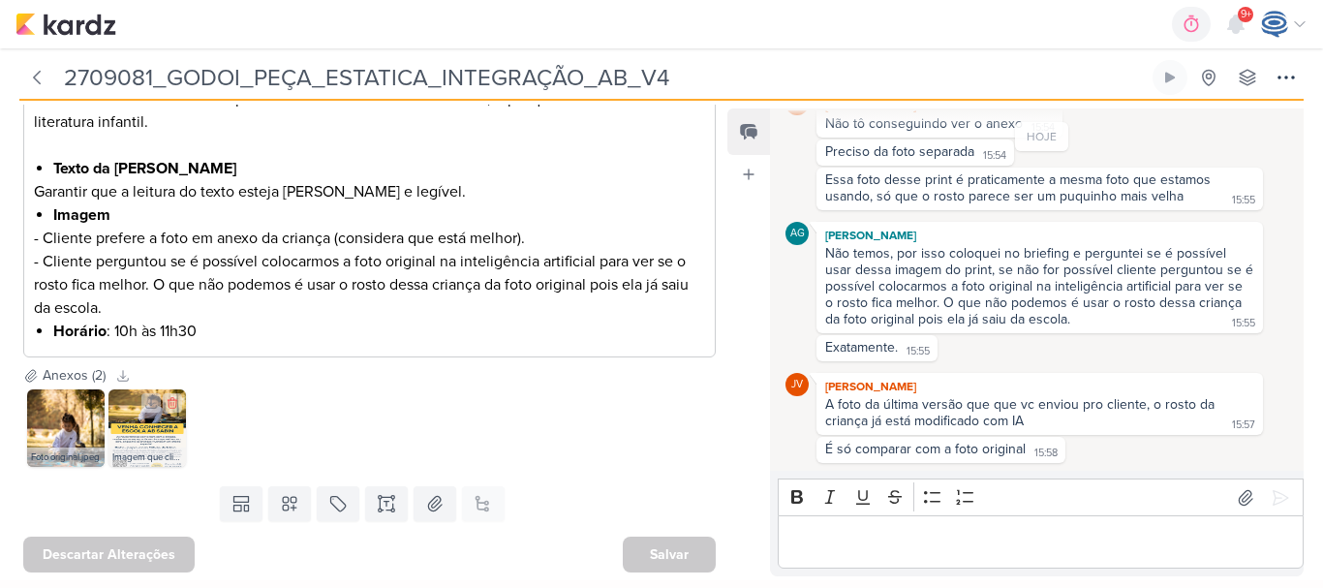
click at [164, 429] on img at bounding box center [146, 427] width 77 height 77
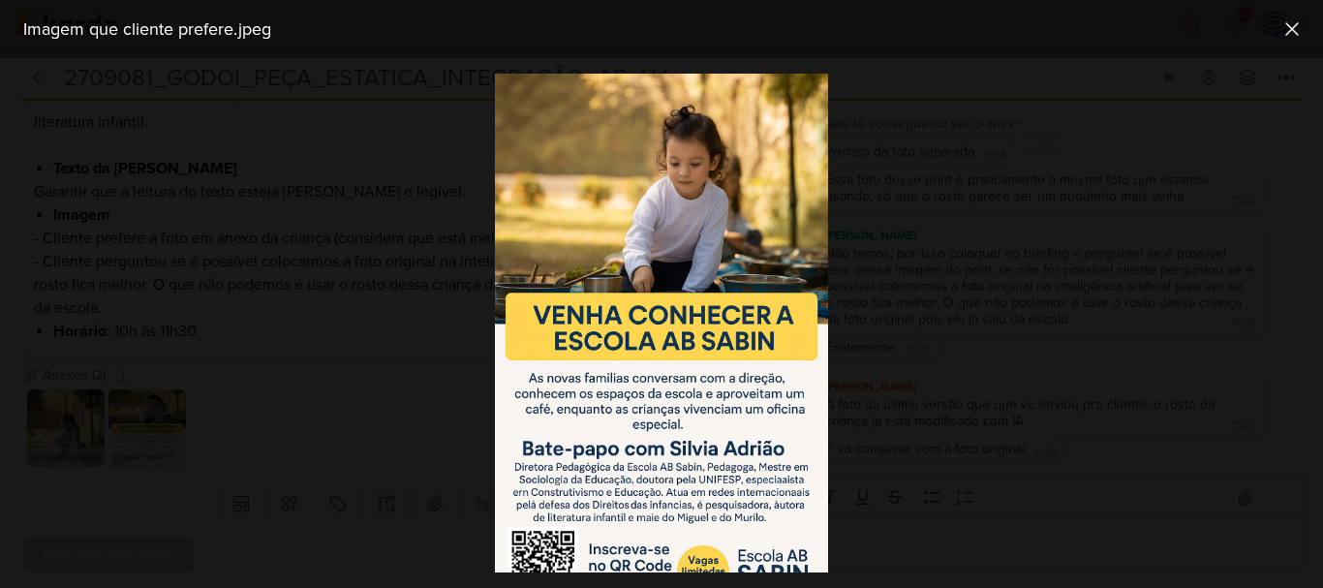
click at [59, 450] on div at bounding box center [661, 323] width 1323 height 530
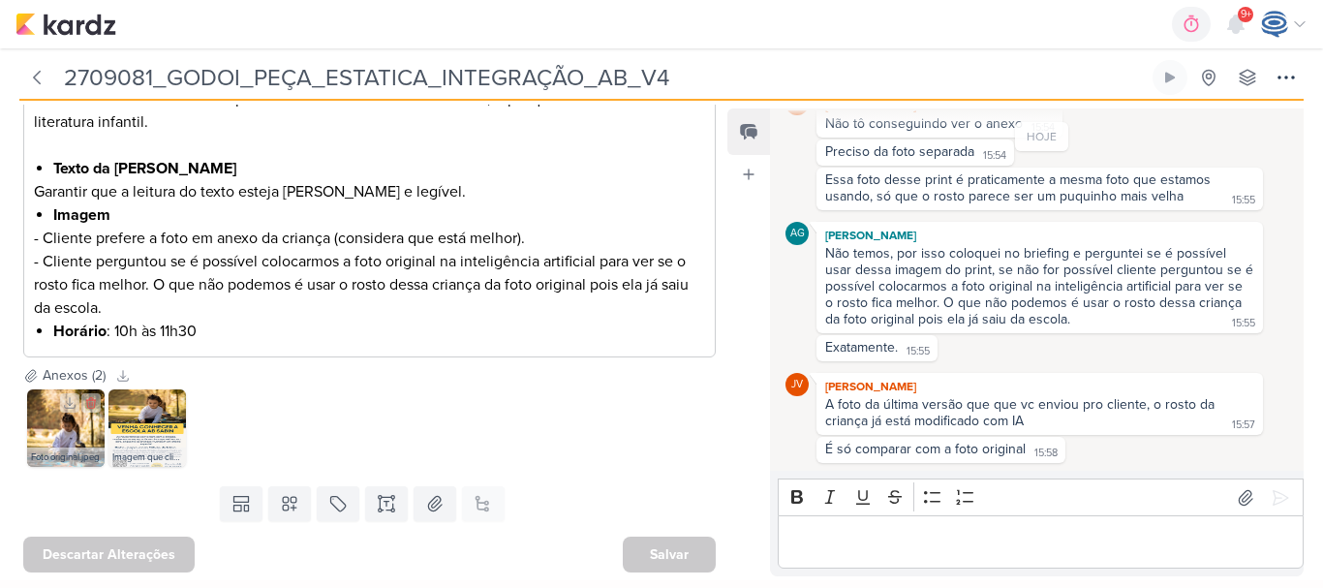
click at [59, 450] on div "Foto original.jpeg" at bounding box center [65, 456] width 77 height 19
click at [68, 433] on img at bounding box center [65, 427] width 77 height 77
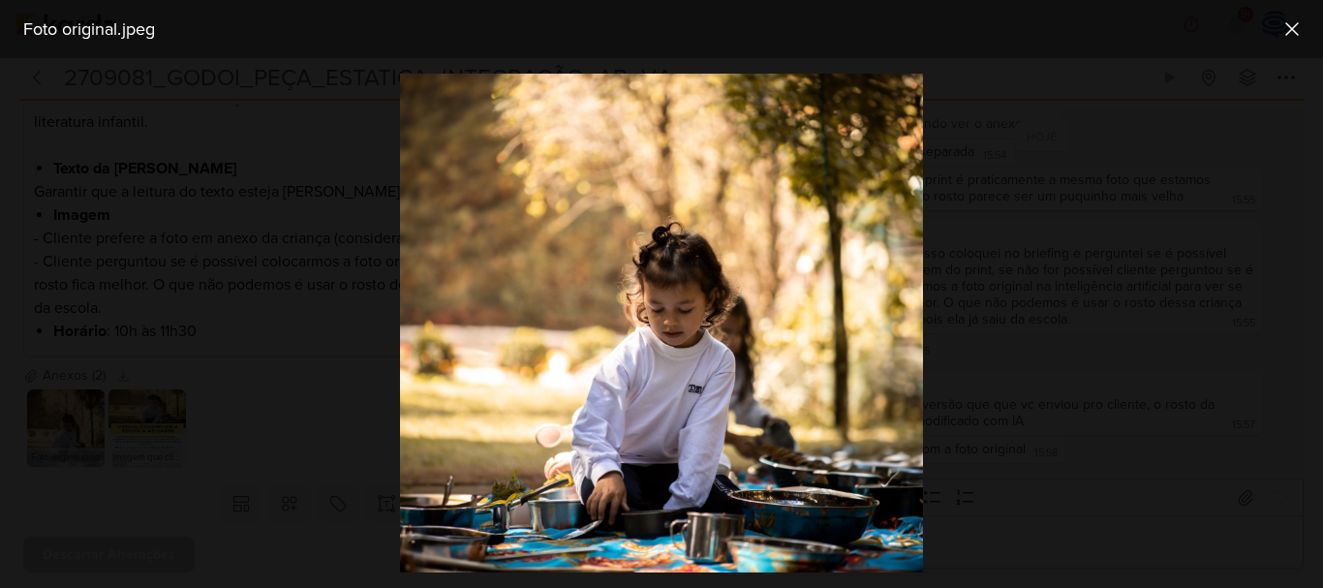
click at [265, 422] on div at bounding box center [661, 323] width 1323 height 530
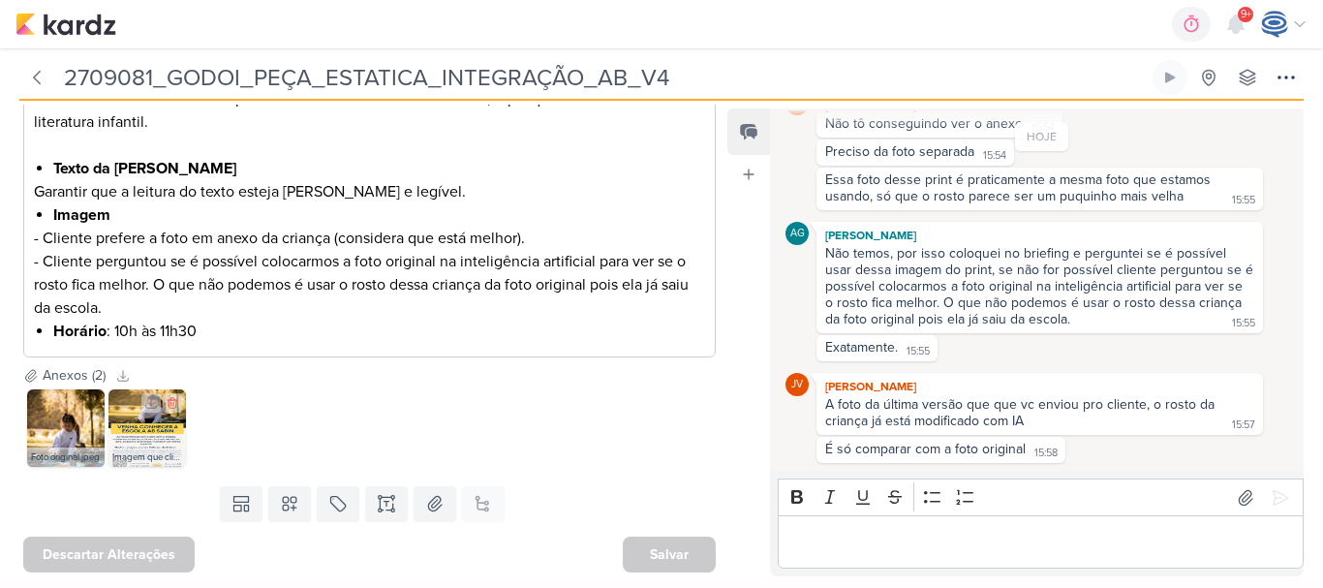
click at [157, 435] on img at bounding box center [146, 427] width 77 height 77
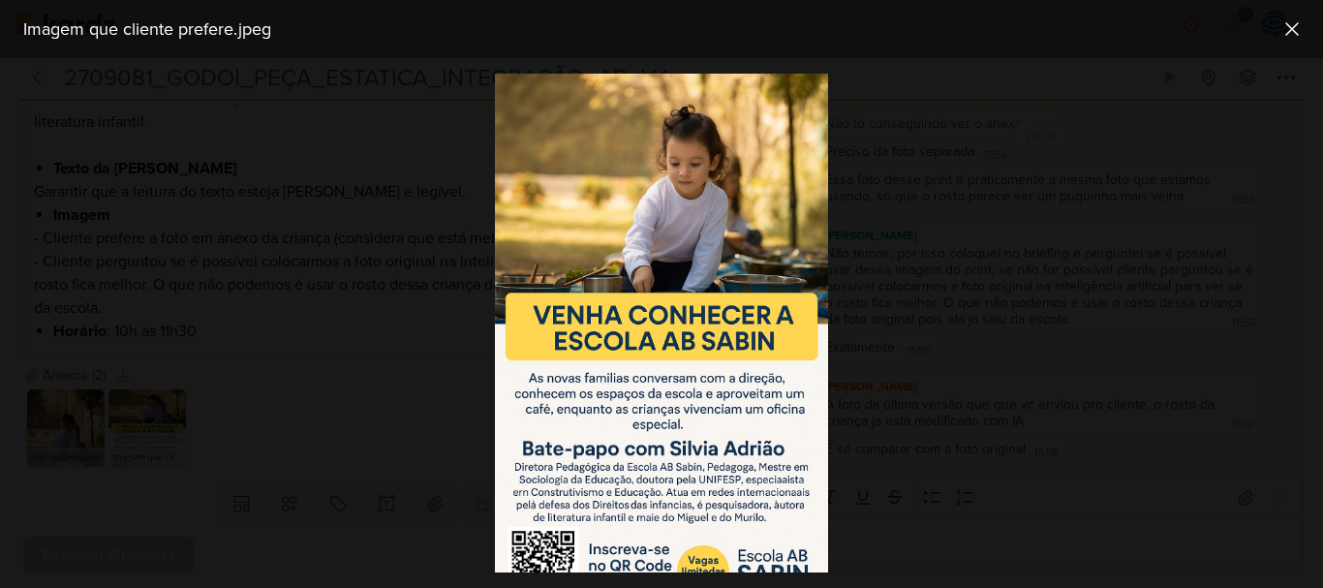
click at [341, 443] on div at bounding box center [661, 323] width 1323 height 530
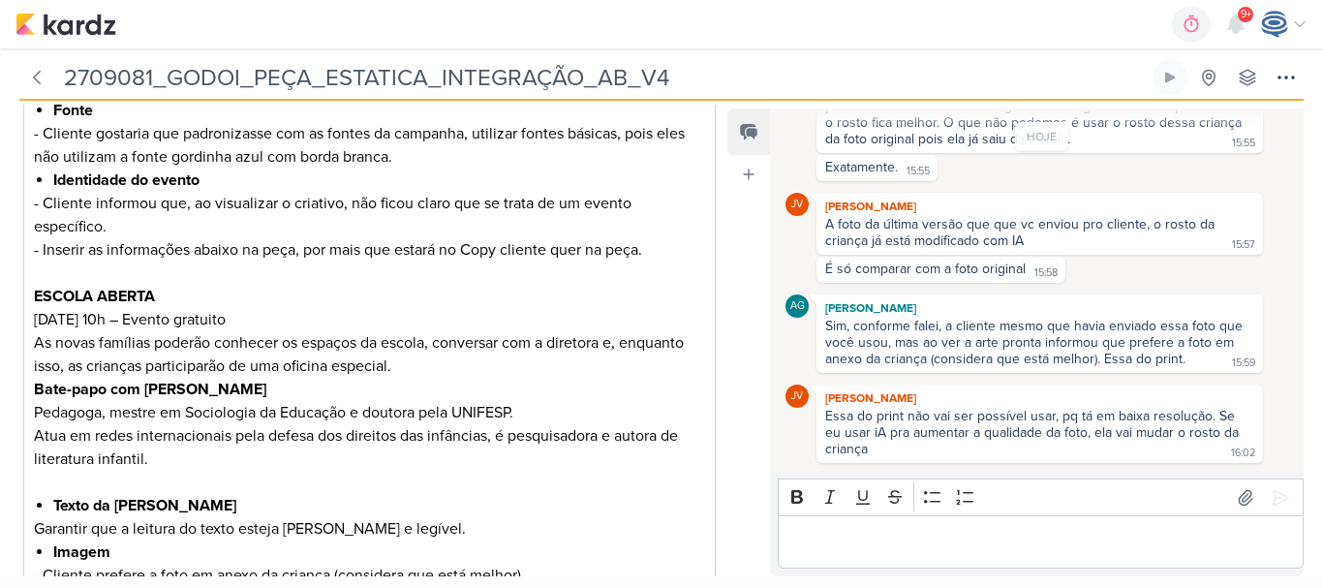
scroll to position [338, 0]
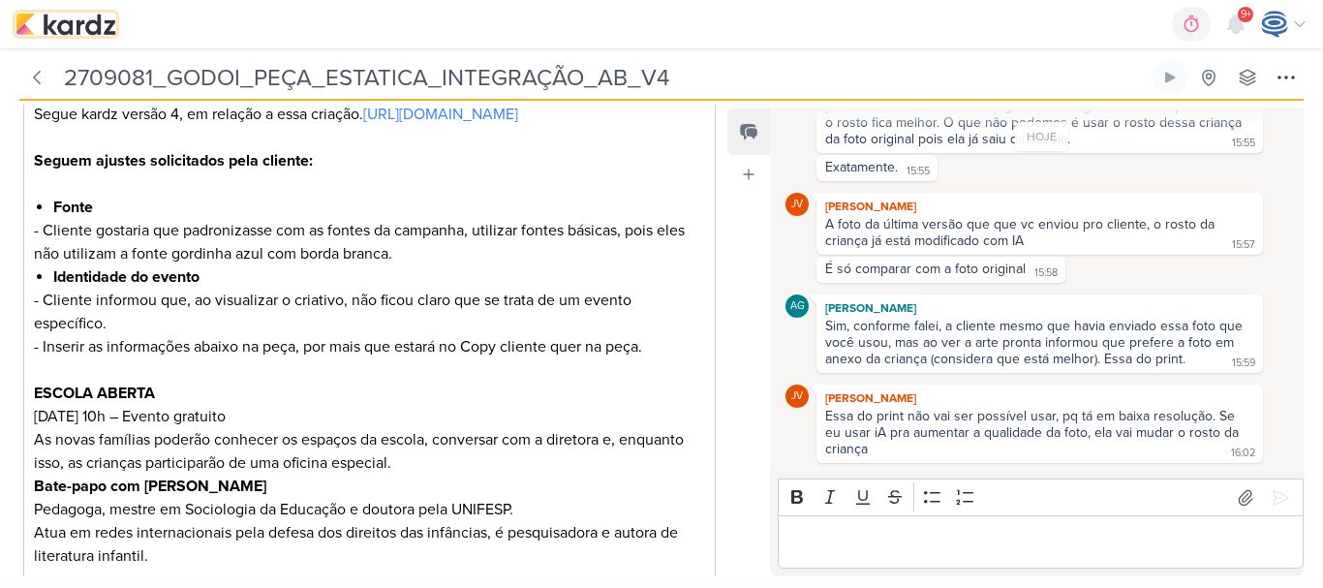
click at [78, 32] on img at bounding box center [65, 24] width 101 height 23
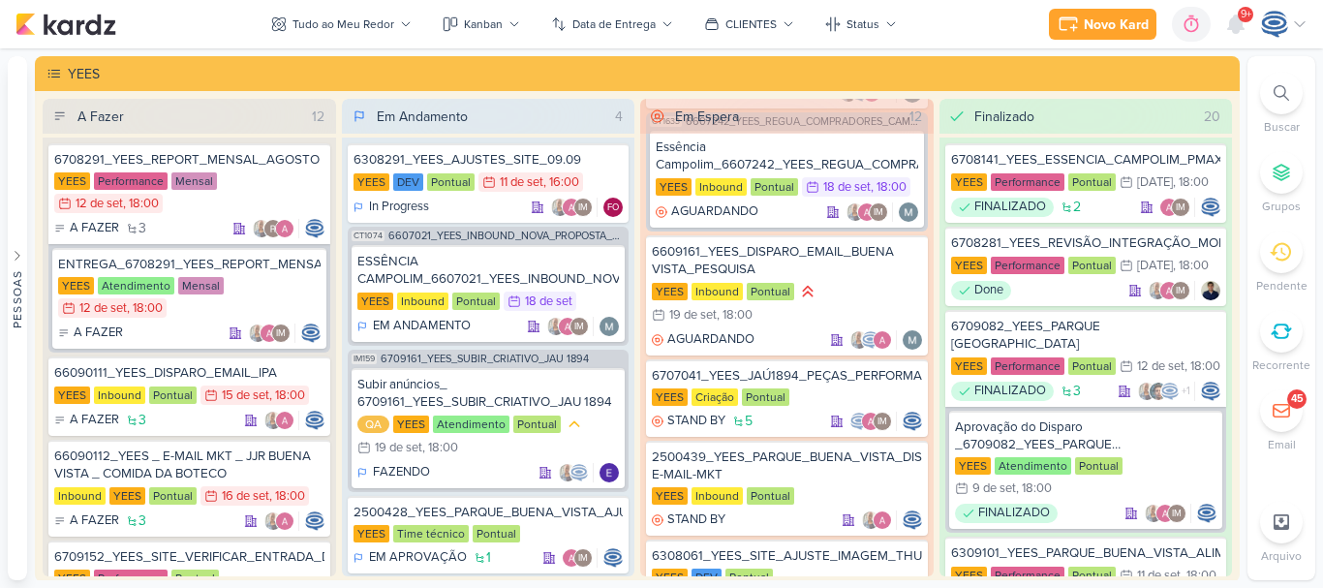
scroll to position [999, 0]
click at [807, 277] on div "6609161_YEES_DISPARO_EMAIL_BUENA VISTA_PESQUISA" at bounding box center [787, 259] width 270 height 35
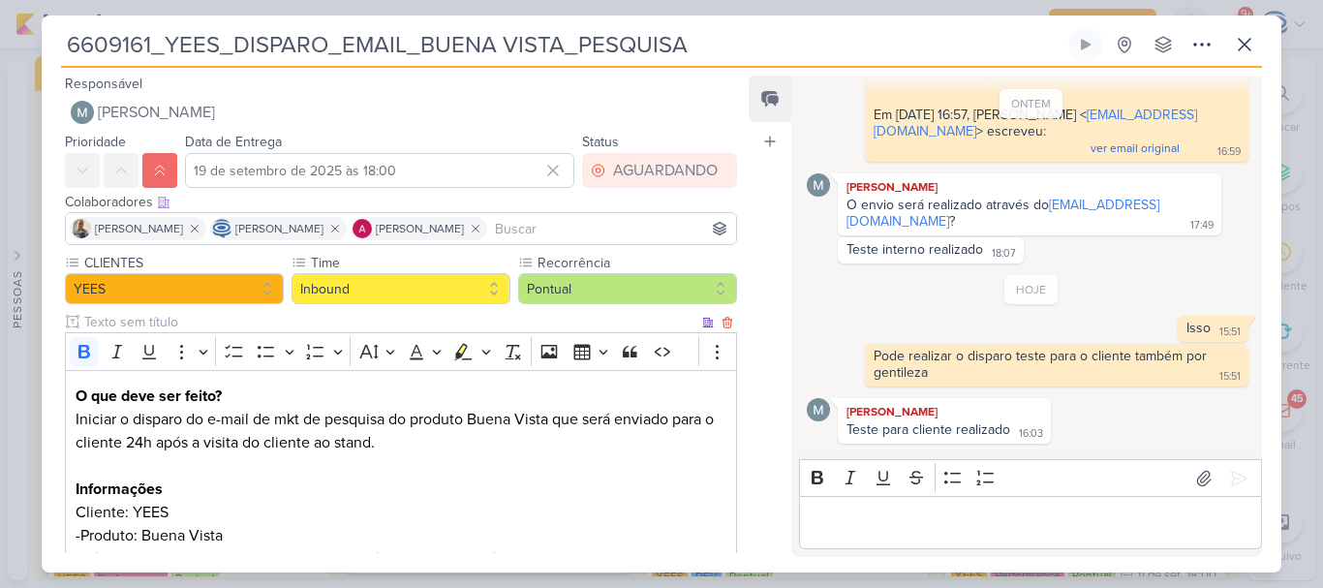
scroll to position [232, 0]
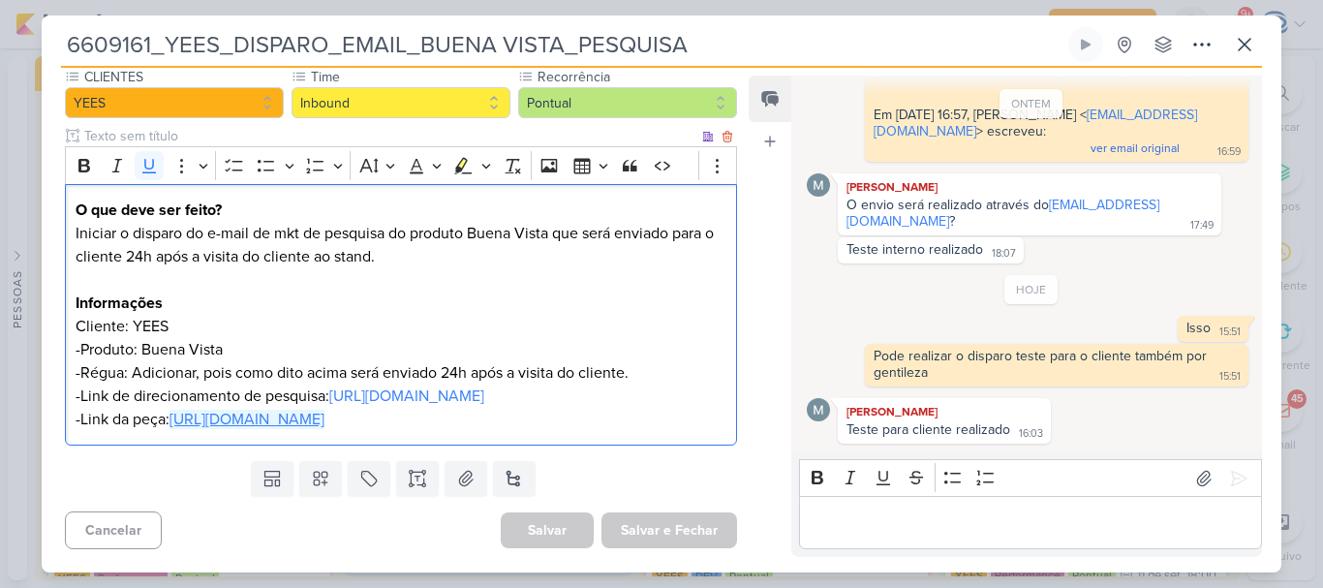
click at [324, 419] on u "[URL][DOMAIN_NAME]" at bounding box center [246, 419] width 155 height 19
click at [649, 384] on p "-Link de direcionamento de pesquisa: https://marketing.yeesinc.com.br/yees_buen…" at bounding box center [401, 395] width 651 height 23
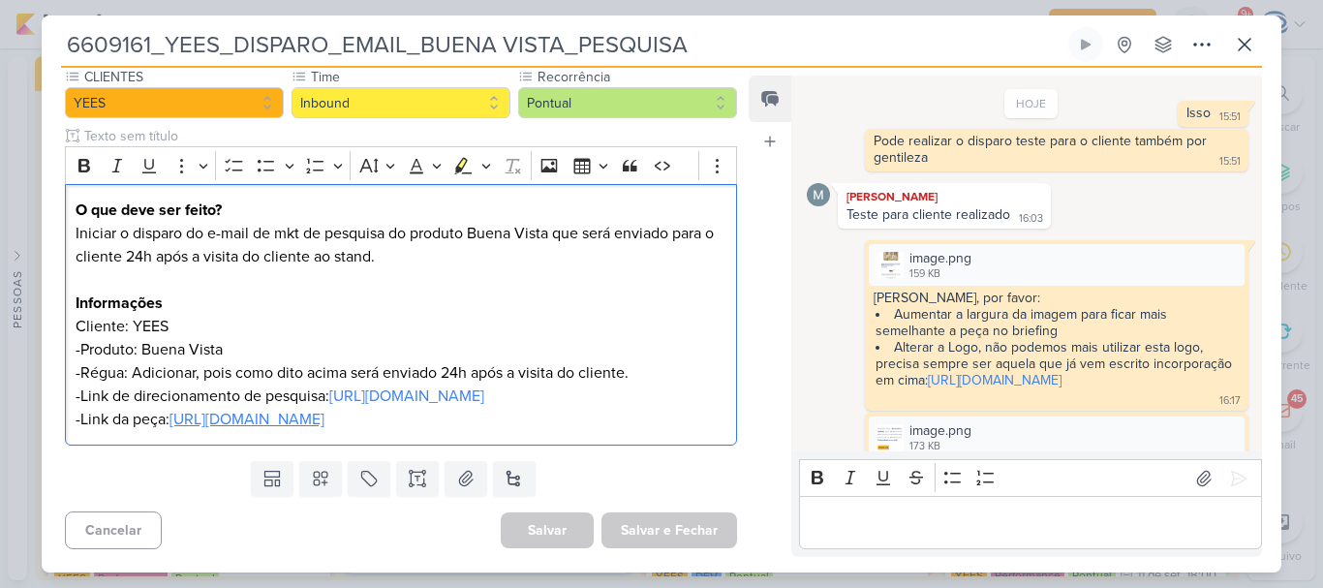
scroll to position [503, 0]
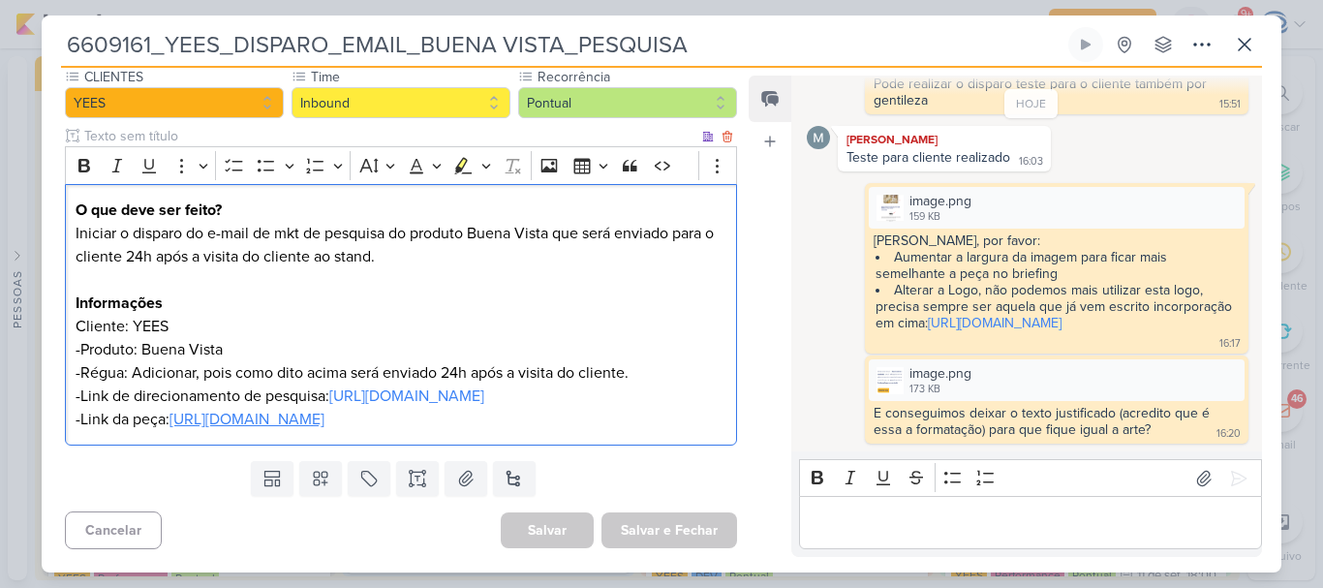
click at [505, 338] on p "-Produto: Buena Vista" at bounding box center [401, 349] width 651 height 23
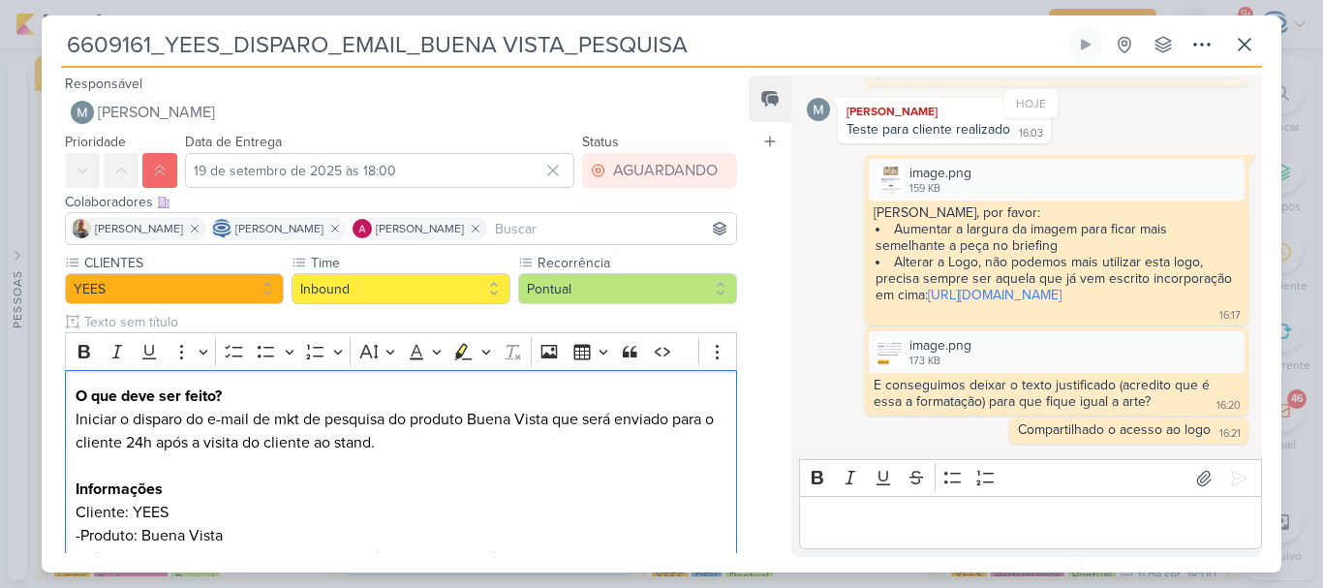
scroll to position [532, 0]
click at [1238, 32] on button at bounding box center [1244, 44] width 35 height 35
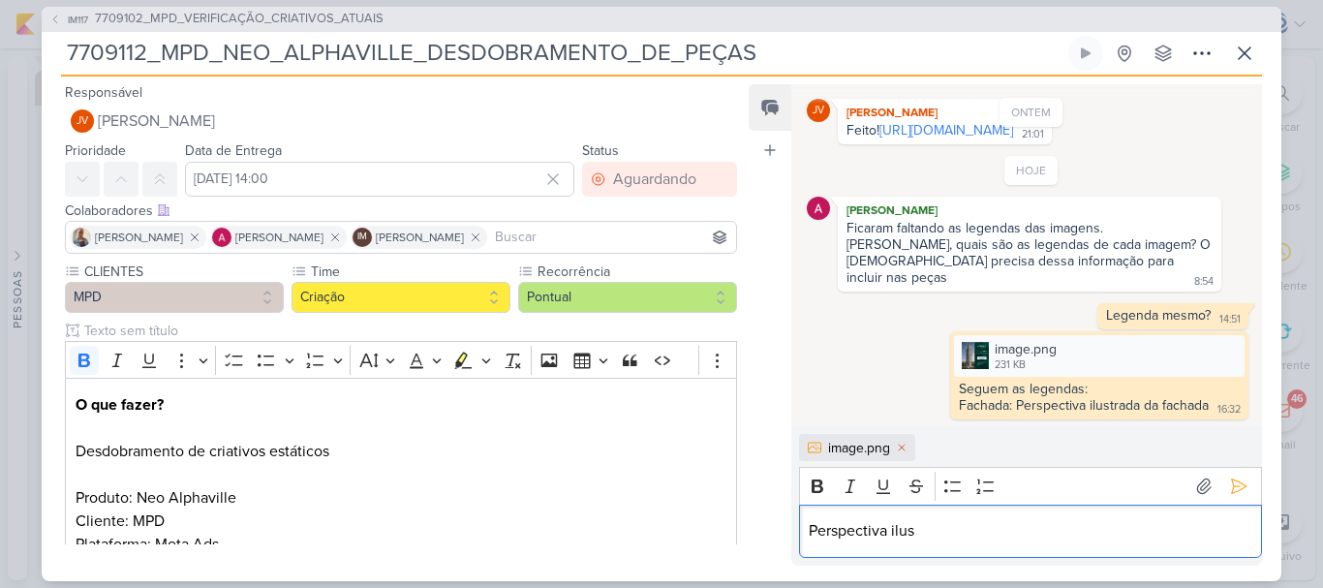
scroll to position [762, 0]
click at [1232, 492] on icon at bounding box center [1239, 486] width 15 height 15
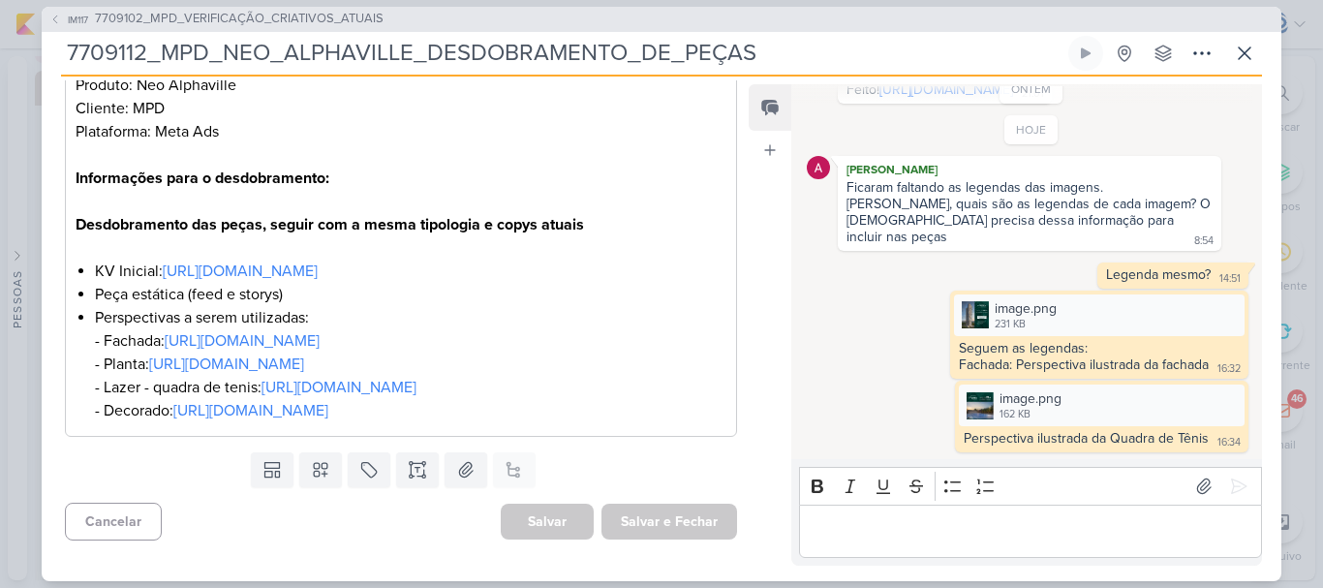
scroll to position [453, 0]
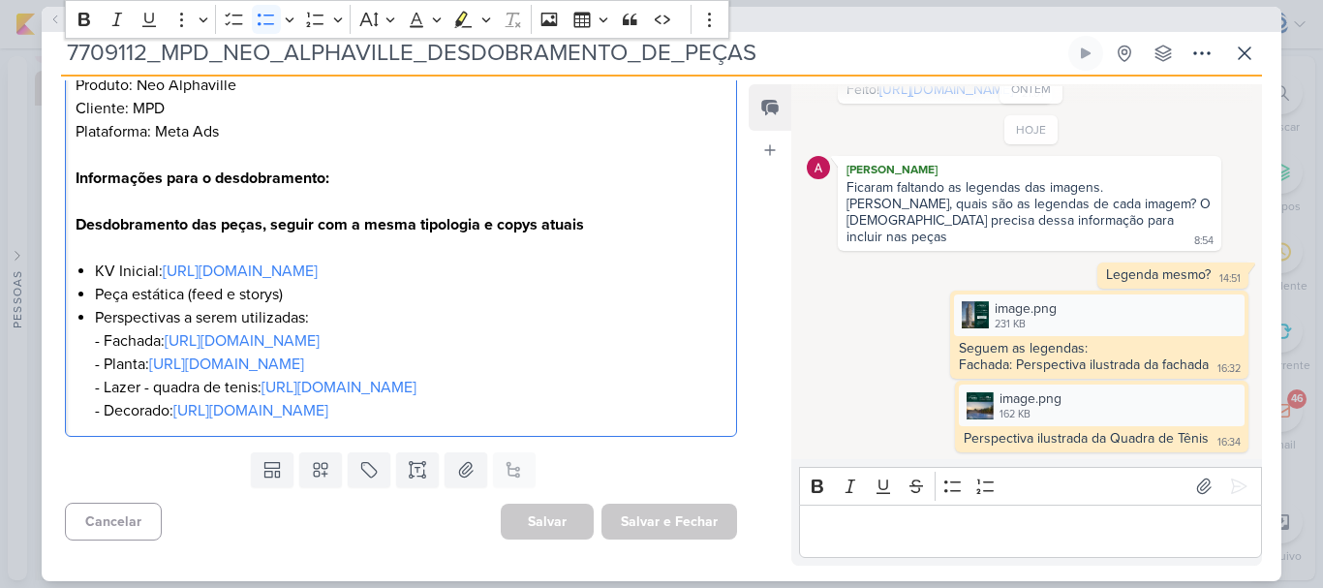
click at [210, 324] on li "Perspectivas a serem utilizadas: - Fachada: https://drive.google.com/file/d/1B4…" at bounding box center [410, 364] width 631 height 116
click at [719, 391] on div "O que fazer? Desdobramento de criativos estáticos Produto: Neo Alphaville Clien…" at bounding box center [401, 200] width 672 height 471
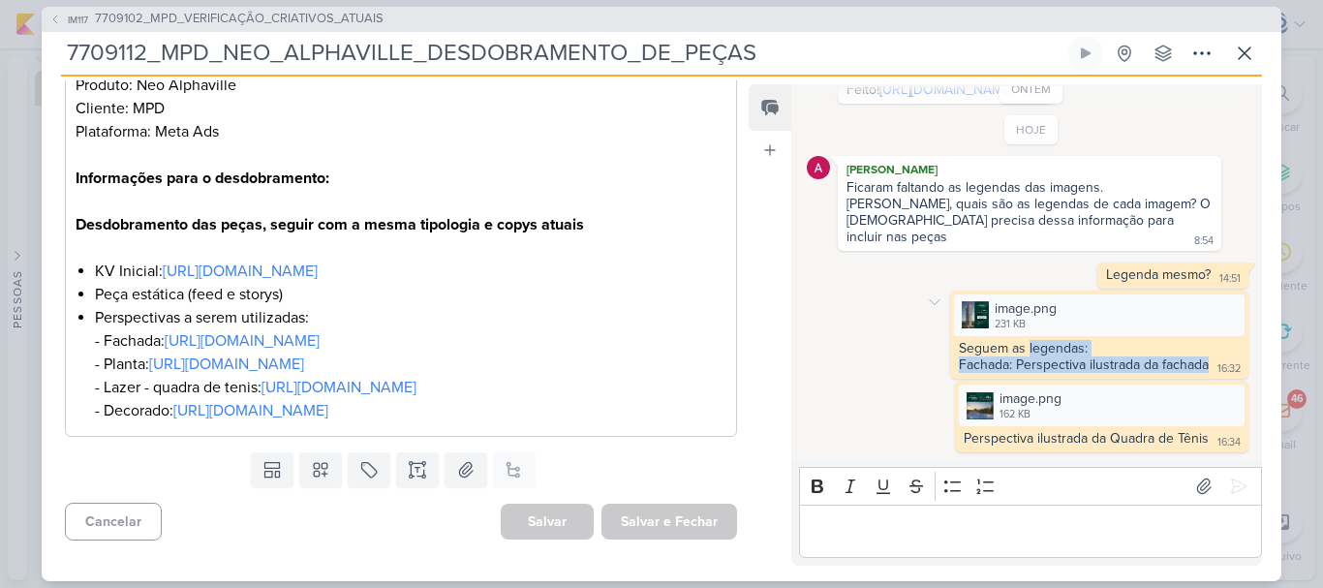
drag, startPoint x: 1201, startPoint y: 365, endPoint x: 1020, endPoint y: 352, distance: 181.5
click at [1020, 352] on div "Seguem as legendas: Fachada: Perspectiva ilustrada da fachada 16:32" at bounding box center [1099, 357] width 290 height 35
copy span "legendas: Fachada: Perspectiva ilustrada da fachada"
click at [207, 318] on li "Perspectivas a serem utilizadas: - Fachada: https://drive.google.com/file/d/1B4…" at bounding box center [410, 364] width 631 height 116
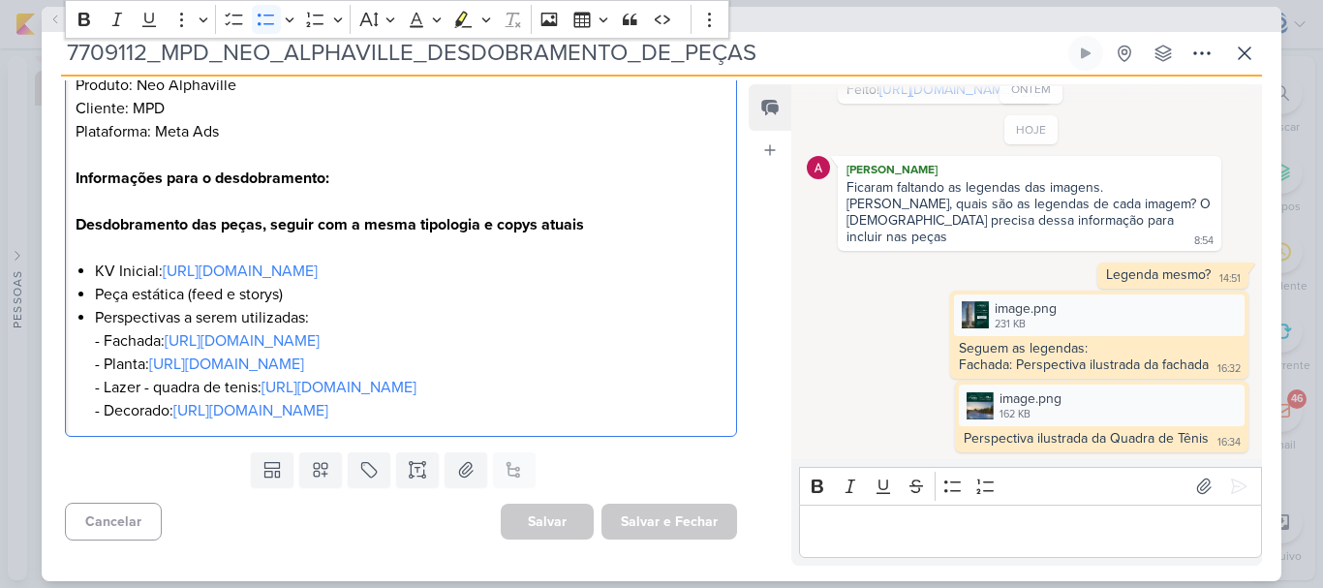
click at [263, 422] on li "Perspectivas a serem utilizadas: - Fachada: https://drive.google.com/file/d/1B4…" at bounding box center [410, 364] width 631 height 116
click at [232, 354] on link "[URL][DOMAIN_NAME]" at bounding box center [226, 363] width 155 height 19
click at [195, 414] on link "[URL][DOMAIN_NAME]" at bounding box center [250, 410] width 155 height 19
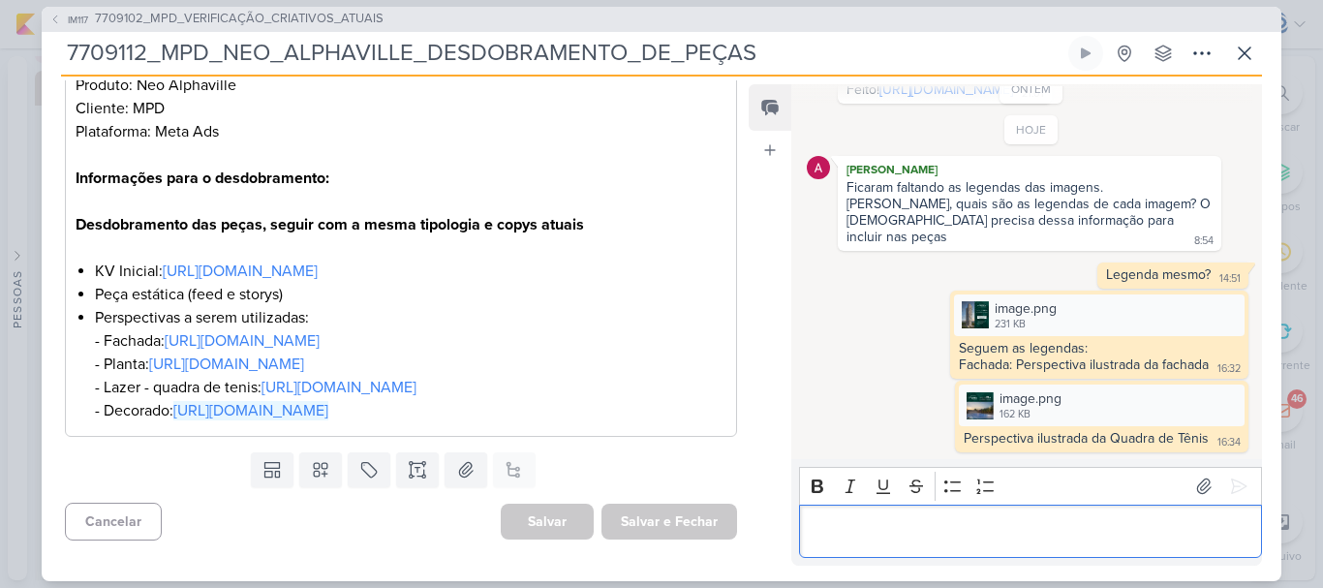
click at [863, 524] on p "Editor editing area: main" at bounding box center [1029, 530] width 442 height 23
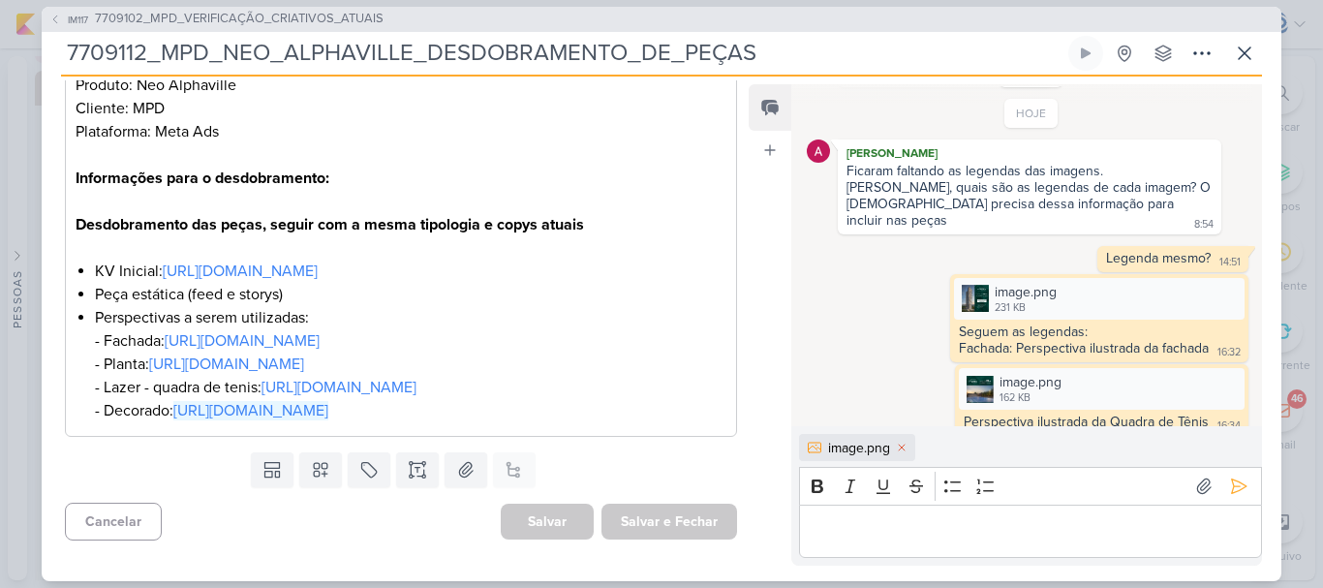
scroll to position [202, 0]
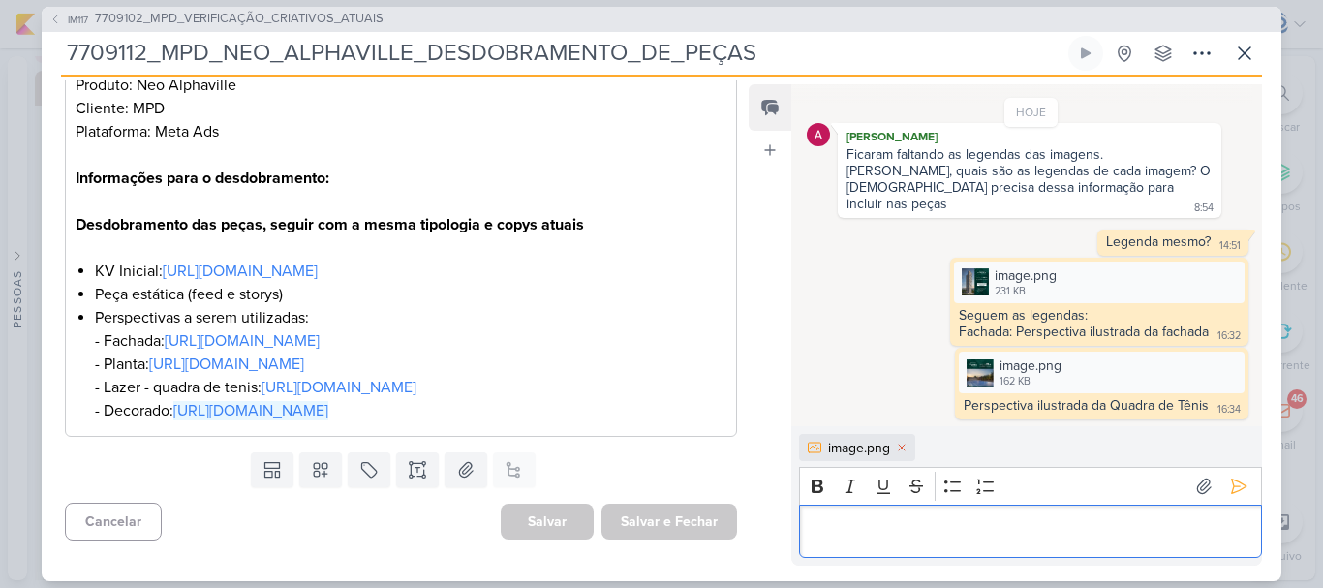
click at [863, 524] on p "Editor editing area: main" at bounding box center [1029, 530] width 442 height 23
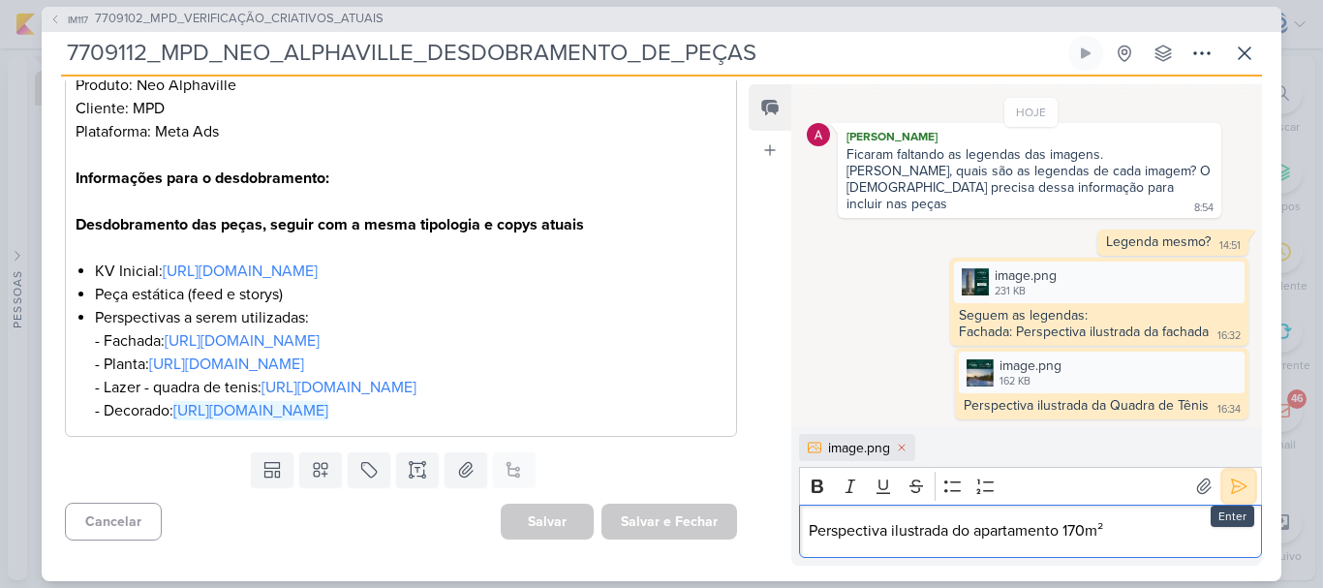
click at [1235, 488] on icon at bounding box center [1239, 486] width 15 height 15
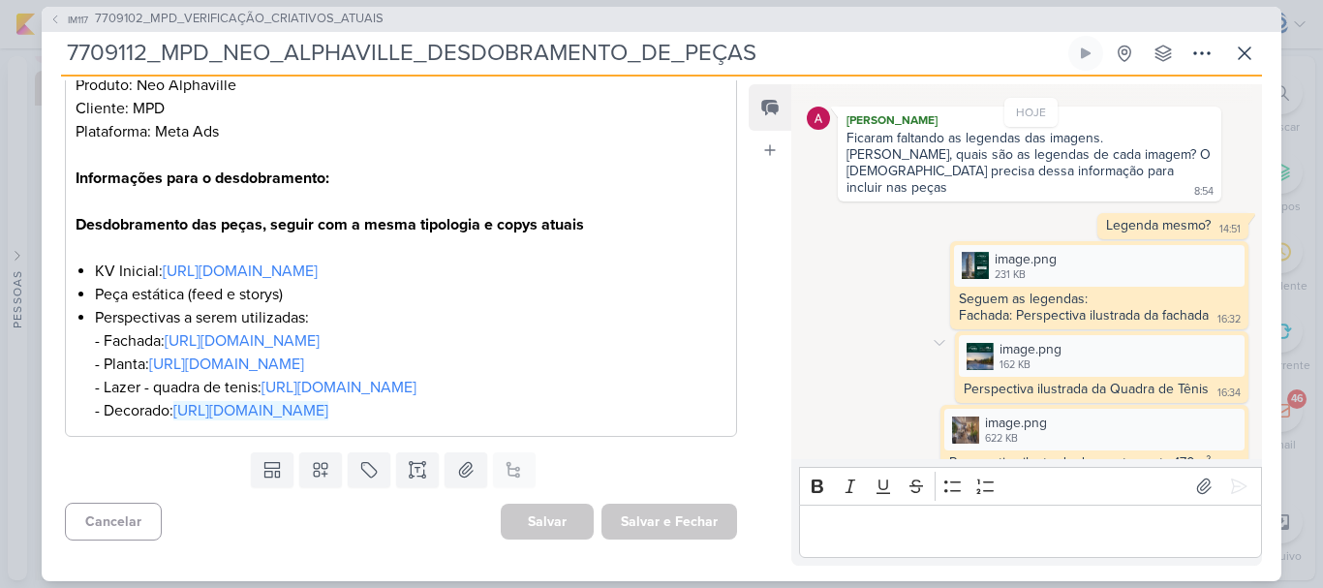
scroll to position [244, 0]
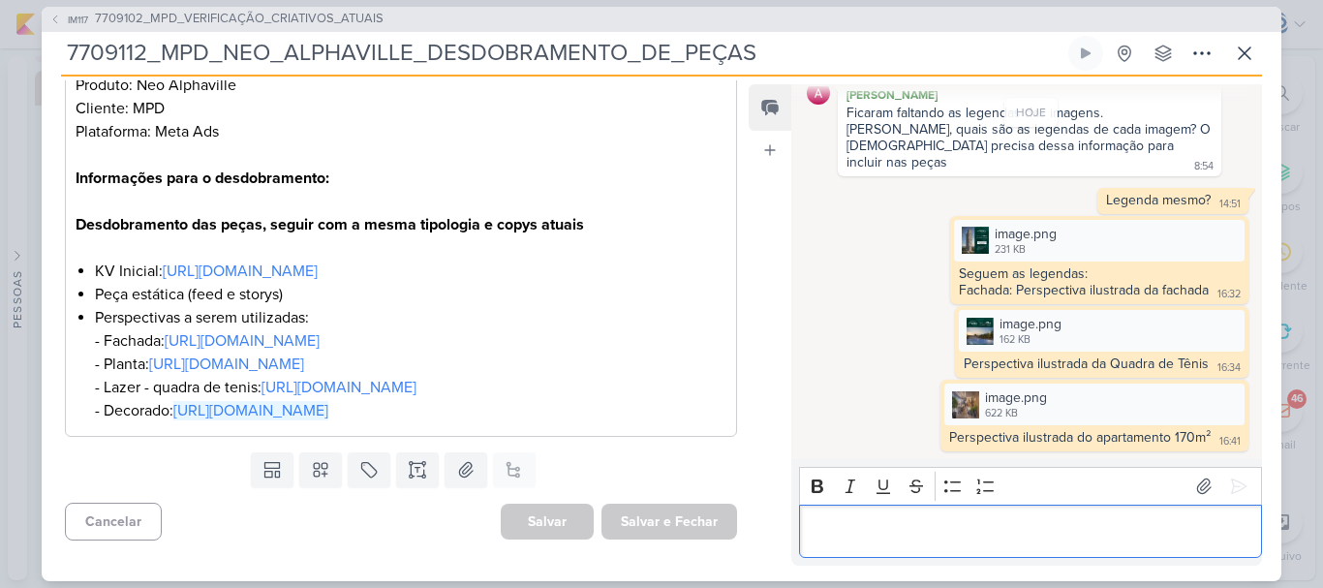
click at [917, 538] on p "Editor editing area: main" at bounding box center [1029, 530] width 442 height 23
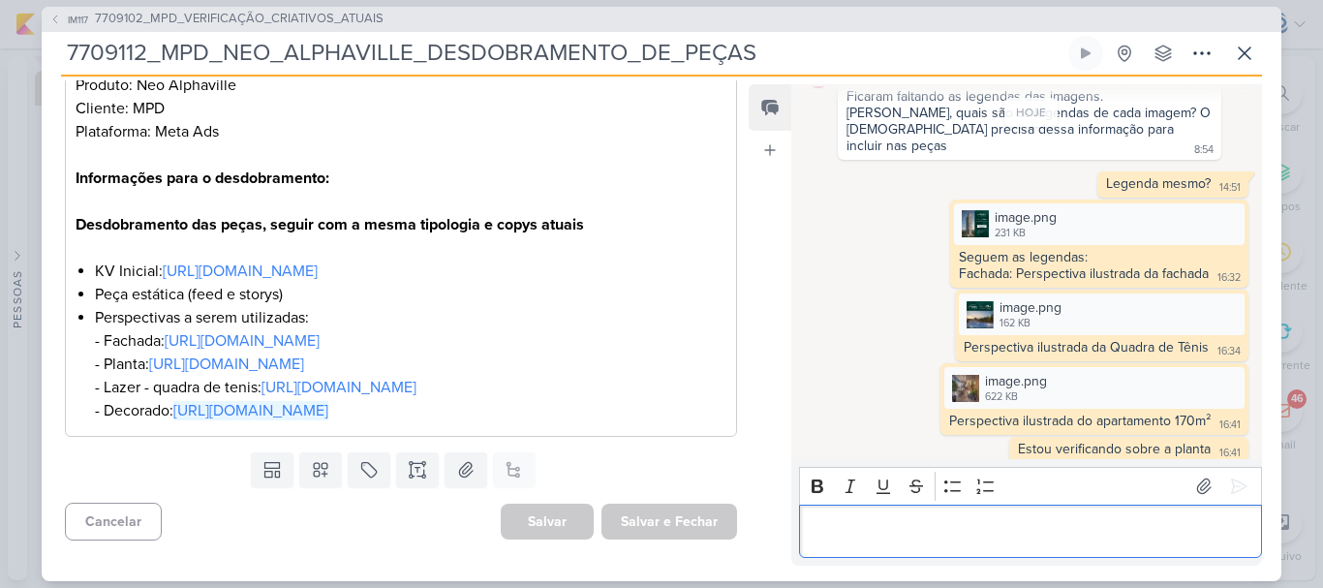
scroll to position [272, 0]
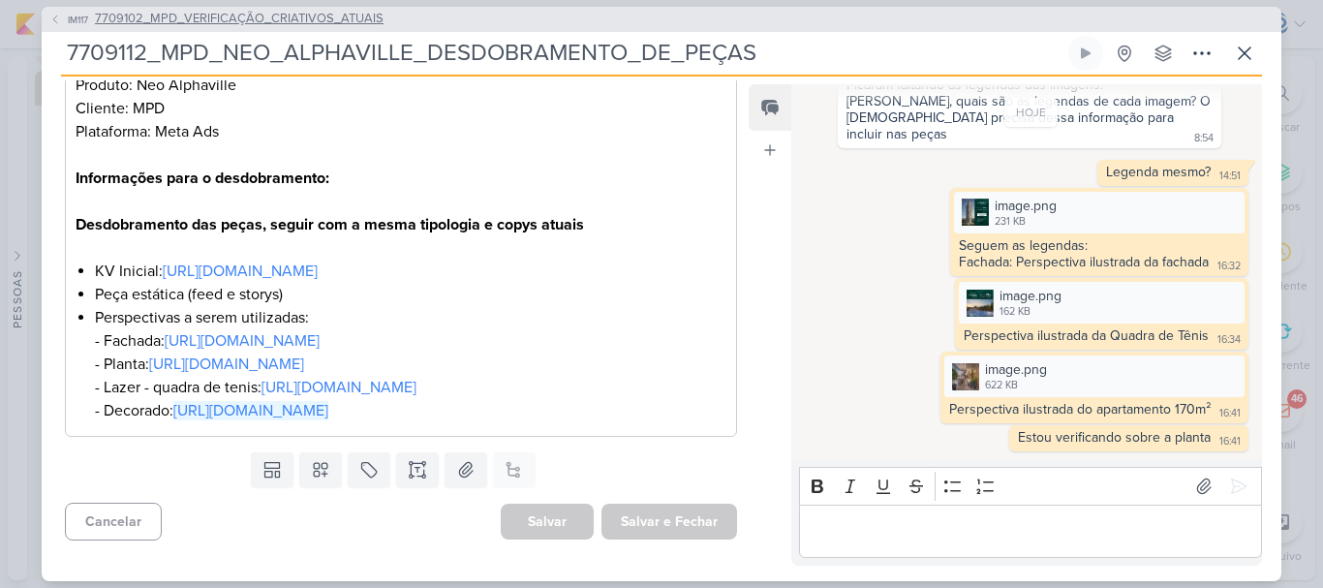
click at [286, 15] on span "7709102_MPD_VERIFICAÇÃO_CRIATIVOS_ATUAIS" at bounding box center [239, 19] width 289 height 19
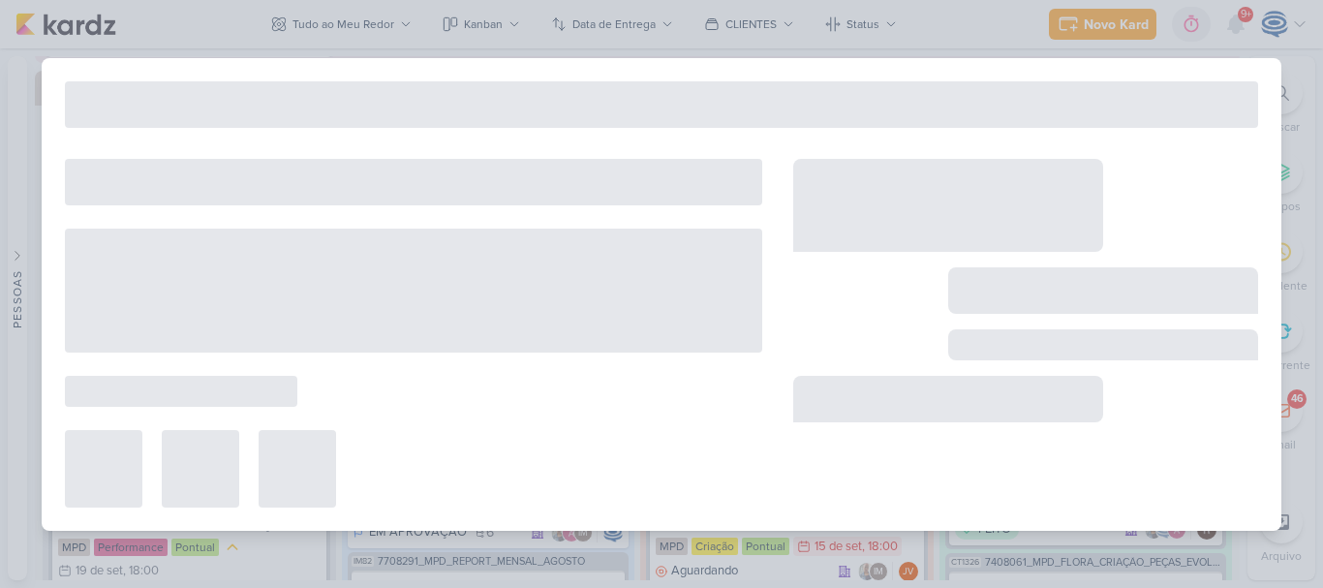
type input "7709102_MPD_VERIFICAÇÃO_CRIATIVOS_ATUAIS"
type input "12 de setembro de 2025 às 18:00"
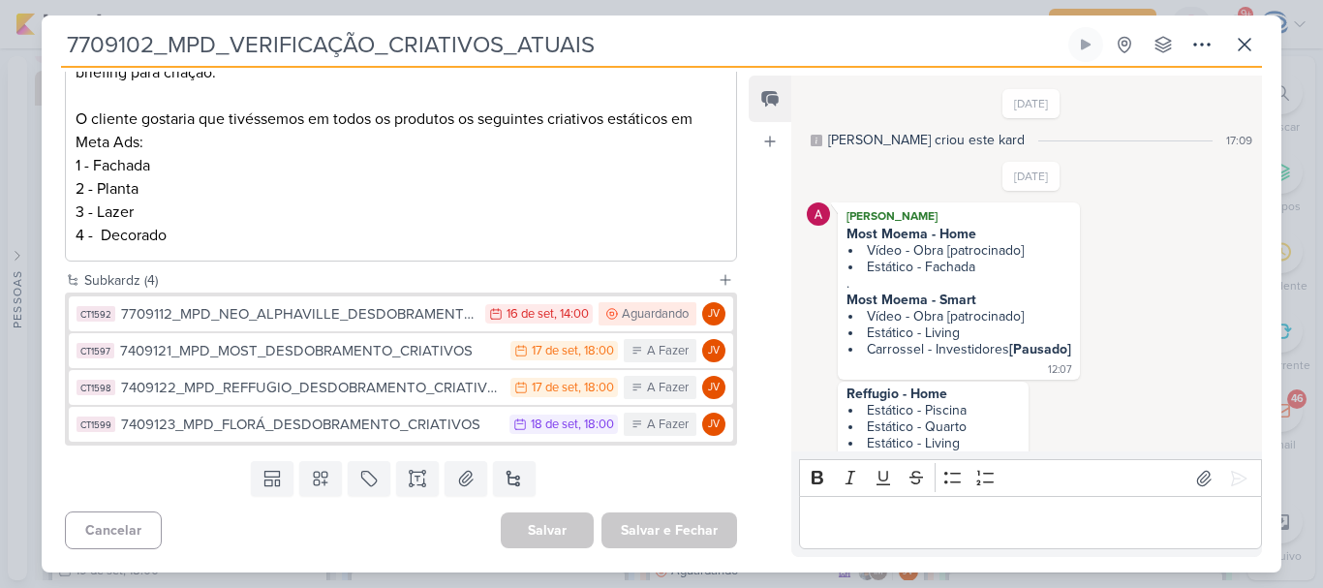
scroll to position [895, 0]
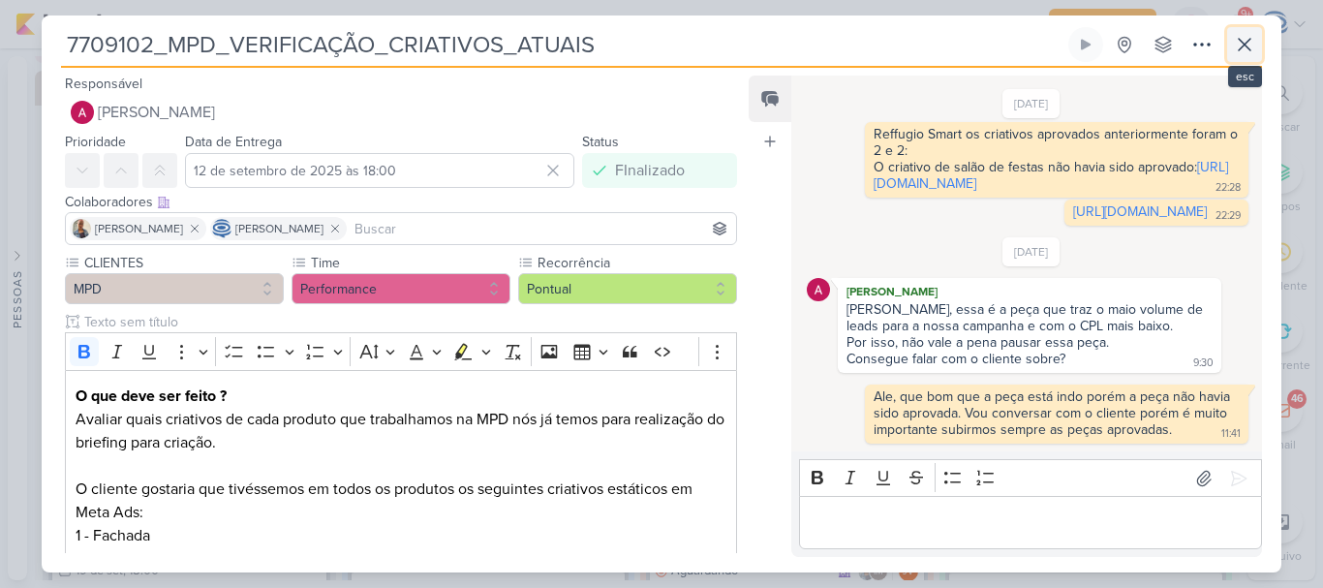
click at [1244, 39] on icon at bounding box center [1243, 44] width 23 height 23
